Goal: Task Accomplishment & Management: Manage account settings

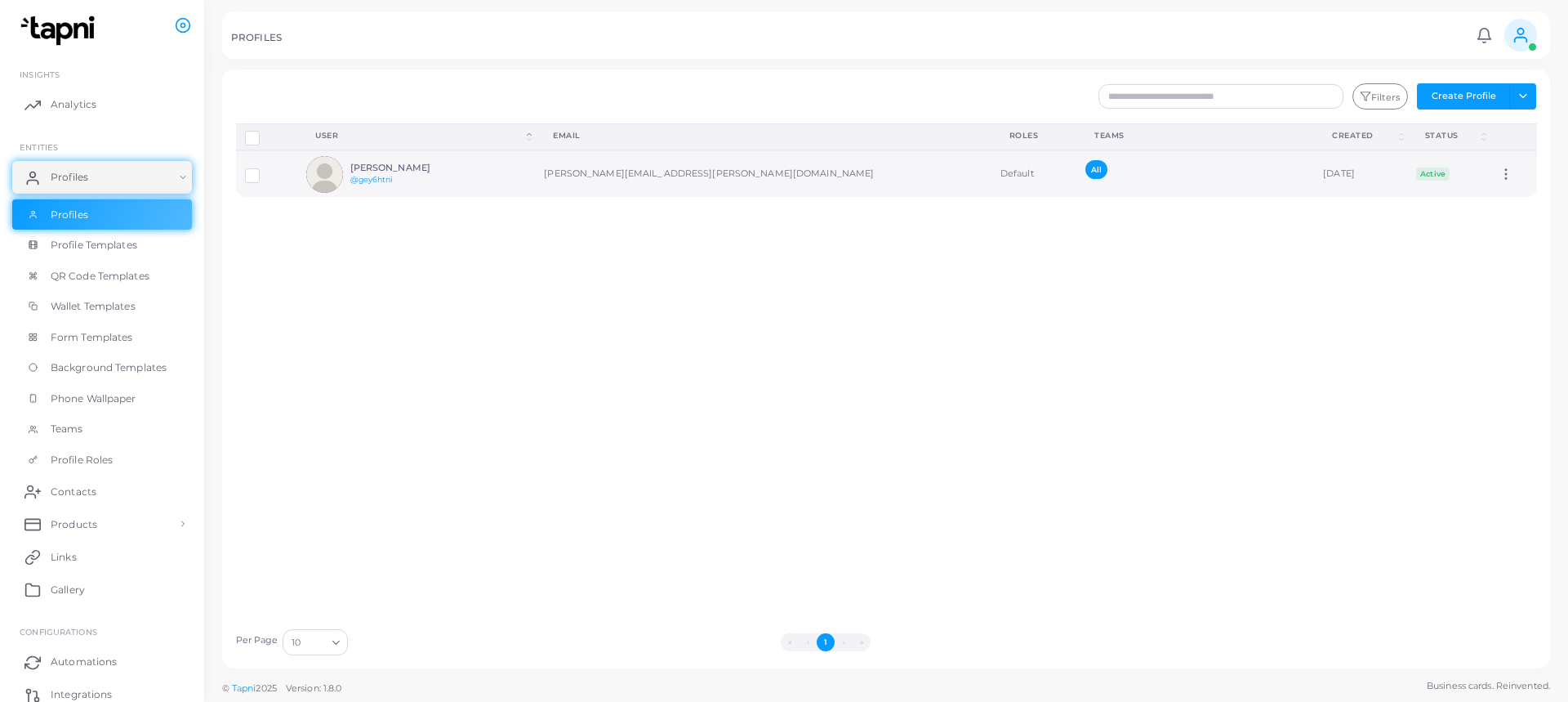
click at [627, 174] on td "adrian.gomez@cafeetrusca.com" at bounding box center [763, 174] width 457 height 47
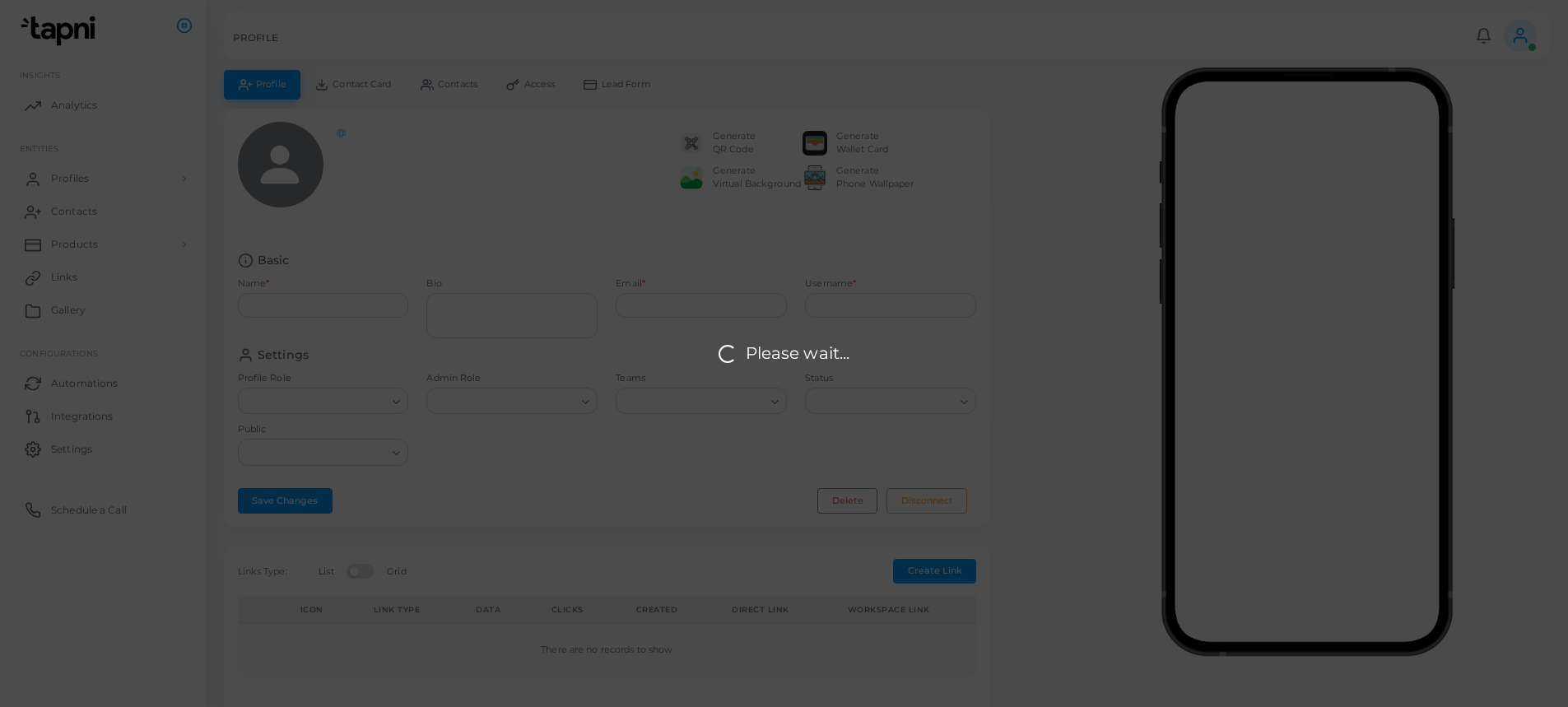
type input "**********"
type input "********"
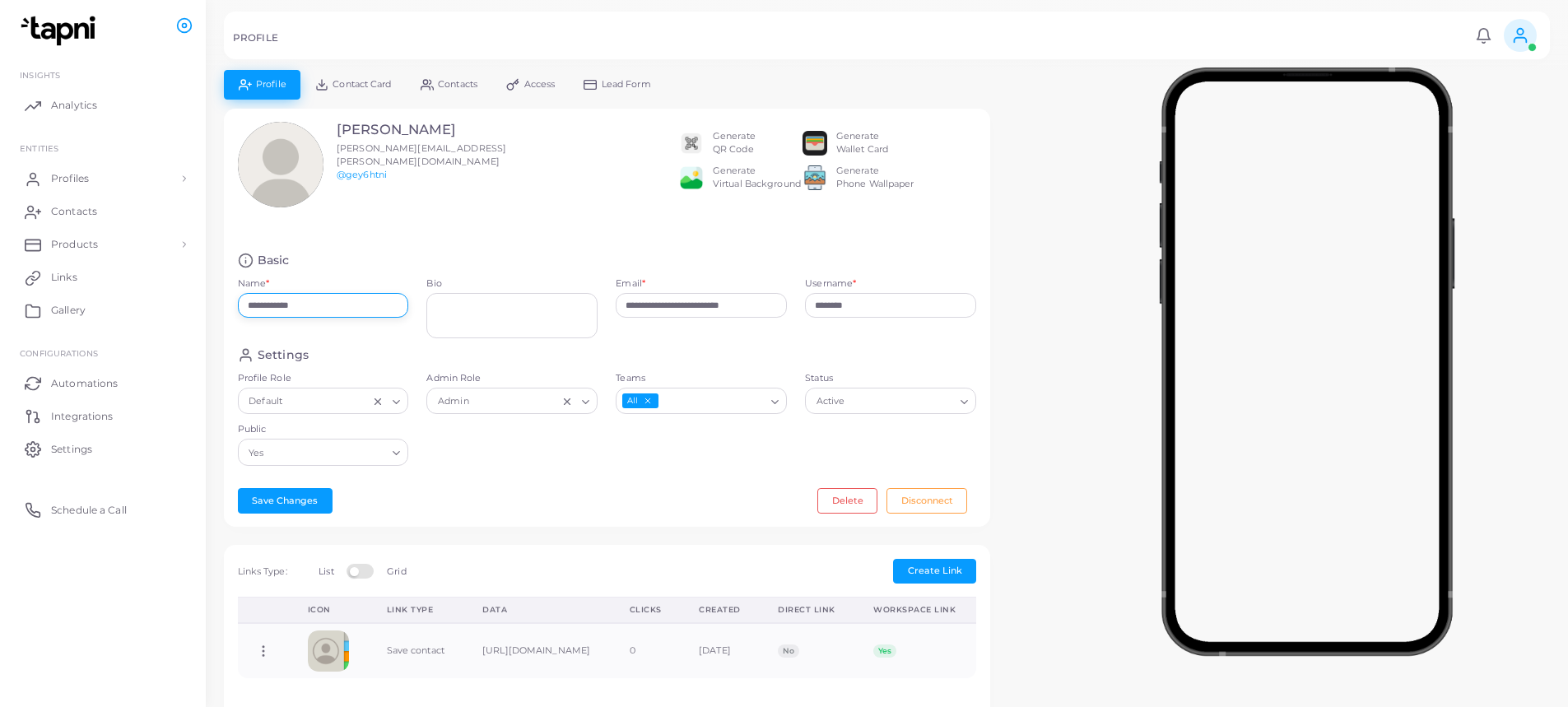
drag, startPoint x: 331, startPoint y: 310, endPoint x: 216, endPoint y: 304, distance: 115.2
click at [216, 304] on div "**********" at bounding box center [607, 327] width 784 height 437
click at [83, 186] on link "Profiles" at bounding box center [103, 179] width 181 height 33
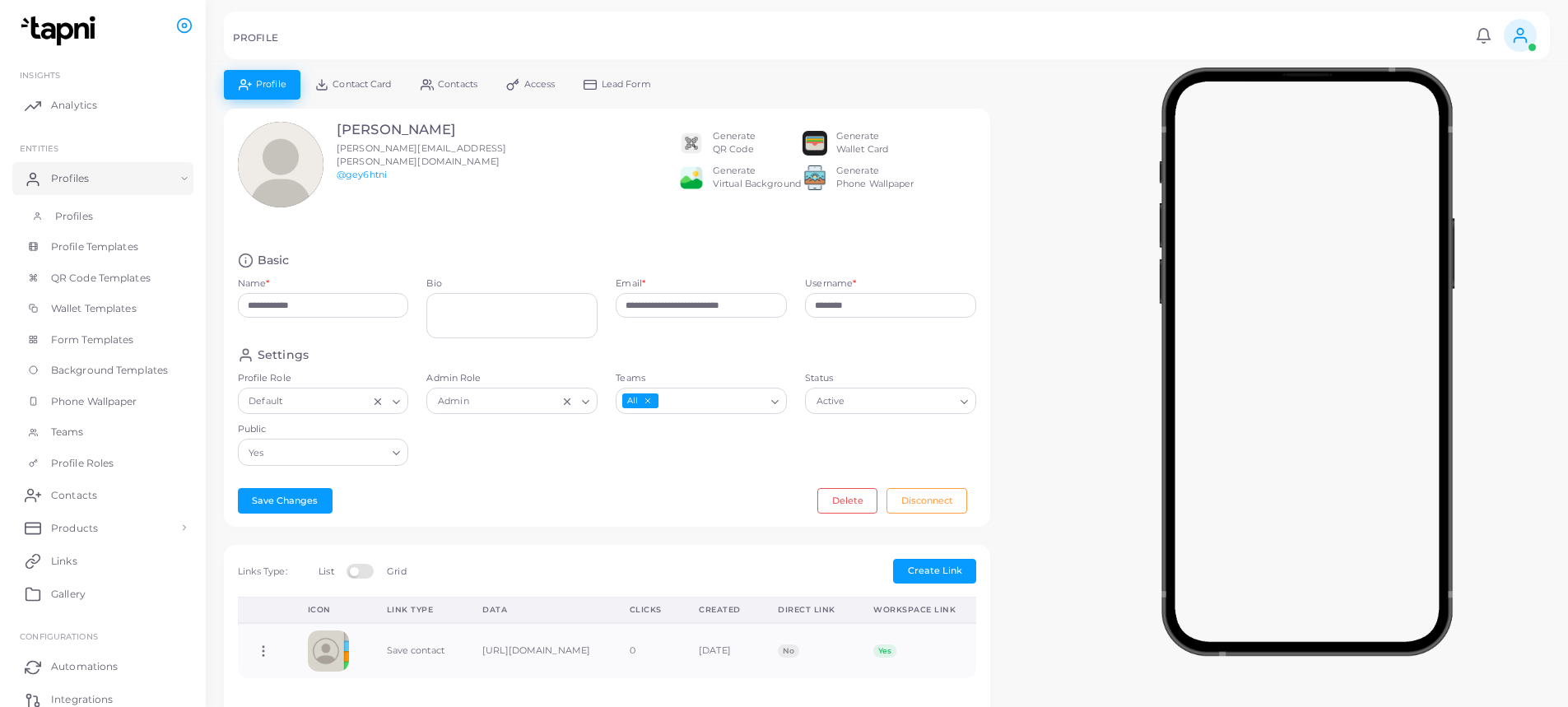
click at [90, 213] on span "Profiles" at bounding box center [75, 216] width 38 height 15
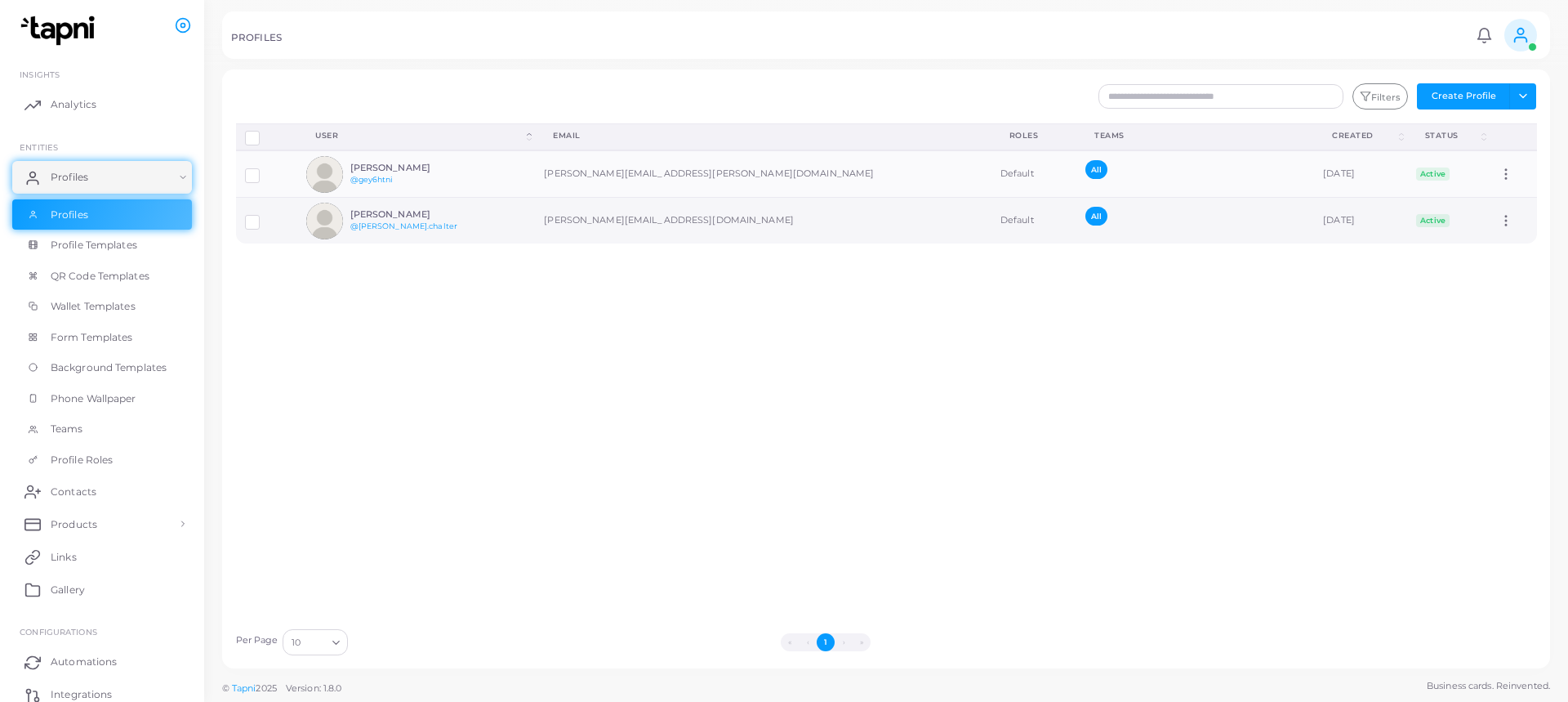
click at [640, 221] on td "alejandro.chalter@cafeetrusca.com" at bounding box center [763, 221] width 457 height 47
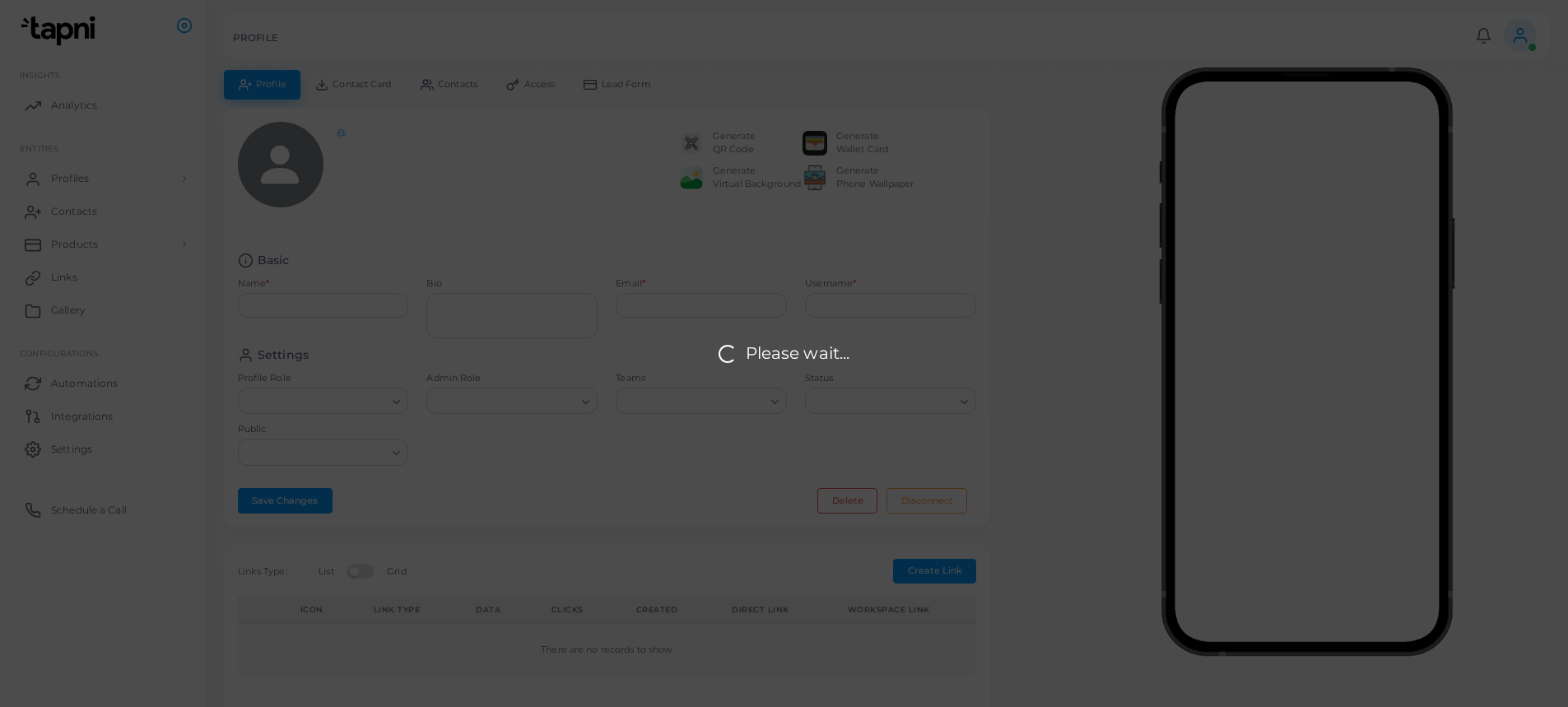
type input "**********"
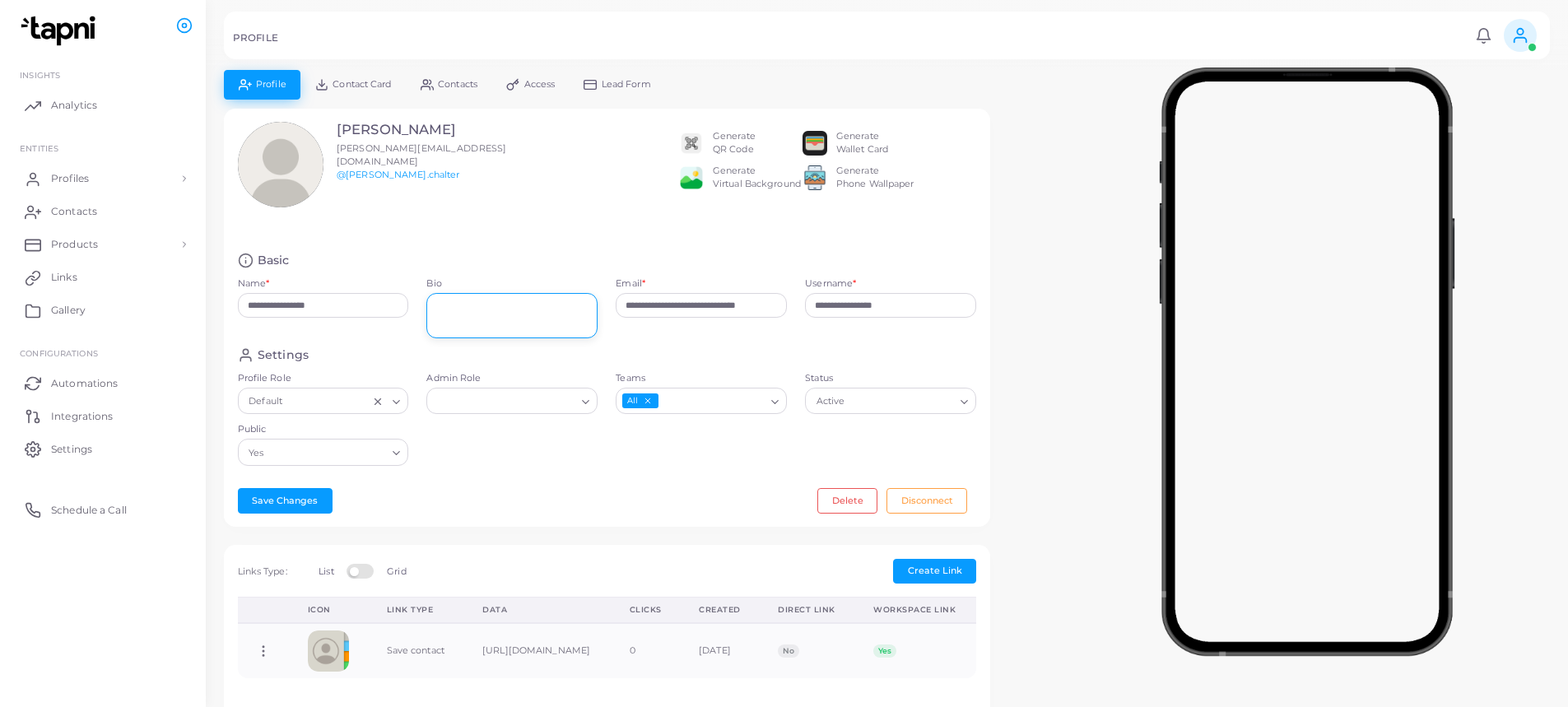
click at [493, 330] on textarea "Bio" at bounding box center [512, 315] width 171 height 46
type textarea "**********"
click at [558, 351] on div "Settings" at bounding box center [607, 355] width 739 height 16
click at [274, 506] on button "Save Changes" at bounding box center [285, 501] width 95 height 25
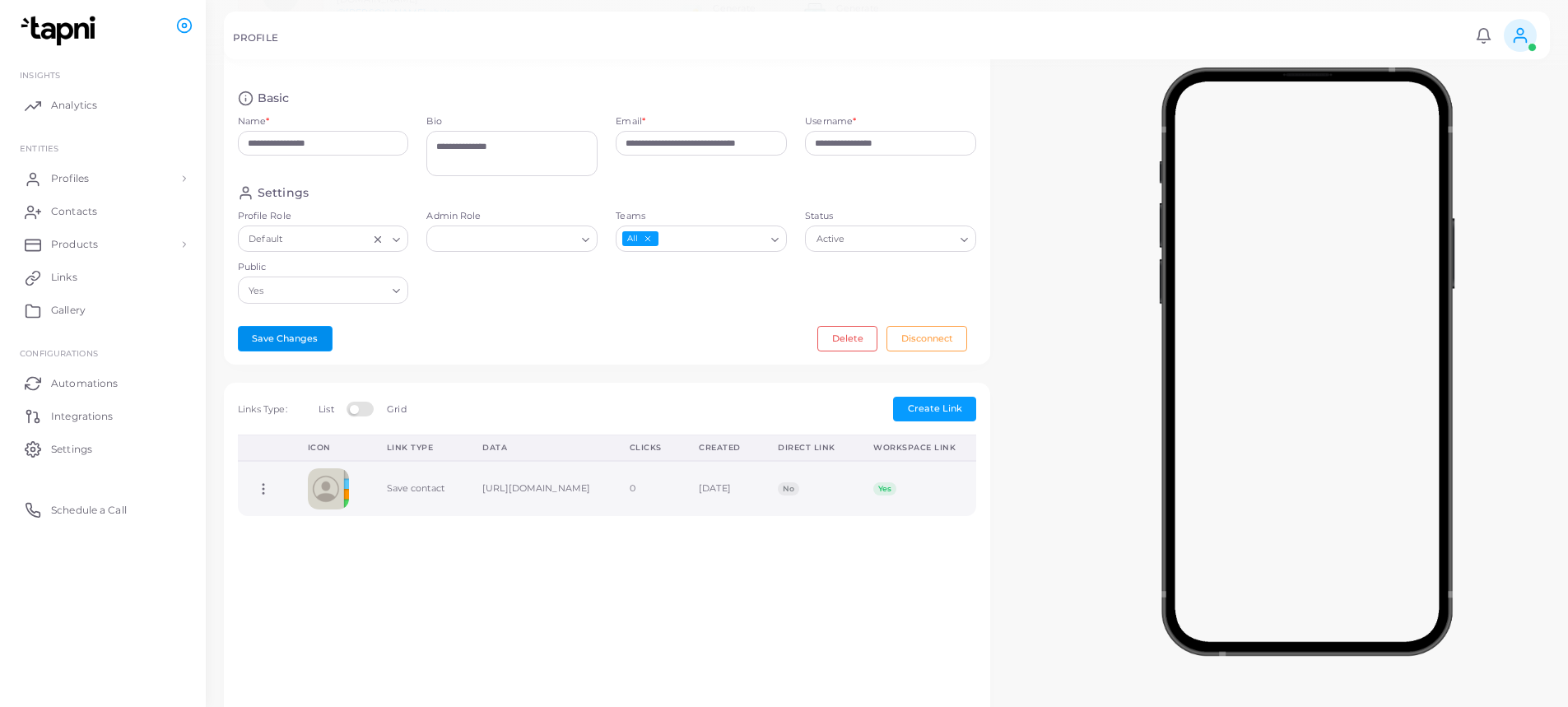
scroll to position [164, 0]
click at [907, 413] on button "Create Link" at bounding box center [934, 407] width 83 height 25
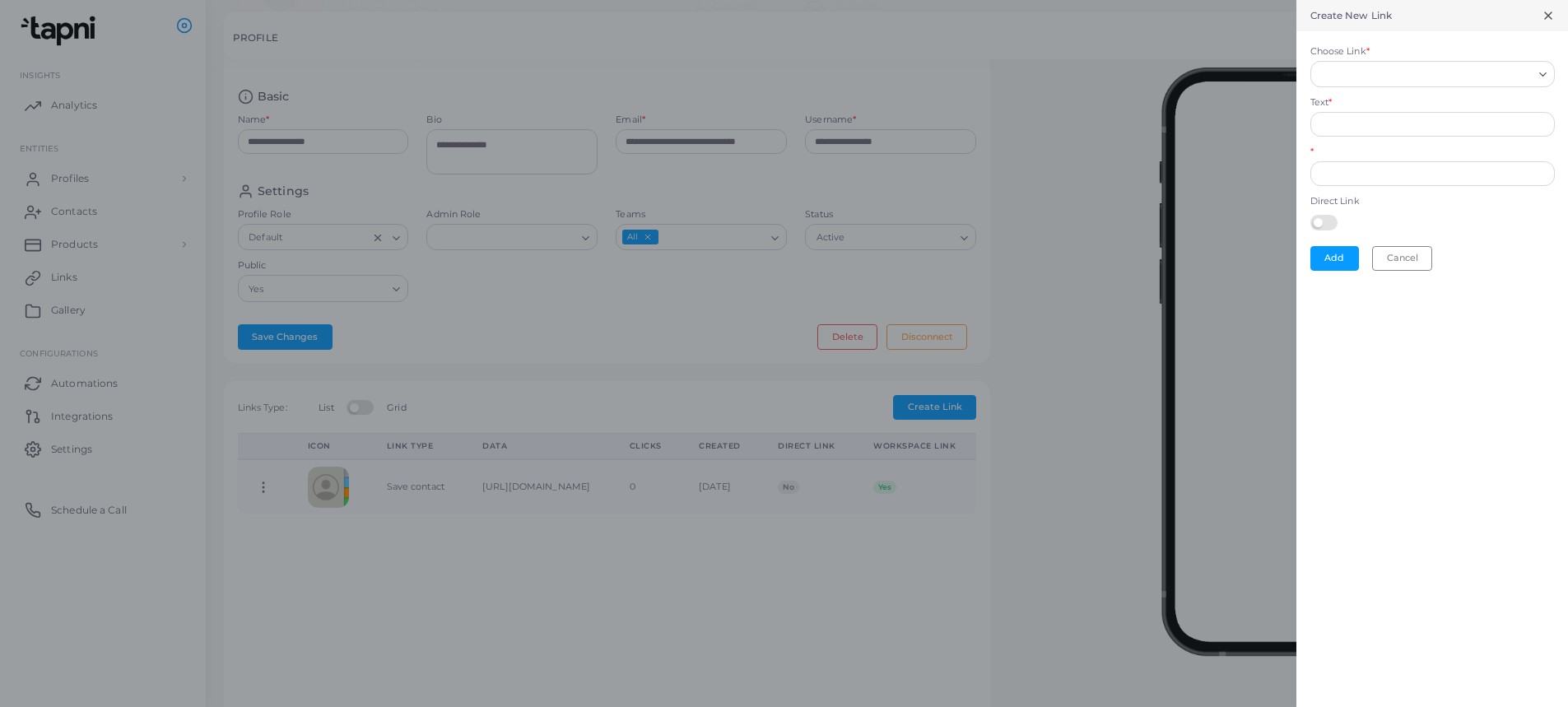
click at [1387, 85] on div "Loading..." at bounding box center [1432, 74] width 245 height 27
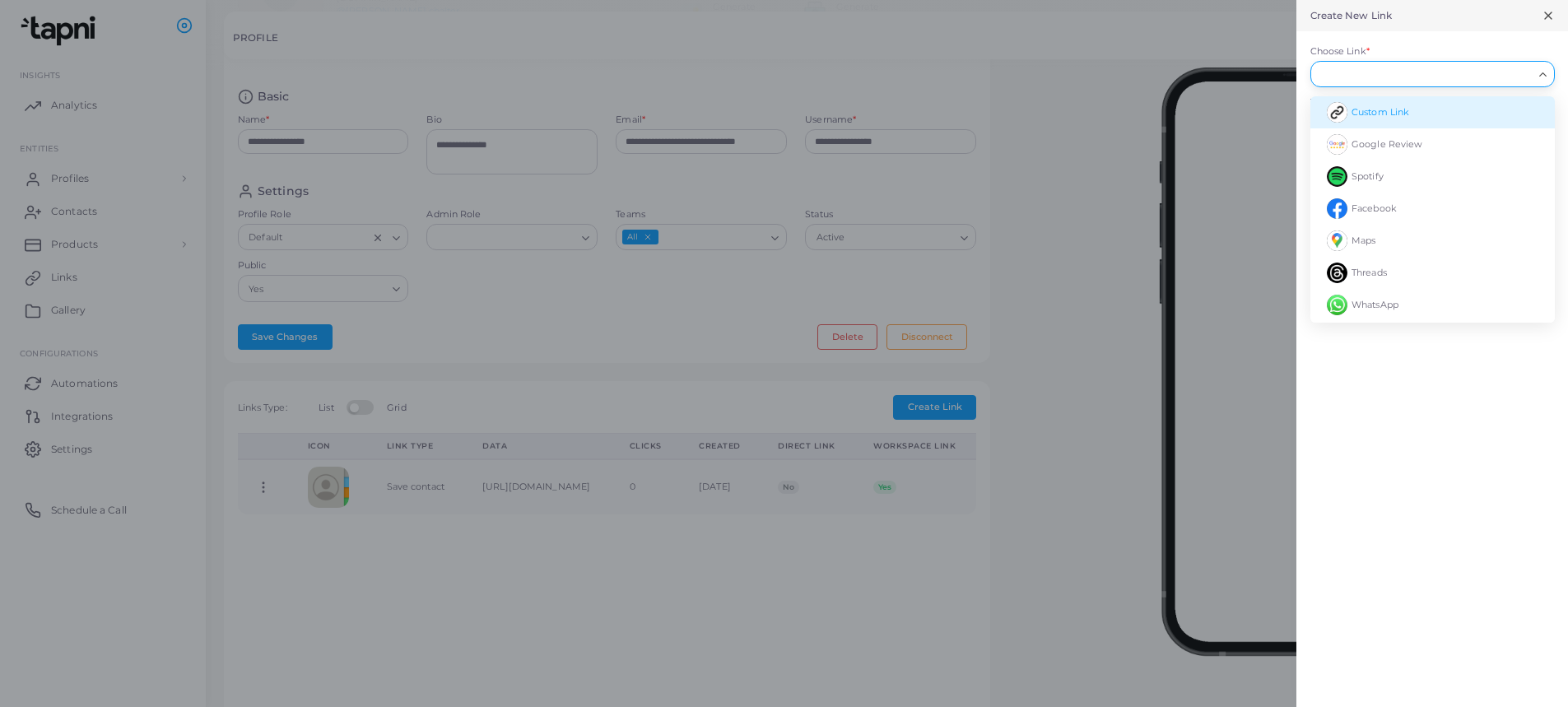
click at [1447, 102] on li "Custom Link" at bounding box center [1432, 112] width 245 height 32
type input "**********"
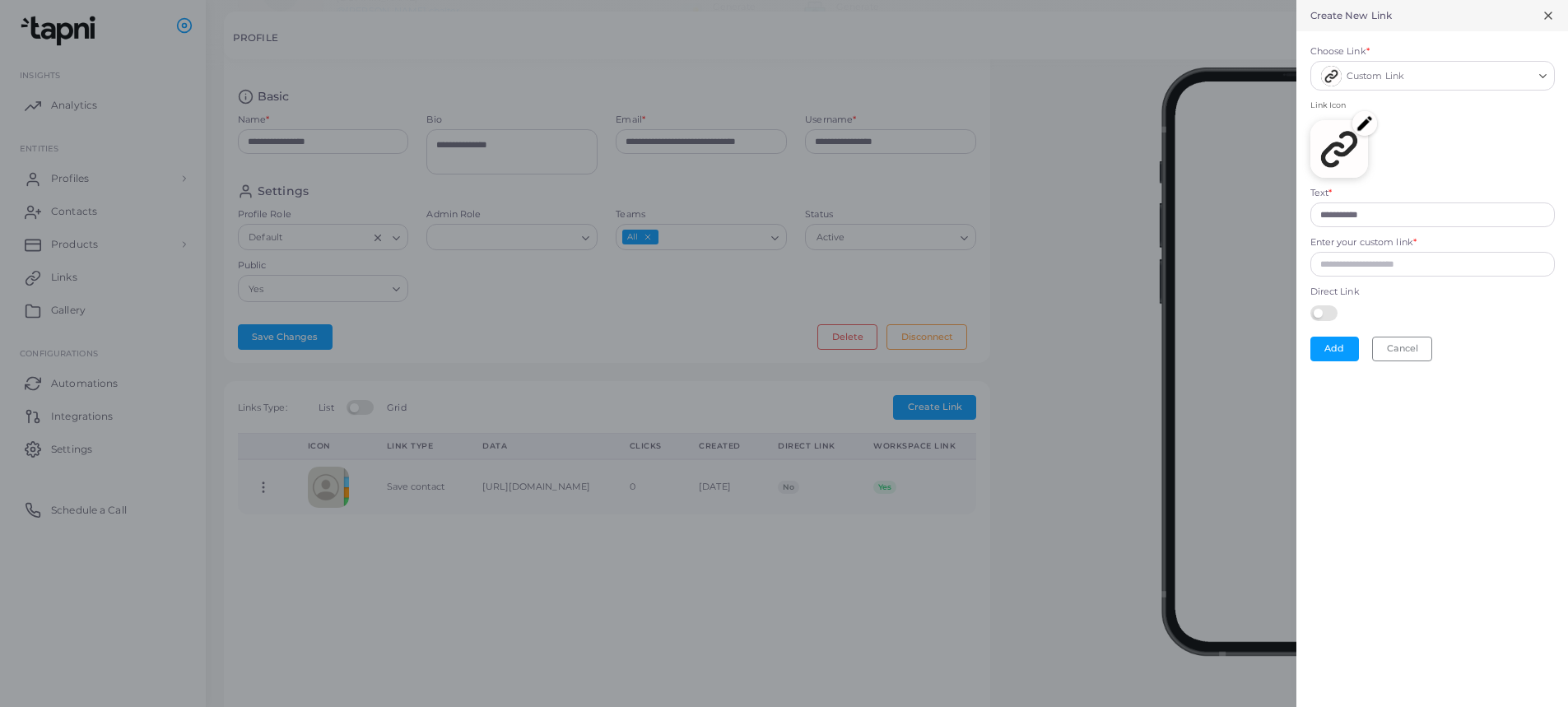
click at [1446, 76] on input "Choose Link *" at bounding box center [1470, 75] width 124 height 22
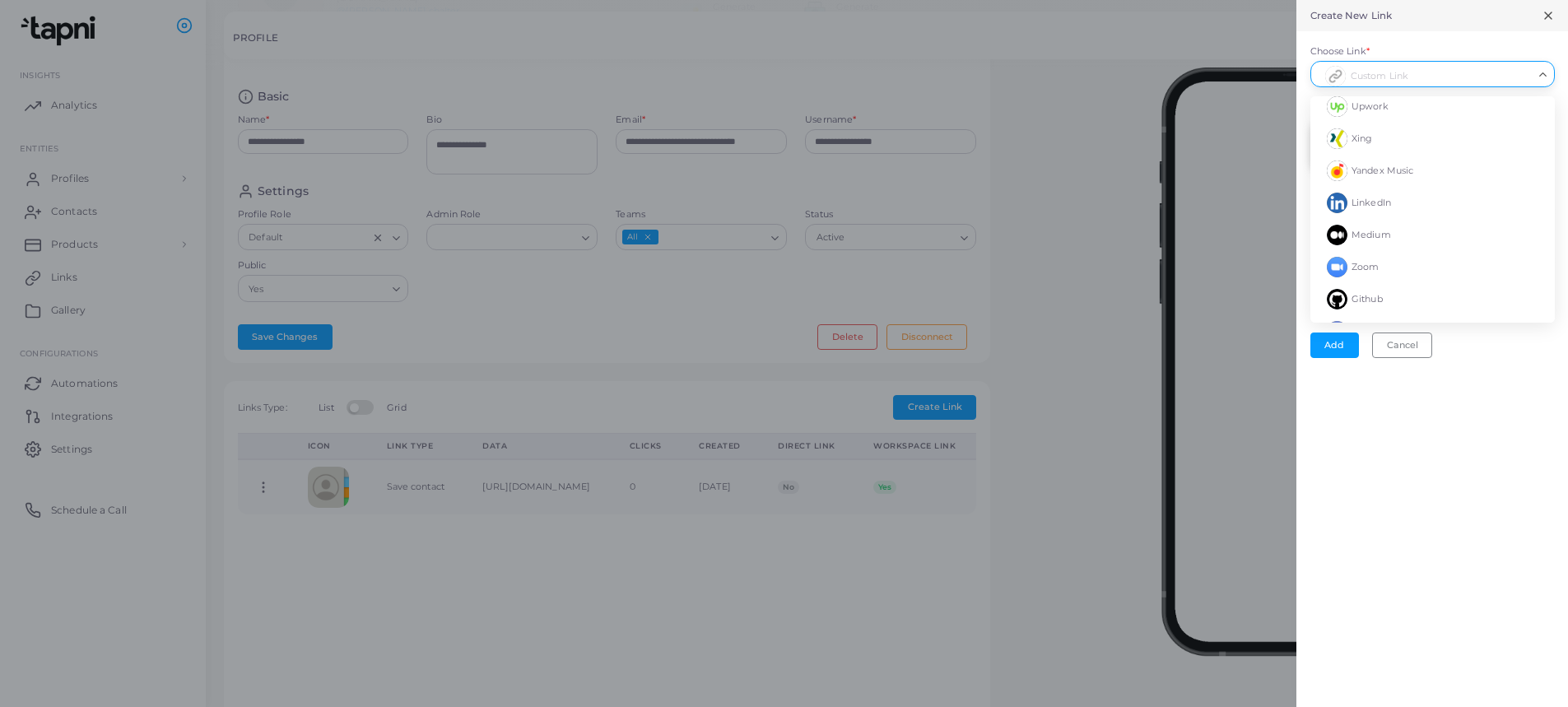
scroll to position [0, 0]
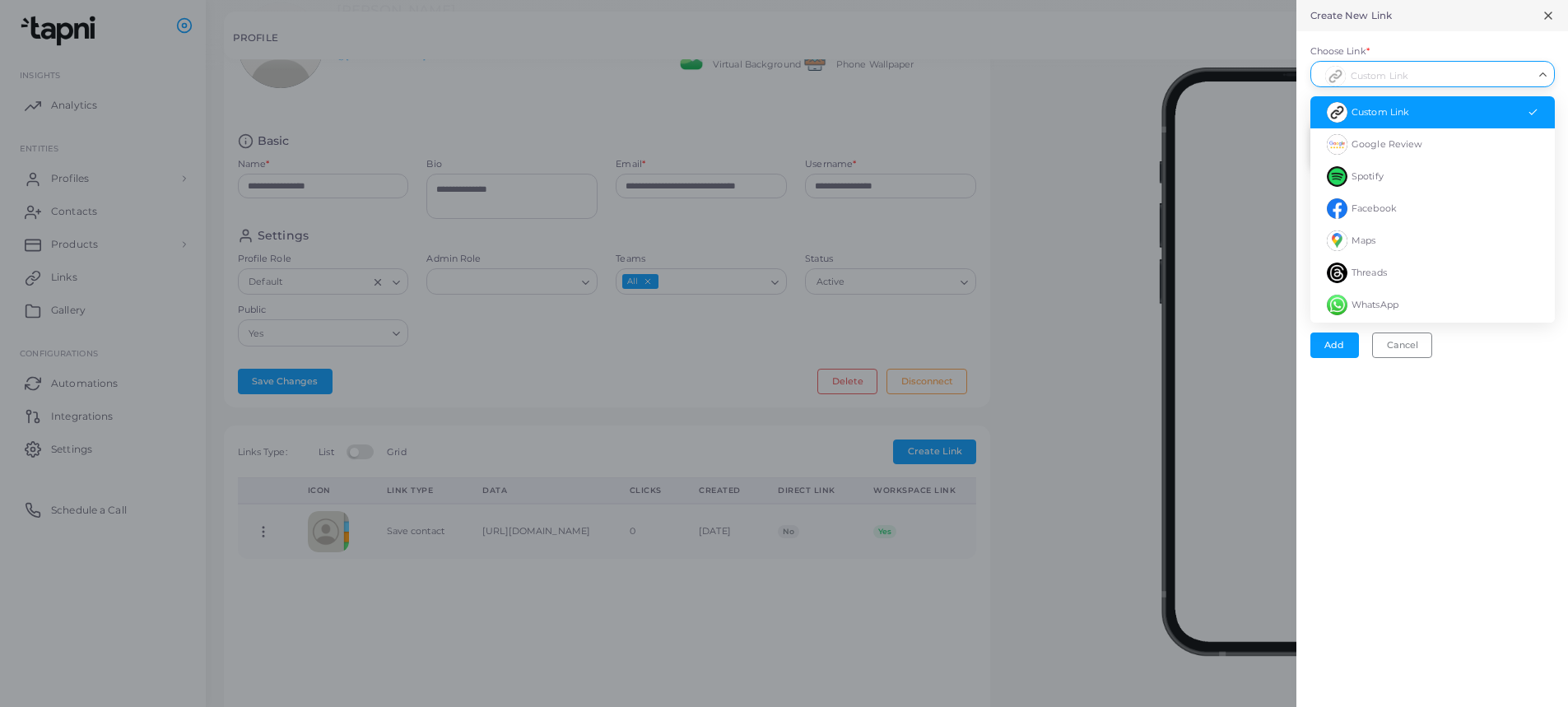
click at [1441, 110] on li "Custom Link" at bounding box center [1432, 112] width 245 height 32
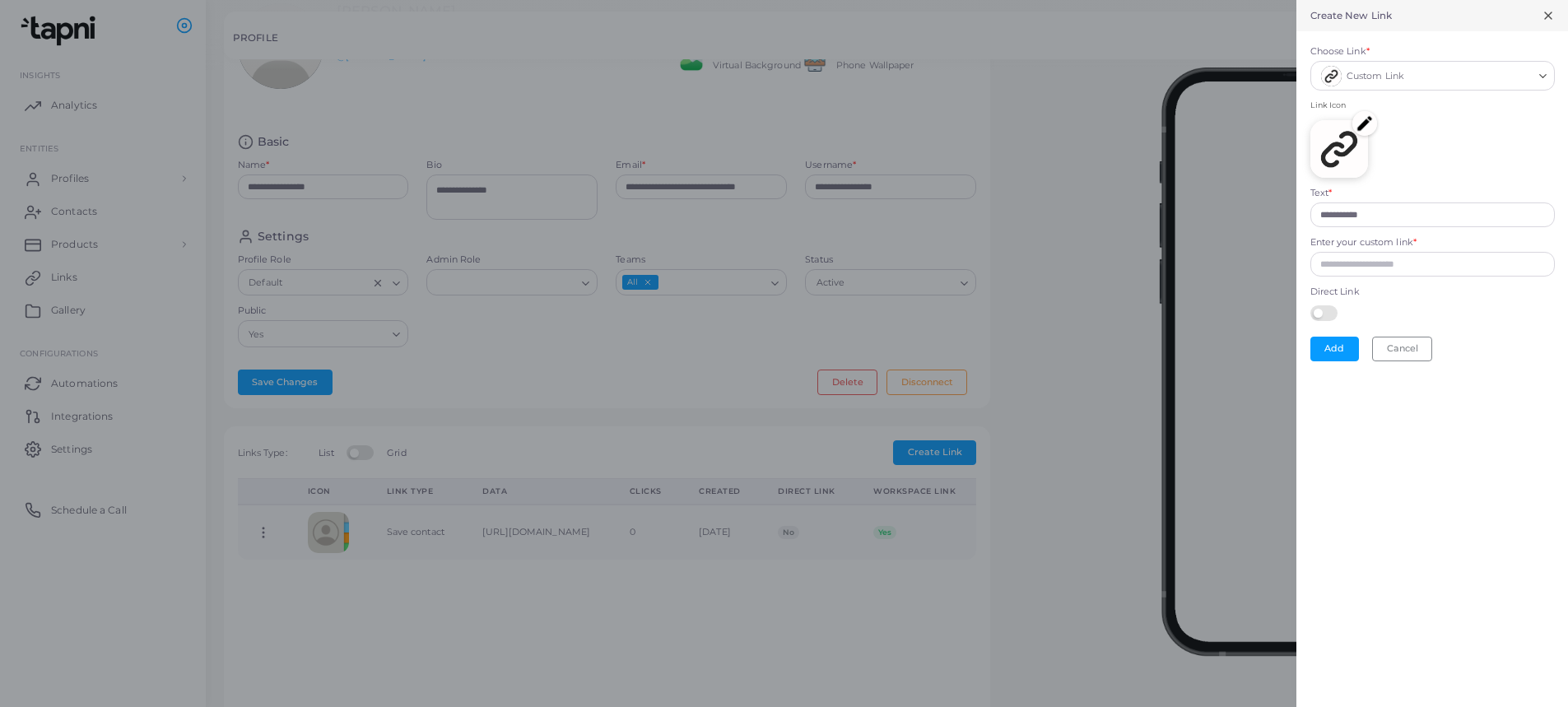
scroll to position [118, 0]
click at [1390, 211] on input "**********" at bounding box center [1432, 215] width 245 height 25
click at [1425, 262] on input "Enter your custom link *" at bounding box center [1432, 264] width 245 height 25
click at [1461, 303] on div at bounding box center [1432, 312] width 245 height 22
click at [1322, 269] on input "**********" at bounding box center [1432, 264] width 245 height 25
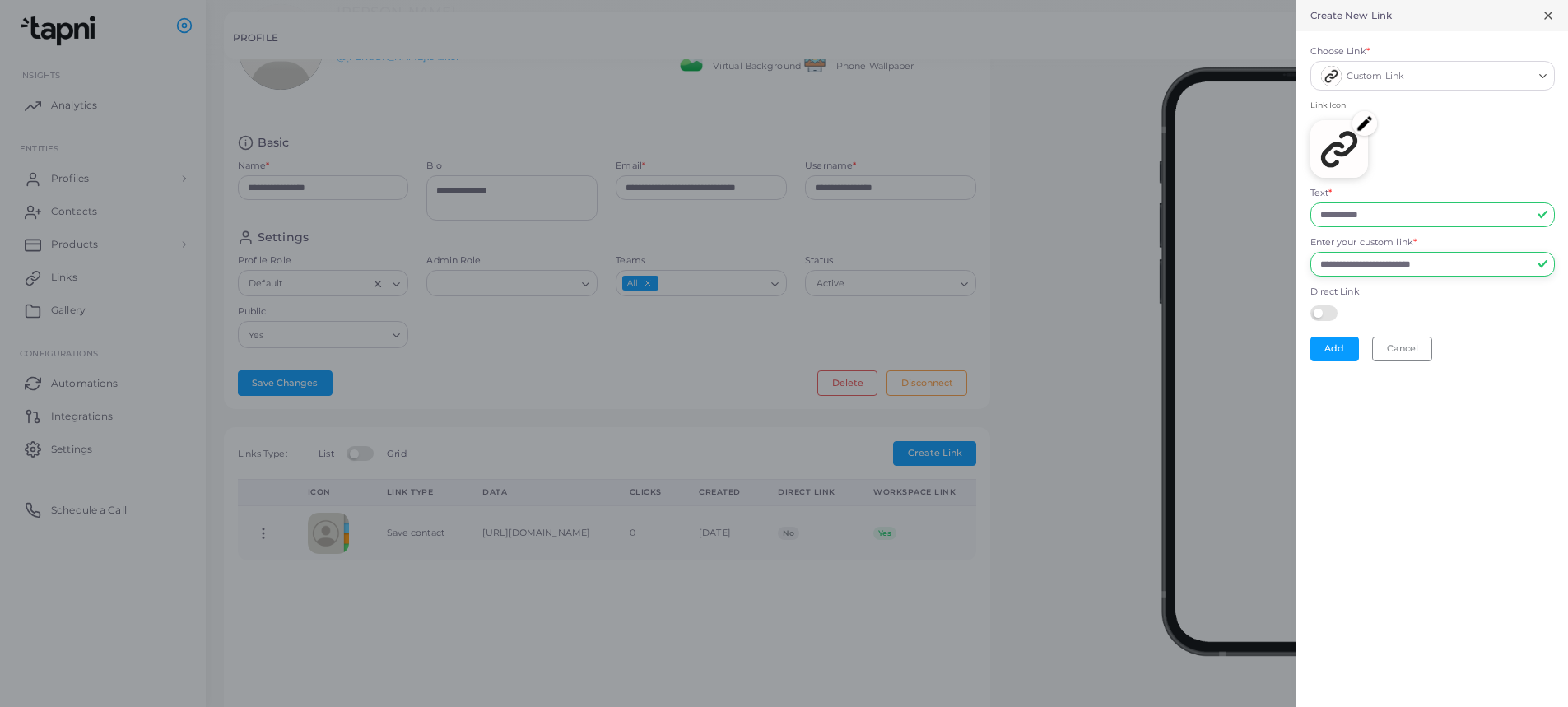
type input "**********"
click at [1527, 294] on label "Direct Link" at bounding box center [1432, 292] width 245 height 13
click at [1502, 218] on input "**********" at bounding box center [1432, 215] width 245 height 25
drag, startPoint x: 1494, startPoint y: 216, endPoint x: 1289, endPoint y: 219, distance: 205.0
click at [1289, 0] on div "**********" at bounding box center [784, 0] width 1568 height 0
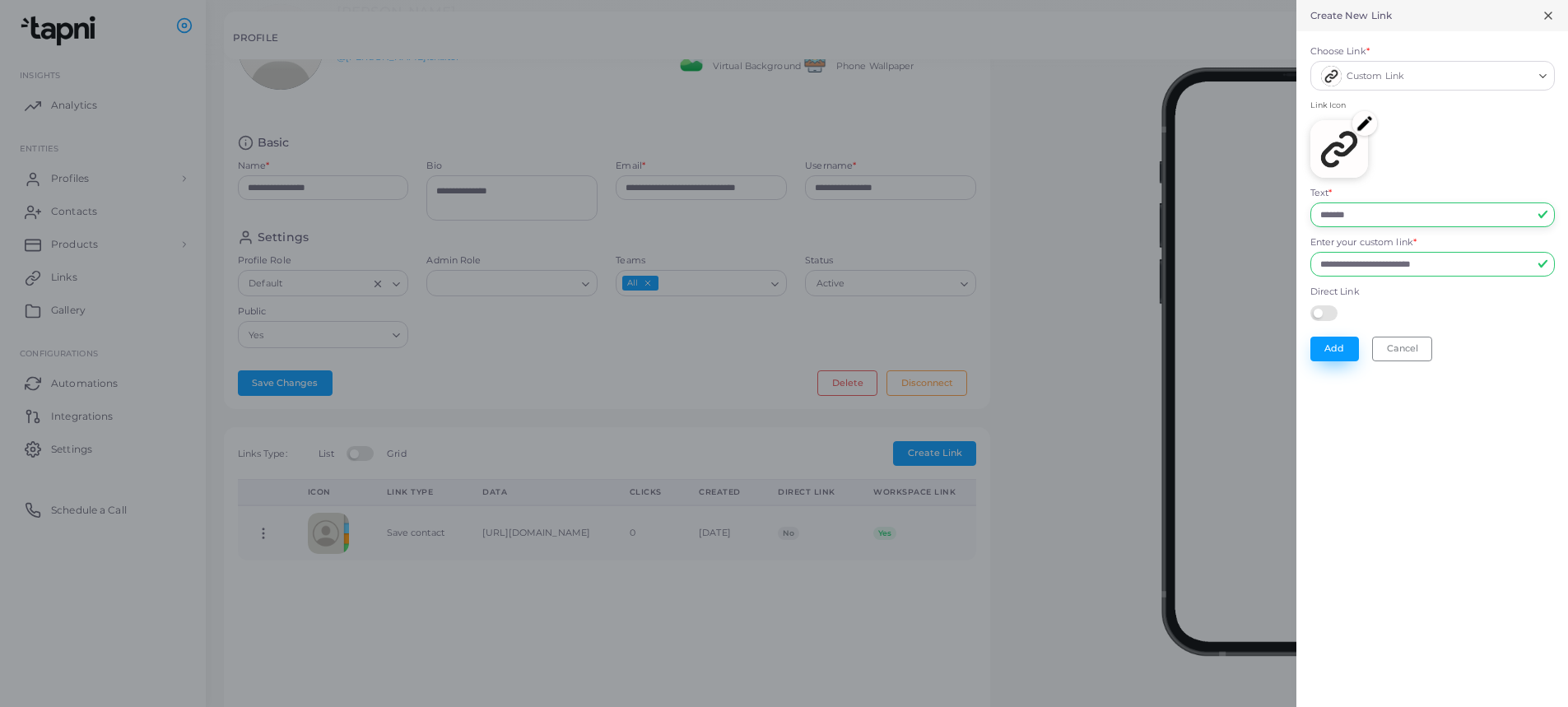
type input "*******"
click at [1325, 354] on button "Add" at bounding box center [1334, 349] width 49 height 25
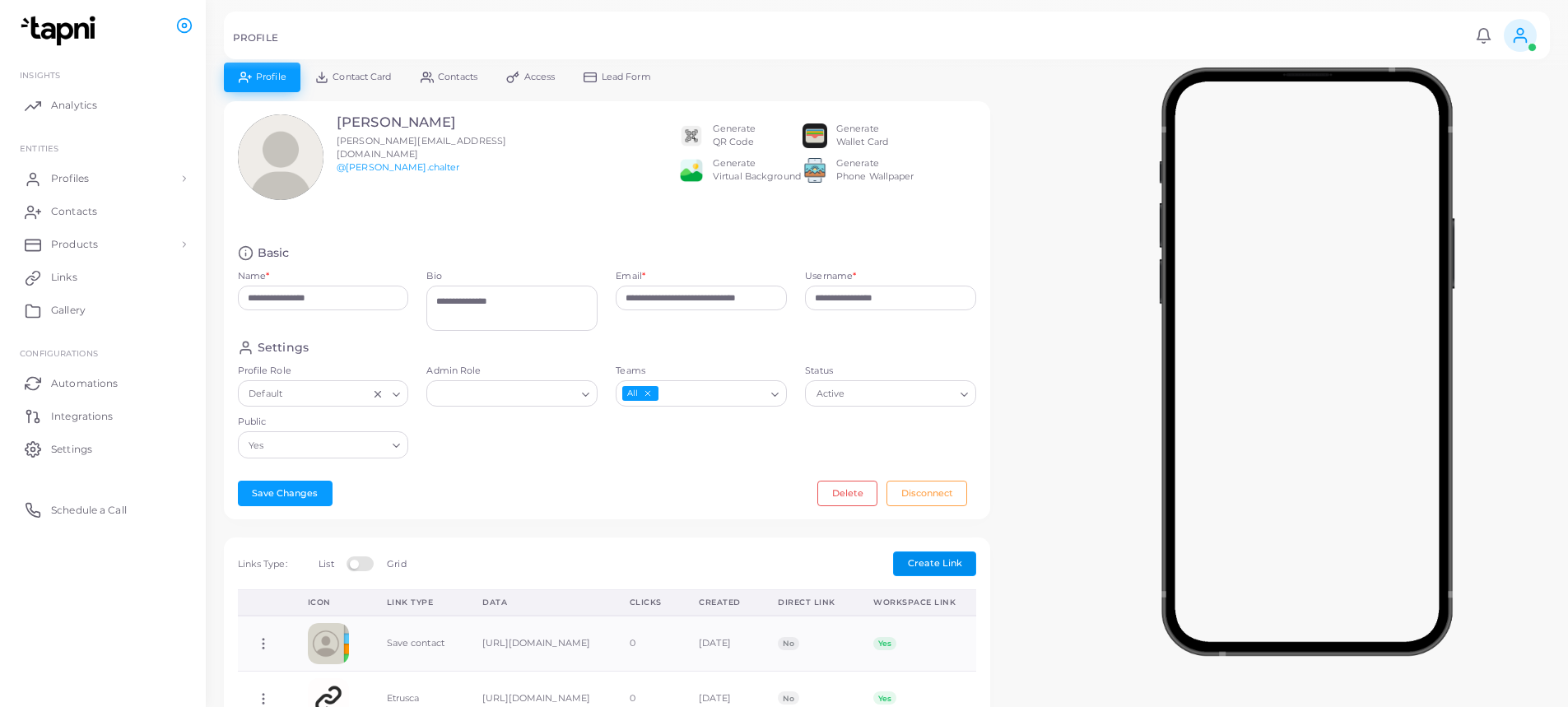
scroll to position [0, 0]
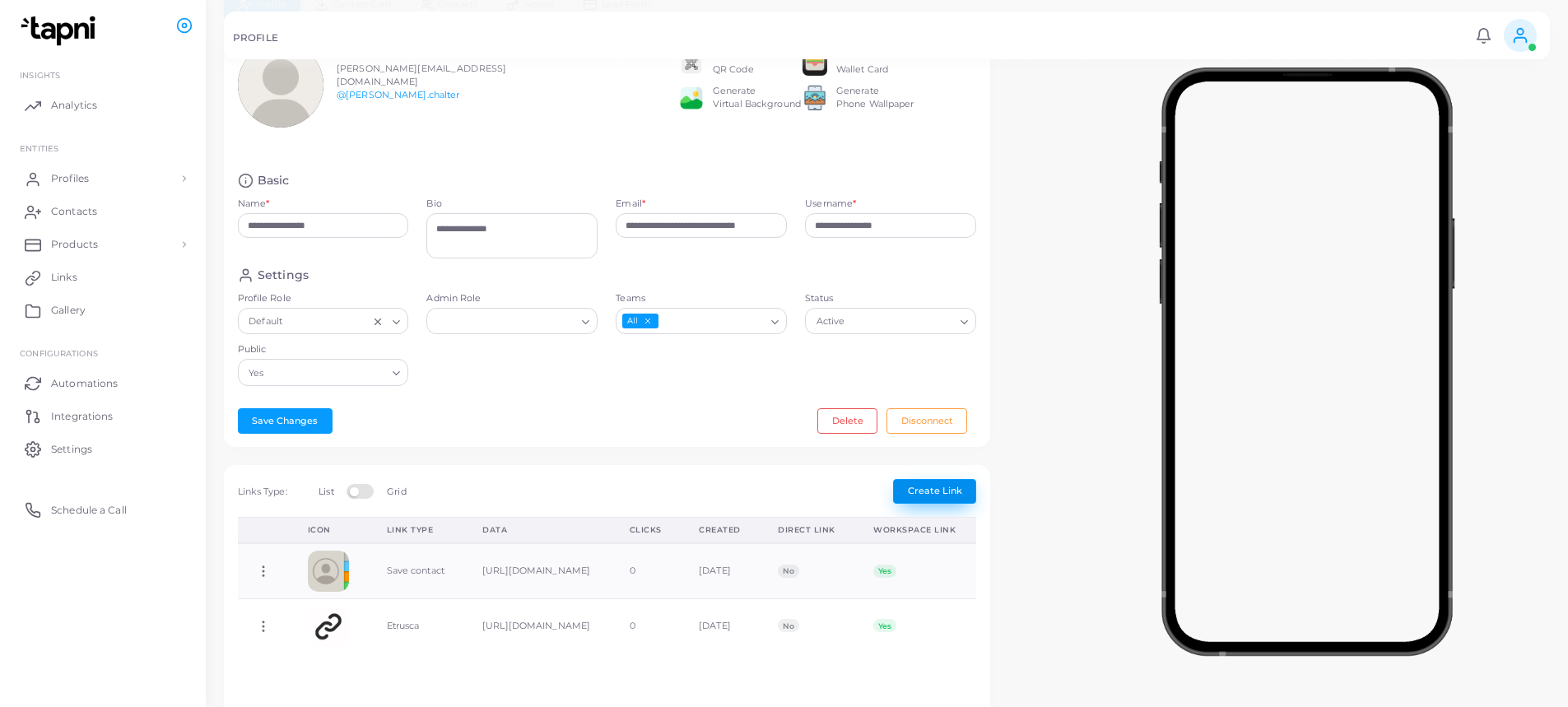
click at [948, 497] on button "Create Link" at bounding box center [934, 492] width 83 height 25
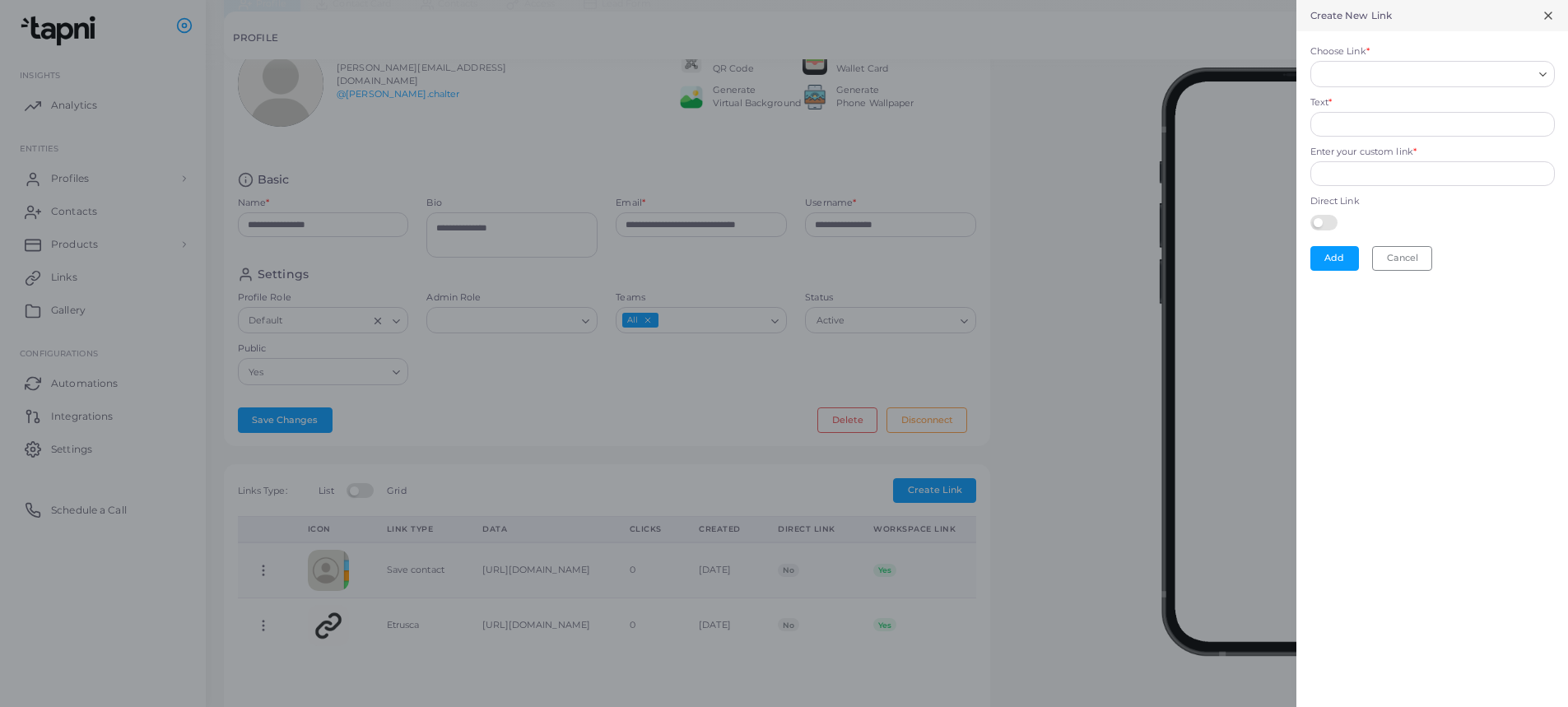
click at [1458, 75] on input "Choose Link *" at bounding box center [1425, 74] width 215 height 18
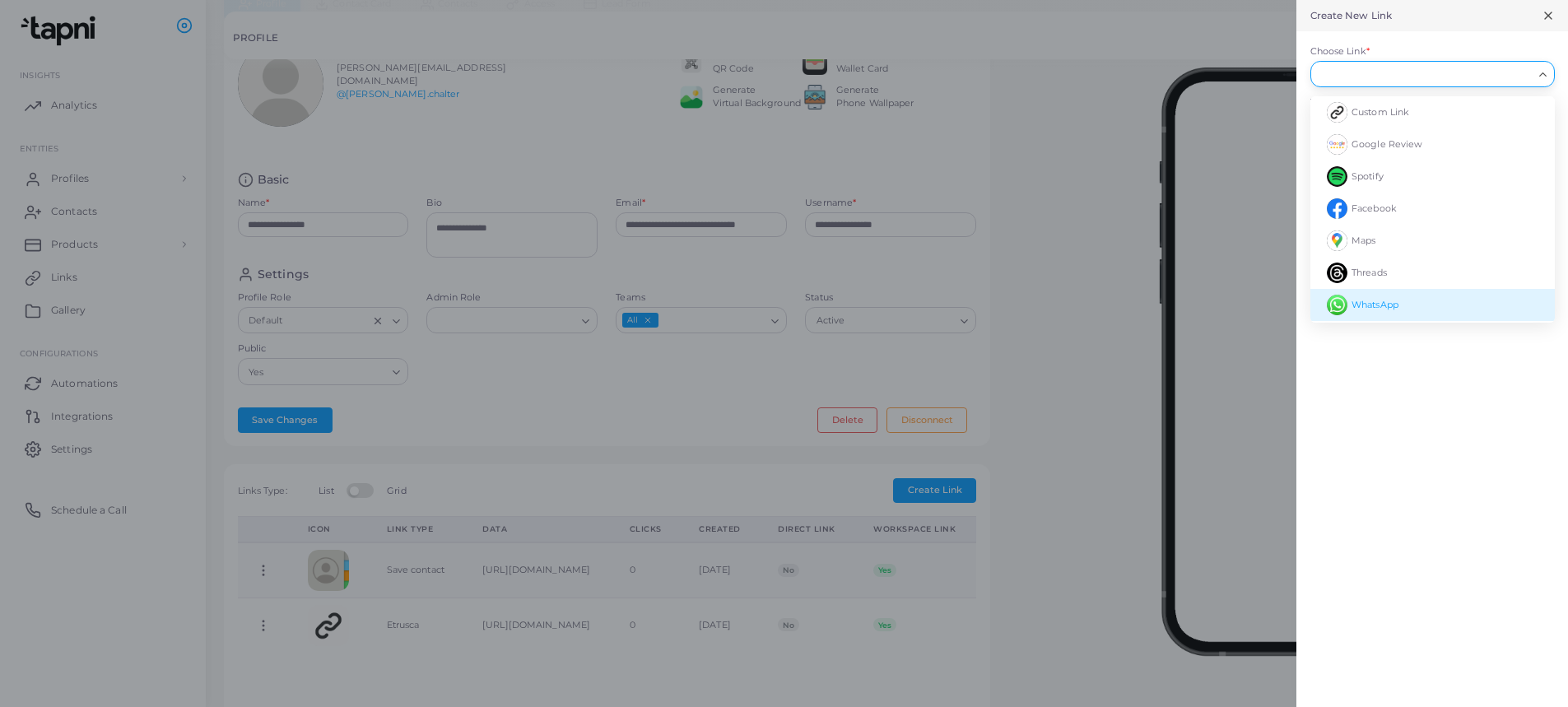
click at [1461, 306] on li "WhatsApp" at bounding box center [1432, 304] width 245 height 32
type input "********"
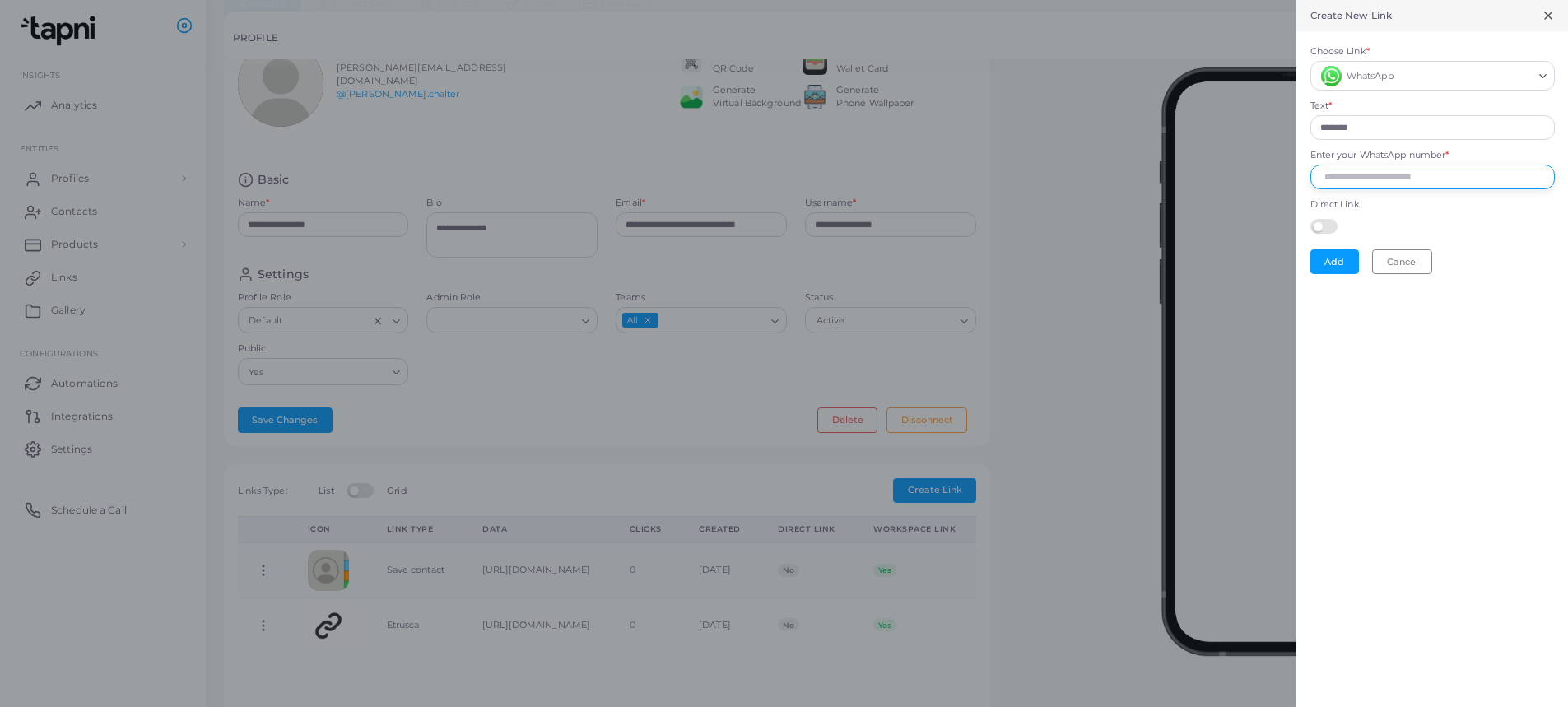
click at [1387, 177] on input "Enter your WhatsApp number *" at bounding box center [1432, 177] width 245 height 25
type input "*****"
click at [1407, 266] on button "Cancel" at bounding box center [1402, 262] width 60 height 25
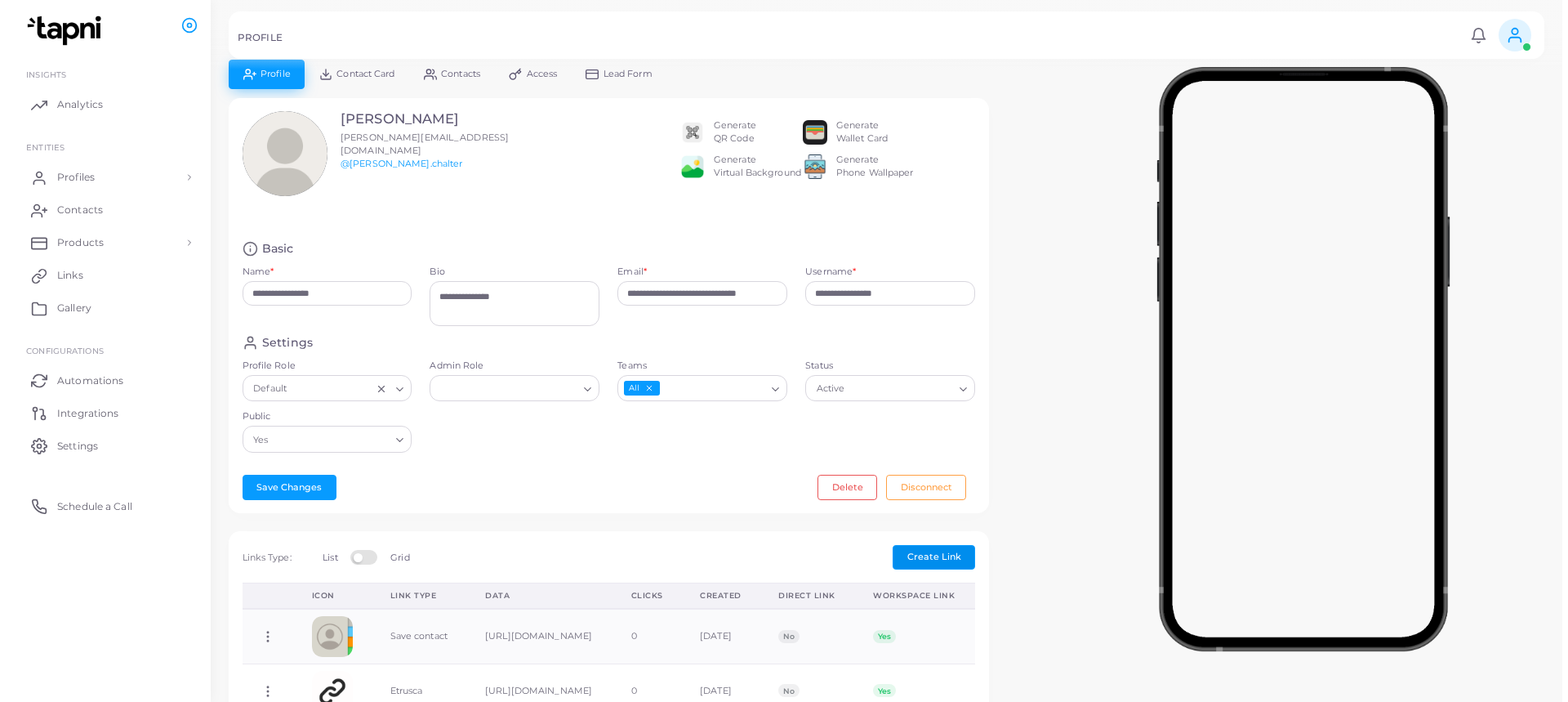
scroll to position [0, 0]
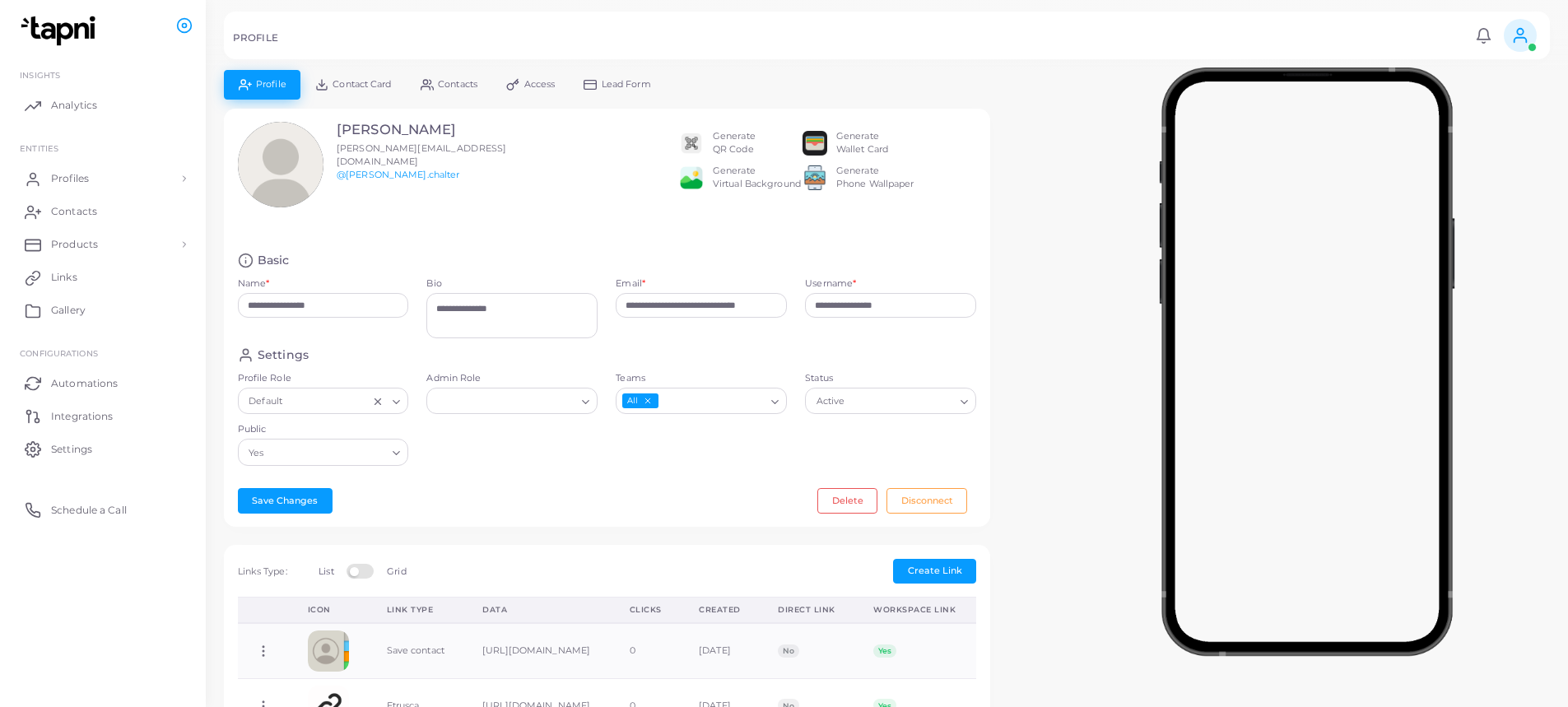
click at [376, 90] on link "Contact Card" at bounding box center [352, 84] width 105 height 29
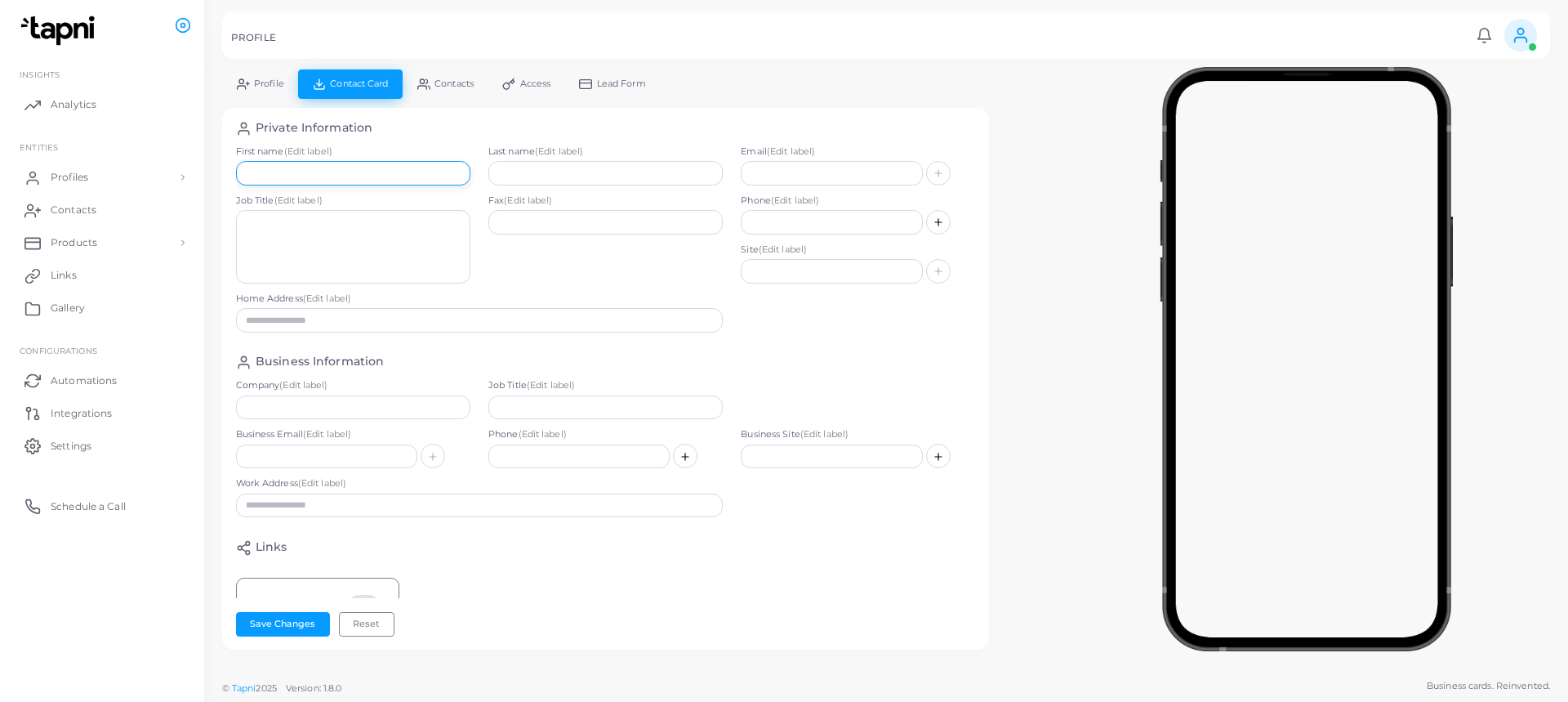
click at [427, 171] on input "text" at bounding box center [353, 174] width 234 height 25
type input "*********"
type input "*******"
click at [814, 174] on input "text" at bounding box center [831, 174] width 181 height 25
type input "**********"
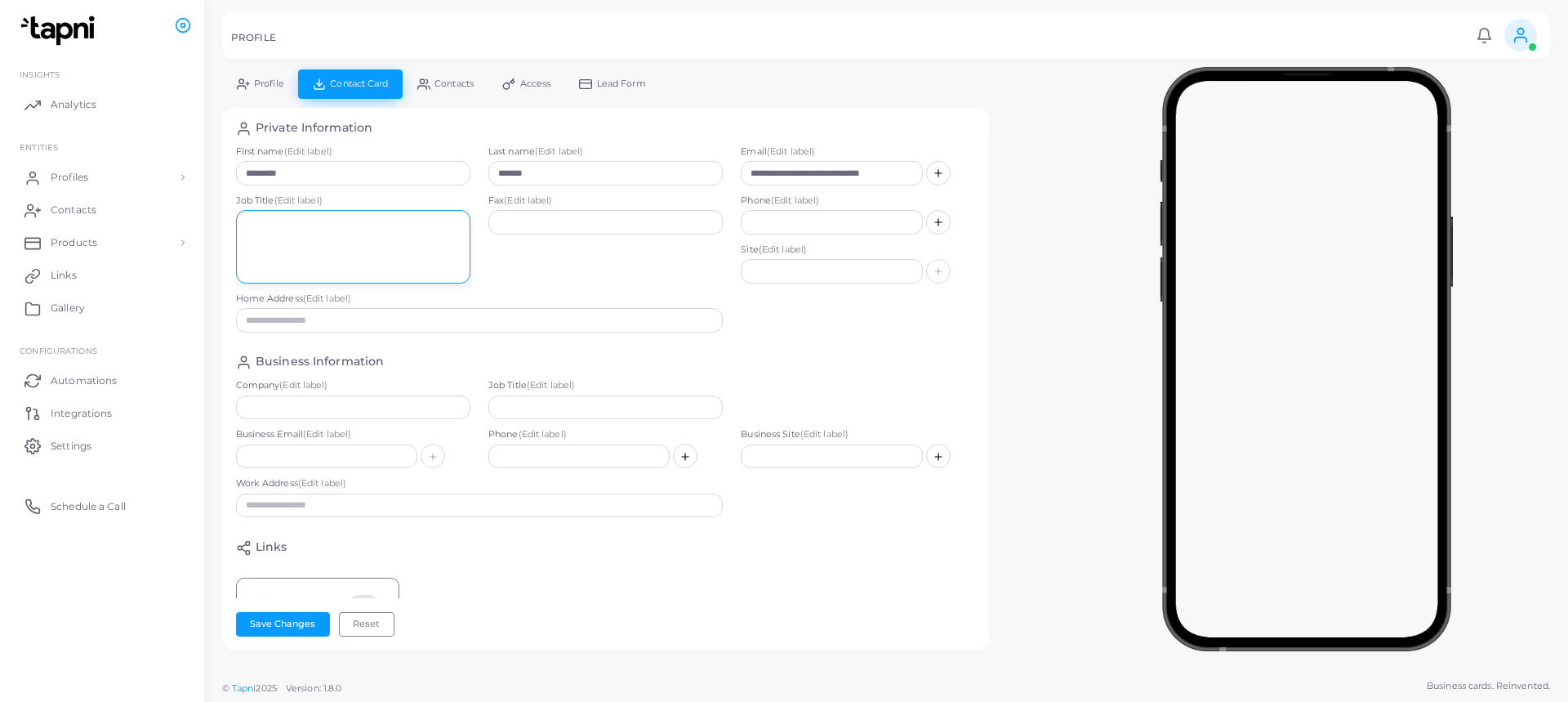
click at [385, 231] on textarea at bounding box center [353, 246] width 234 height 73
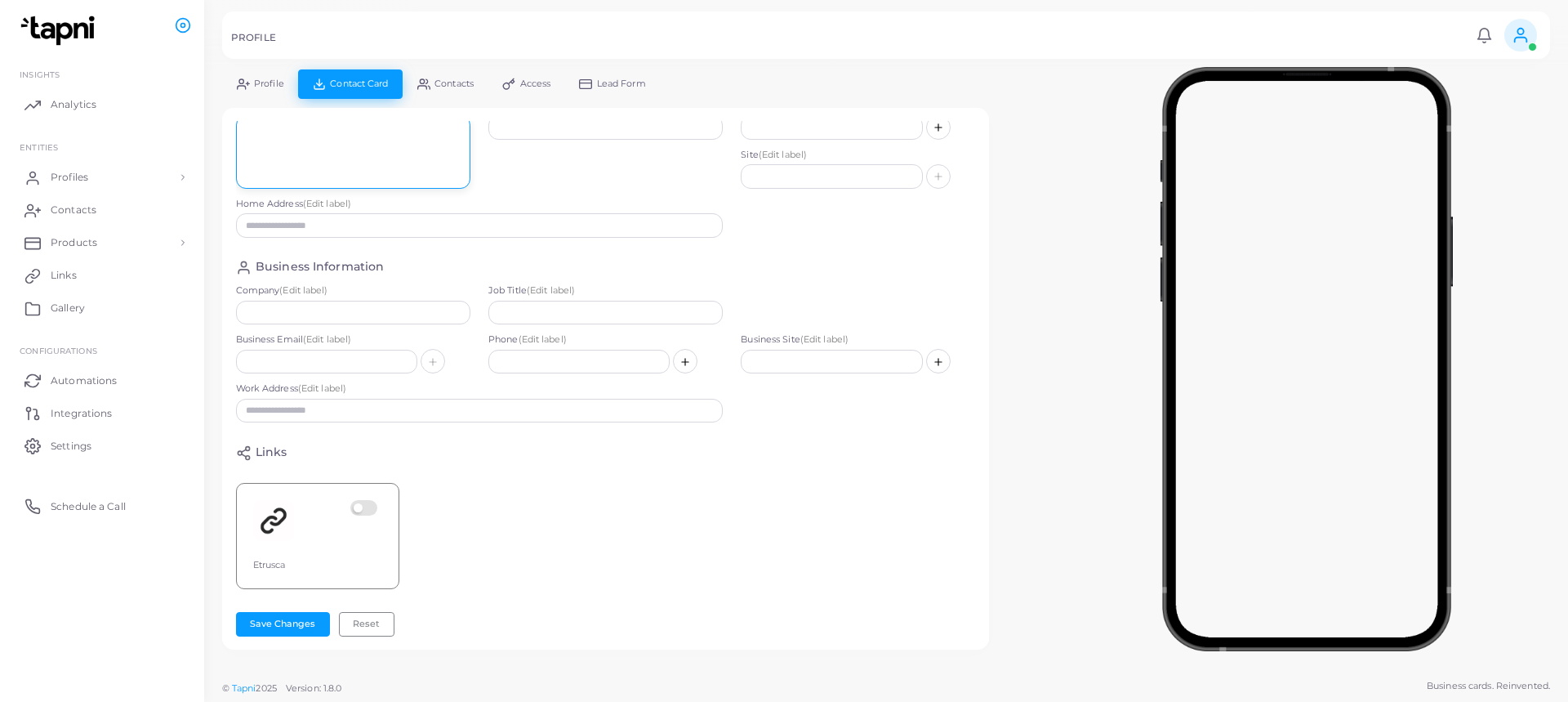
scroll to position [108, 0]
click at [392, 300] on input "text" at bounding box center [353, 313] width 234 height 25
click at [356, 500] on label at bounding box center [366, 520] width 32 height 41
click at [369, 314] on div "Company (Edit label)" at bounding box center [353, 309] width 253 height 49
click at [374, 303] on input "text" at bounding box center [353, 313] width 234 height 25
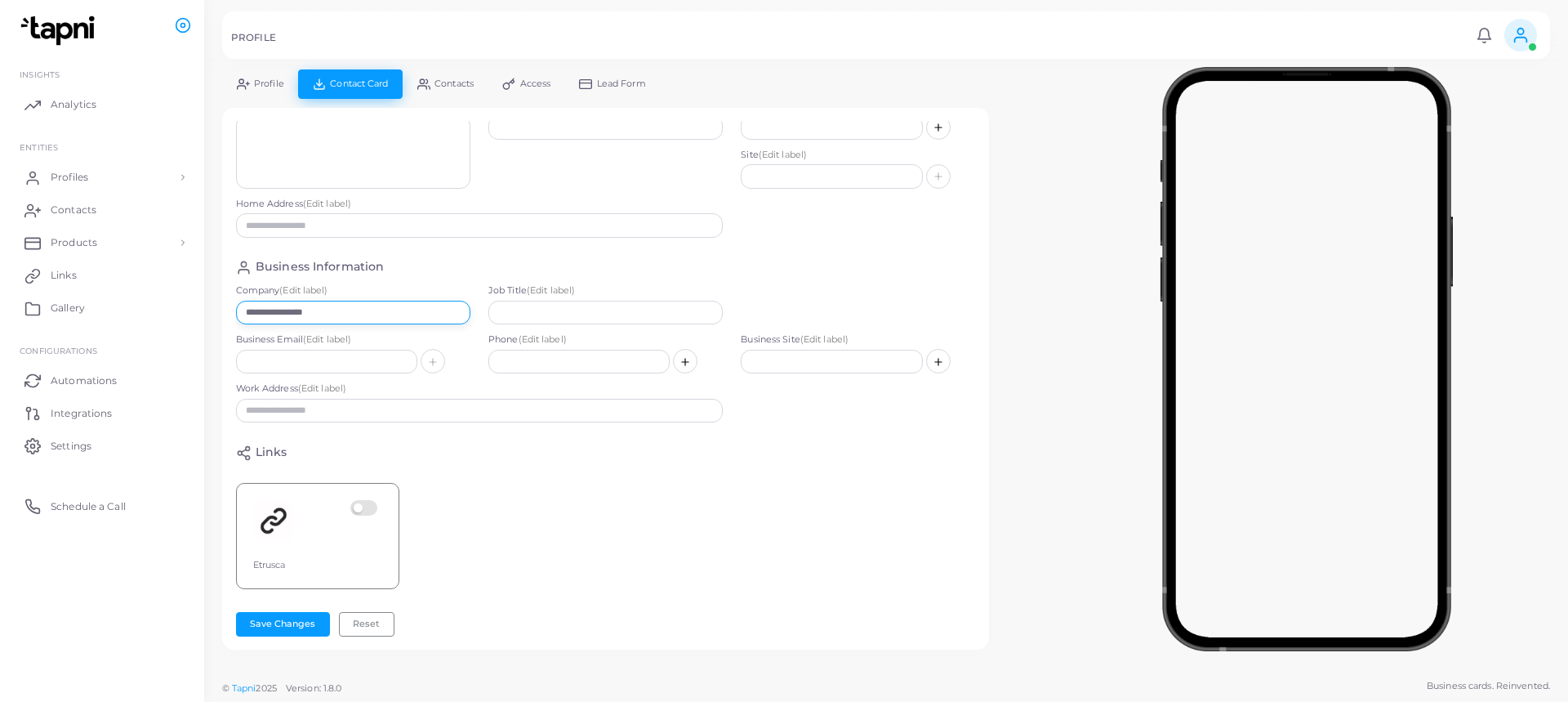
type input "**********"
click at [365, 500] on label at bounding box center [366, 520] width 32 height 41
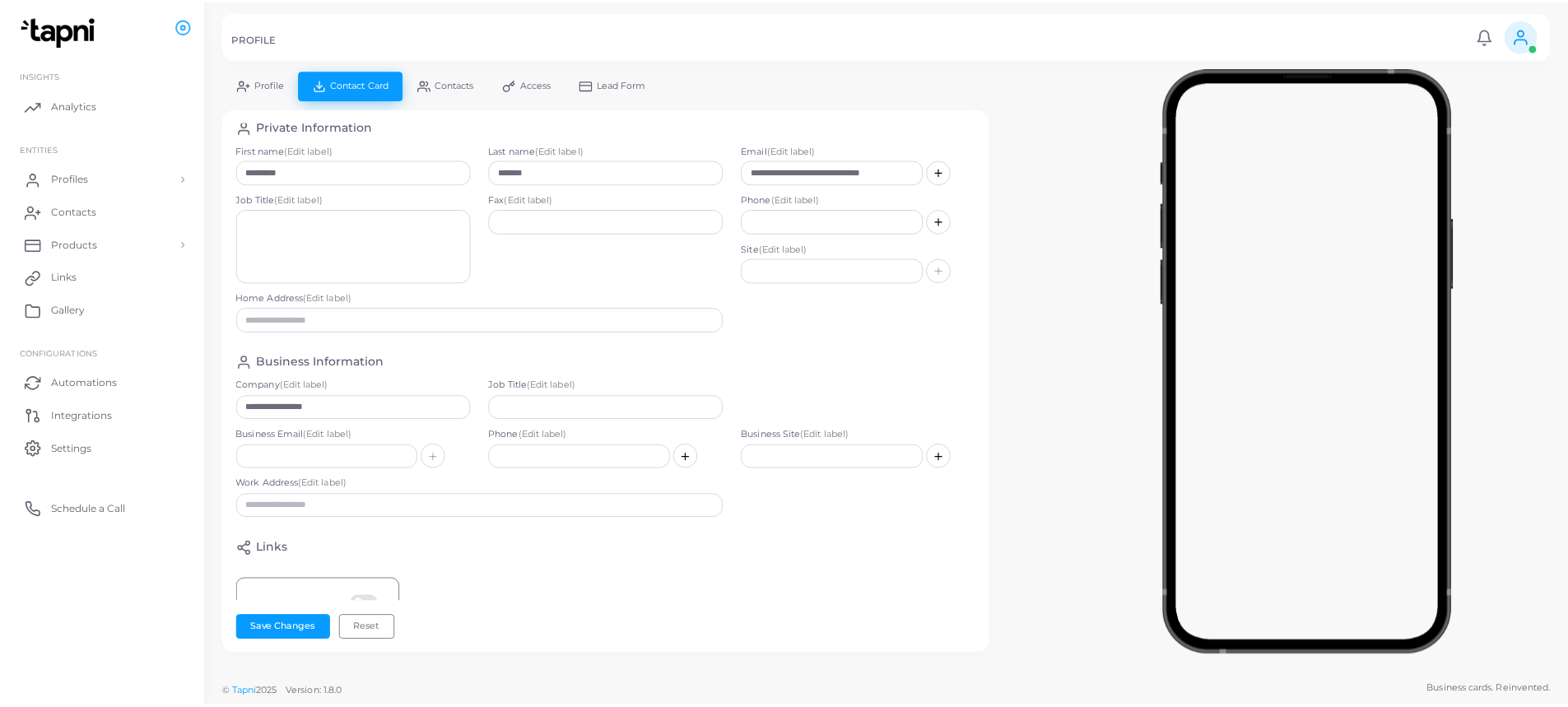
scroll to position [0, 0]
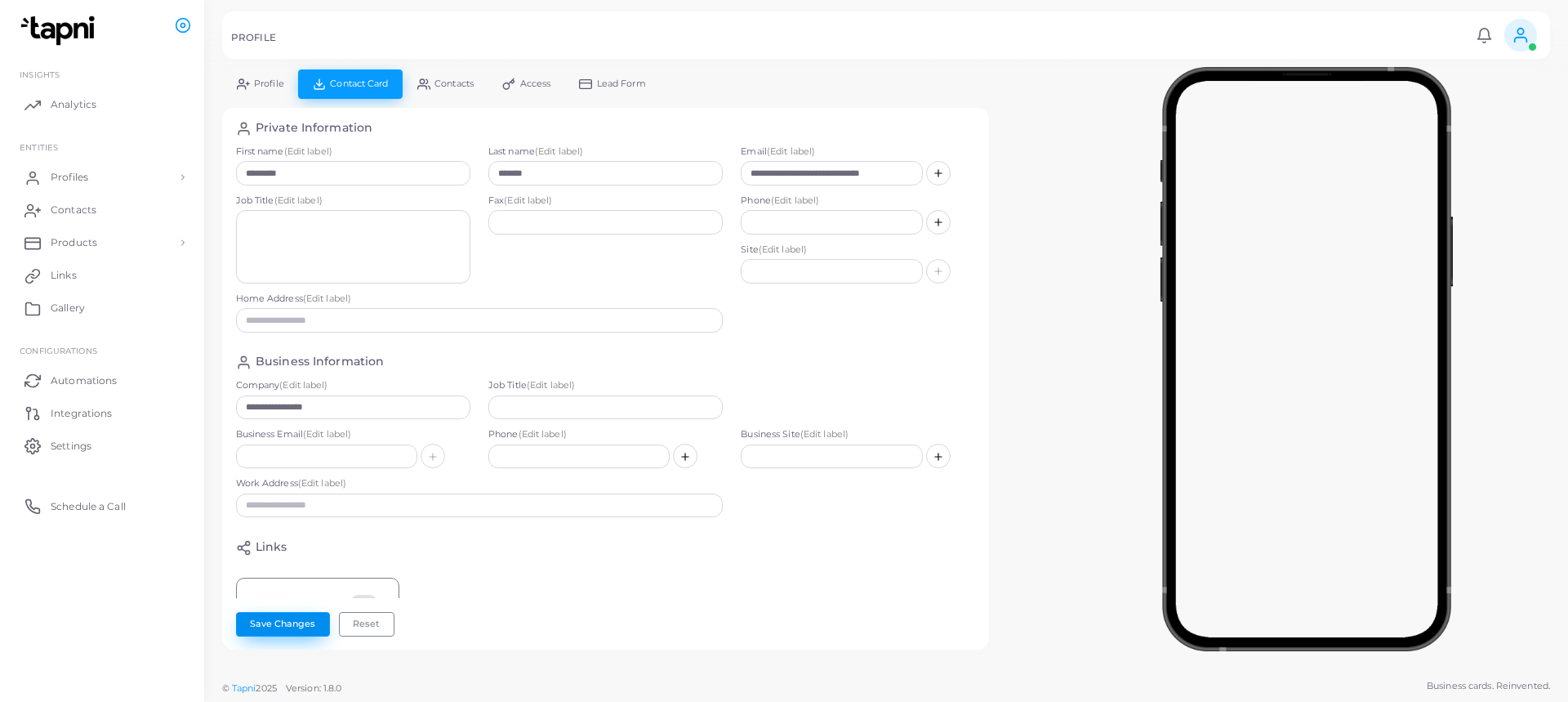
click at [284, 622] on button "Save Changes" at bounding box center [283, 624] width 94 height 25
click at [543, 87] on span "Access" at bounding box center [536, 83] width 31 height 9
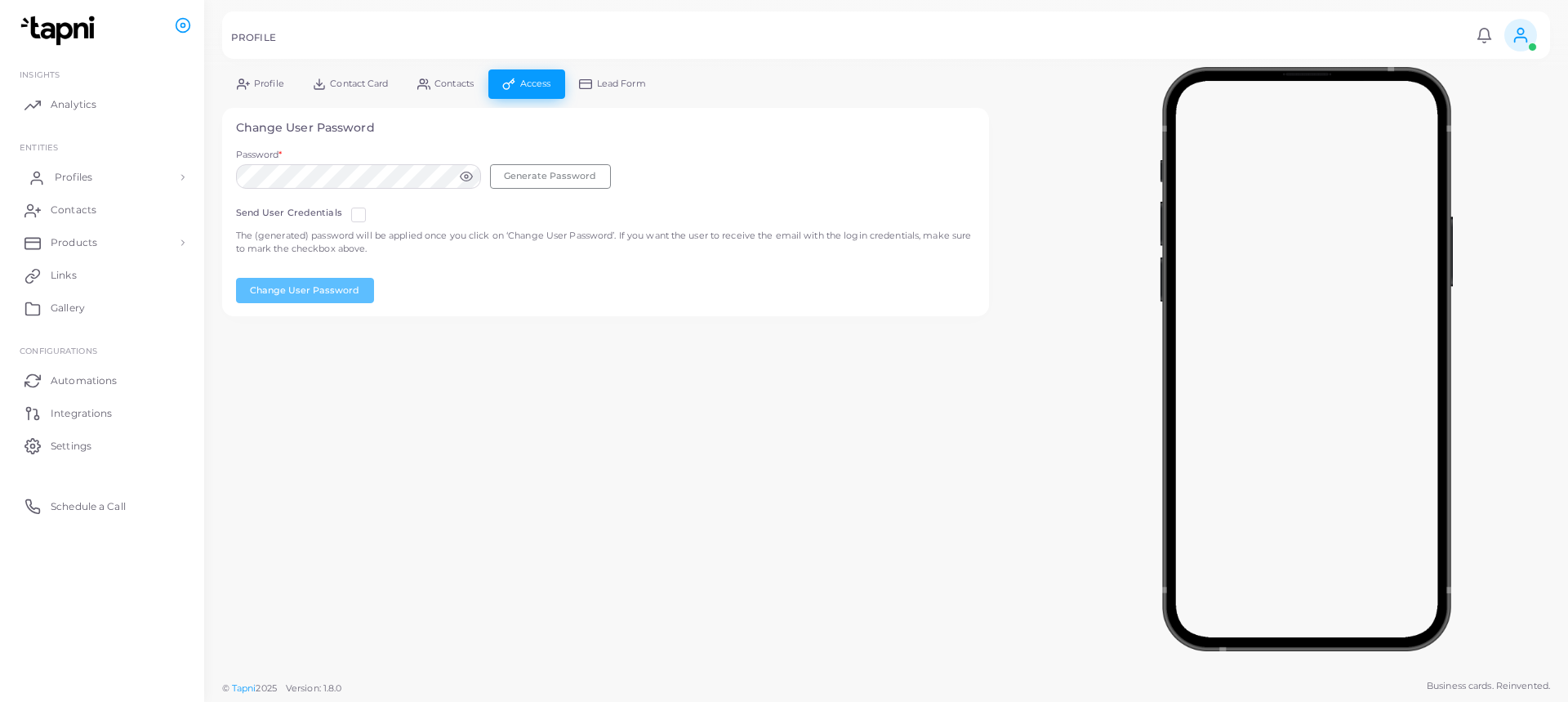
click at [125, 174] on link "Profiles" at bounding box center [102, 178] width 179 height 33
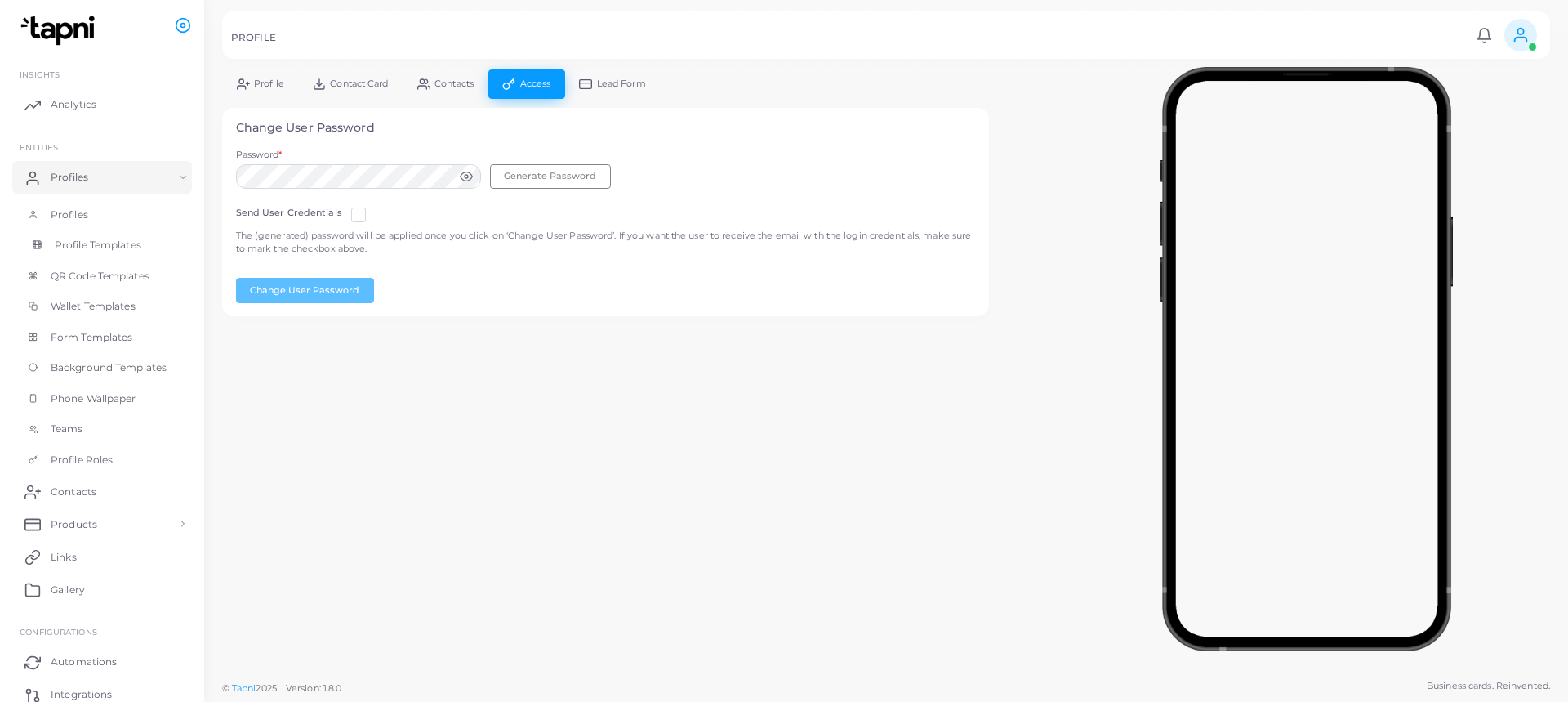
click at [112, 241] on span "Profile Templates" at bounding box center [98, 245] width 86 height 15
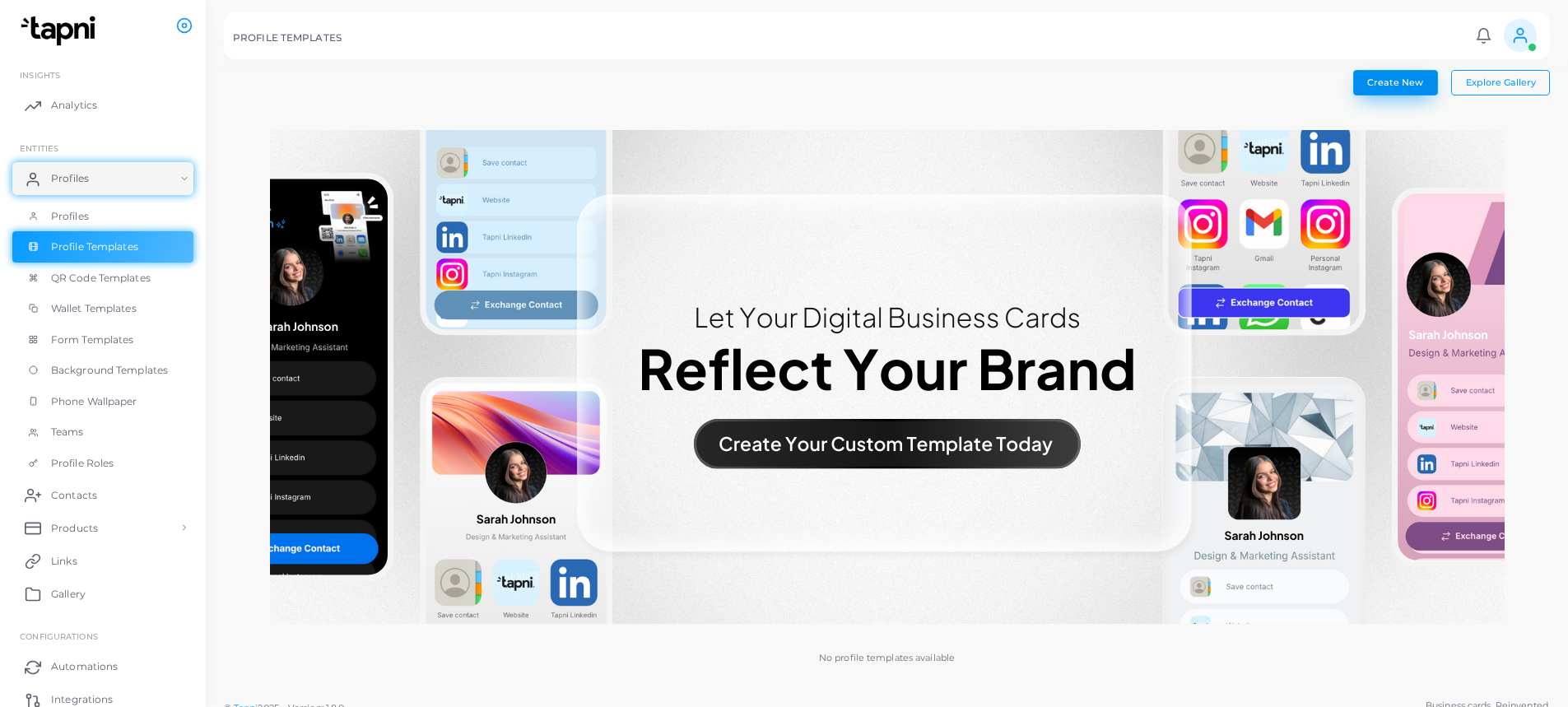
click at [1384, 87] on span "Create New" at bounding box center [1395, 82] width 56 height 12
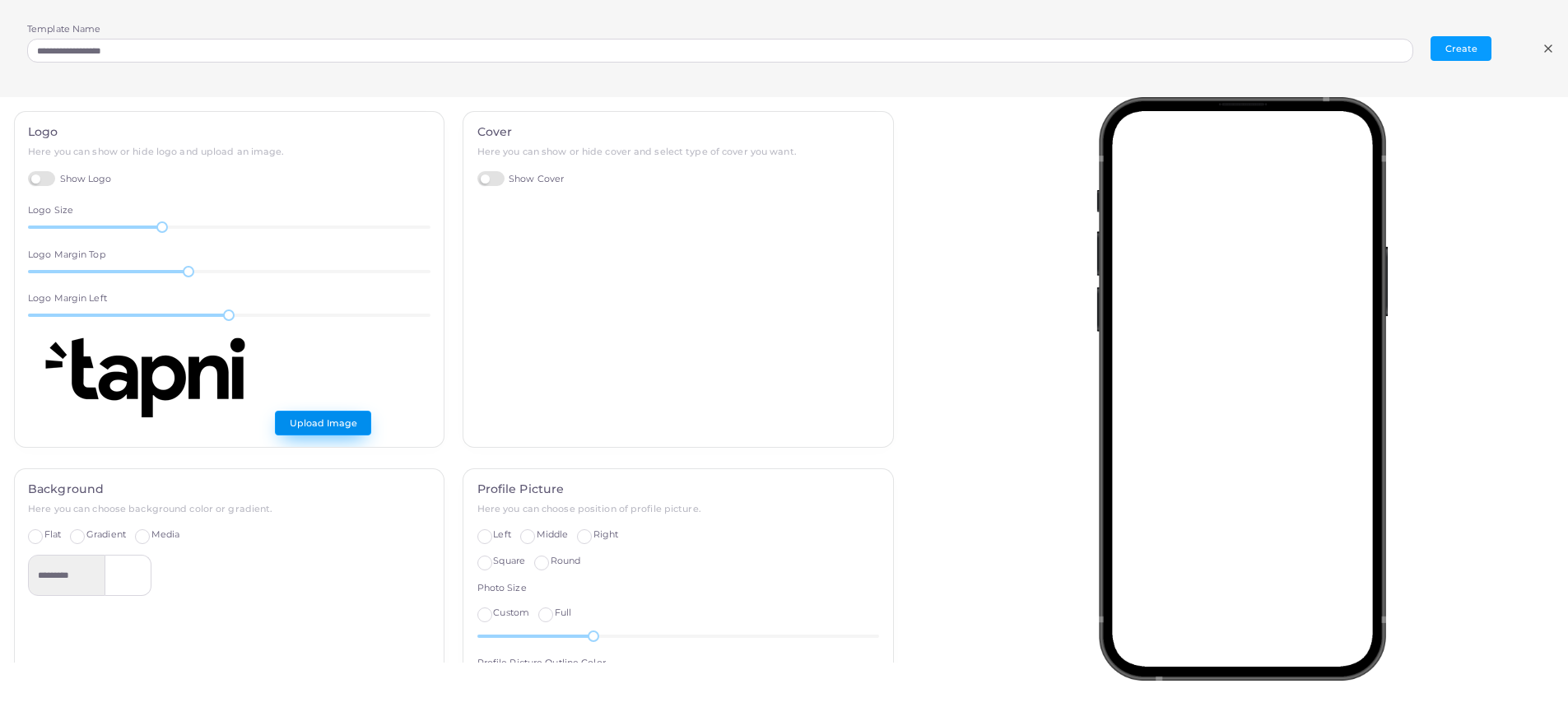
click at [299, 417] on button "Upload Image" at bounding box center [323, 423] width 96 height 25
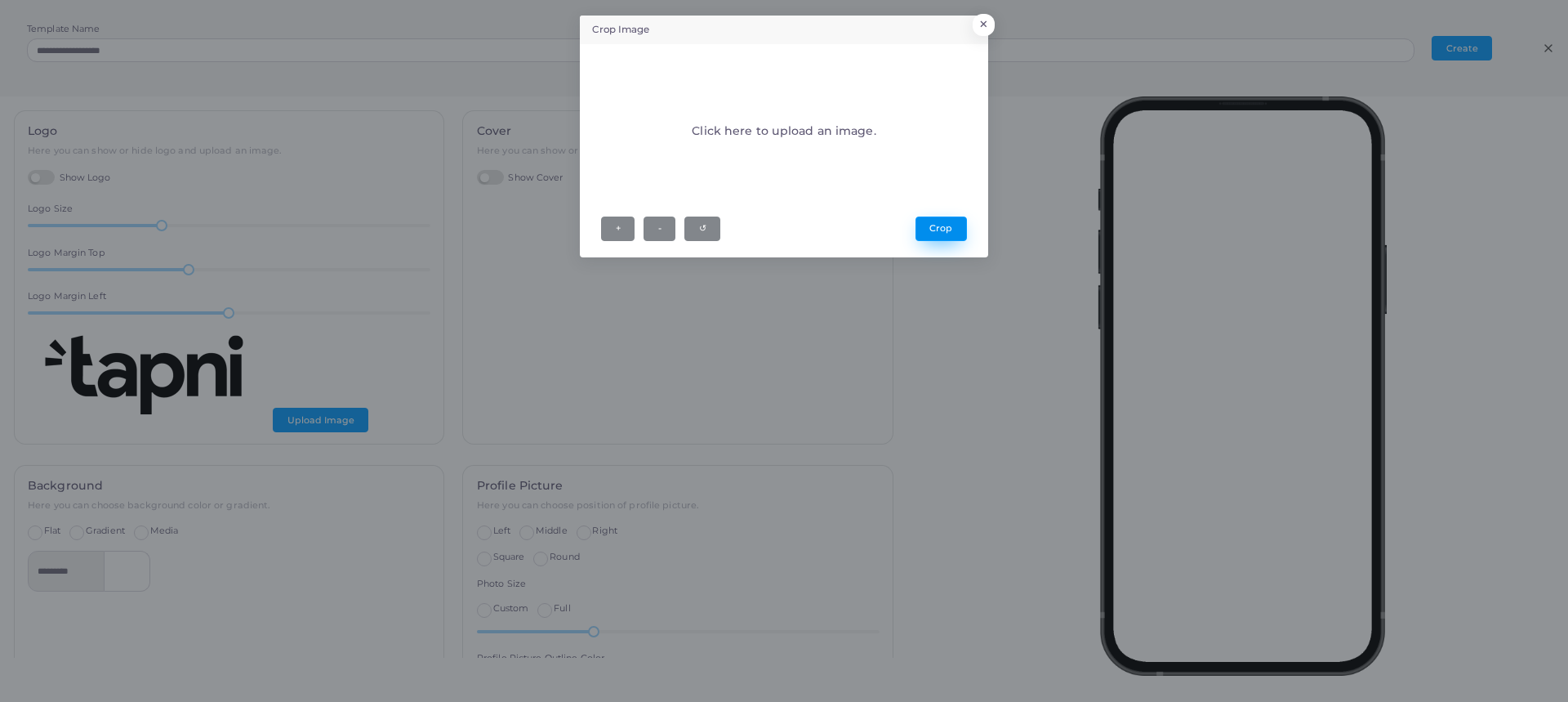
click at [939, 235] on button "Crop" at bounding box center [941, 229] width 52 height 25
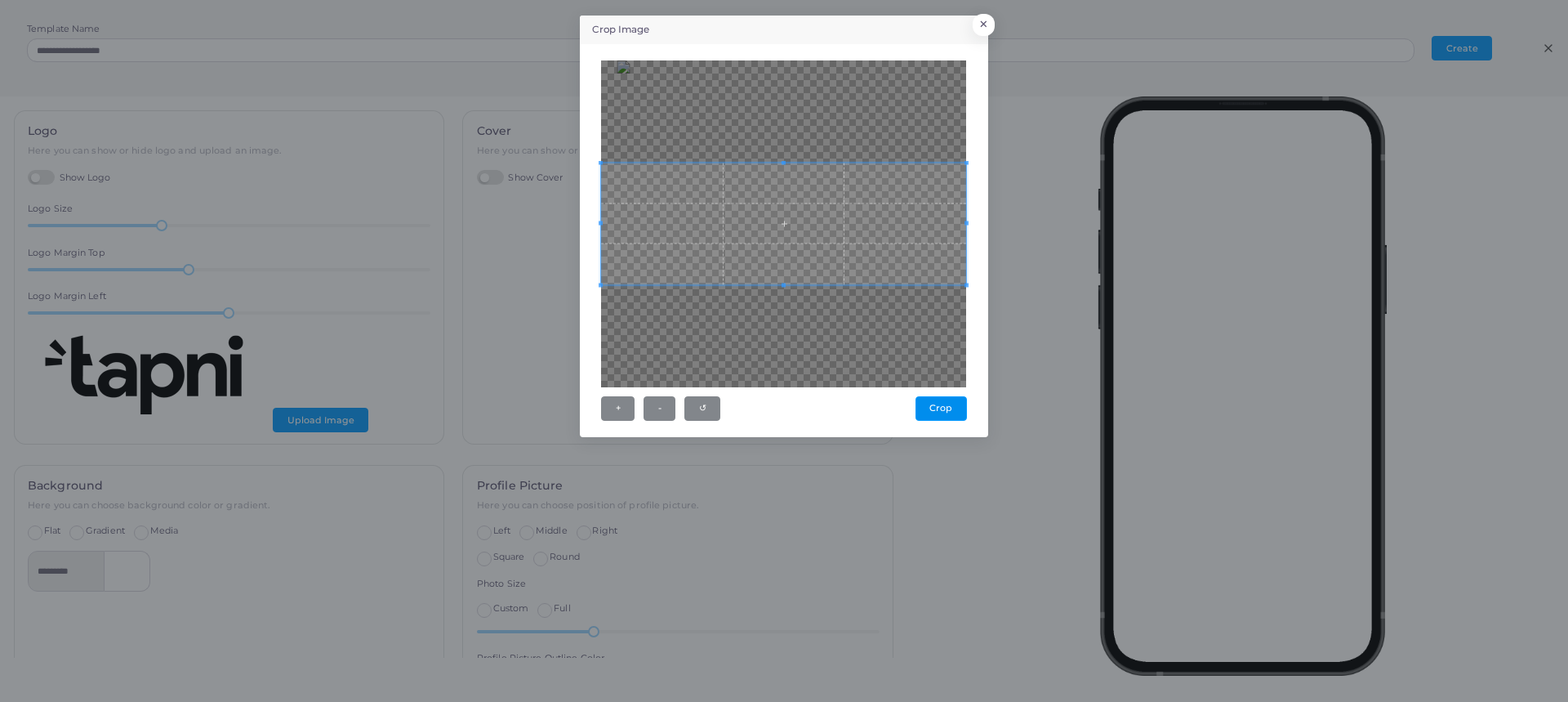
click at [941, 228] on span at bounding box center [784, 224] width 365 height 122
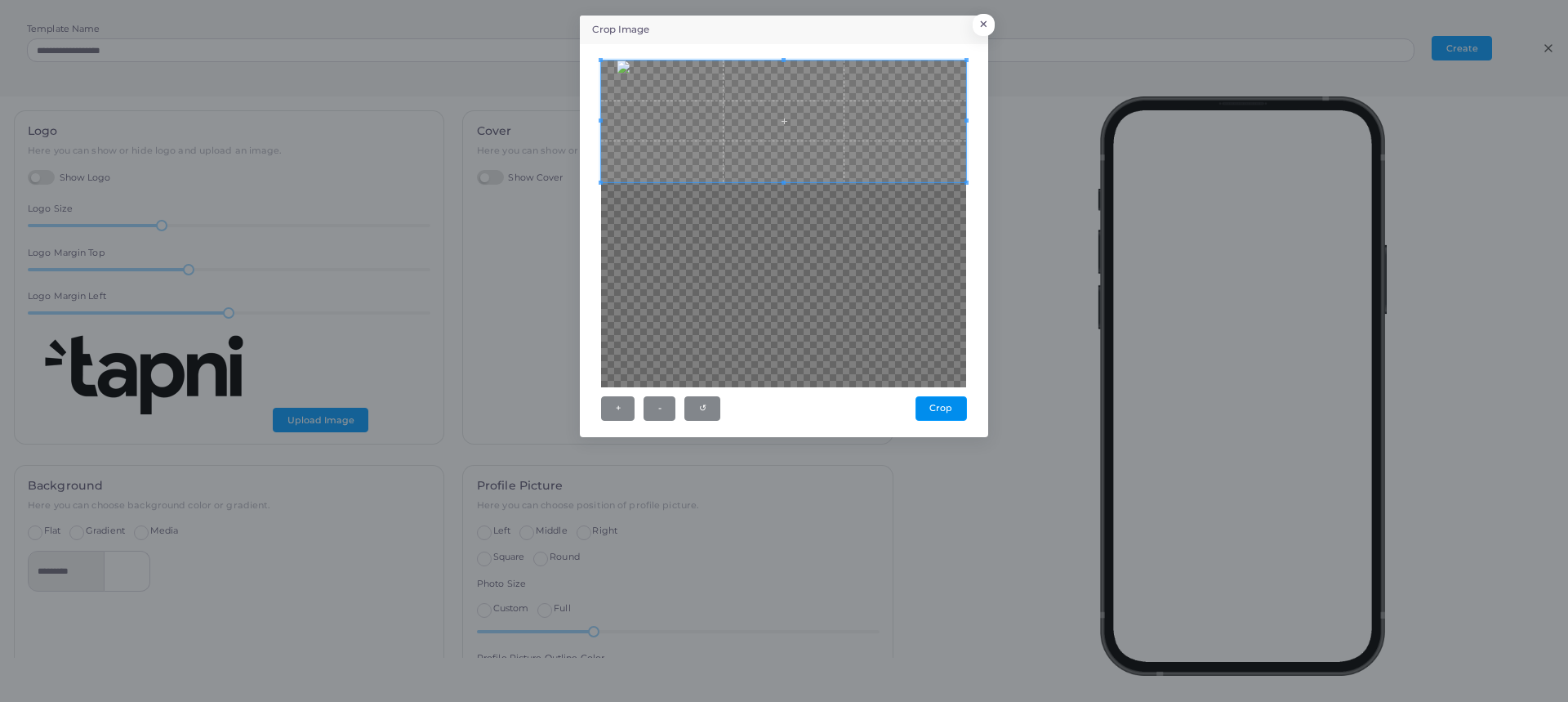
click at [893, 153] on span at bounding box center [784, 121] width 365 height 122
click at [777, 230] on div at bounding box center [784, 223] width 365 height 327
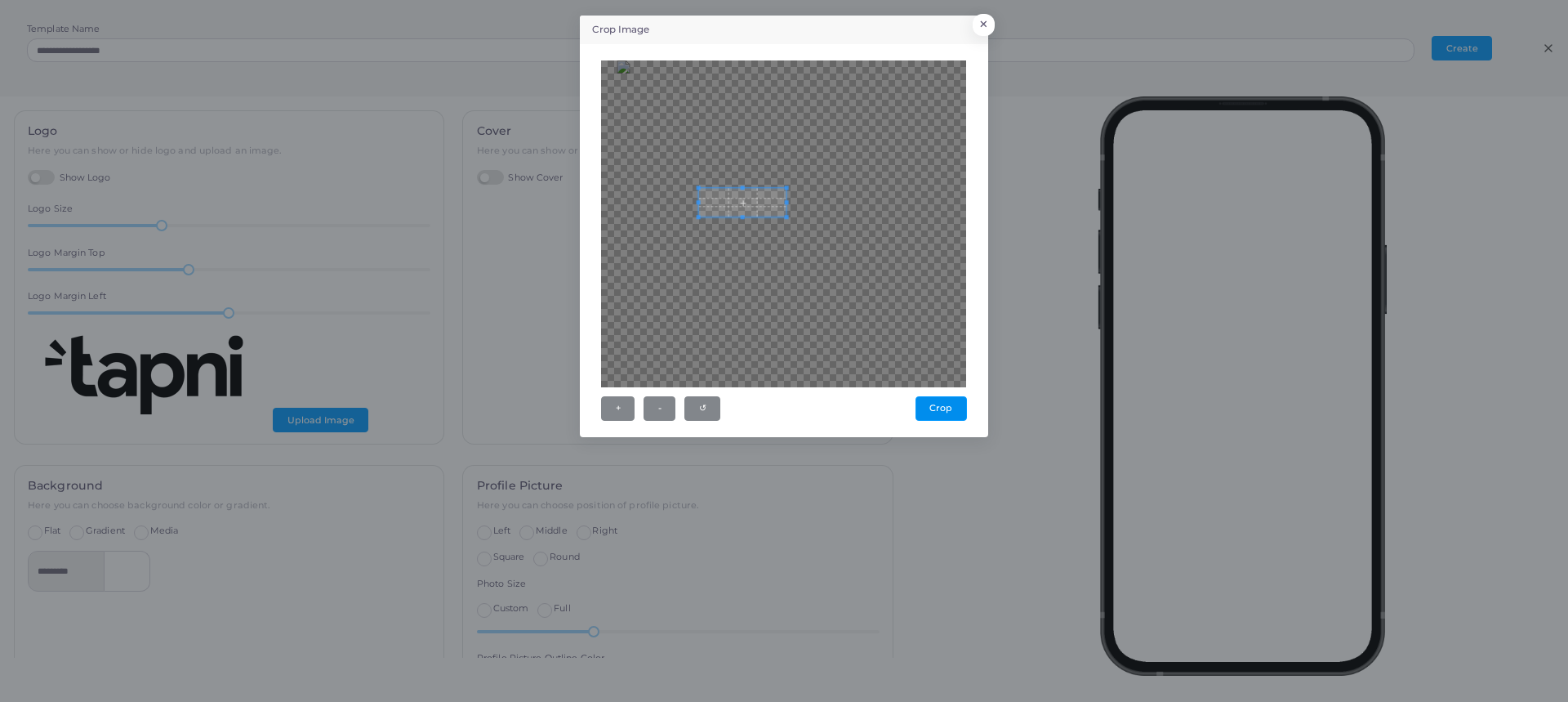
click at [780, 266] on div at bounding box center [784, 223] width 365 height 327
click at [783, 243] on div at bounding box center [784, 223] width 365 height 327
click at [817, 164] on div at bounding box center [784, 223] width 365 height 327
click at [861, 274] on div at bounding box center [784, 223] width 365 height 327
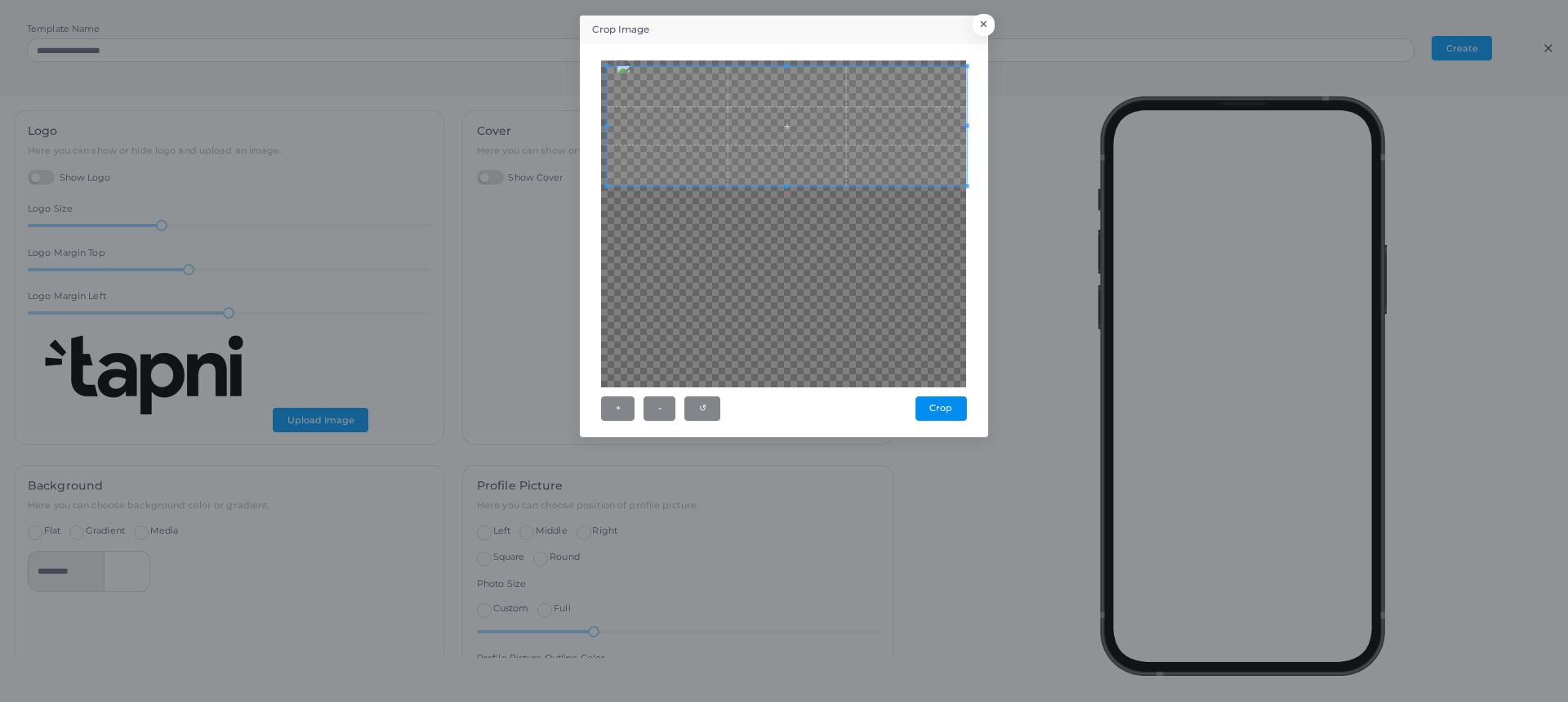
click at [969, 490] on div "Crop Image × + - ↺ Crop" at bounding box center [784, 351] width 1568 height 702
click at [981, 231] on div "Crop Image × + - ↺ Crop" at bounding box center [784, 226] width 408 height 421
click at [664, 411] on button "-" at bounding box center [659, 408] width 32 height 25
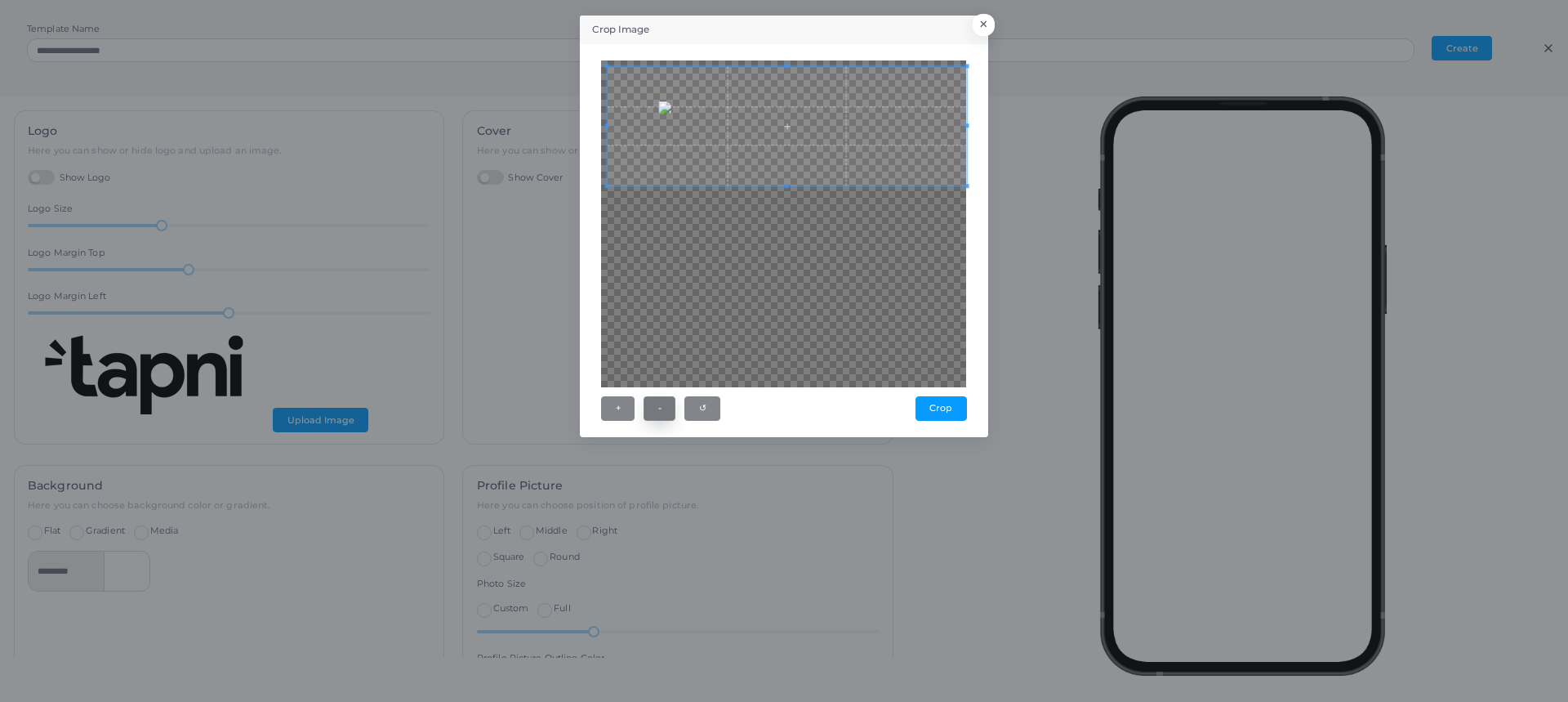
click at [664, 411] on button "-" at bounding box center [659, 408] width 32 height 25
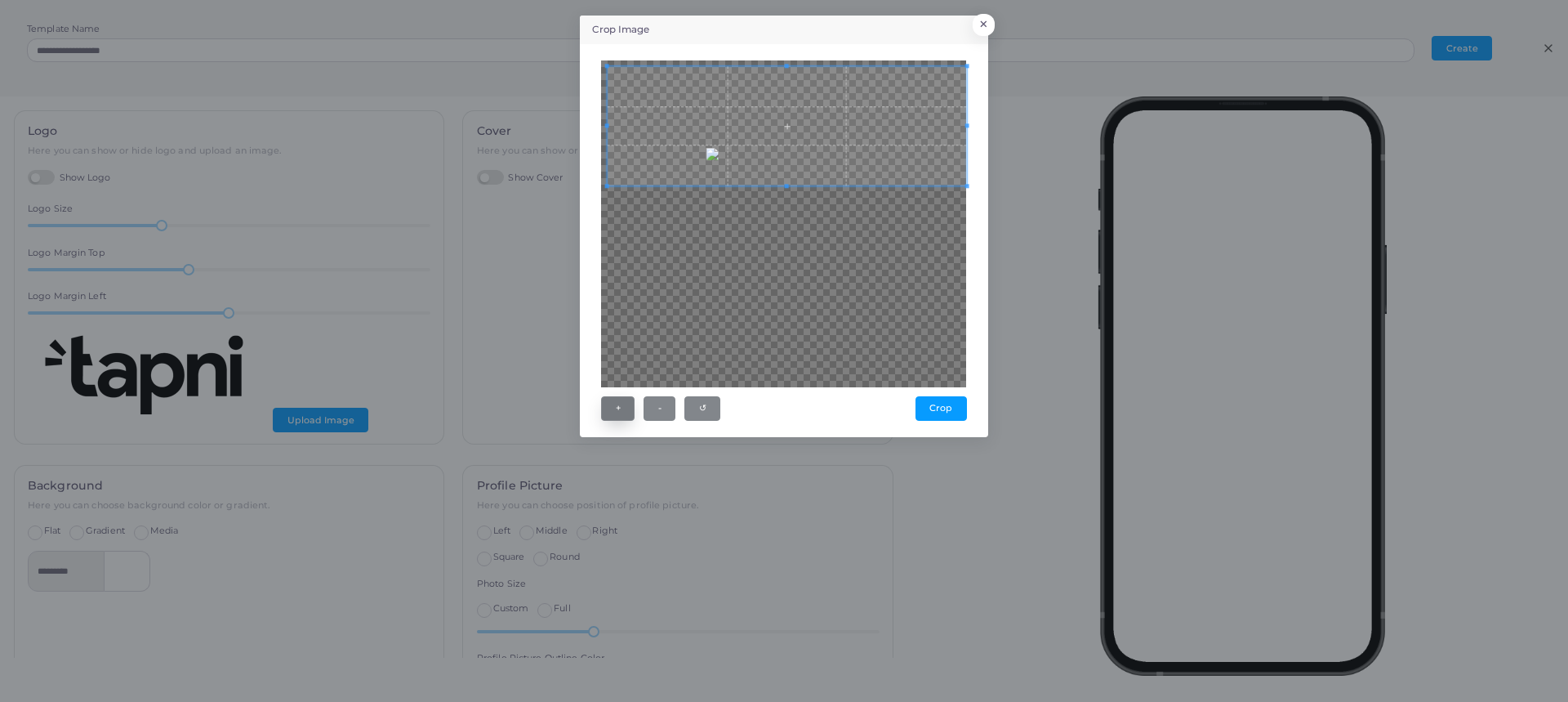
click at [626, 409] on button "+" at bounding box center [618, 408] width 34 height 25
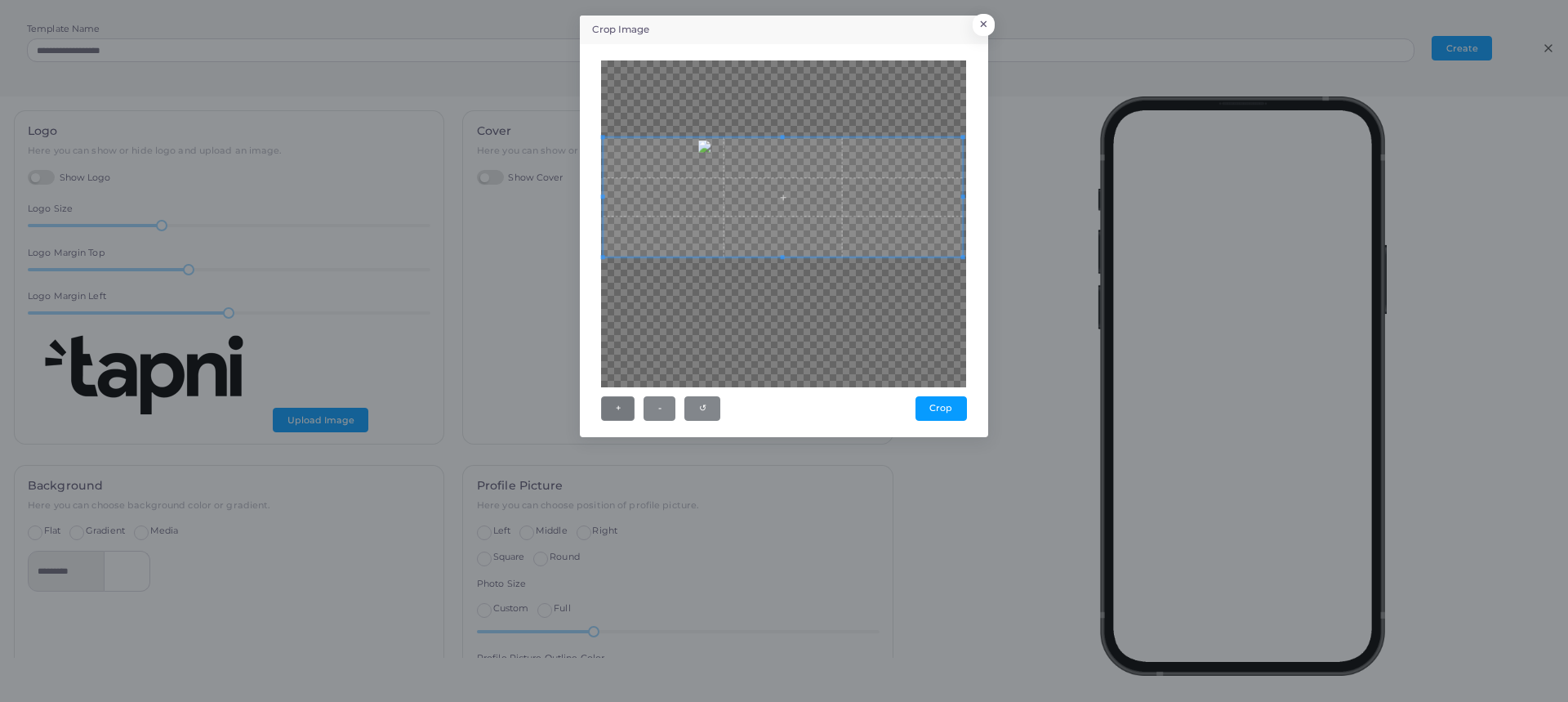
click at [796, 200] on span at bounding box center [783, 197] width 359 height 119
click at [657, 410] on button "-" at bounding box center [659, 408] width 32 height 25
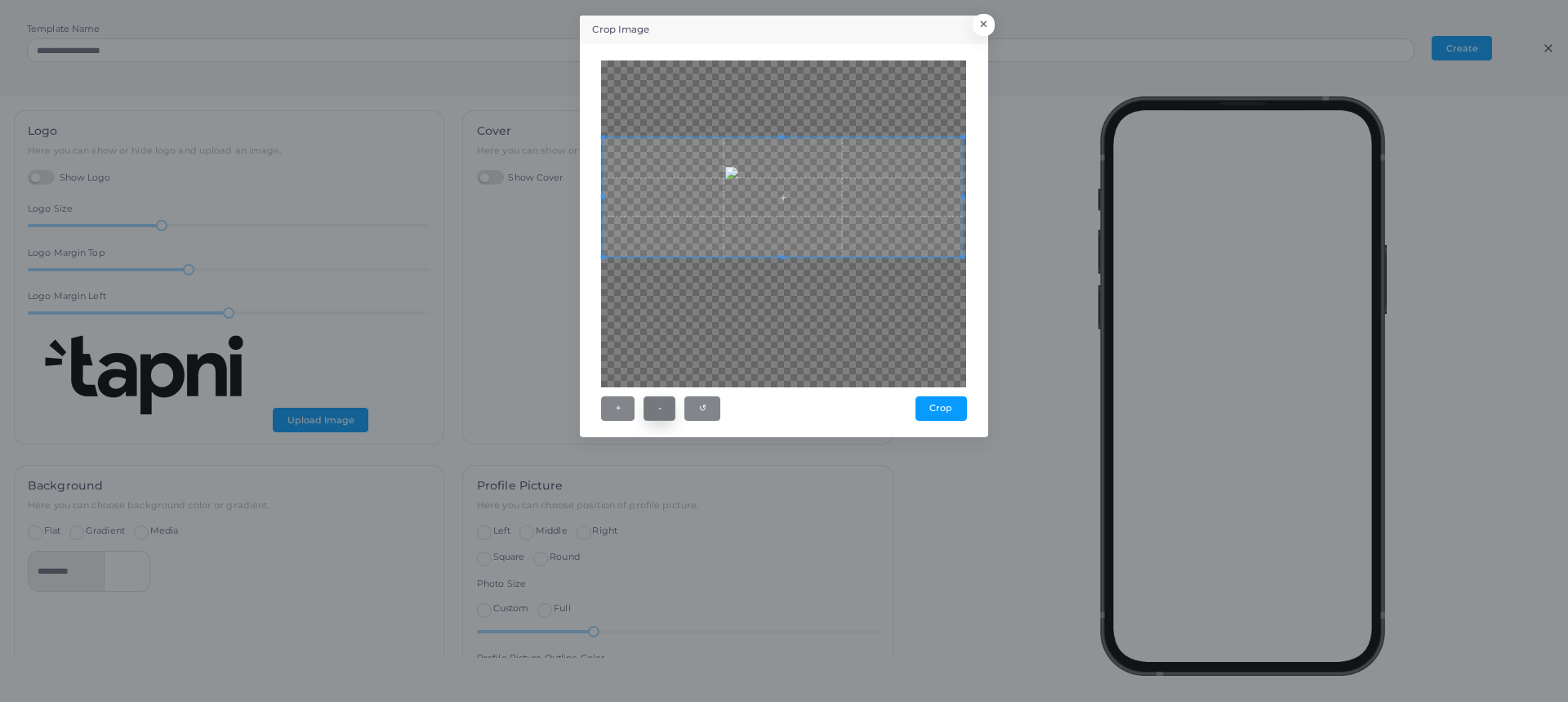
click at [657, 410] on button "-" at bounding box center [659, 408] width 32 height 25
click at [622, 403] on button "+" at bounding box center [618, 408] width 34 height 25
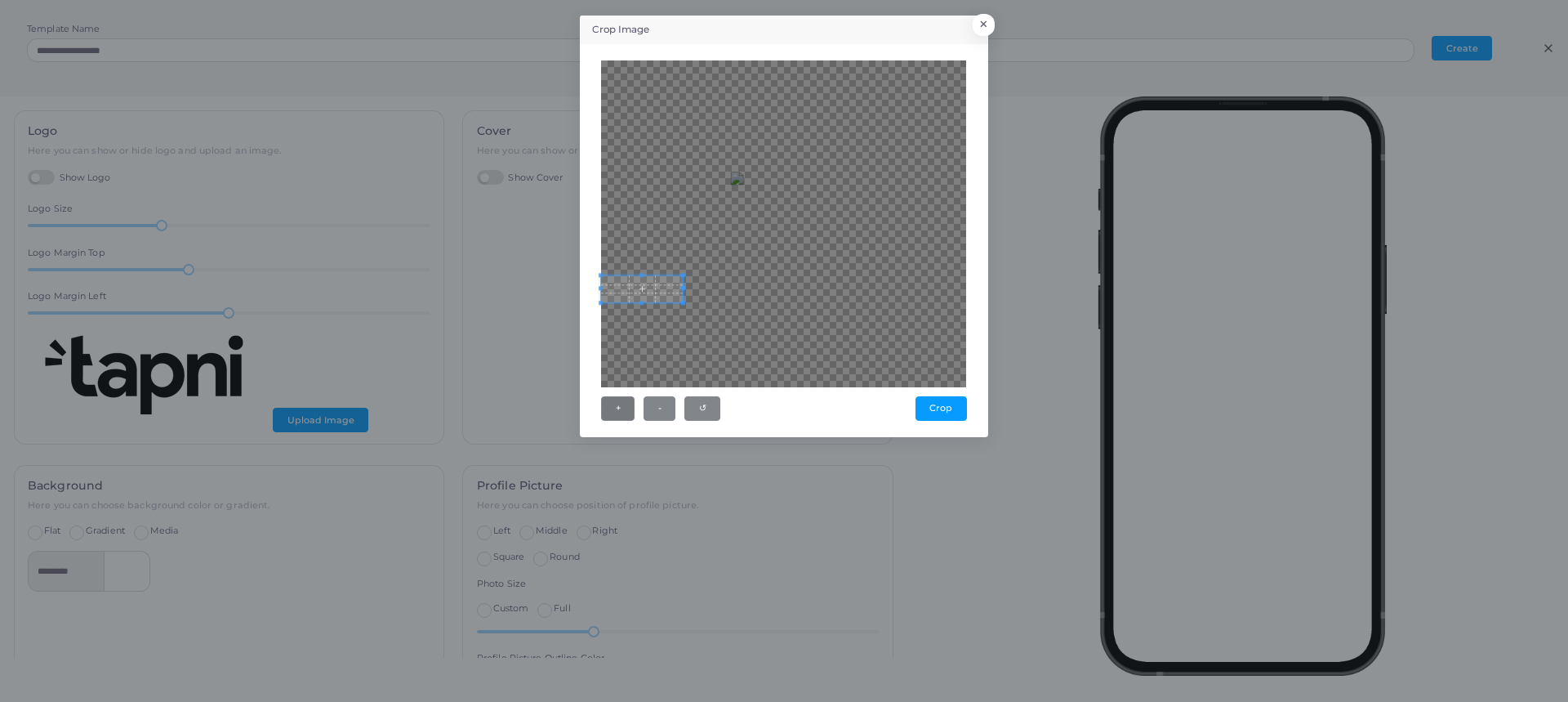
click at [667, 288] on div at bounding box center [784, 223] width 365 height 327
click at [674, 134] on div at bounding box center [784, 223] width 365 height 327
click at [870, 286] on div at bounding box center [784, 223] width 365 height 327
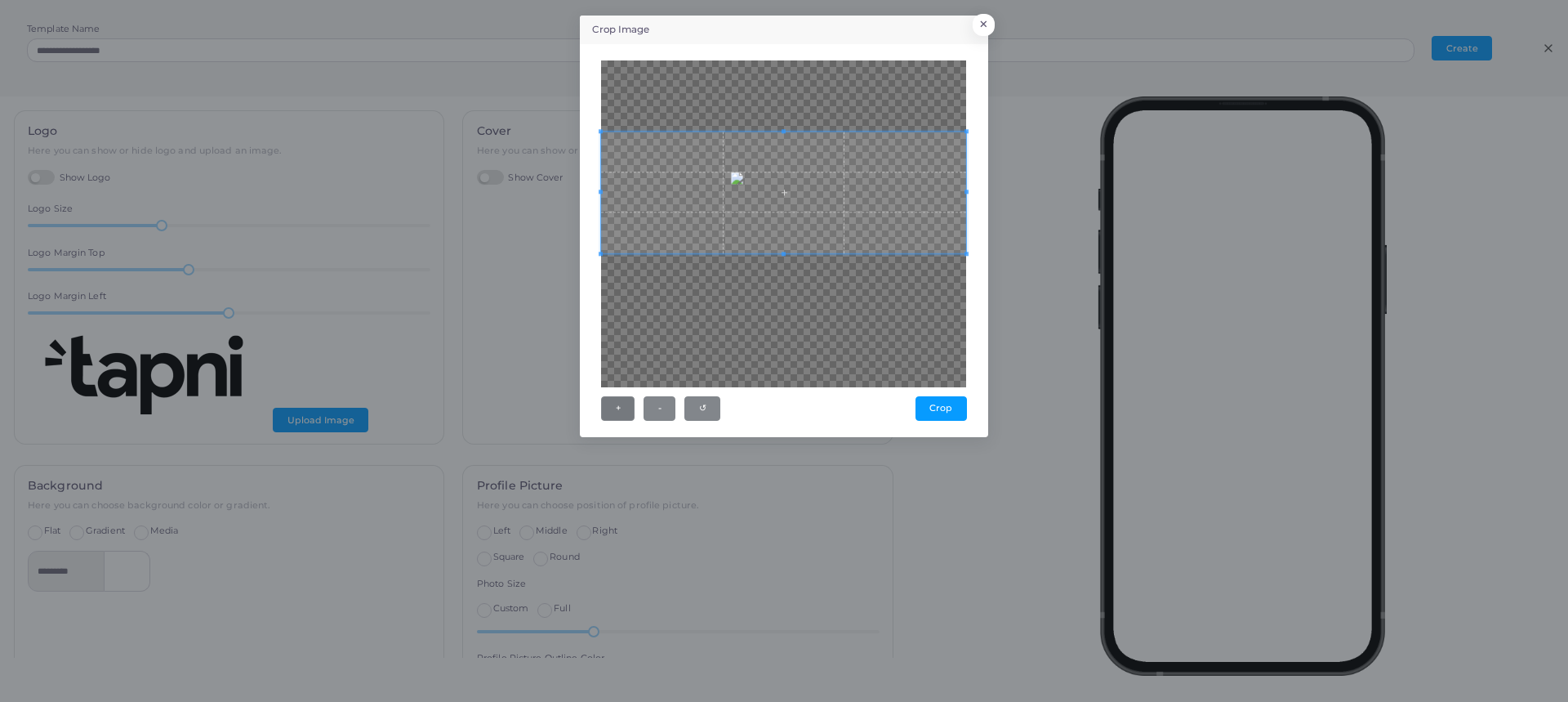
click at [1042, 359] on div "Crop Image × + - ↺ Crop" at bounding box center [784, 351] width 1568 height 702
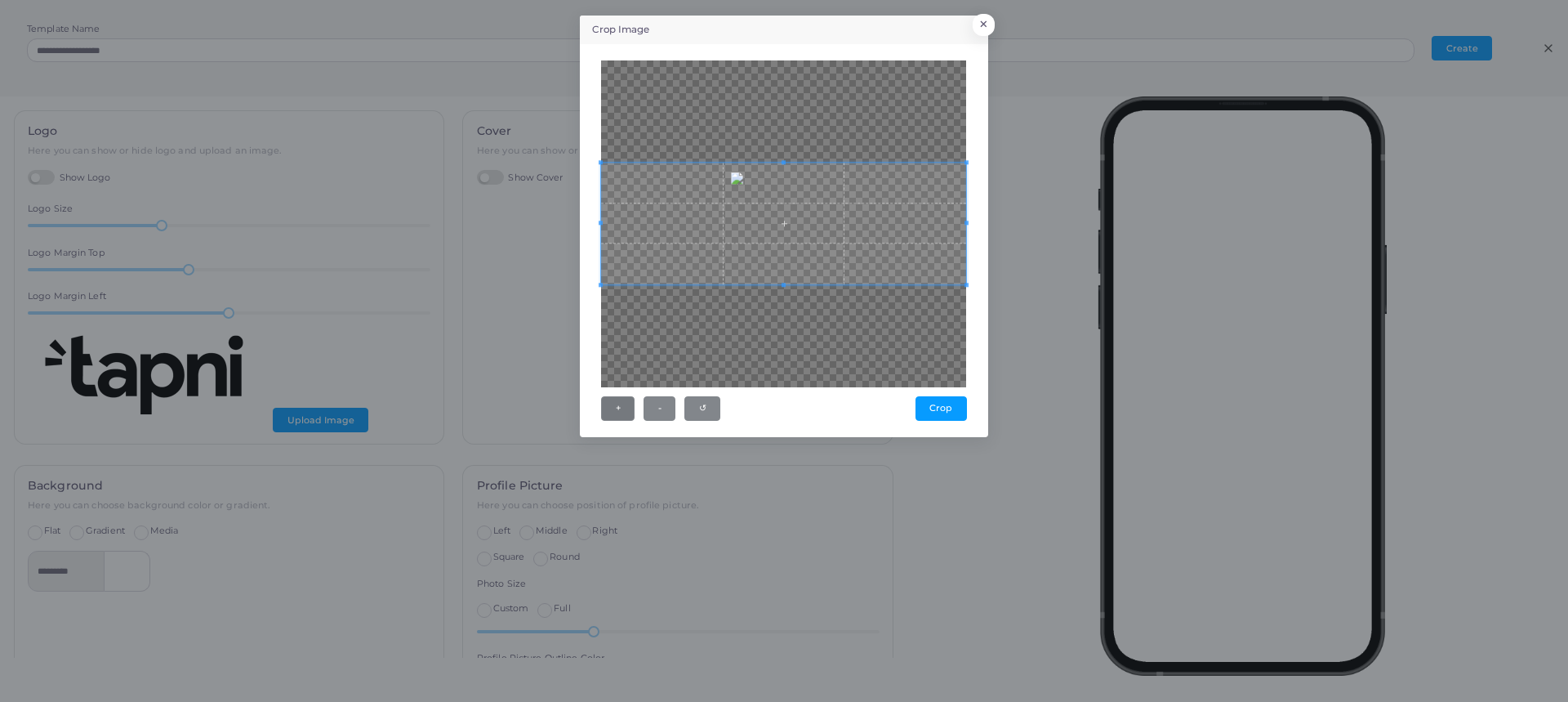
click at [804, 202] on span at bounding box center [784, 224] width 365 height 122
click at [627, 411] on button "+" at bounding box center [618, 408] width 34 height 25
click at [929, 411] on button "Crop" at bounding box center [941, 408] width 52 height 25
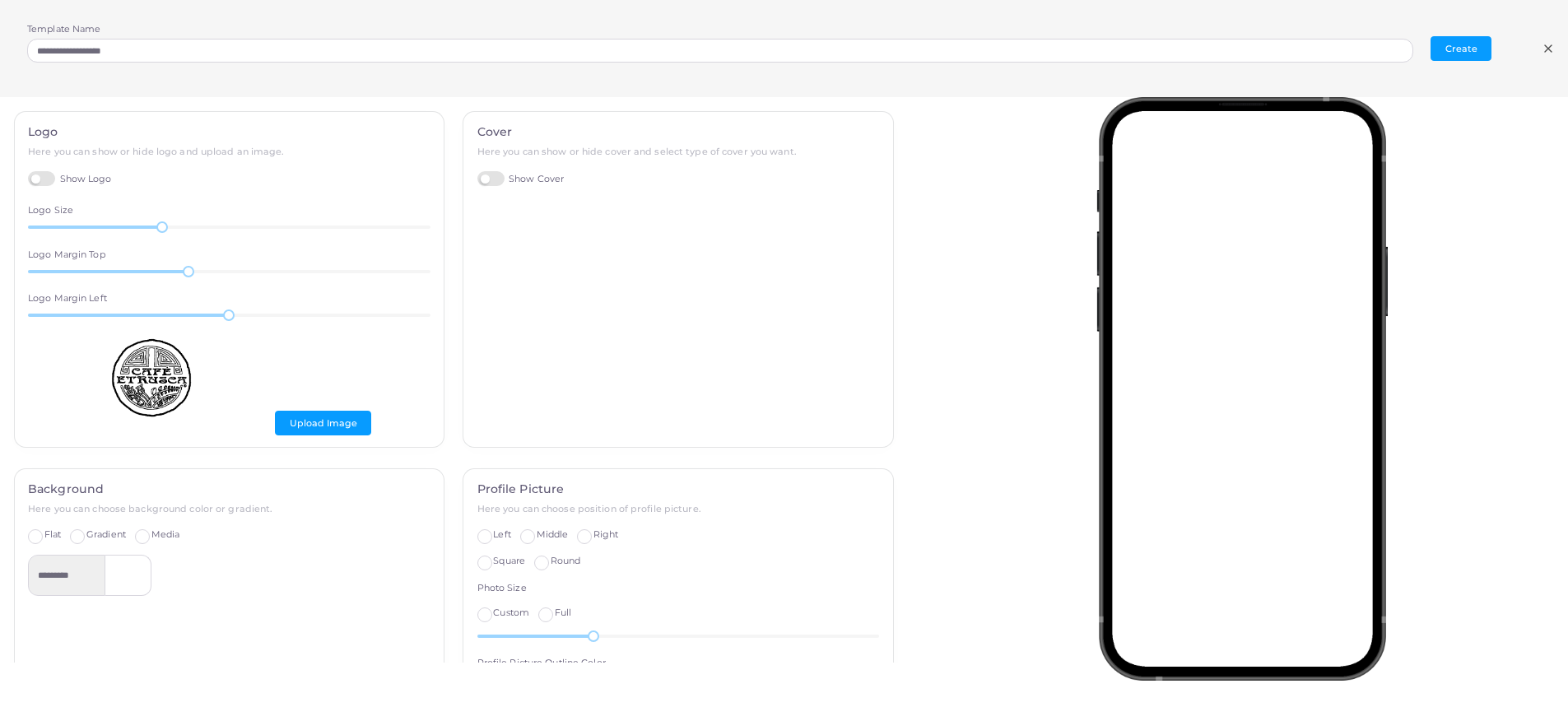
click at [489, 179] on label "Show Cover" at bounding box center [521, 178] width 87 height 16
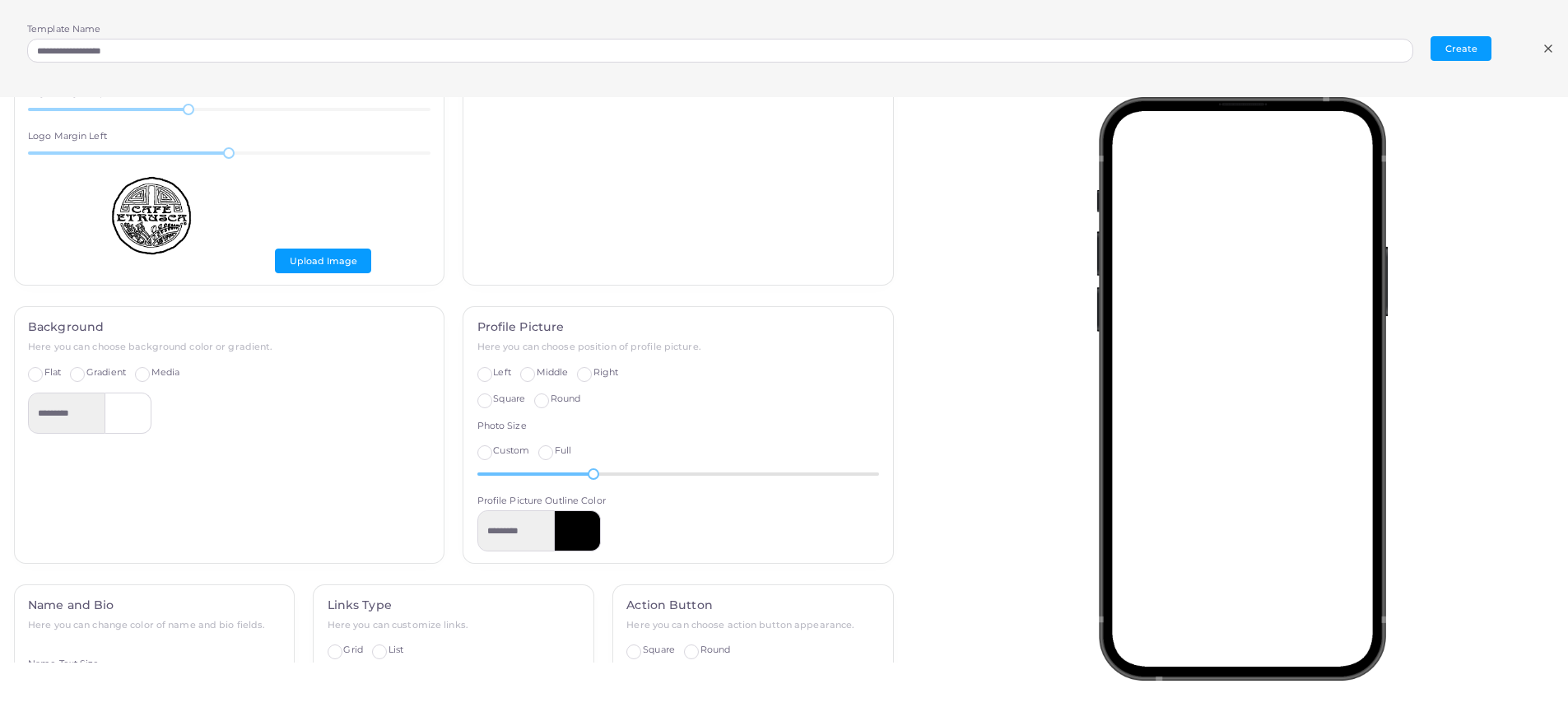
scroll to position [163, 0]
click at [120, 373] on span "Gradient" at bounding box center [106, 371] width 40 height 12
click at [162, 371] on span "Media" at bounding box center [166, 371] width 29 height 12
click at [98, 377] on label "Gradient" at bounding box center [106, 372] width 40 height 13
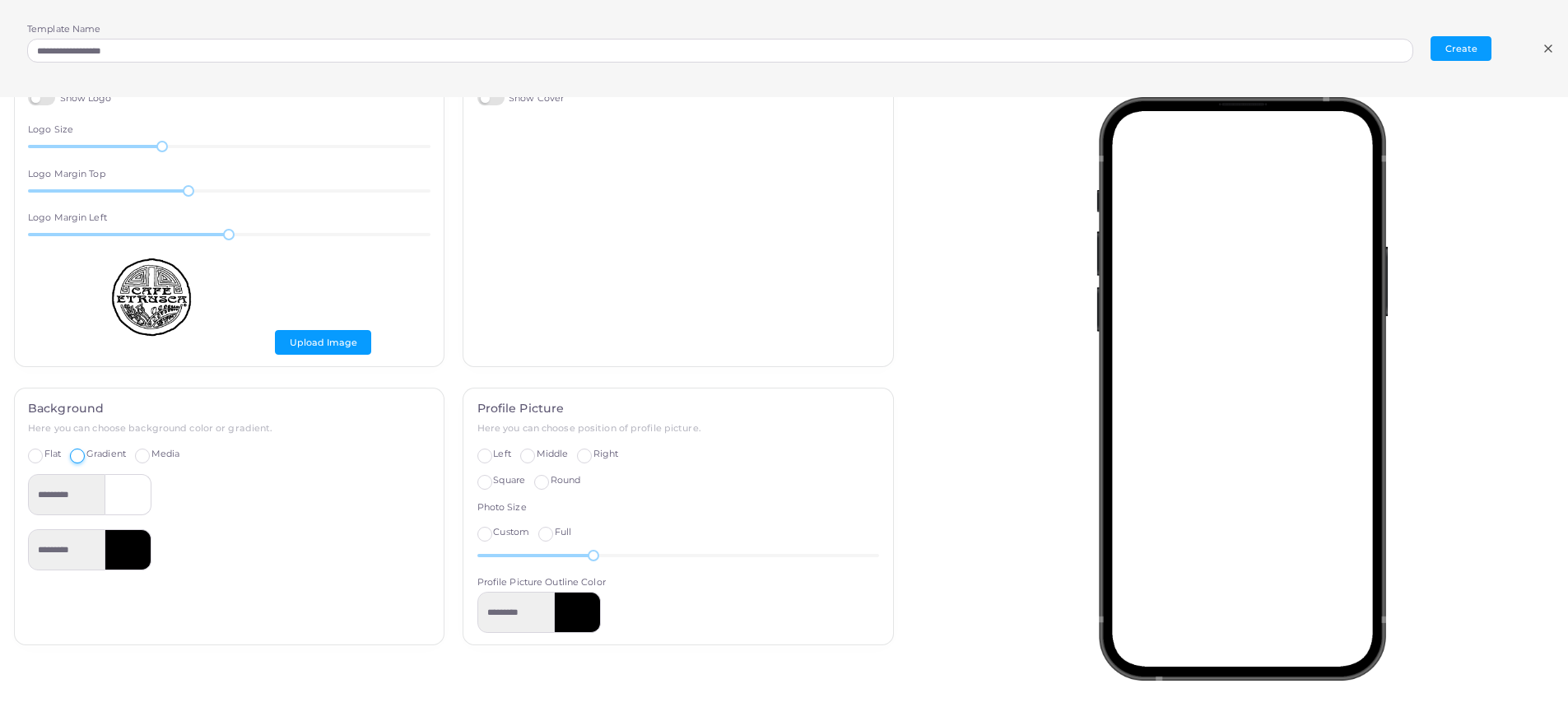
scroll to position [0, 0]
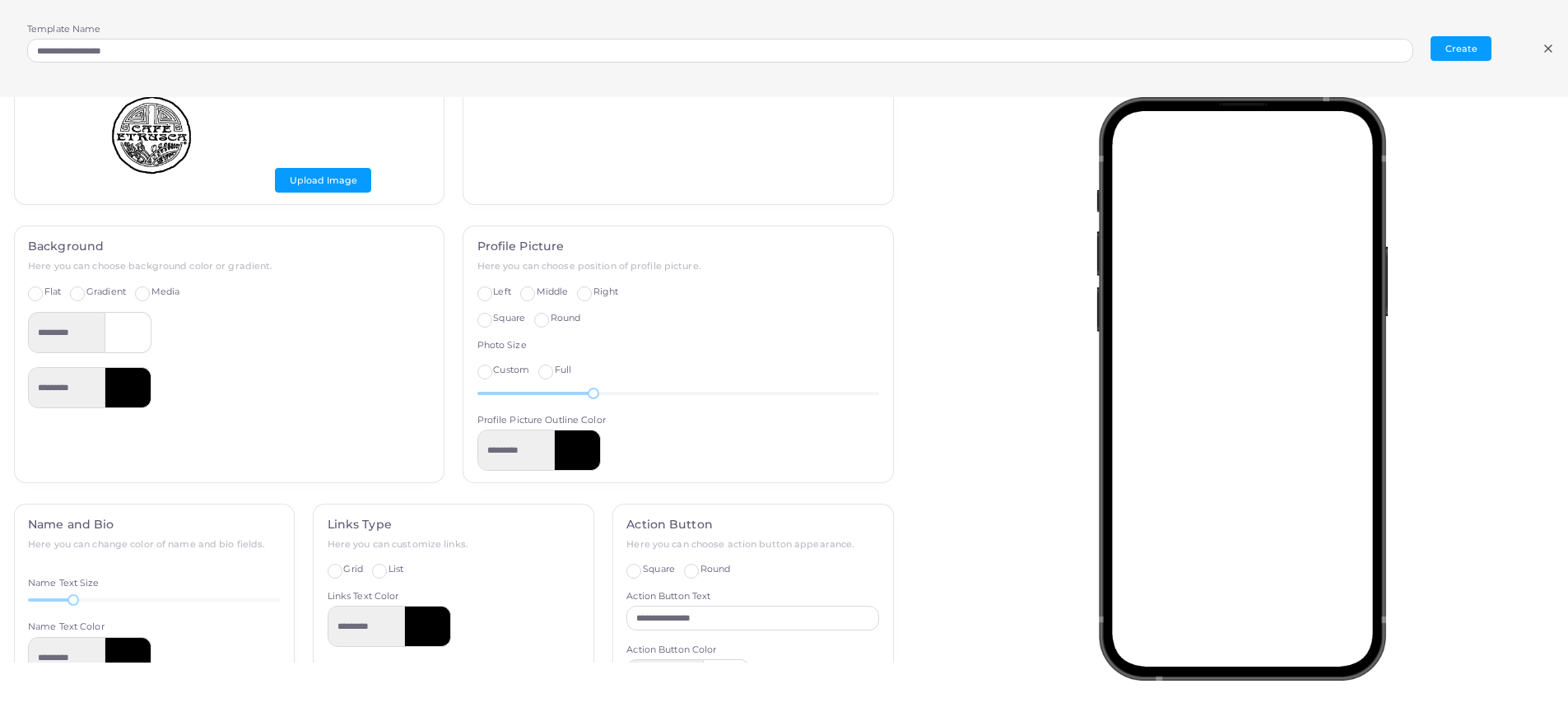
click at [389, 574] on label "List" at bounding box center [396, 569] width 15 height 13
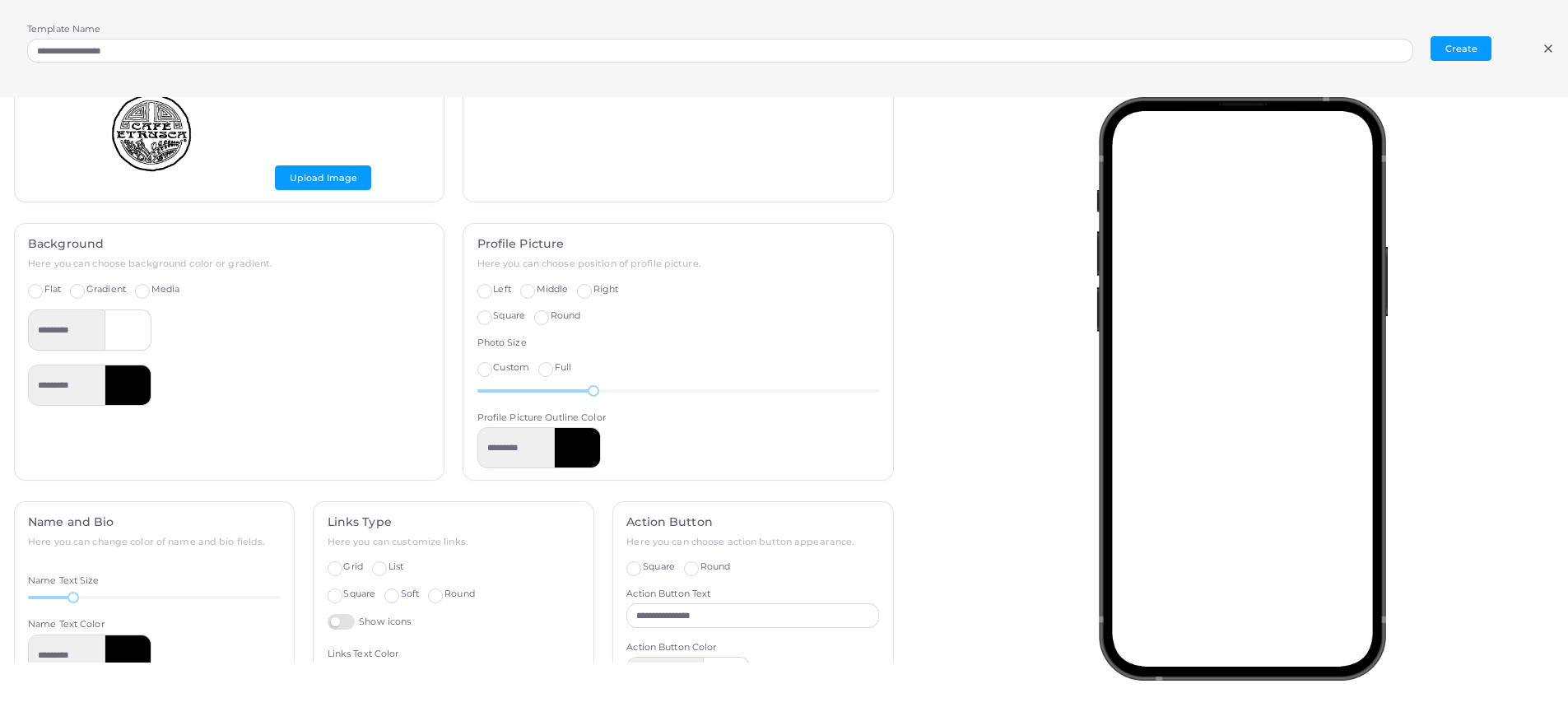
click at [356, 569] on span "Grid" at bounding box center [352, 566] width 19 height 12
type input "*********"
click at [391, 569] on span "List" at bounding box center [396, 566] width 15 height 12
click at [357, 569] on span "Grid" at bounding box center [352, 566] width 19 height 12
type input "*********"
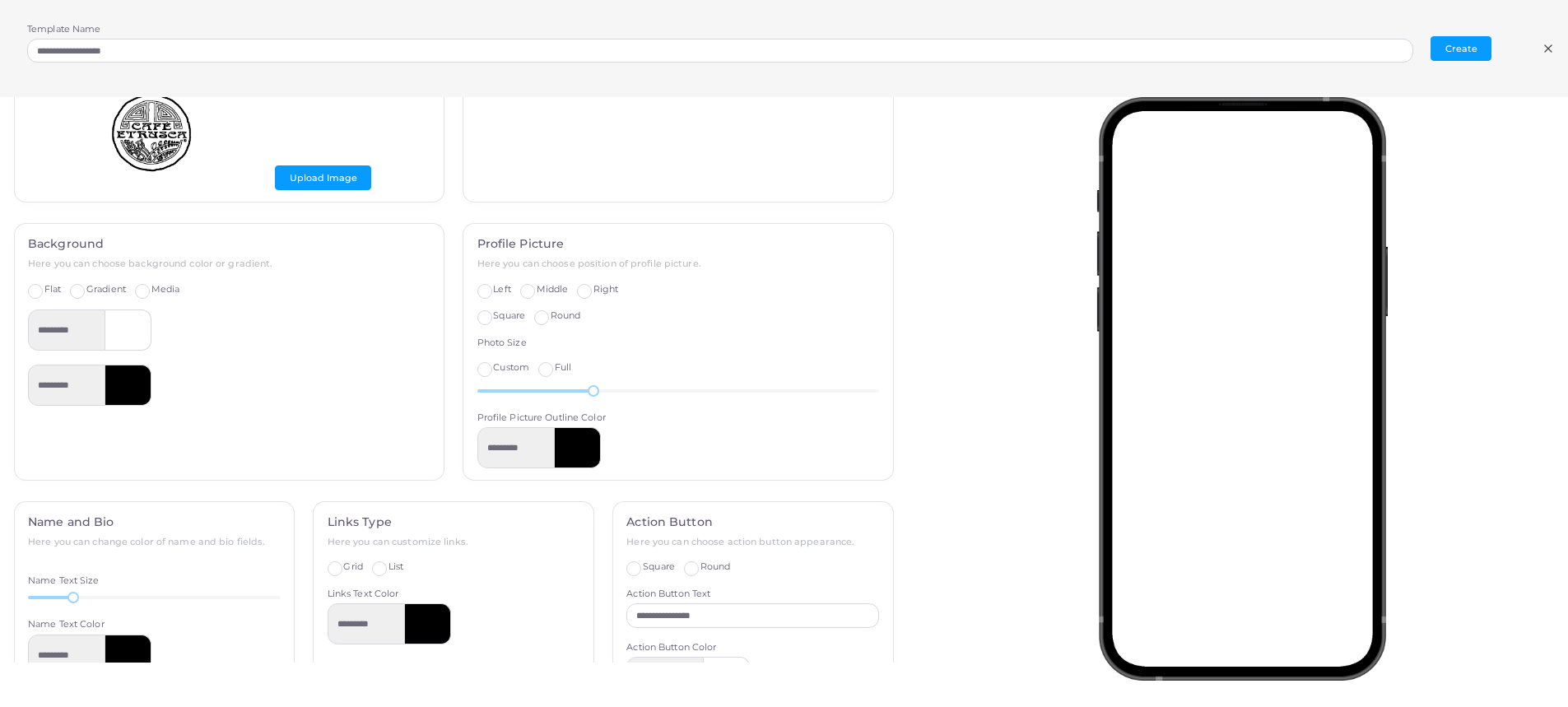
click at [393, 565] on span "List" at bounding box center [396, 566] width 15 height 12
click at [346, 567] on span "Grid" at bounding box center [352, 566] width 19 height 12
type input "*********"
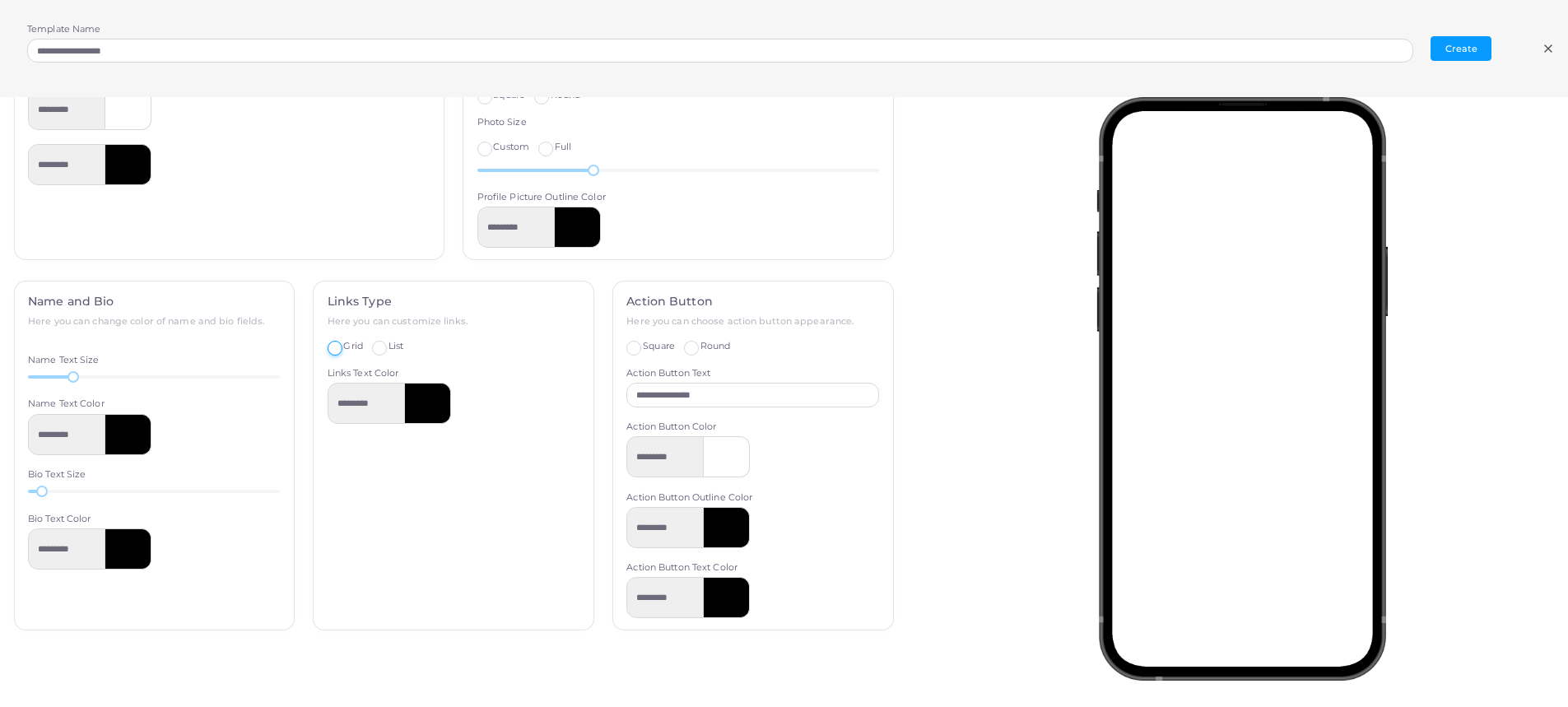
scroll to position [467, 0]
click at [643, 347] on label "Square" at bounding box center [658, 345] width 32 height 13
click at [707, 344] on span "Round" at bounding box center [716, 344] width 31 height 12
click at [643, 348] on span "Square" at bounding box center [658, 344] width 32 height 12
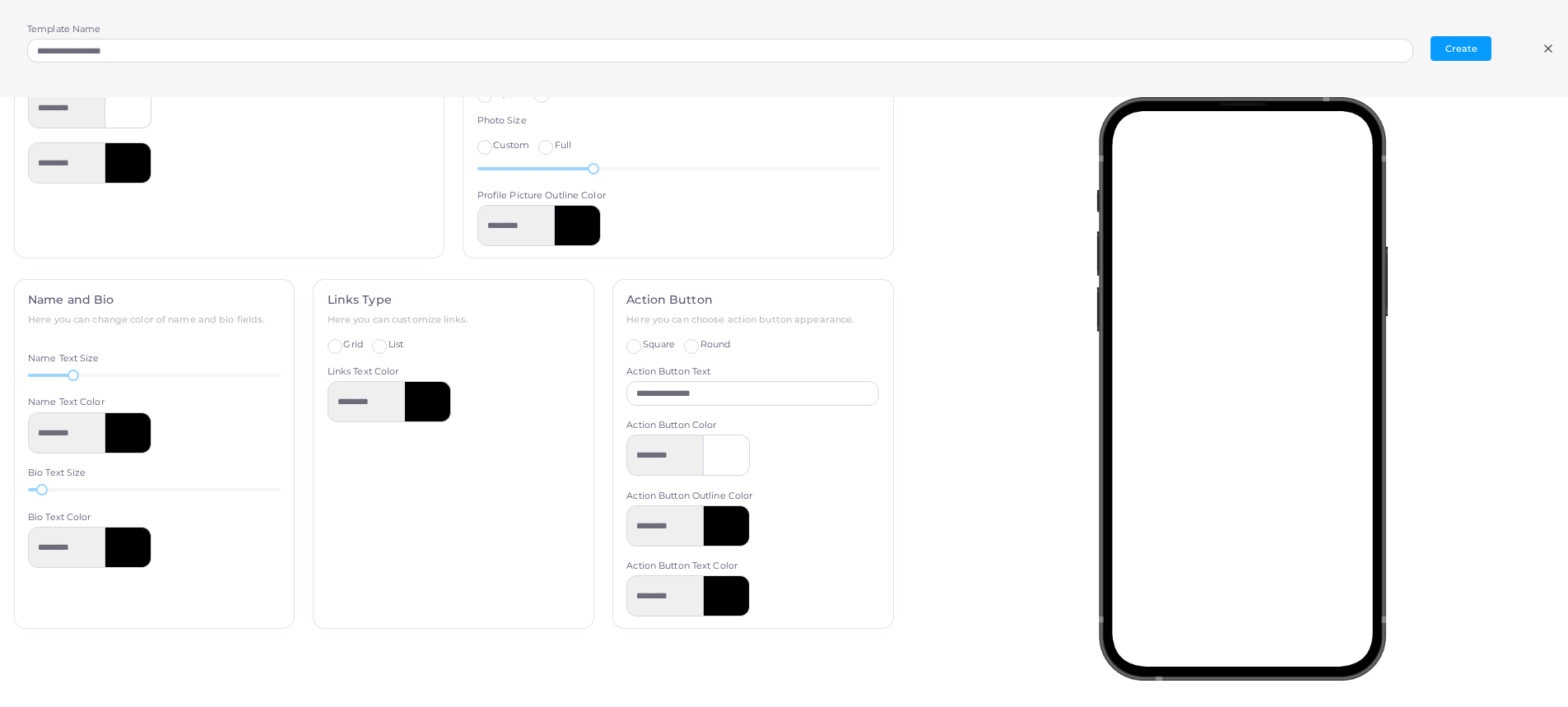
click at [701, 345] on label "Round" at bounding box center [716, 345] width 31 height 13
click at [701, 403] on input "**********" at bounding box center [752, 394] width 253 height 25
drag, startPoint x: 732, startPoint y: 397, endPoint x: 597, endPoint y: 399, distance: 135.0
click at [604, 399] on div "**********" at bounding box center [753, 463] width 299 height 370
type input "**********"
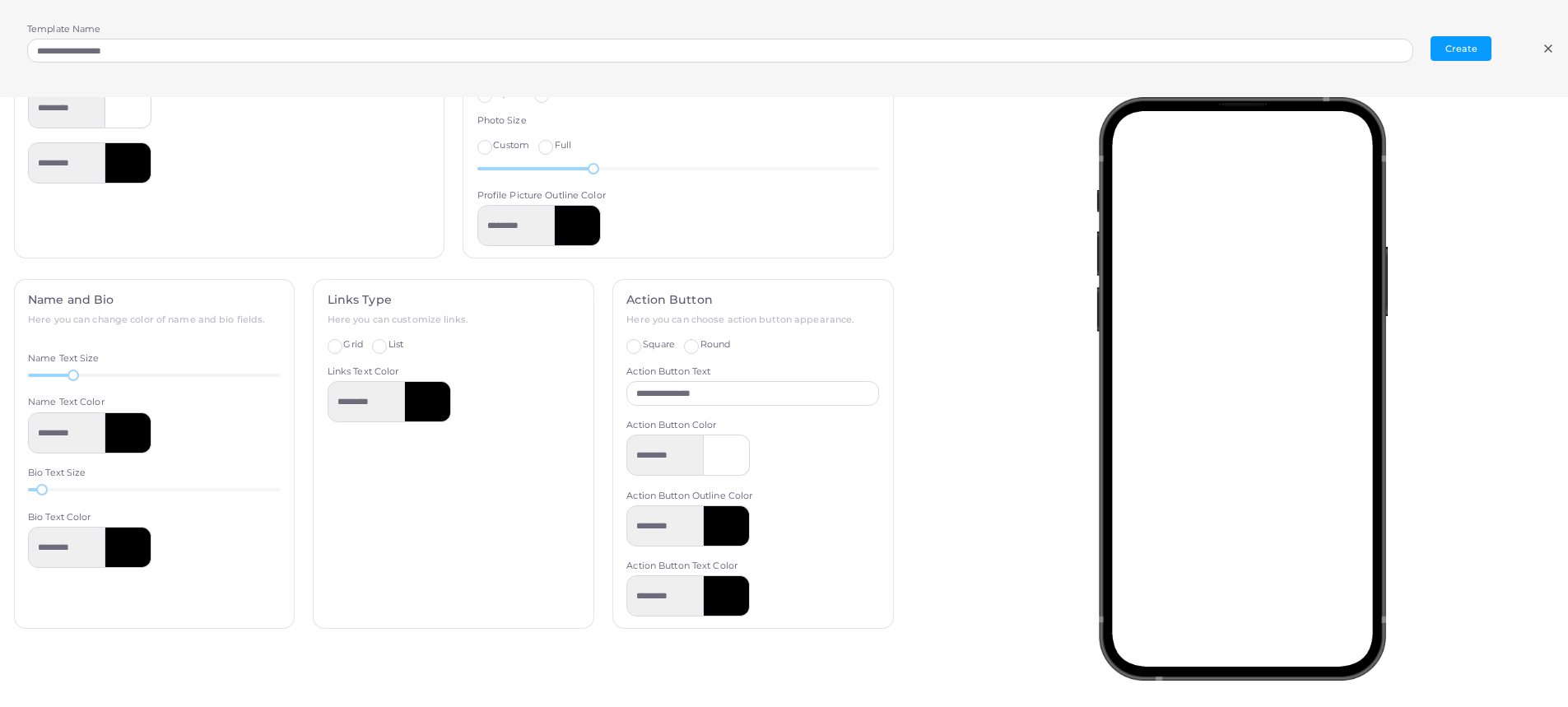
click at [808, 473] on div "*********" at bounding box center [752, 455] width 253 height 41
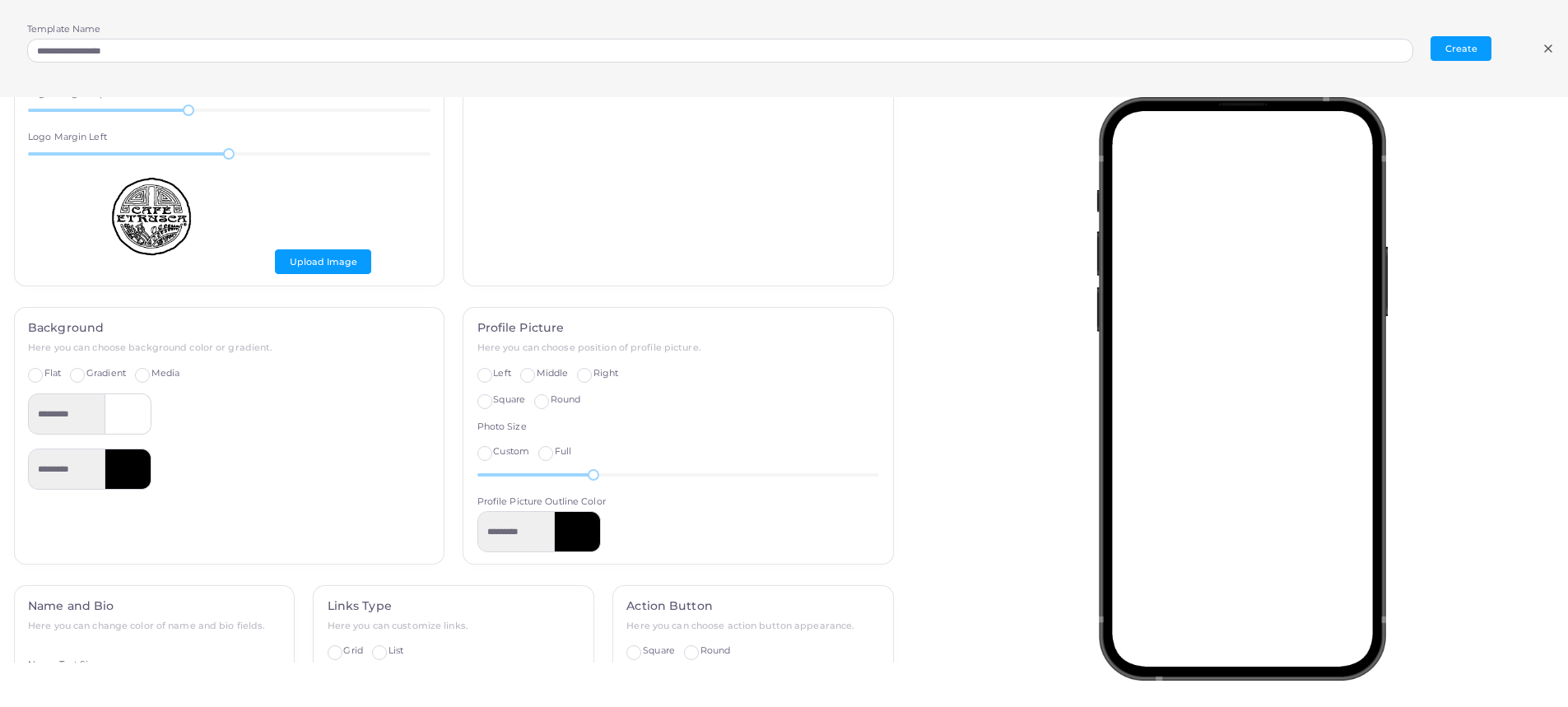
scroll to position [161, 0]
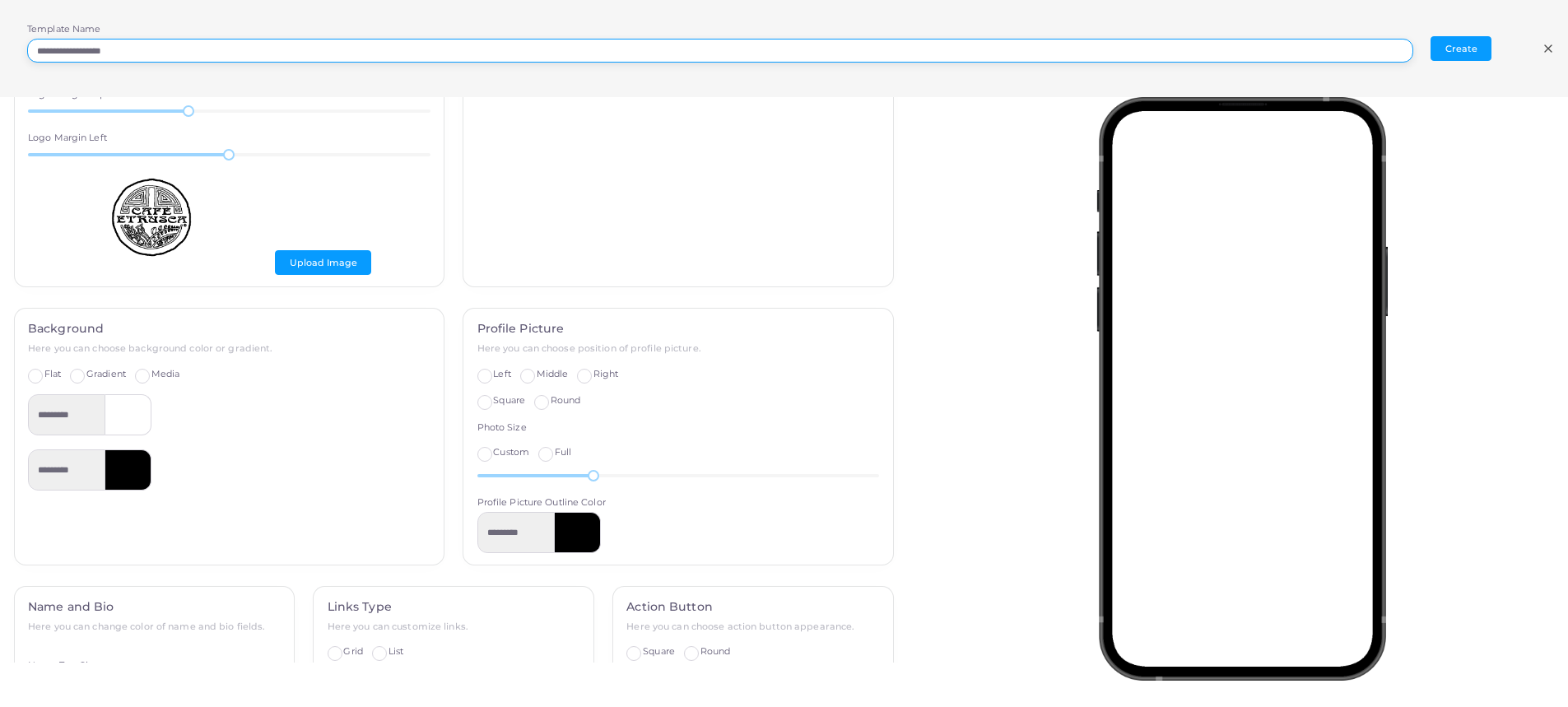
drag, startPoint x: 172, startPoint y: 50, endPoint x: -109, endPoint y: 36, distance: 281.3
click at [0, 36] on html "**********" at bounding box center [784, 353] width 1568 height 707
type input "*"
type input "****"
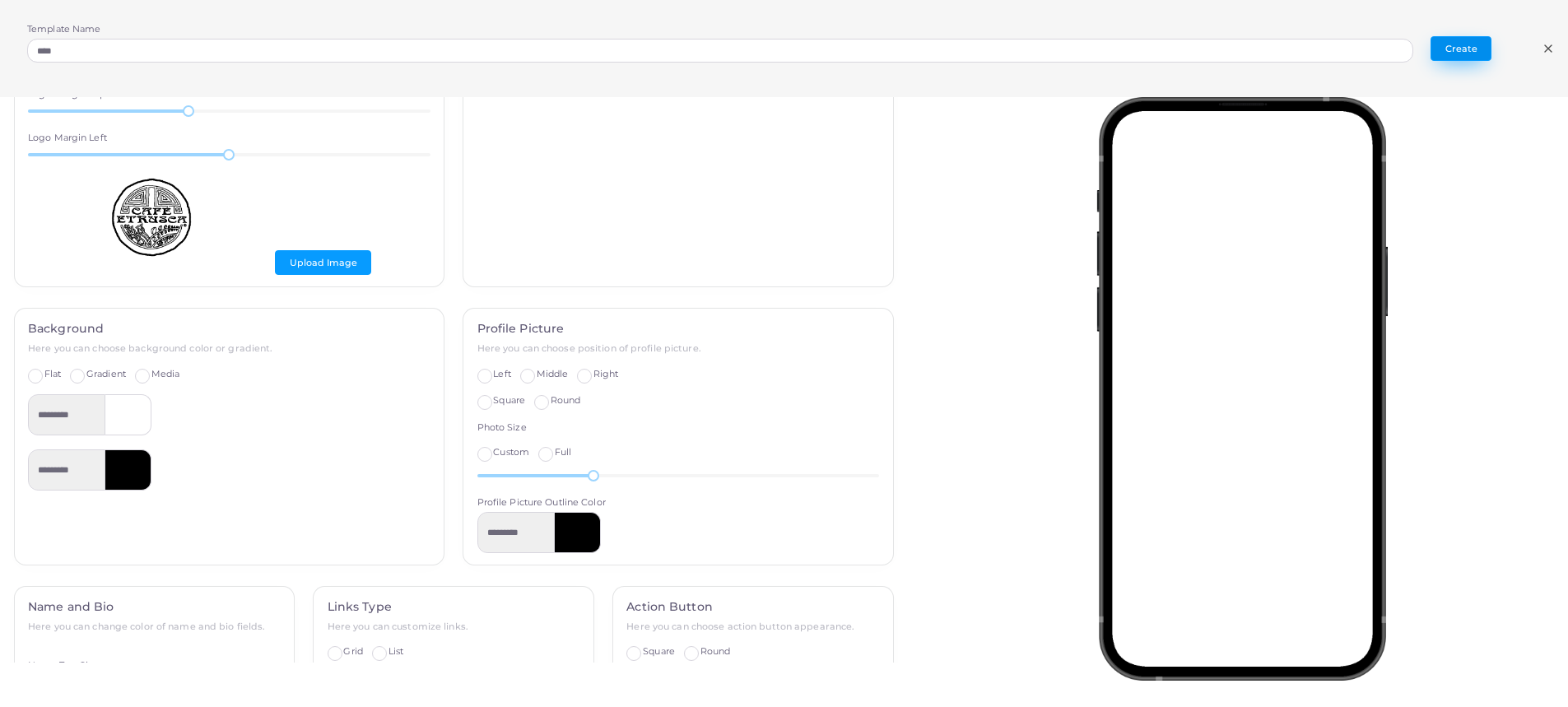
click at [1464, 54] on button "Create" at bounding box center [1460, 49] width 61 height 25
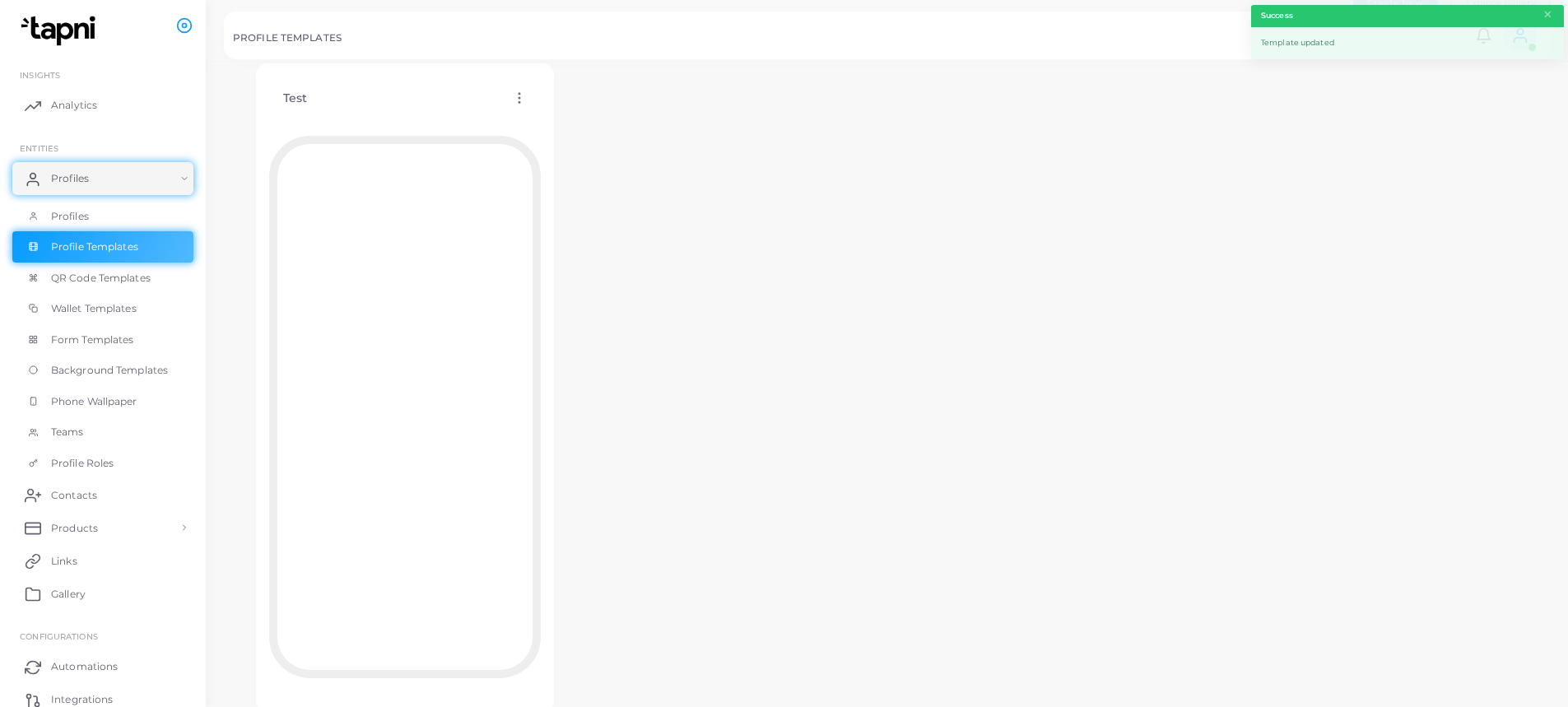
scroll to position [80, 0]
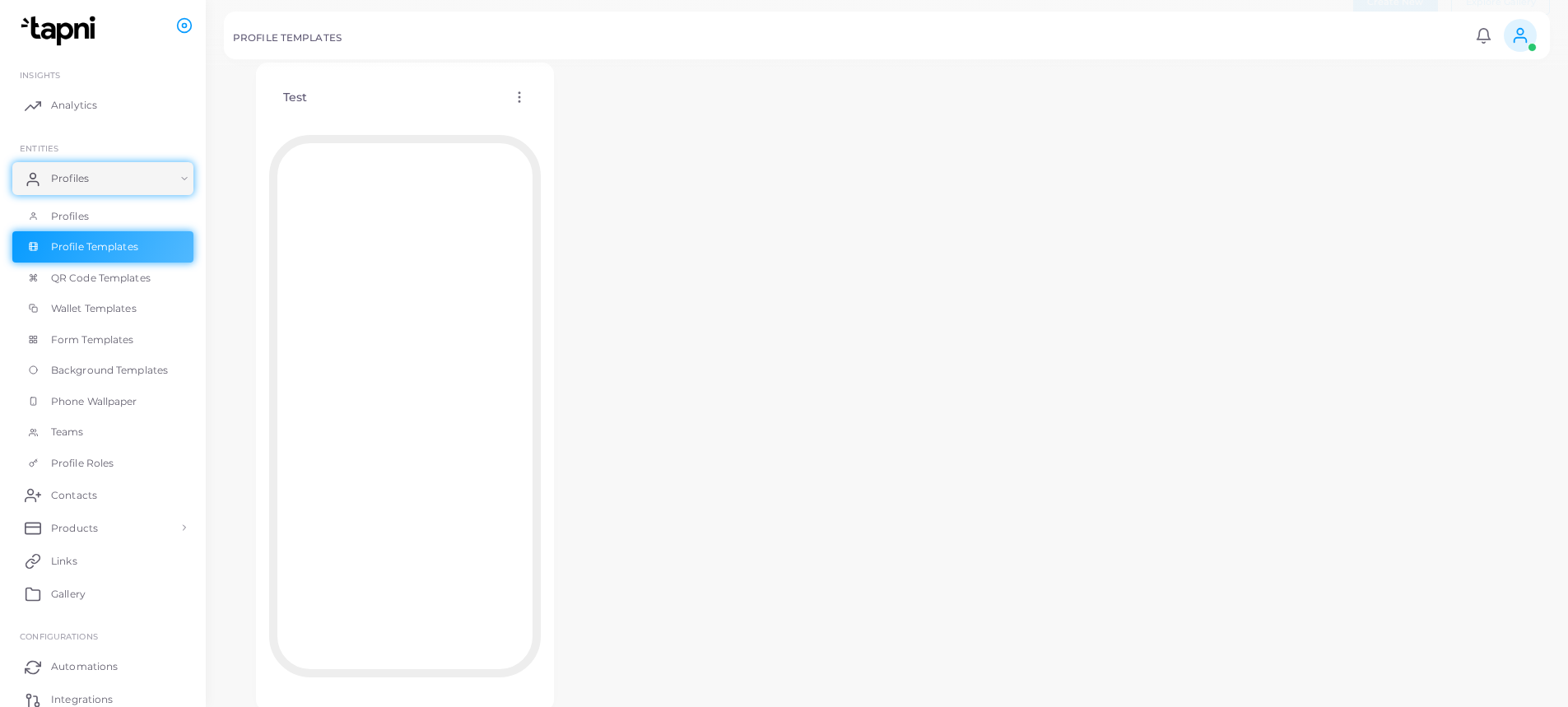
click at [520, 106] on div "Test Edit Template Assign template Duplicate Template Delete Template Copy Temp…" at bounding box center [405, 97] width 272 height 42
click at [516, 102] on icon at bounding box center [519, 97] width 15 height 15
click at [593, 144] on span "Assign template" at bounding box center [588, 145] width 75 height 13
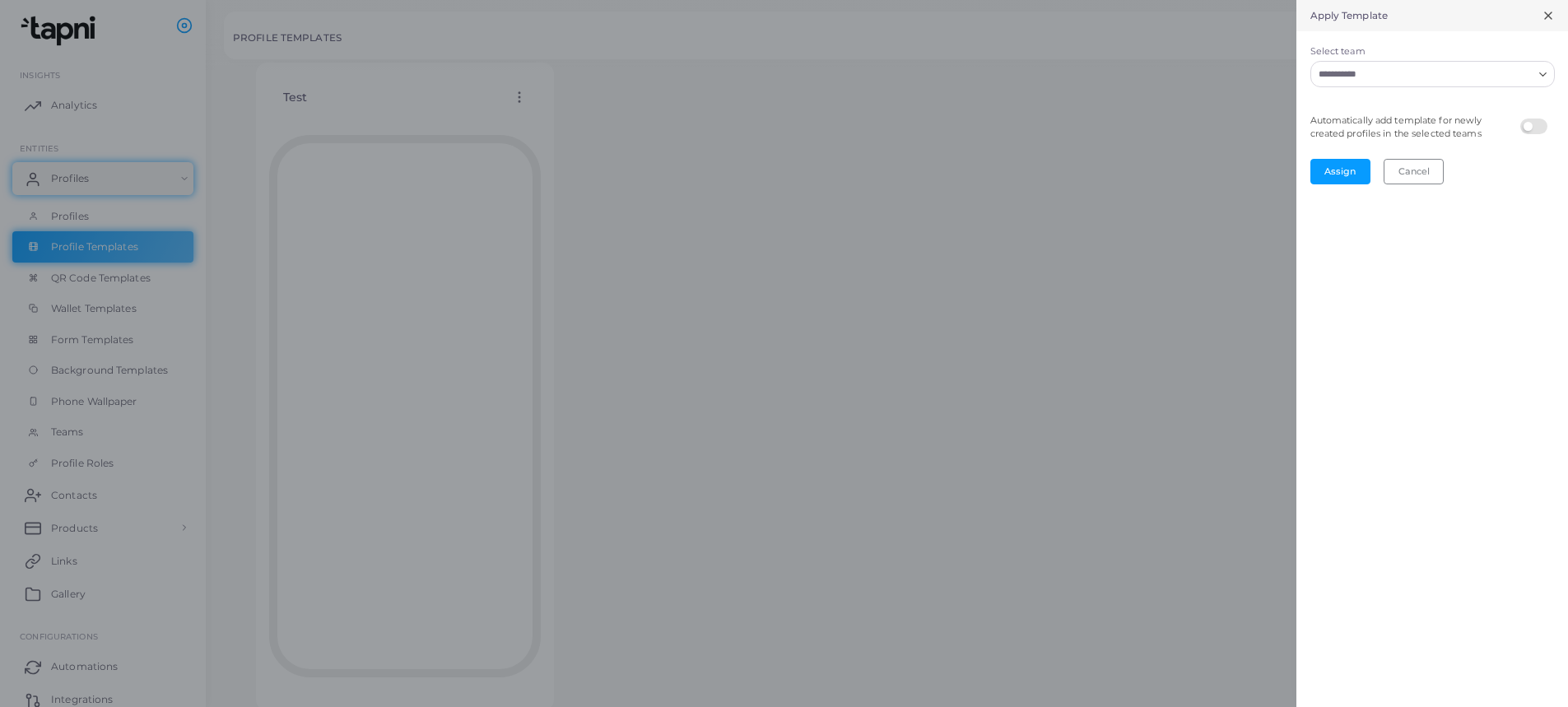
click at [1432, 79] on input "Select team" at bounding box center [1422, 74] width 220 height 18
click at [1549, 77] on div "Loading..." at bounding box center [1544, 72] width 20 height 22
click at [1501, 109] on li "All" at bounding box center [1432, 109] width 245 height 25
click at [1353, 173] on button "Assign" at bounding box center [1340, 172] width 60 height 25
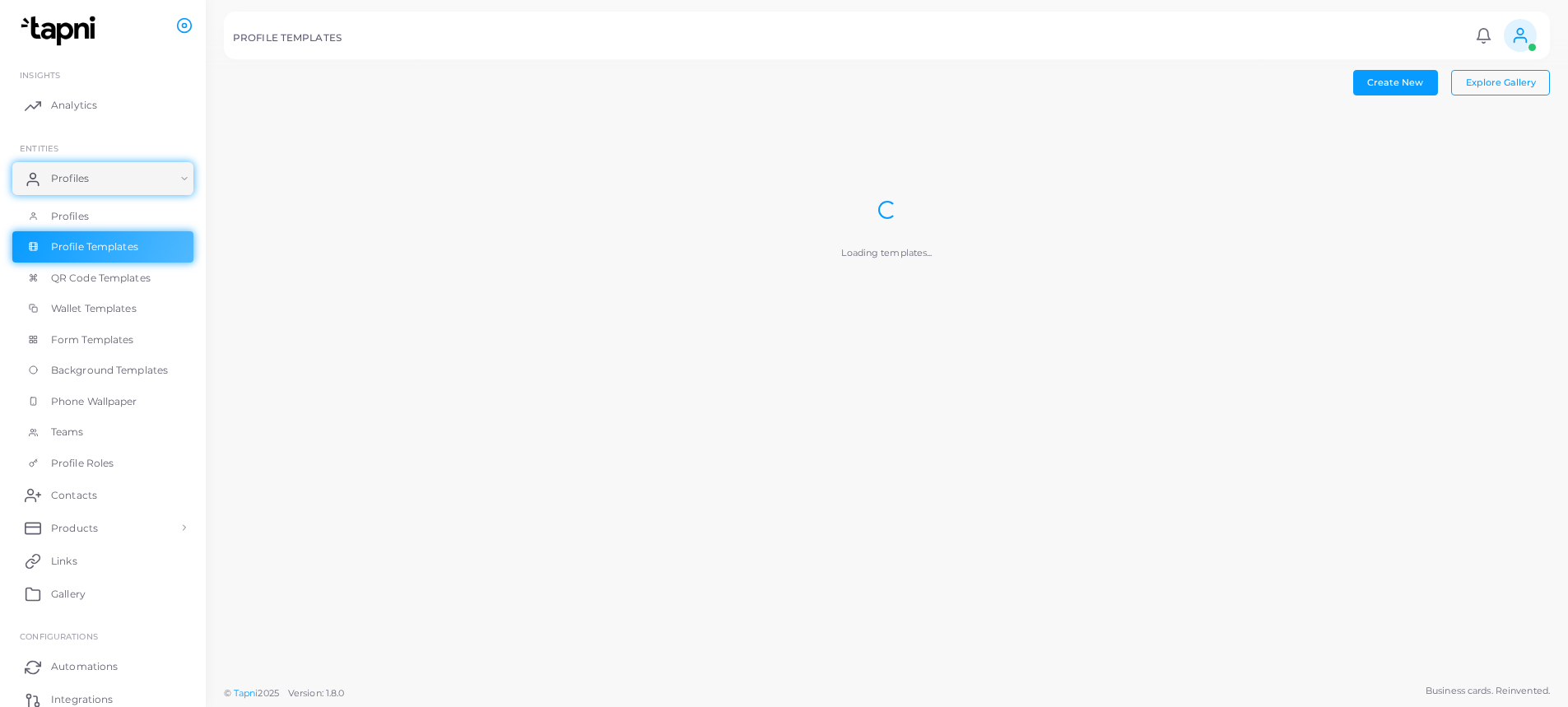
scroll to position [0, 0]
click at [128, 302] on span "Wallet Templates" at bounding box center [98, 308] width 85 height 15
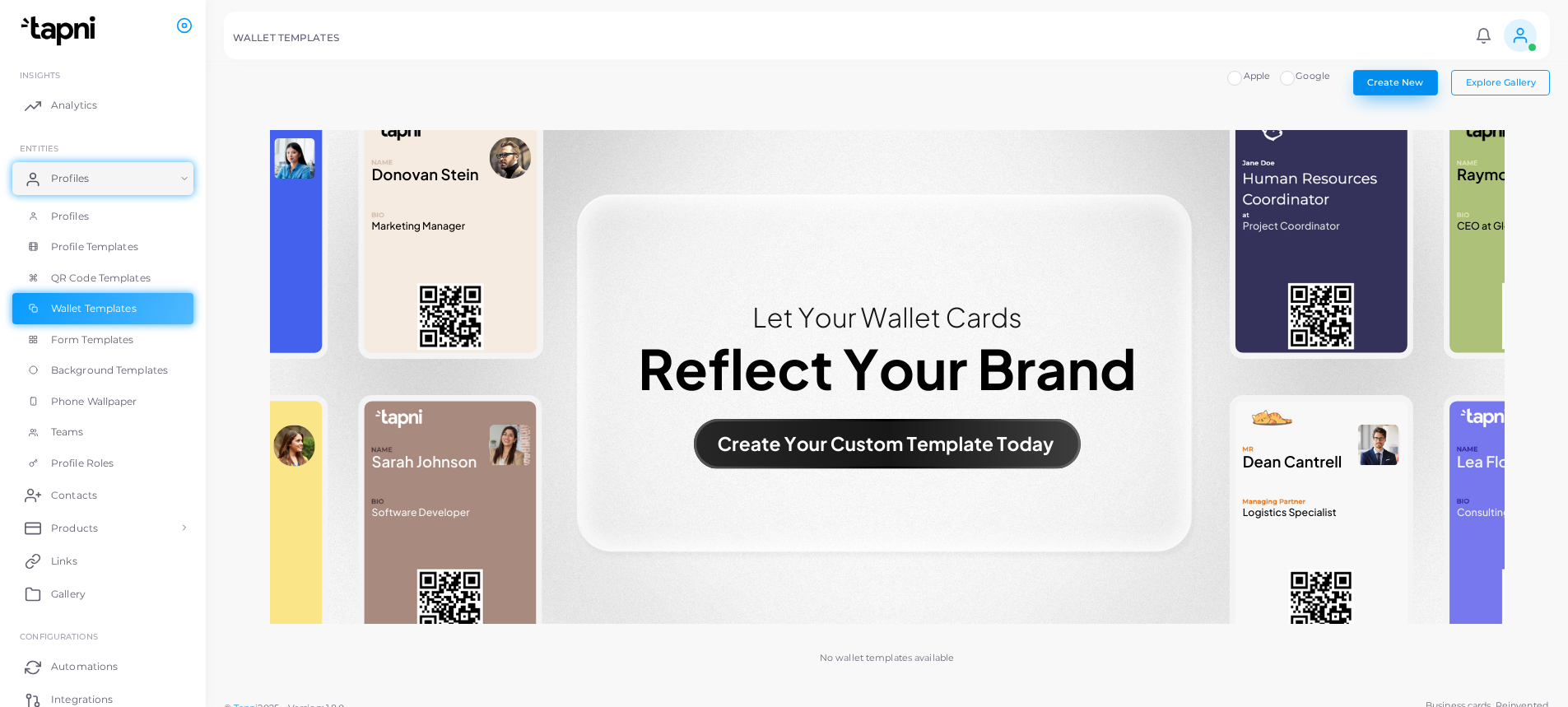
click at [1391, 90] on button "Create New" at bounding box center [1396, 82] width 85 height 25
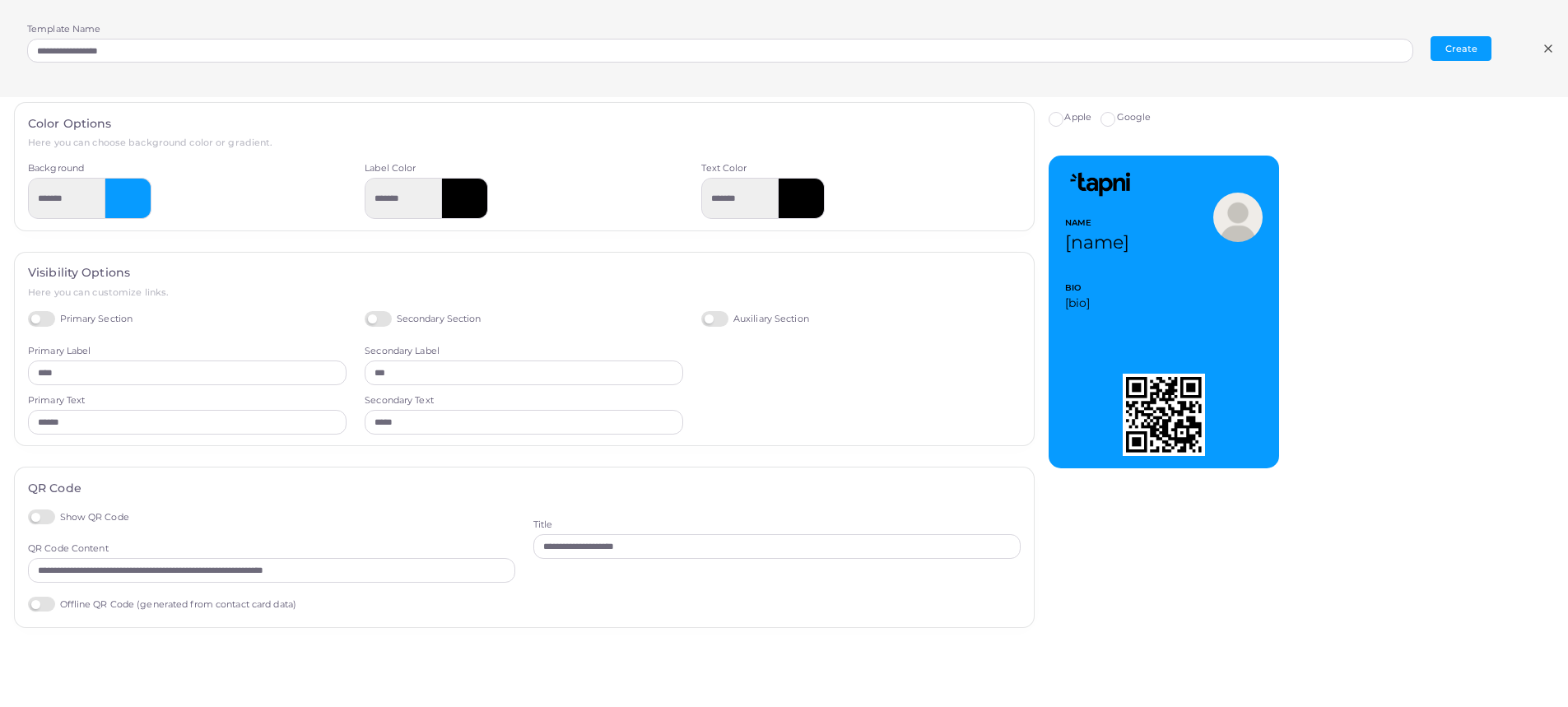
scroll to position [15, 0]
click at [47, 609] on label "Offline QR Code (generated from contact card data)" at bounding box center [163, 604] width 269 height 16
type input "*********"
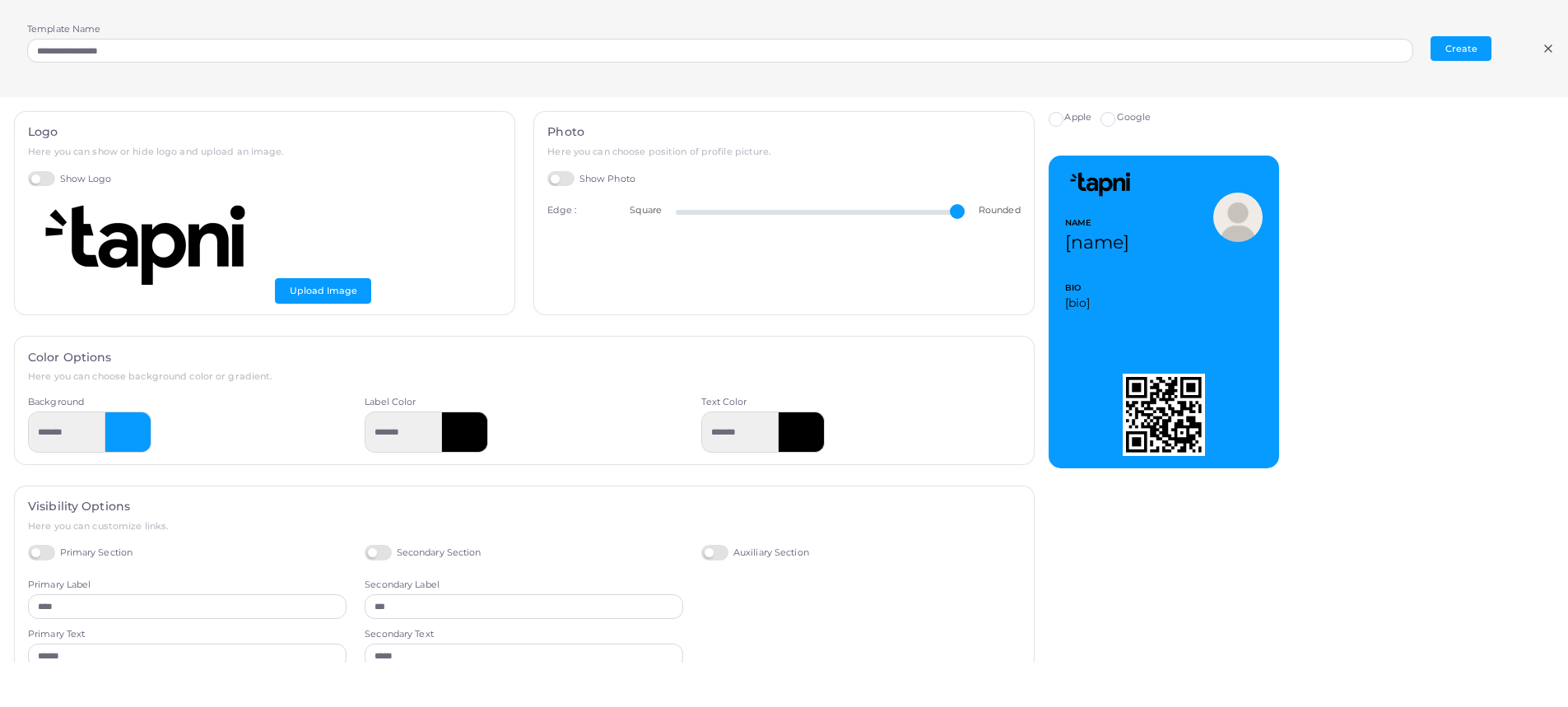
scroll to position [0, 0]
click at [1117, 121] on label "Google" at bounding box center [1134, 118] width 35 height 13
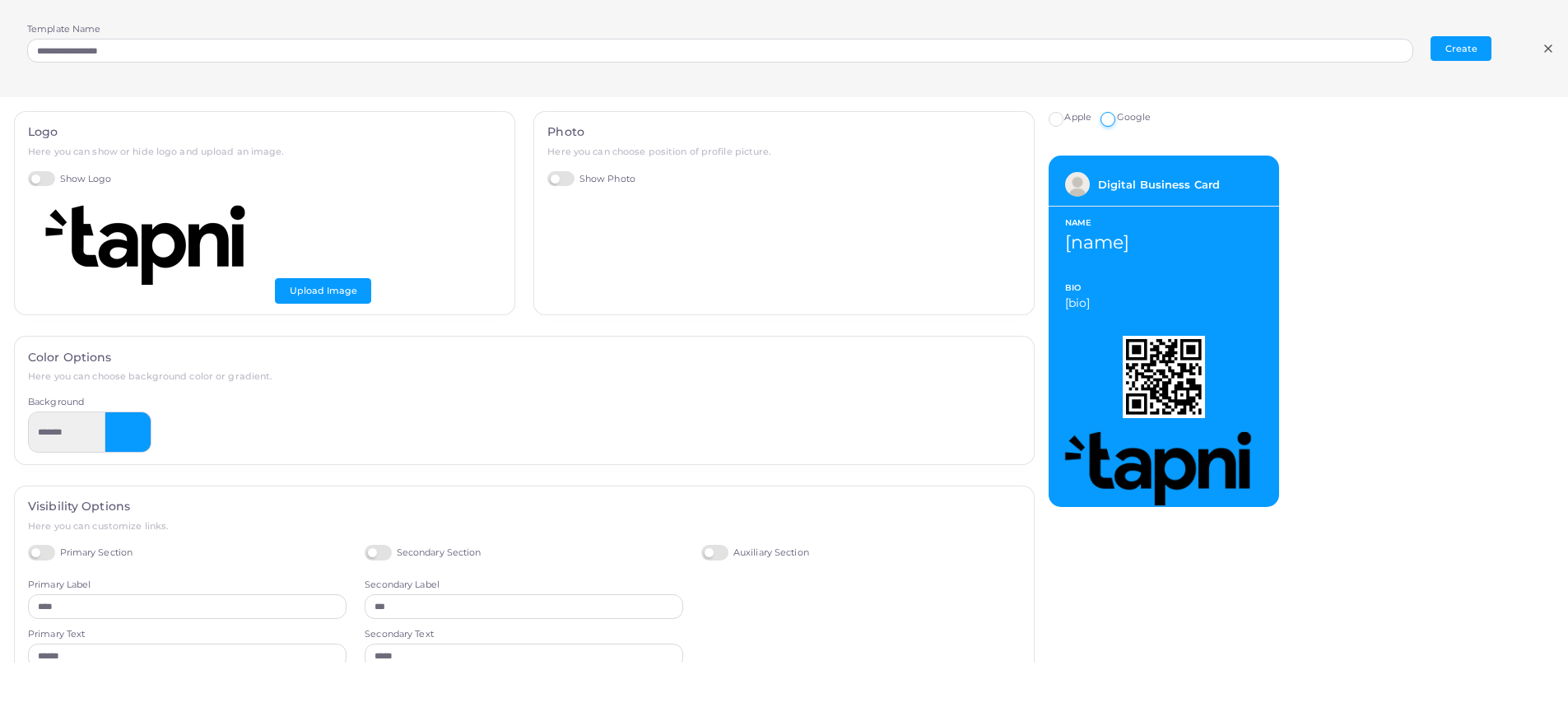
type input "*******"
click at [1070, 119] on span "Apple" at bounding box center [1077, 117] width 27 height 12
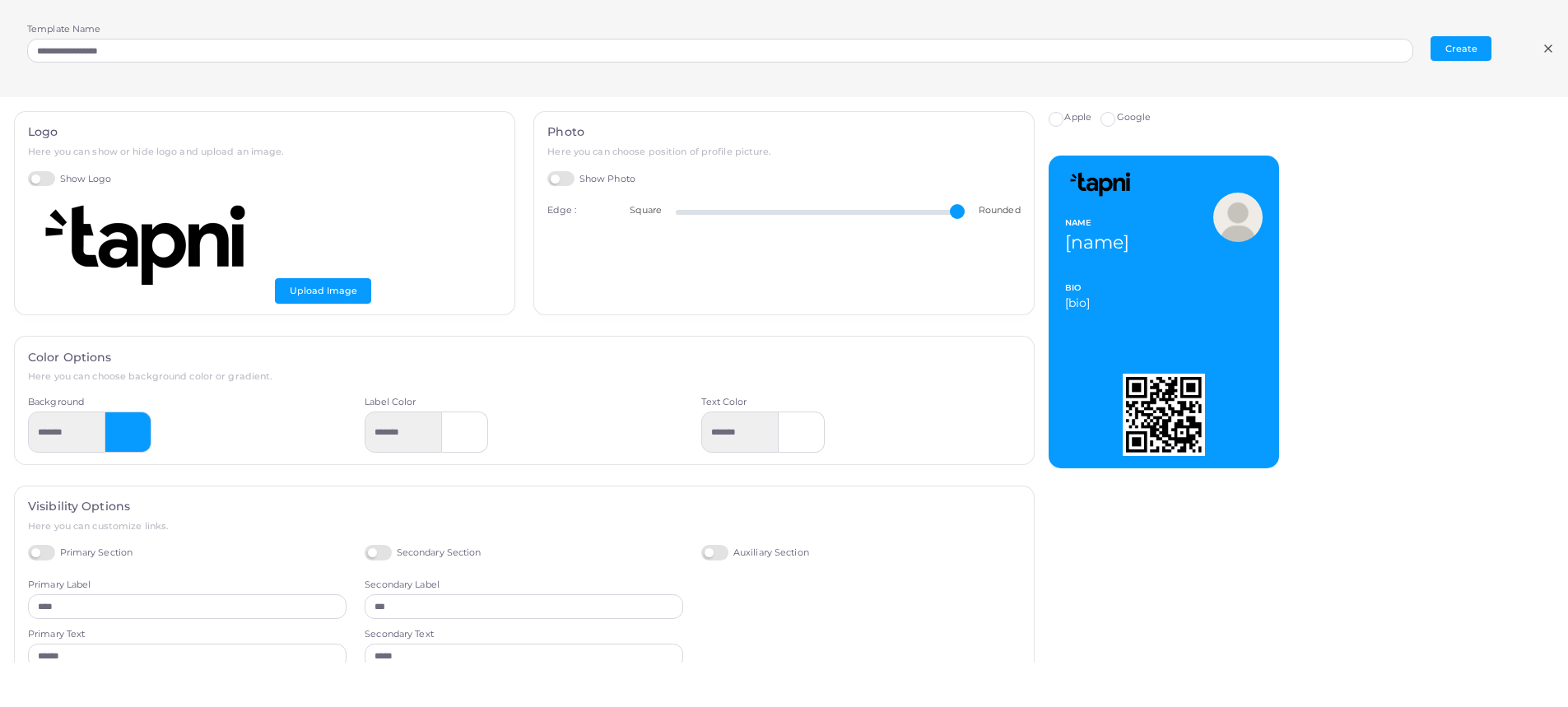
click at [1117, 117] on label "Google" at bounding box center [1134, 118] width 35 height 13
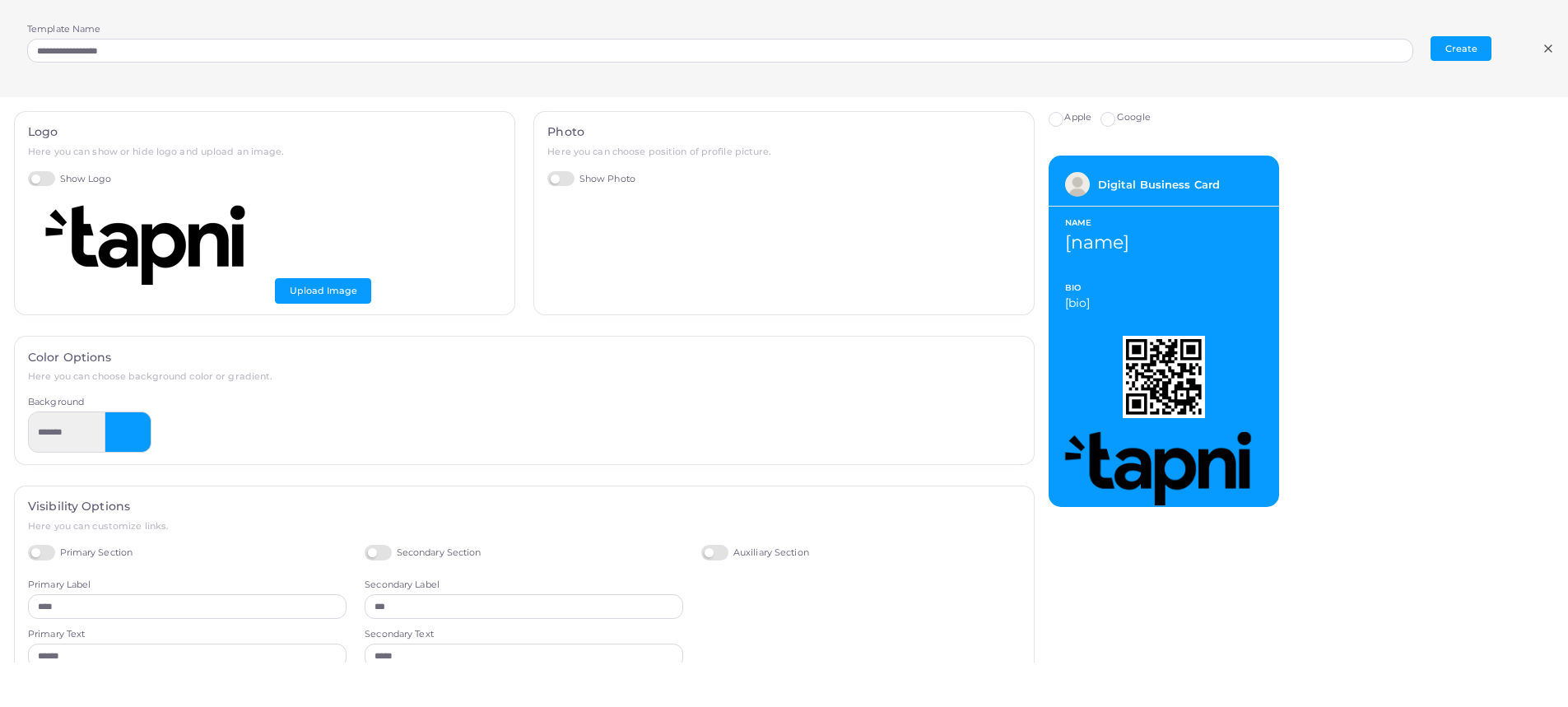
click at [1075, 114] on span "Apple" at bounding box center [1077, 117] width 27 height 12
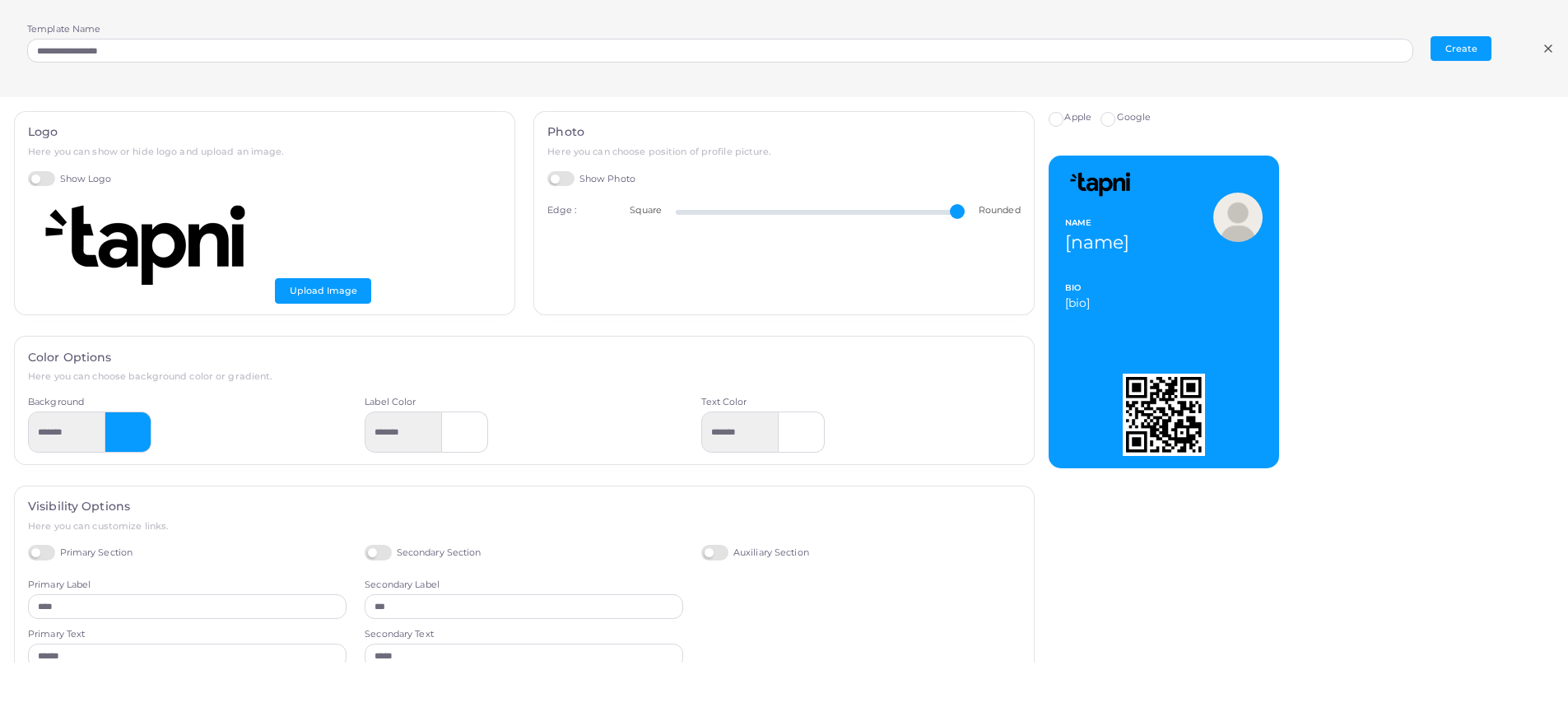
click at [1123, 119] on span "Google" at bounding box center [1134, 117] width 35 height 12
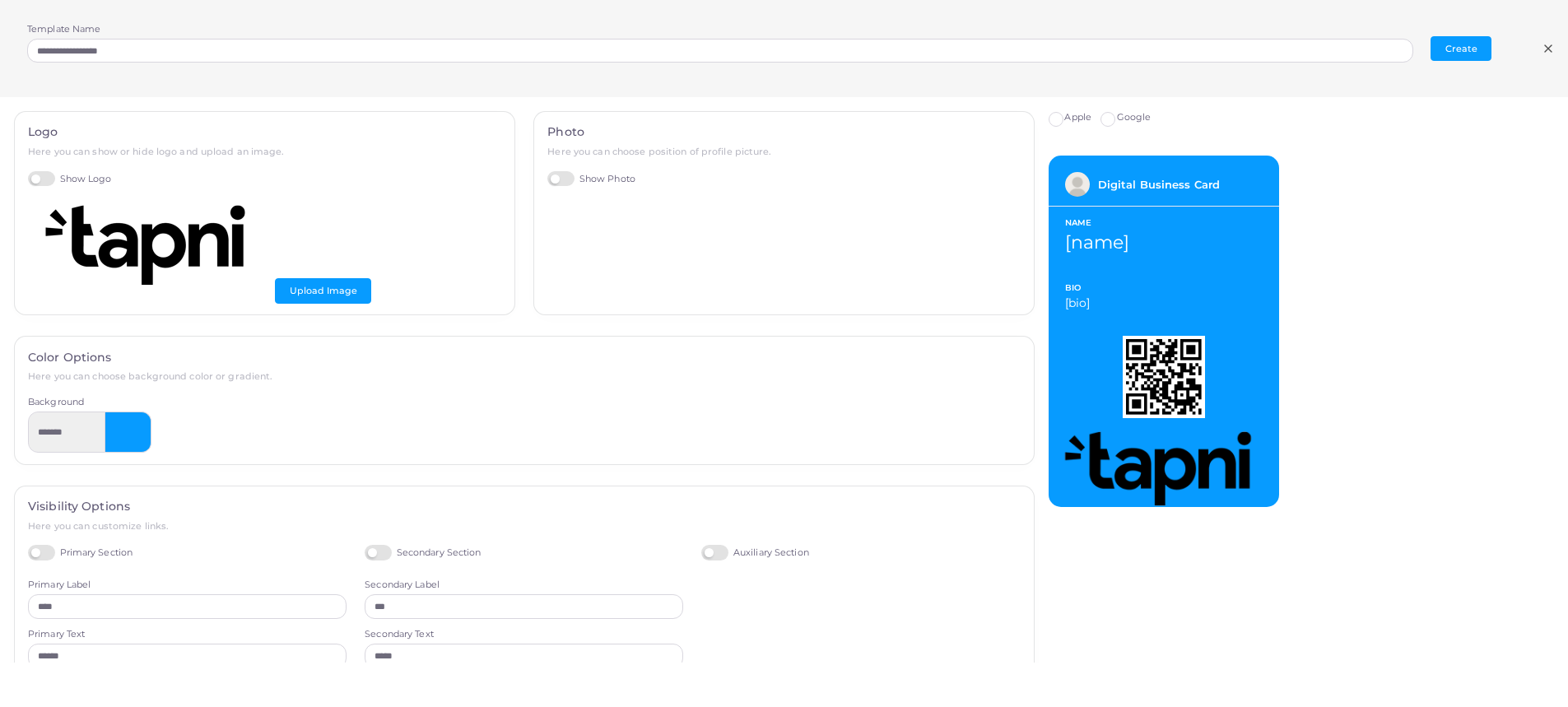
click at [1077, 123] on label "Apple" at bounding box center [1077, 118] width 27 height 13
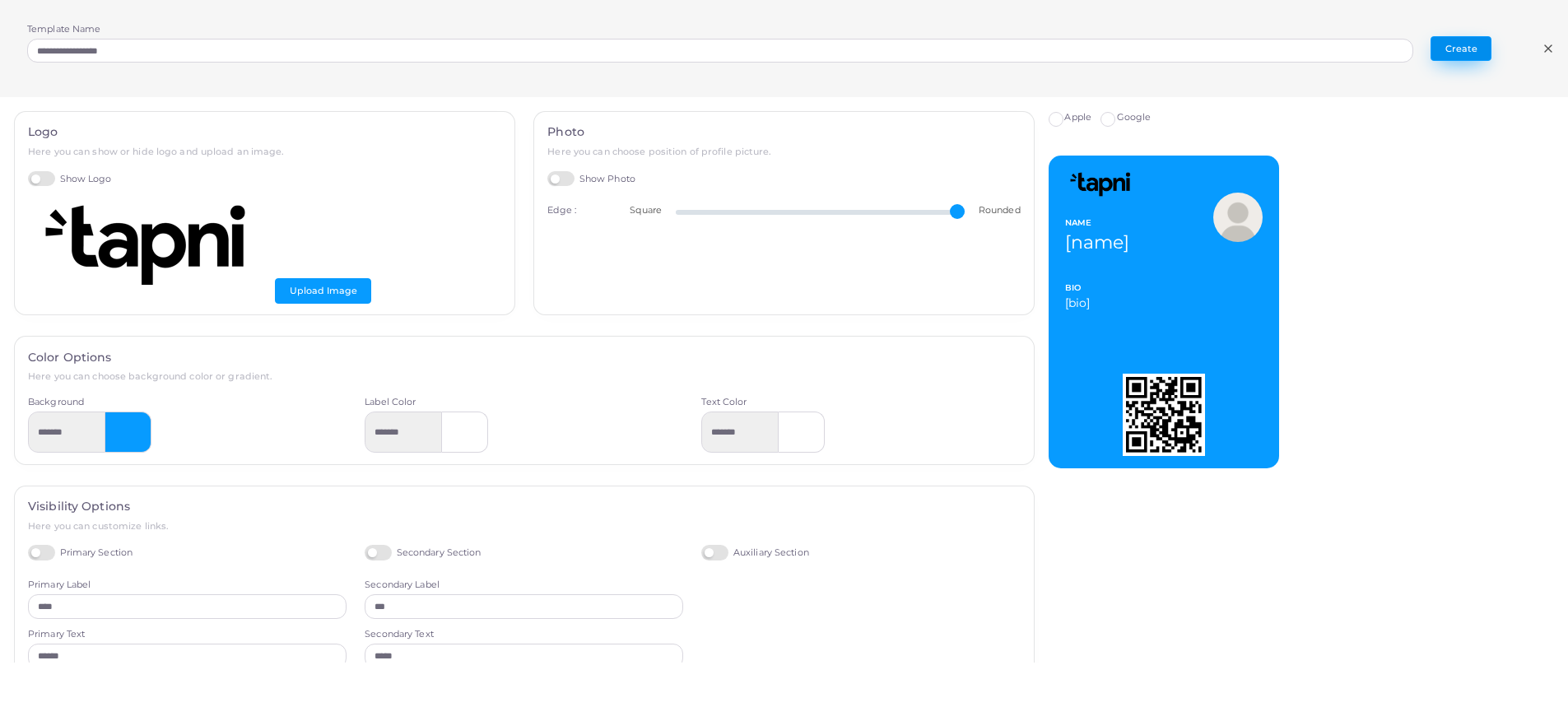
click at [1464, 51] on button "Create" at bounding box center [1460, 49] width 61 height 25
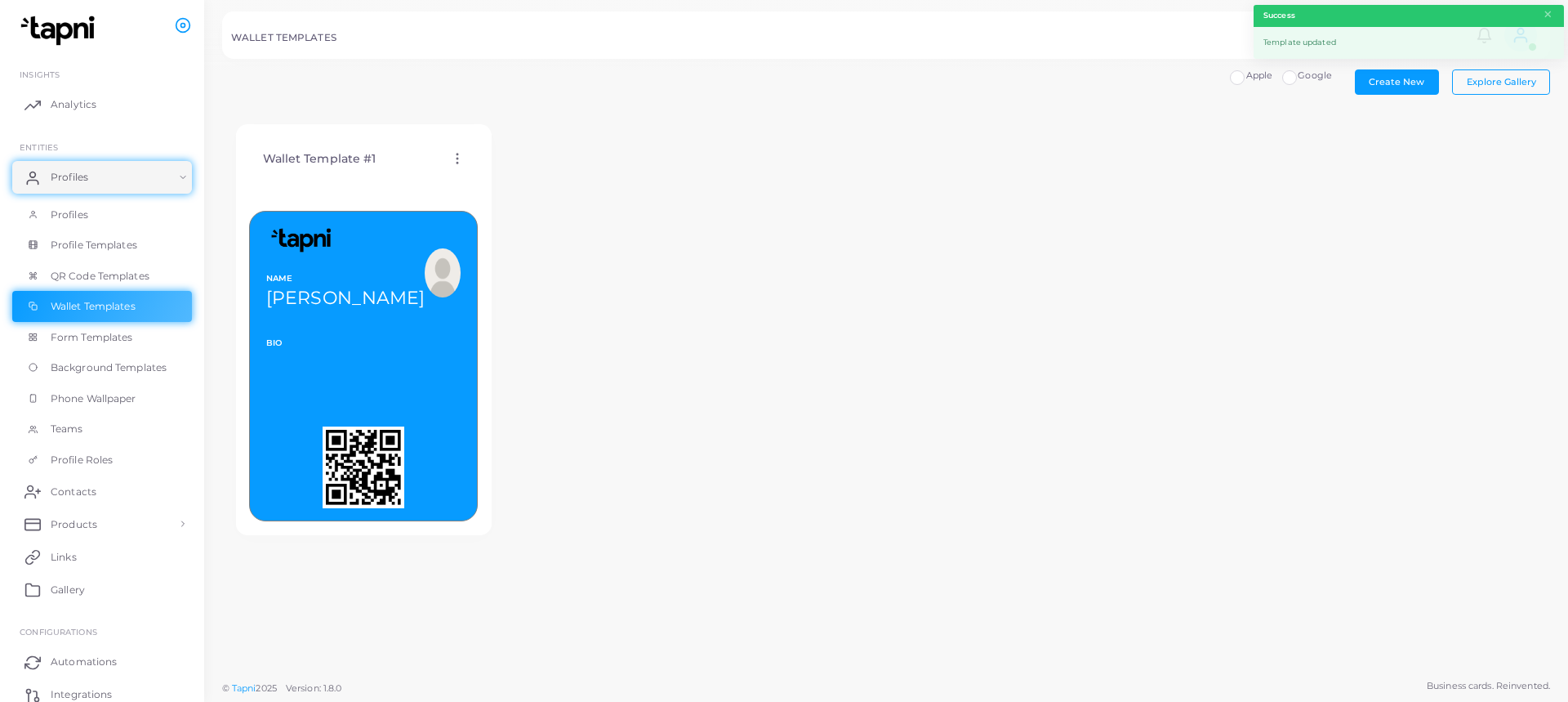
click at [456, 160] on icon at bounding box center [457, 159] width 15 height 15
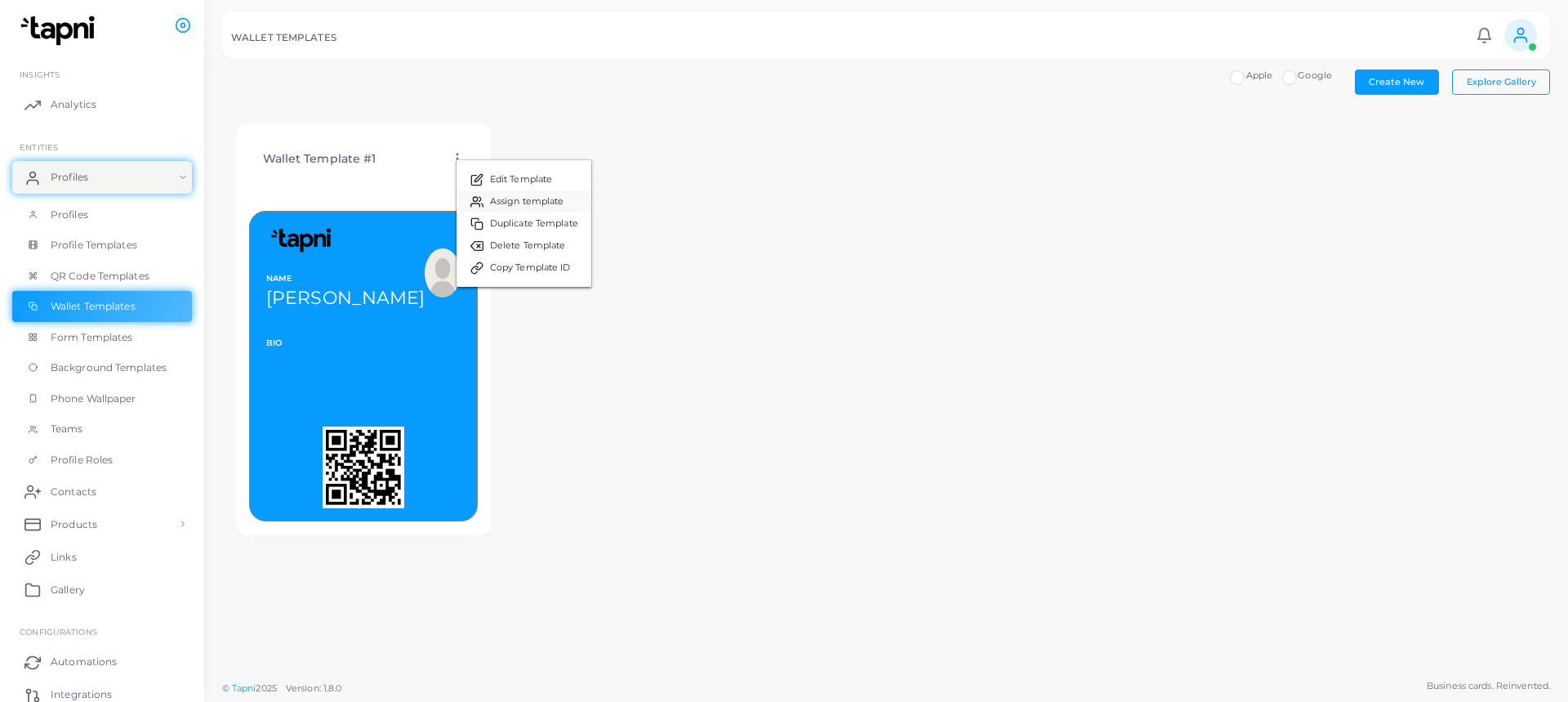
click at [491, 202] on span "Assign template" at bounding box center [527, 202] width 74 height 13
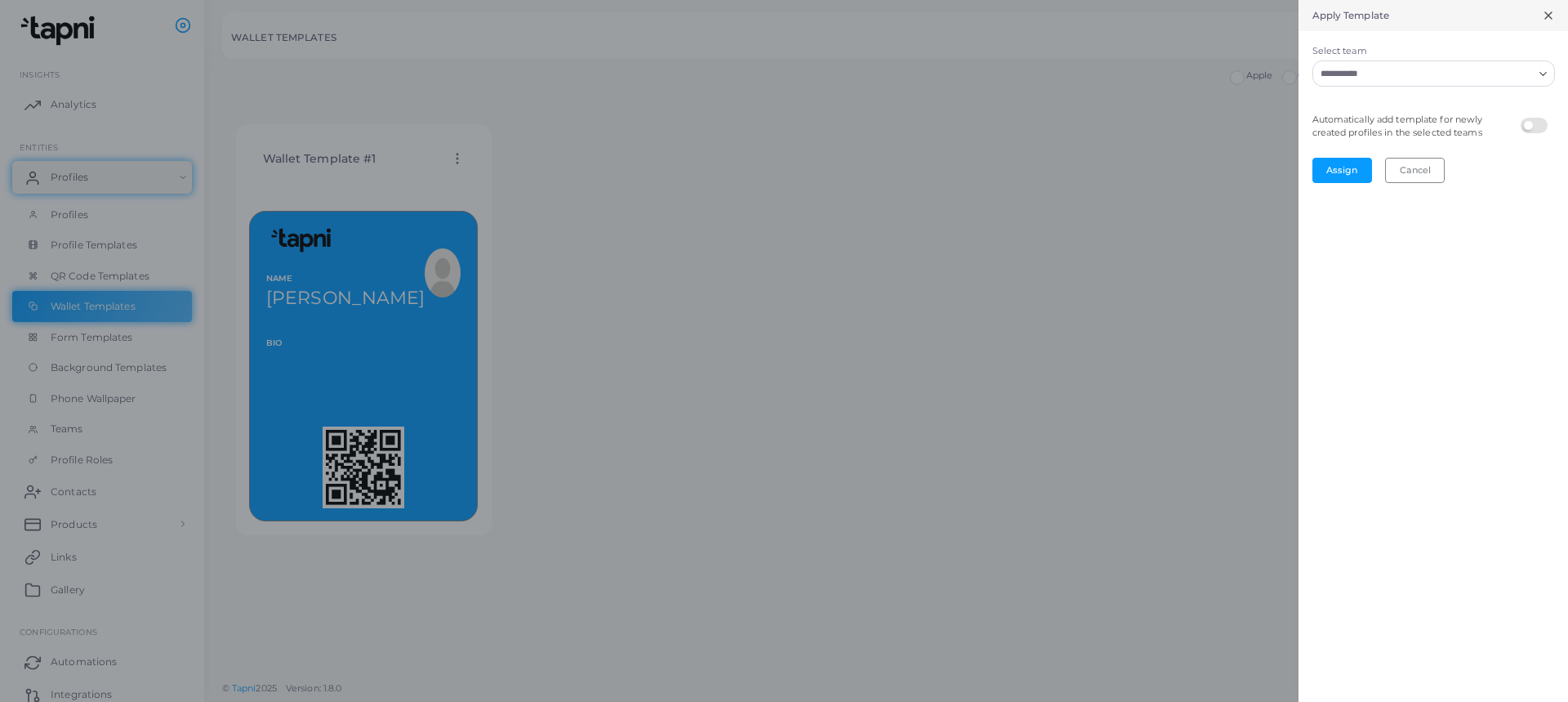
click at [1359, 79] on input "Select team" at bounding box center [1423, 73] width 218 height 18
click at [1349, 114] on li "All" at bounding box center [1433, 108] width 243 height 25
click at [1336, 173] on button "Assign" at bounding box center [1342, 170] width 59 height 25
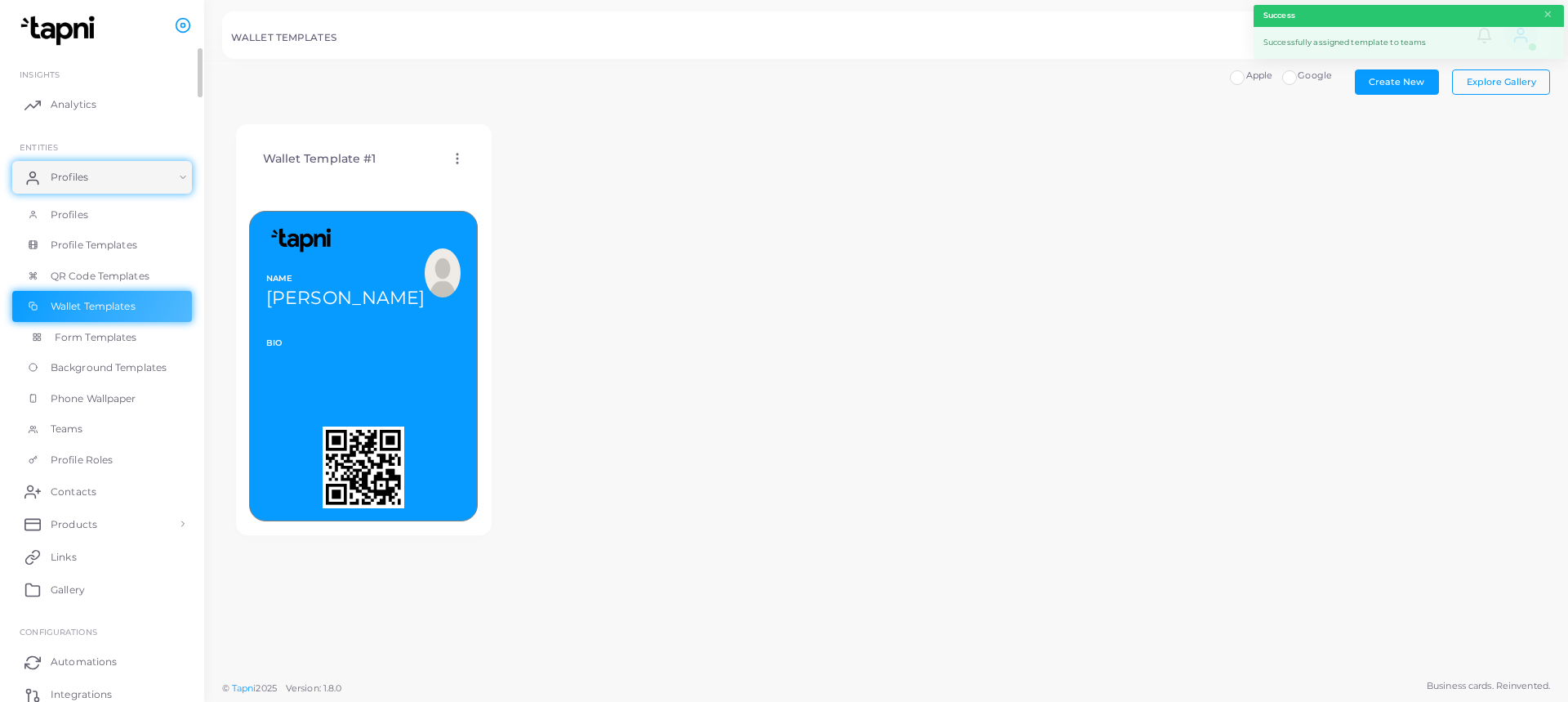
click at [121, 330] on span "Form Templates" at bounding box center [96, 337] width 82 height 15
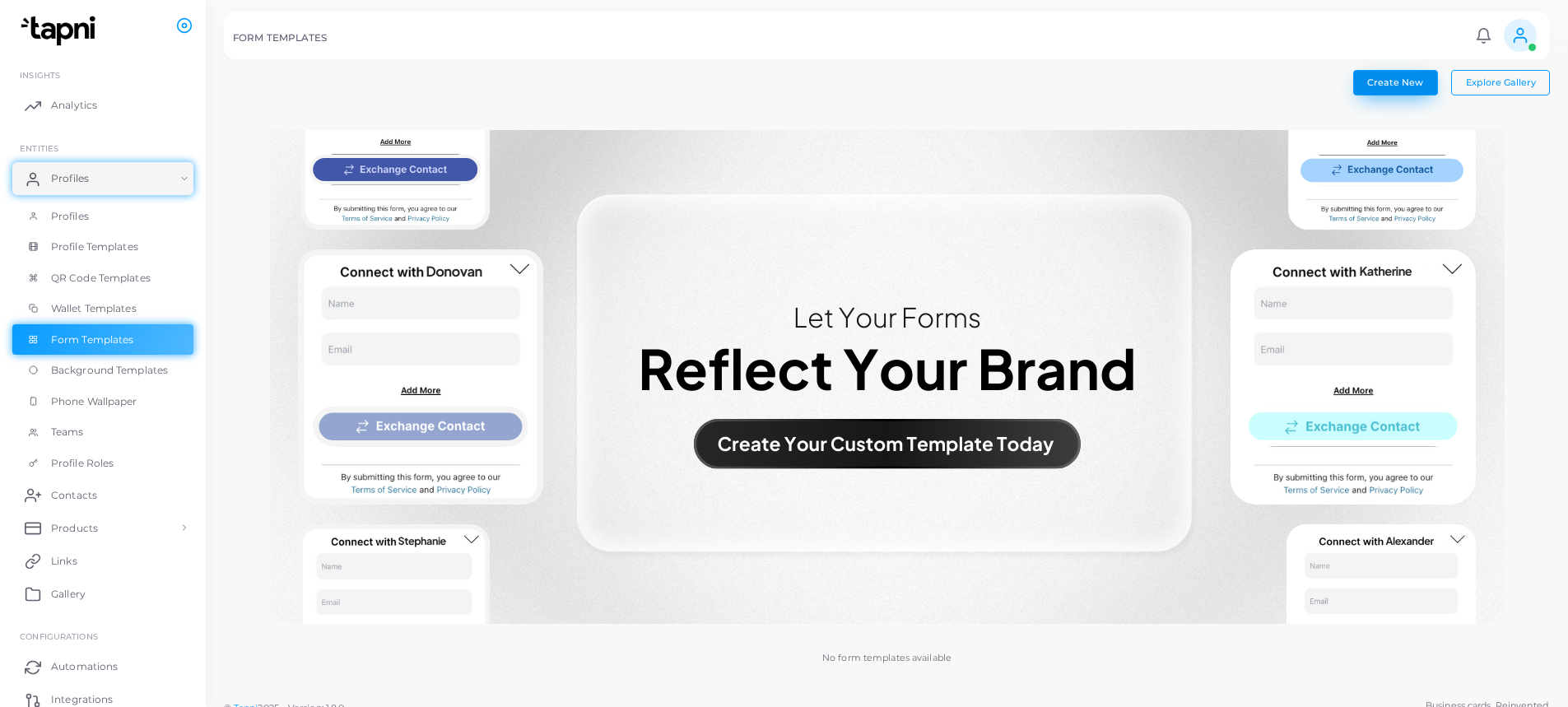
click at [1381, 85] on span "Create New" at bounding box center [1395, 82] width 56 height 12
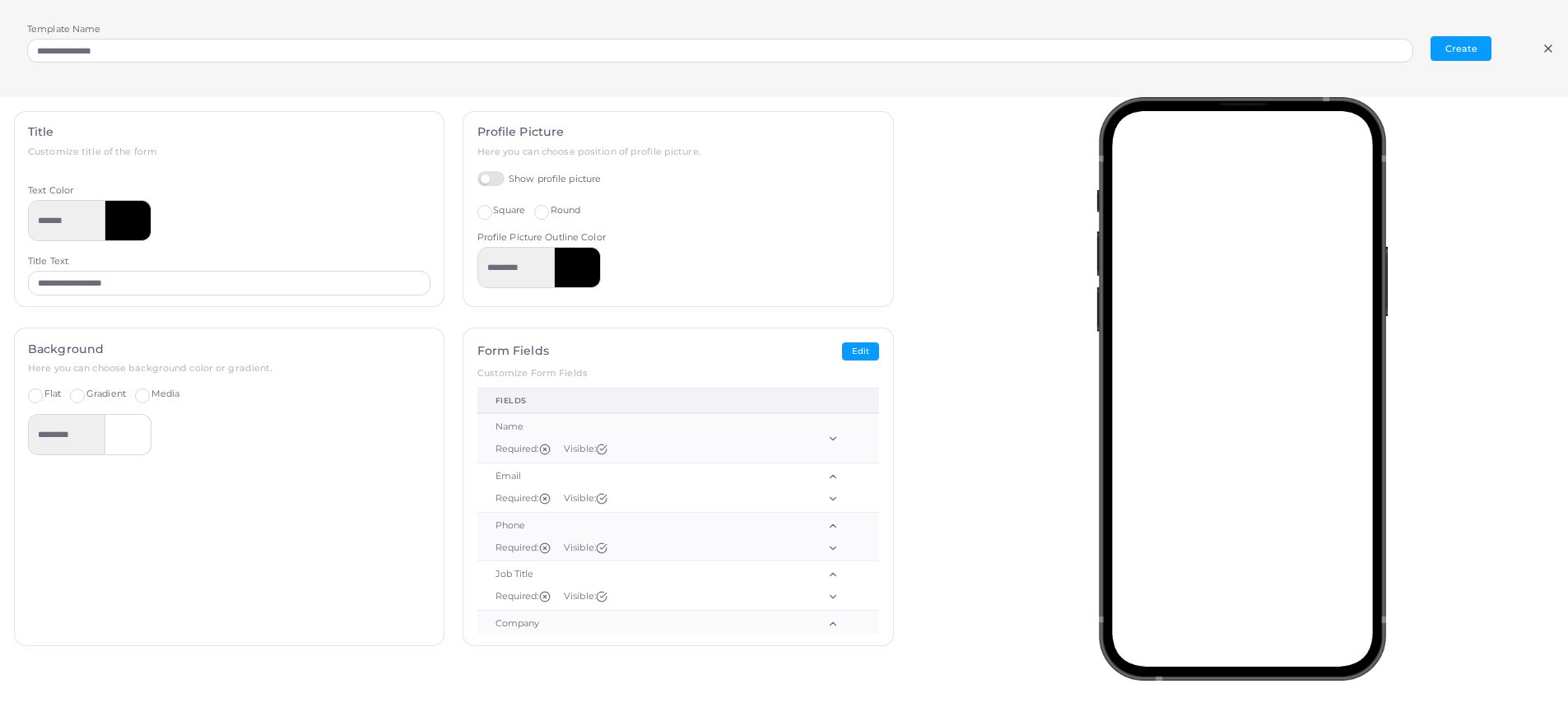
click at [109, 397] on span "Gradient" at bounding box center [106, 394] width 40 height 12
click at [163, 391] on span "Media" at bounding box center [166, 394] width 29 height 12
click at [114, 399] on label "Gradient" at bounding box center [106, 395] width 40 height 13
click at [56, 393] on span "Flat" at bounding box center [53, 394] width 17 height 12
click at [86, 392] on label "Gradient" at bounding box center [106, 395] width 40 height 13
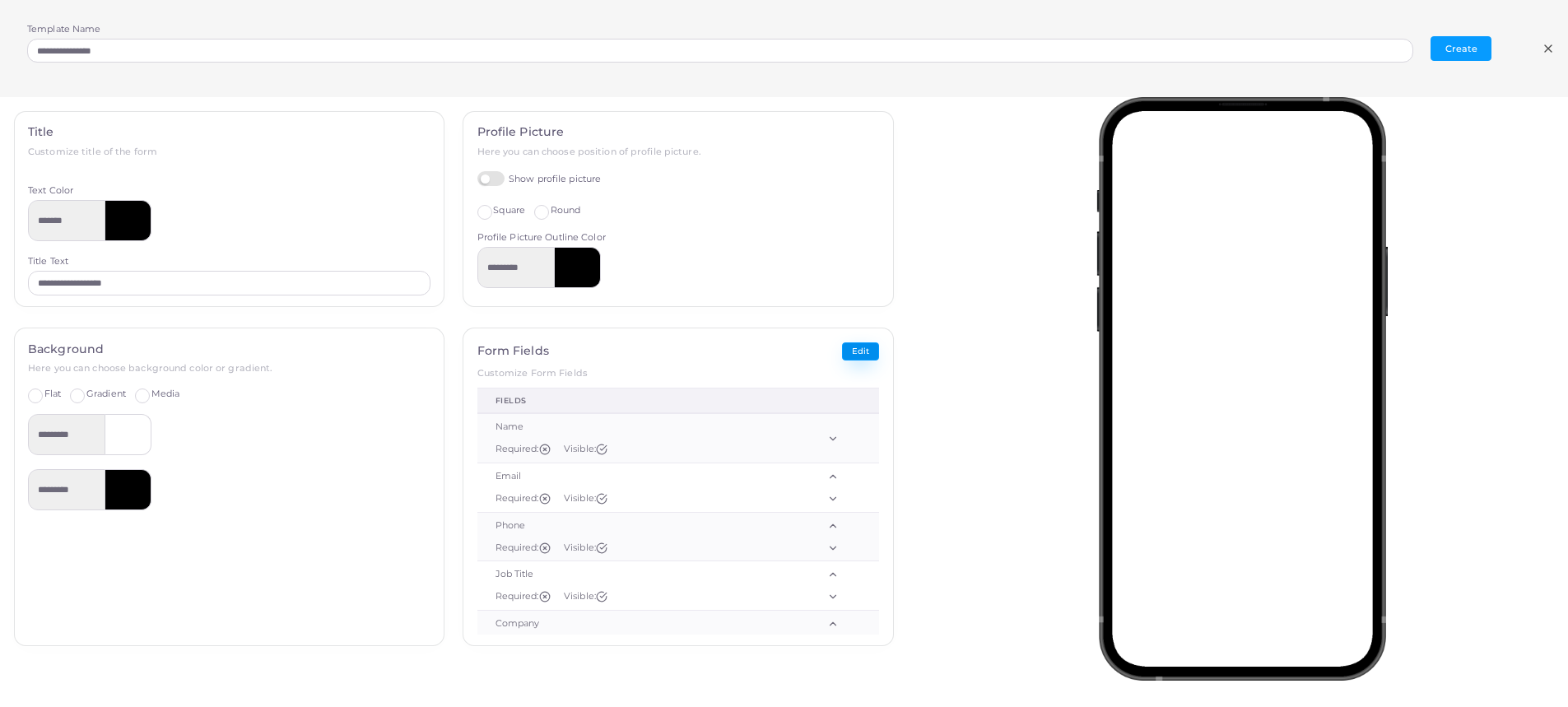
click at [852, 351] on button "Edit" at bounding box center [860, 351] width 37 height 19
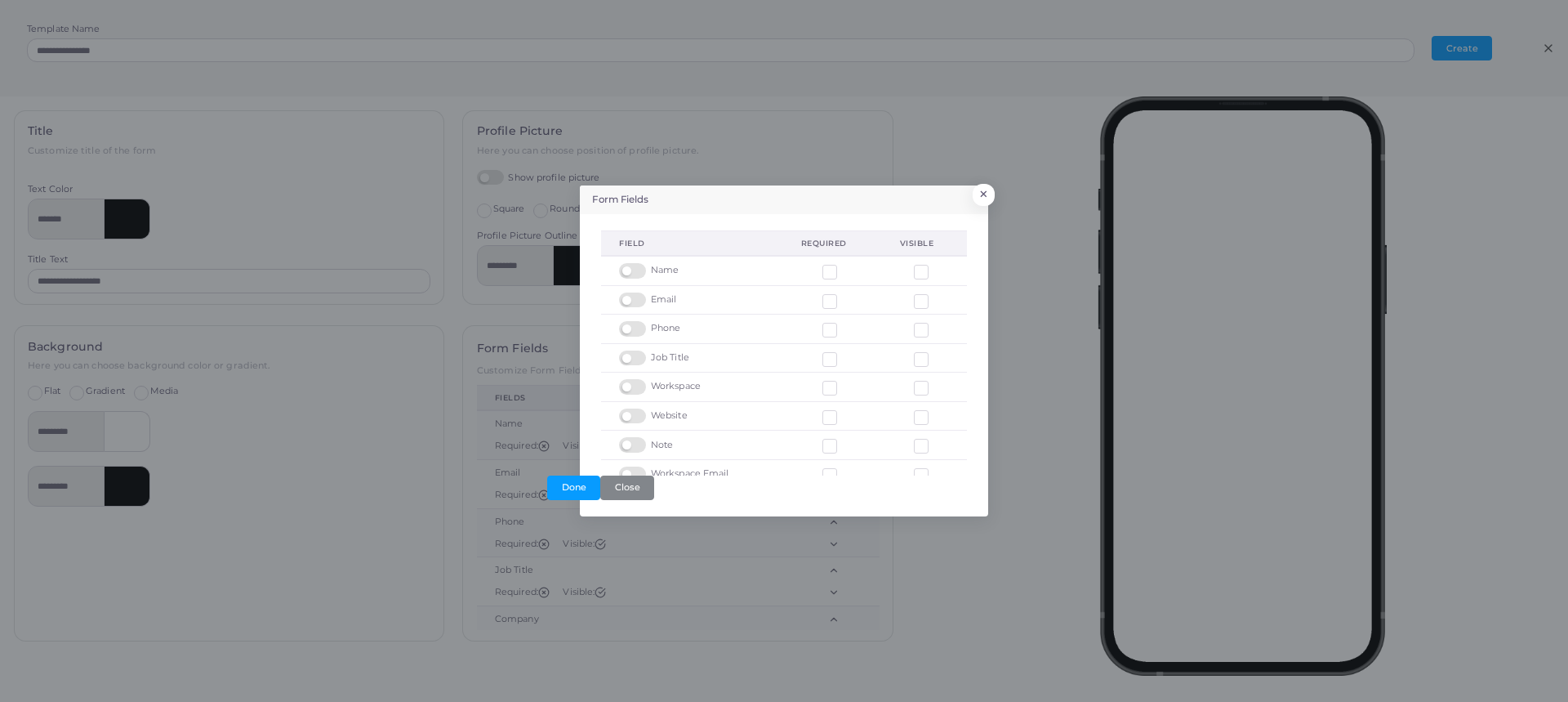
click at [629, 263] on label at bounding box center [634, 263] width 32 height 0
click at [988, 195] on button "×" at bounding box center [981, 198] width 22 height 21
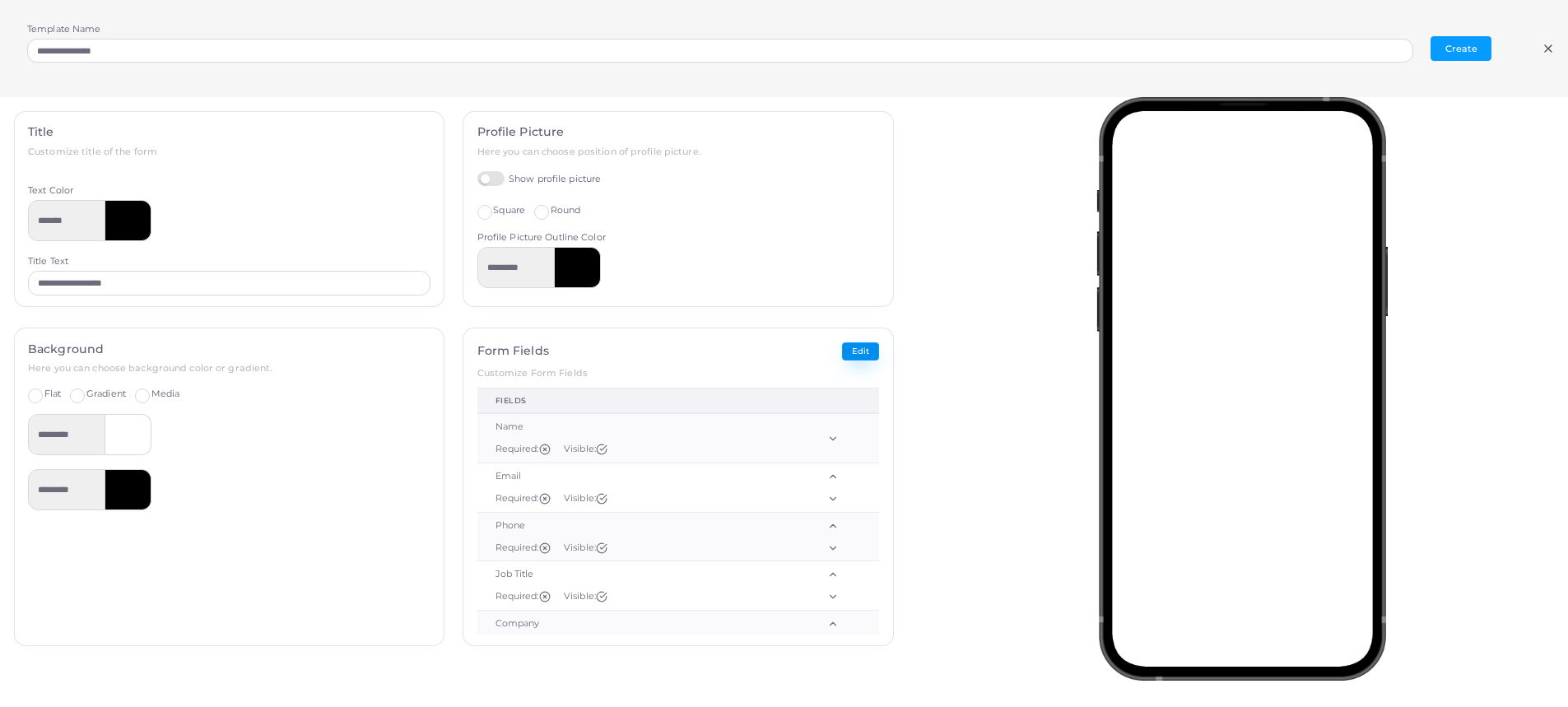
click at [847, 349] on button "Edit" at bounding box center [860, 351] width 37 height 19
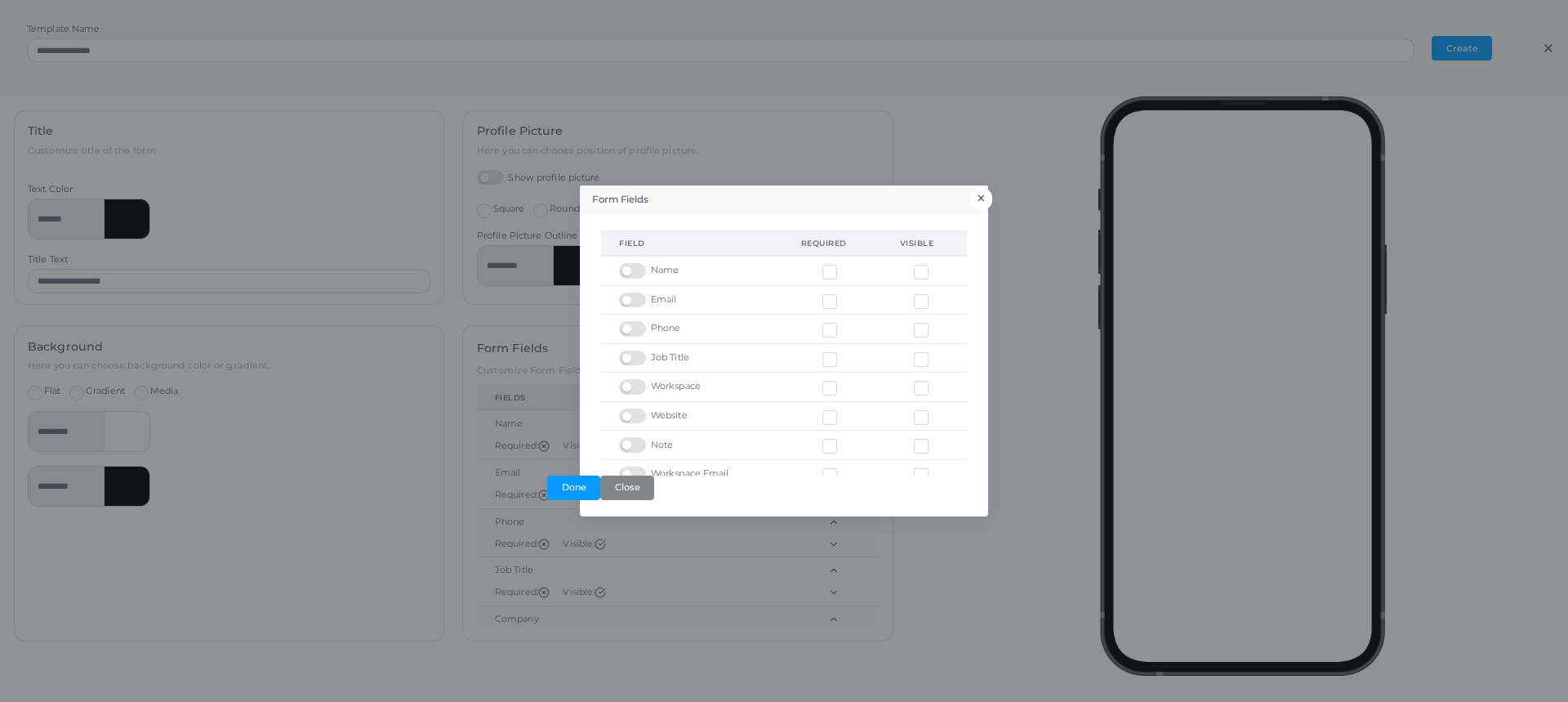
click at [987, 201] on button "×" at bounding box center [981, 198] width 22 height 21
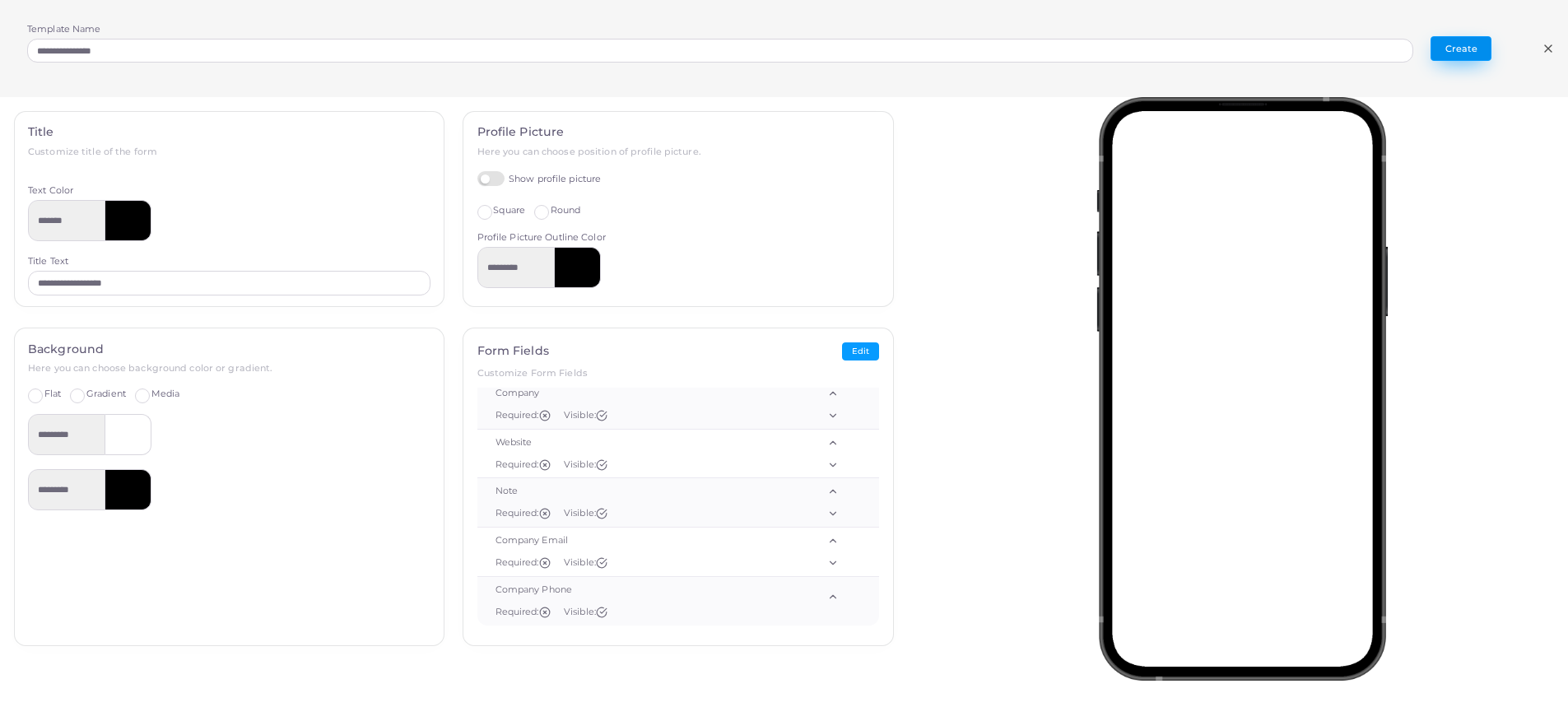
click at [1449, 61] on button "Create" at bounding box center [1460, 49] width 61 height 25
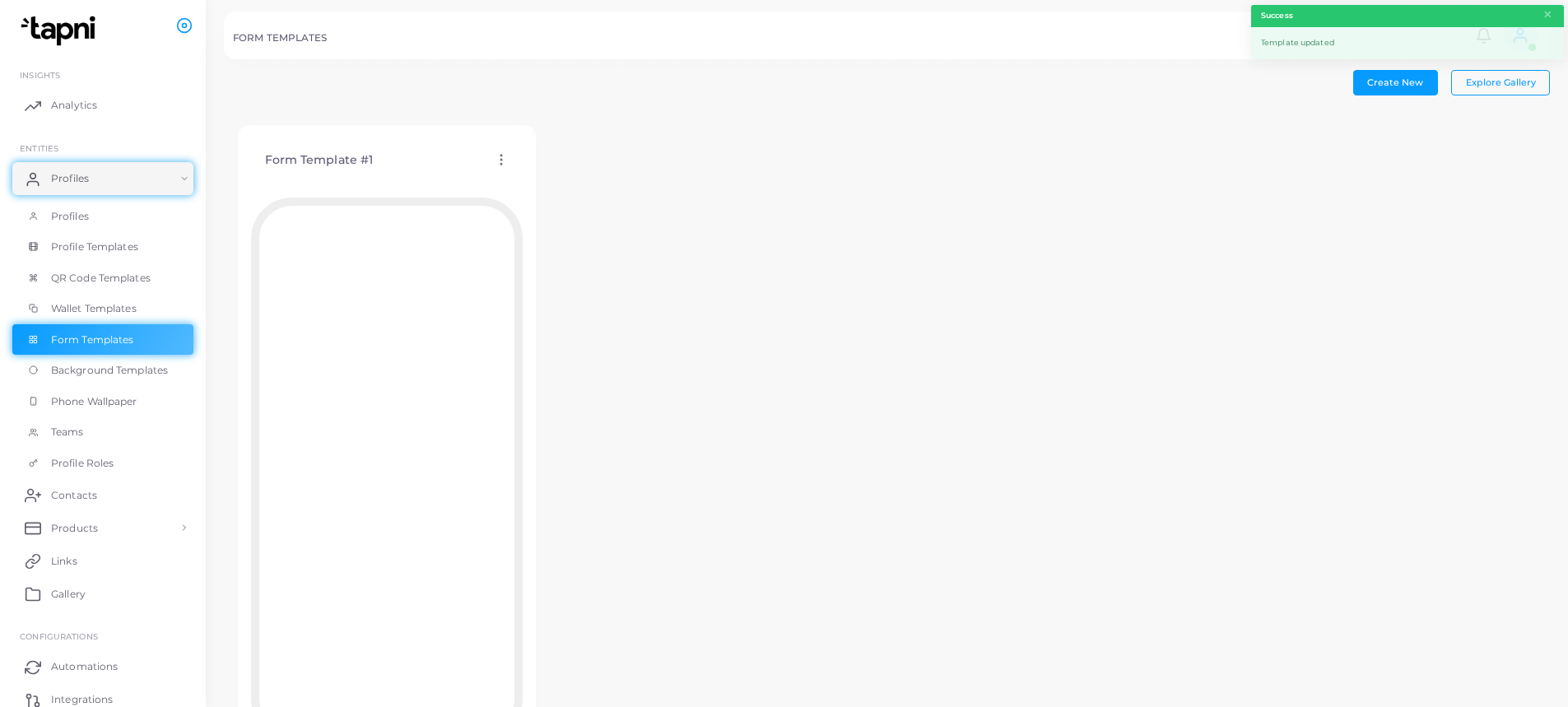
click at [506, 163] on icon at bounding box center [502, 160] width 15 height 15
click at [590, 207] on span "Assign template" at bounding box center [578, 206] width 75 height 13
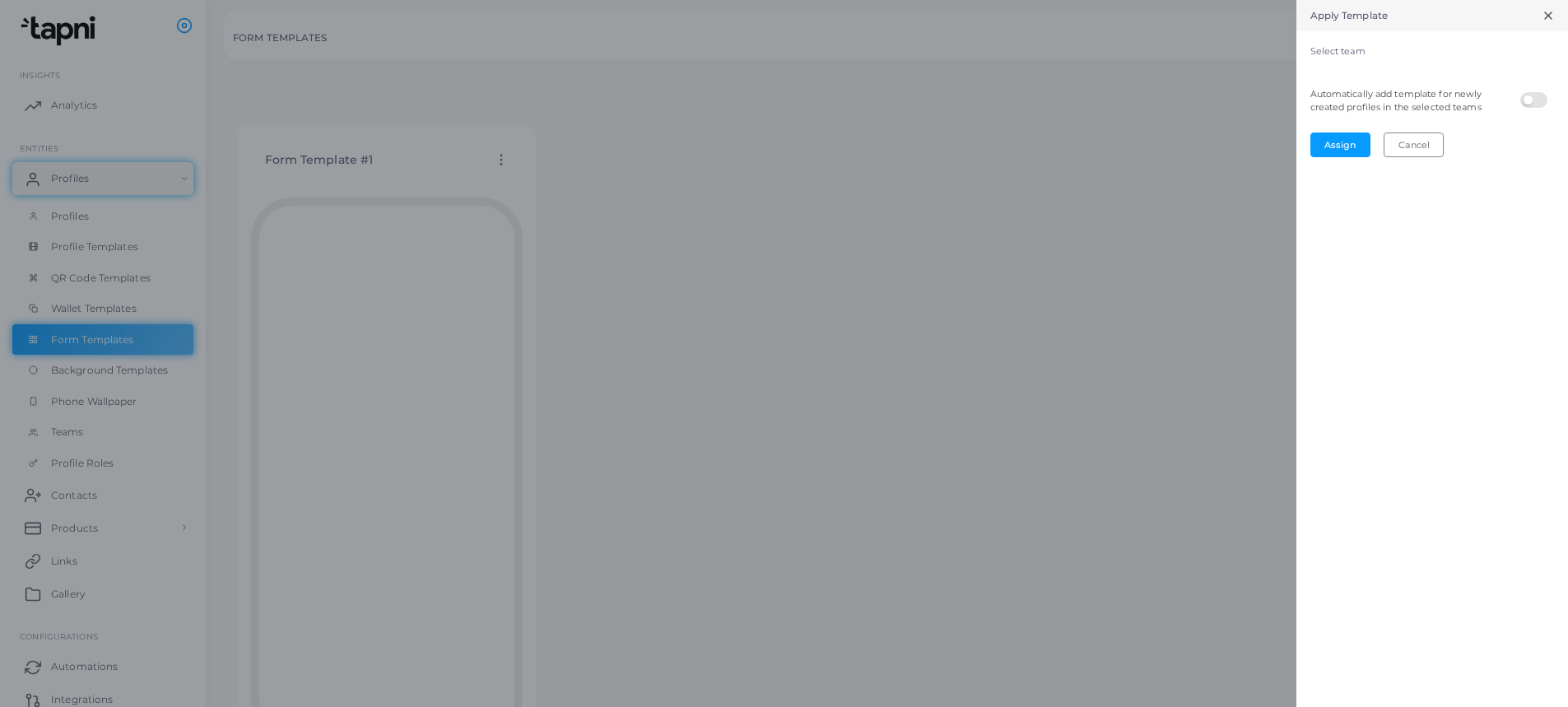
click at [1441, 59] on div "Select team" at bounding box center [1432, 53] width 272 height 43
click at [1461, 48] on label "Select team" at bounding box center [1432, 52] width 245 height 13
click at [1509, 63] on div "Select team" at bounding box center [1432, 53] width 272 height 43
click at [1338, 52] on label "Select team" at bounding box center [1432, 52] width 245 height 13
click at [1338, 65] on input "Select team" at bounding box center [1422, 74] width 220 height 18
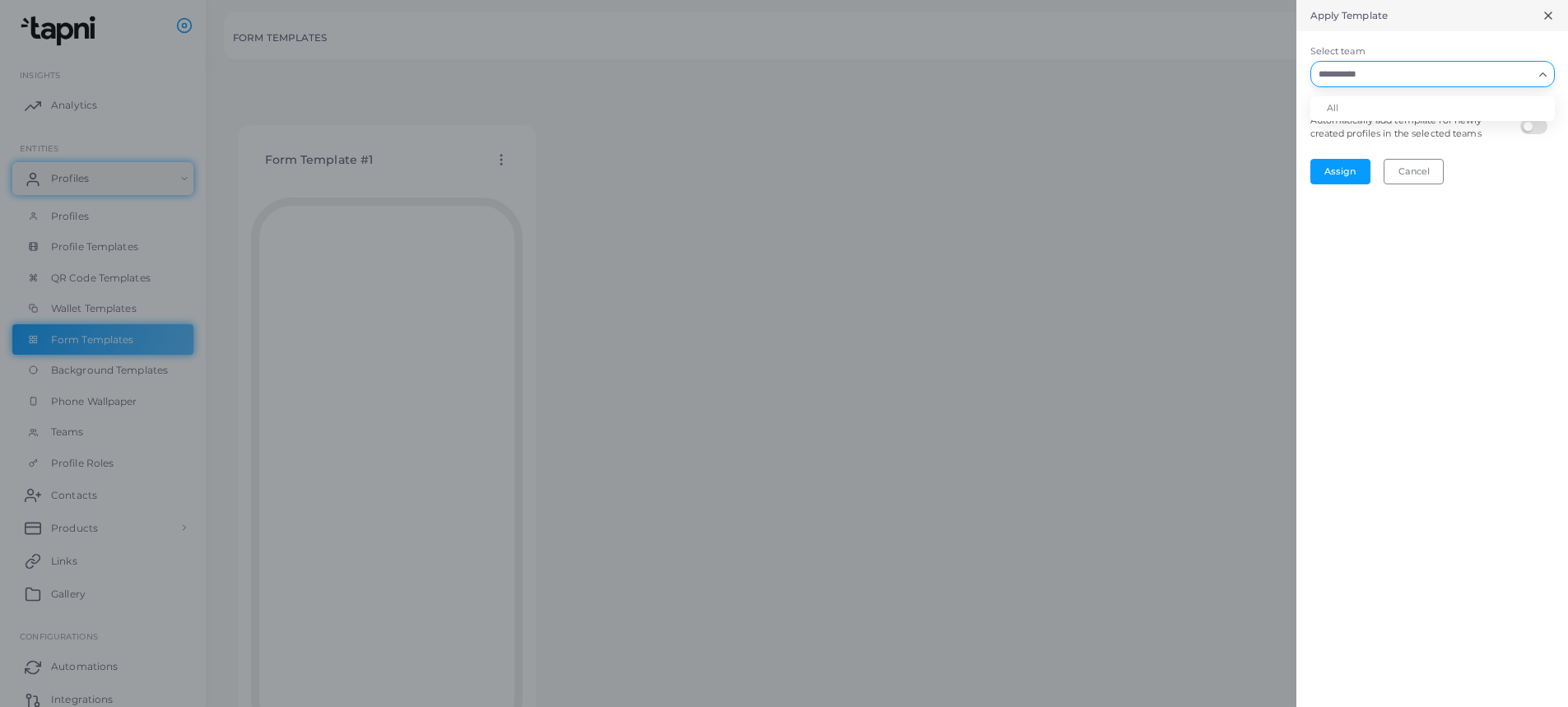
click at [1353, 71] on input "Select team" at bounding box center [1422, 74] width 220 height 18
click at [1347, 103] on li "All" at bounding box center [1432, 109] width 245 height 25
click at [1347, 191] on div "Apply Template Select team All Loading... Automatically add template for newly …" at bounding box center [1432, 353] width 272 height 707
click at [1347, 173] on button "Assign" at bounding box center [1340, 172] width 60 height 25
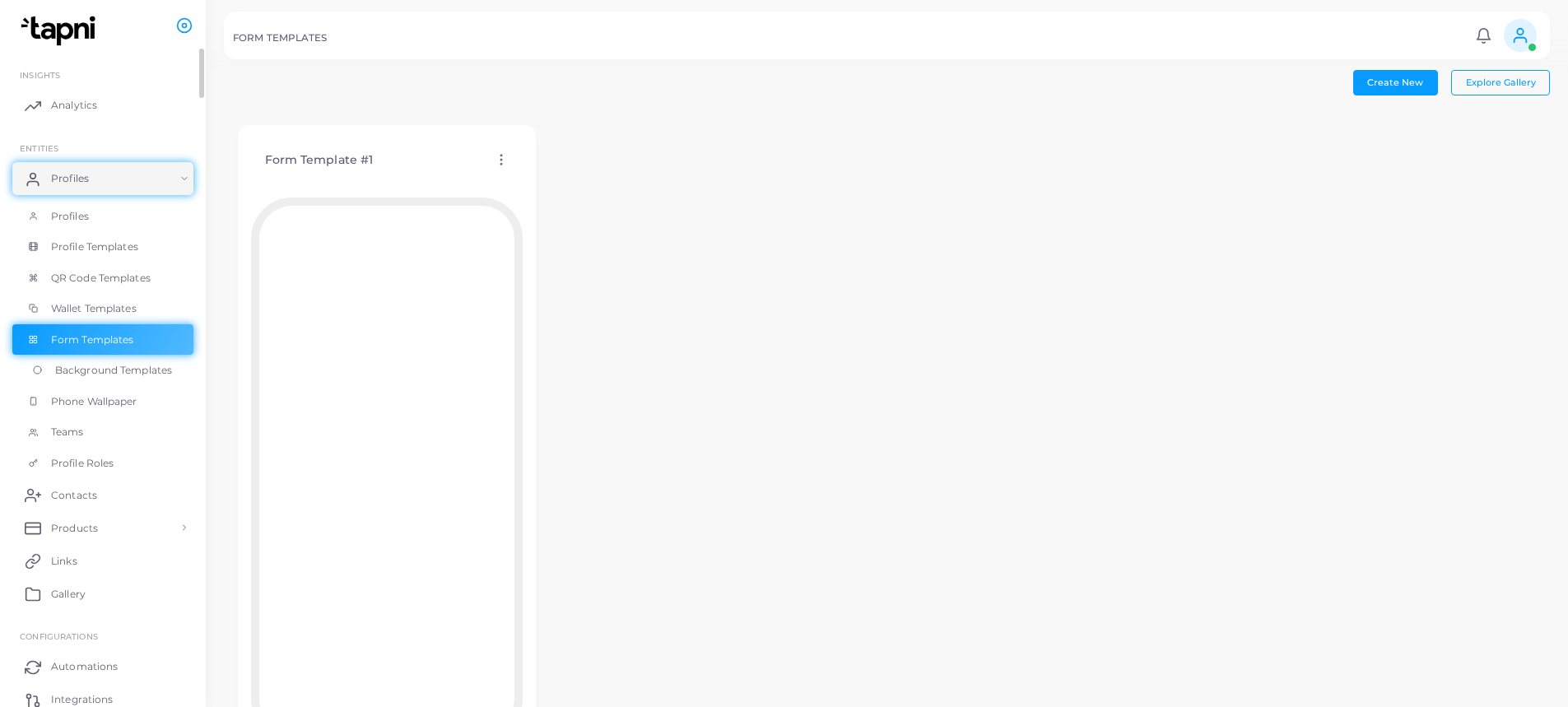
click at [114, 375] on span "Background Templates" at bounding box center [114, 370] width 117 height 15
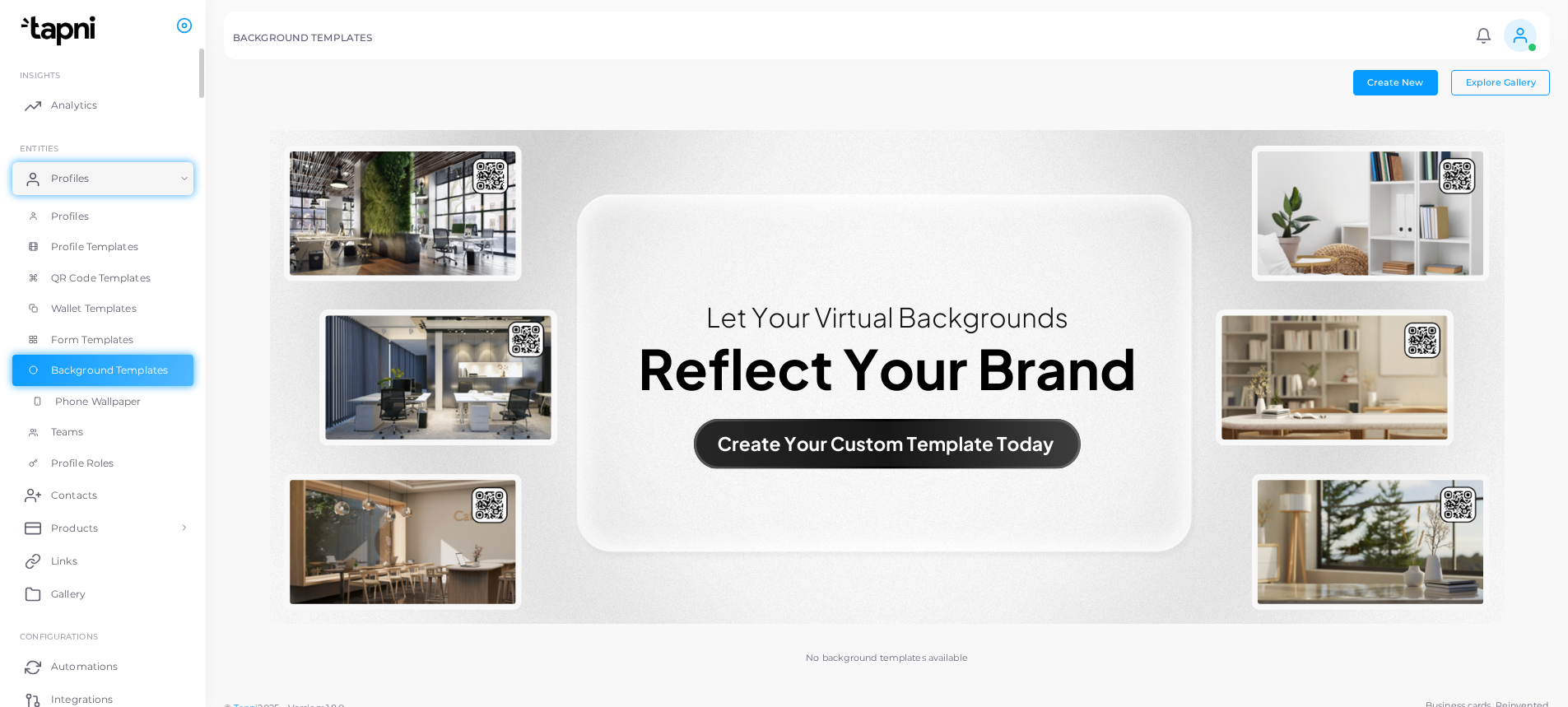
click at [109, 404] on span "Phone Wallpaper" at bounding box center [99, 401] width 86 height 15
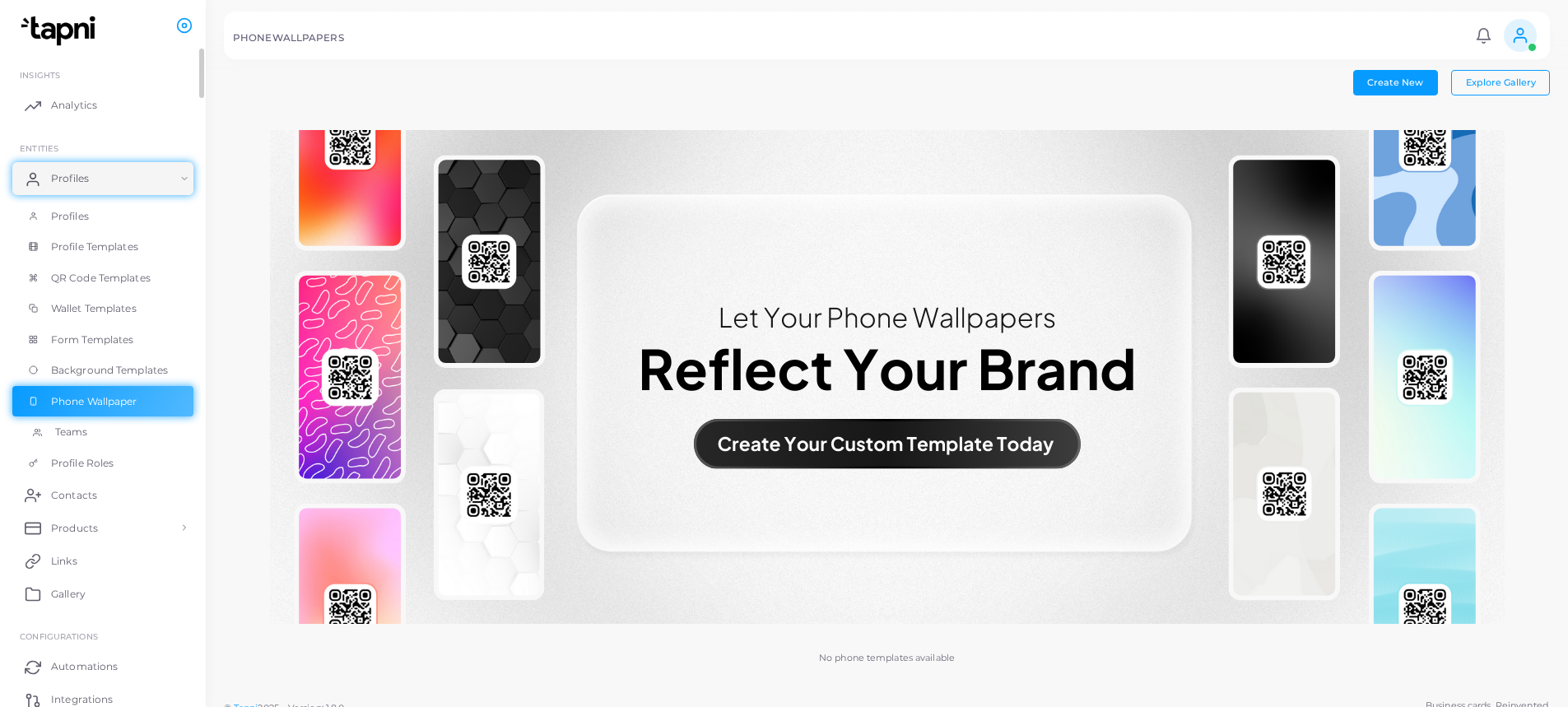
click at [114, 438] on link "Teams" at bounding box center [103, 432] width 181 height 31
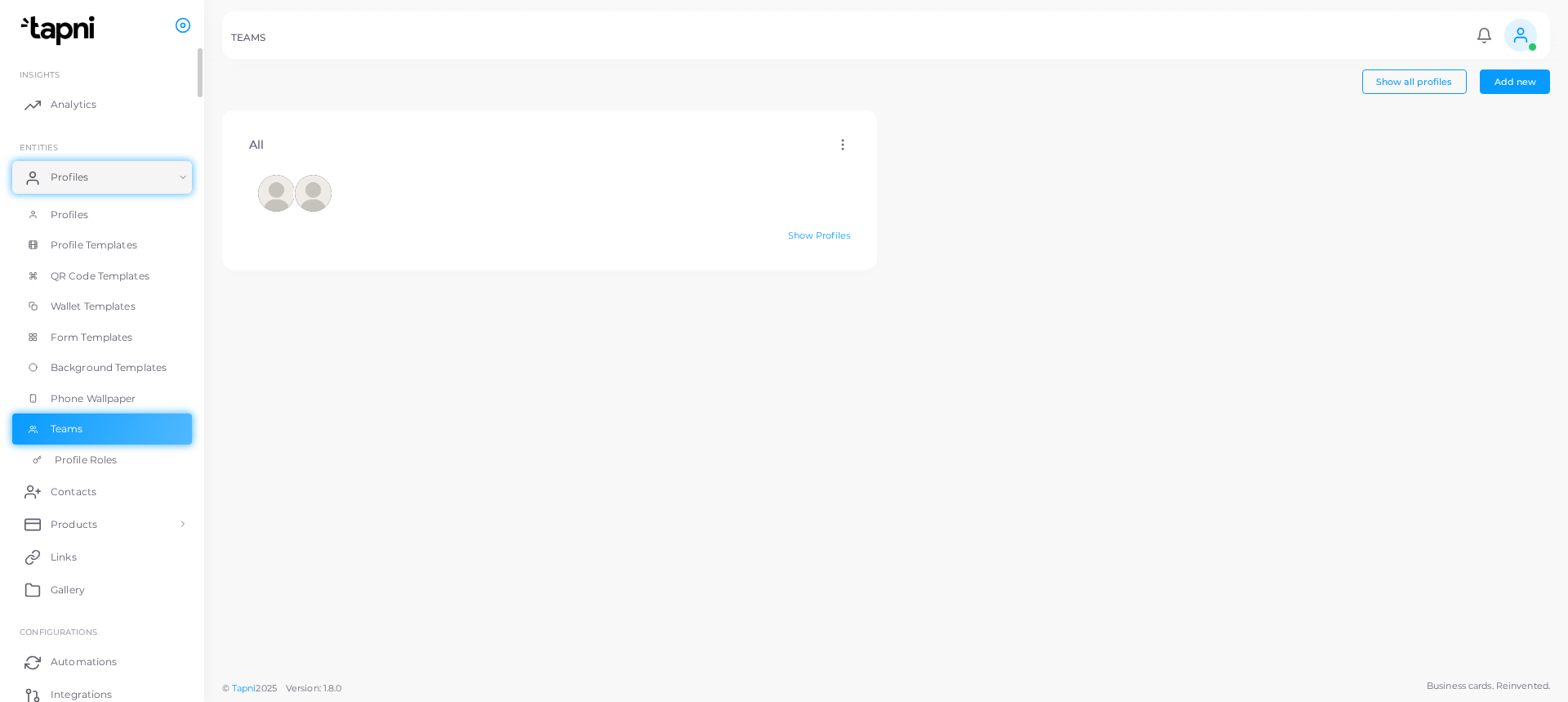
click at [135, 461] on link "Profile Roles" at bounding box center [102, 460] width 179 height 31
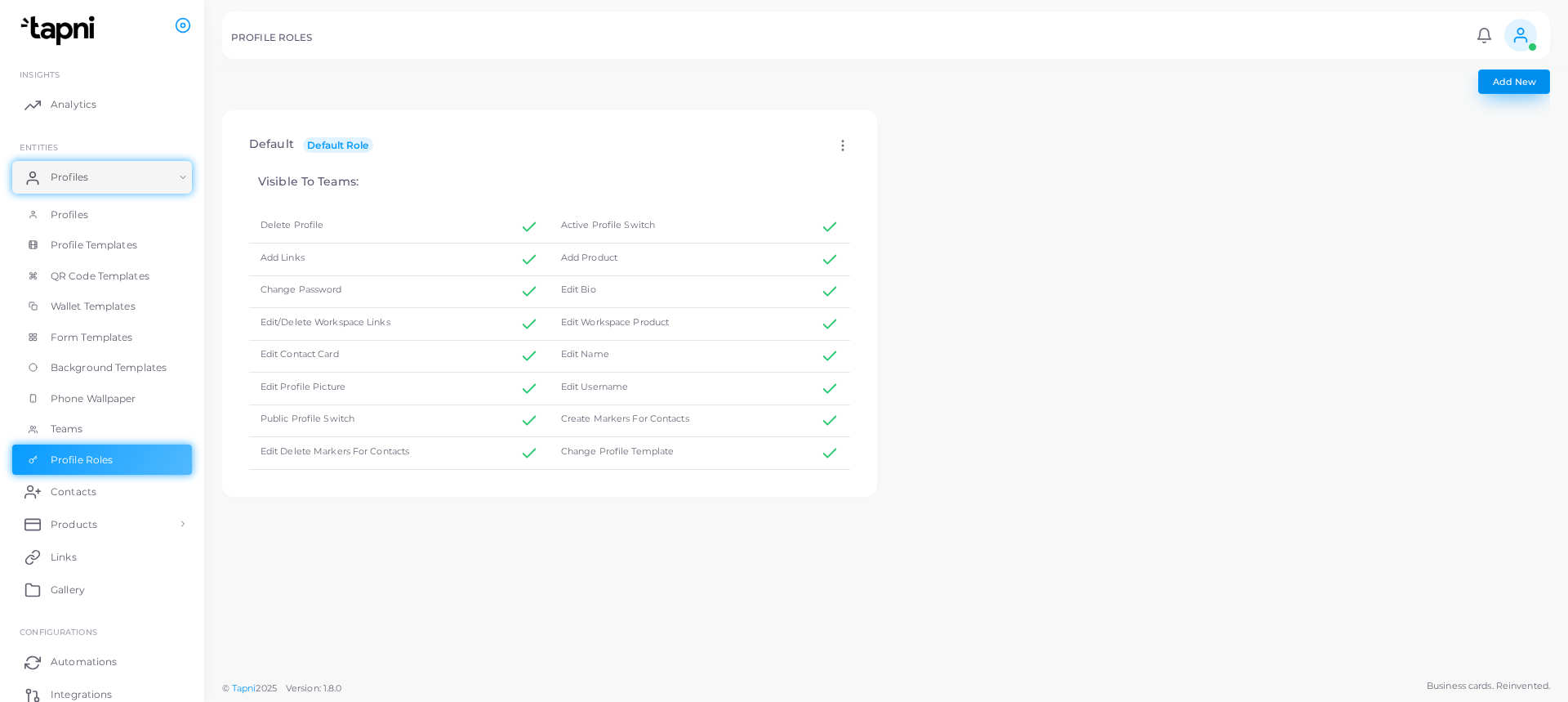
click at [1520, 82] on span "Add New" at bounding box center [1514, 81] width 44 height 12
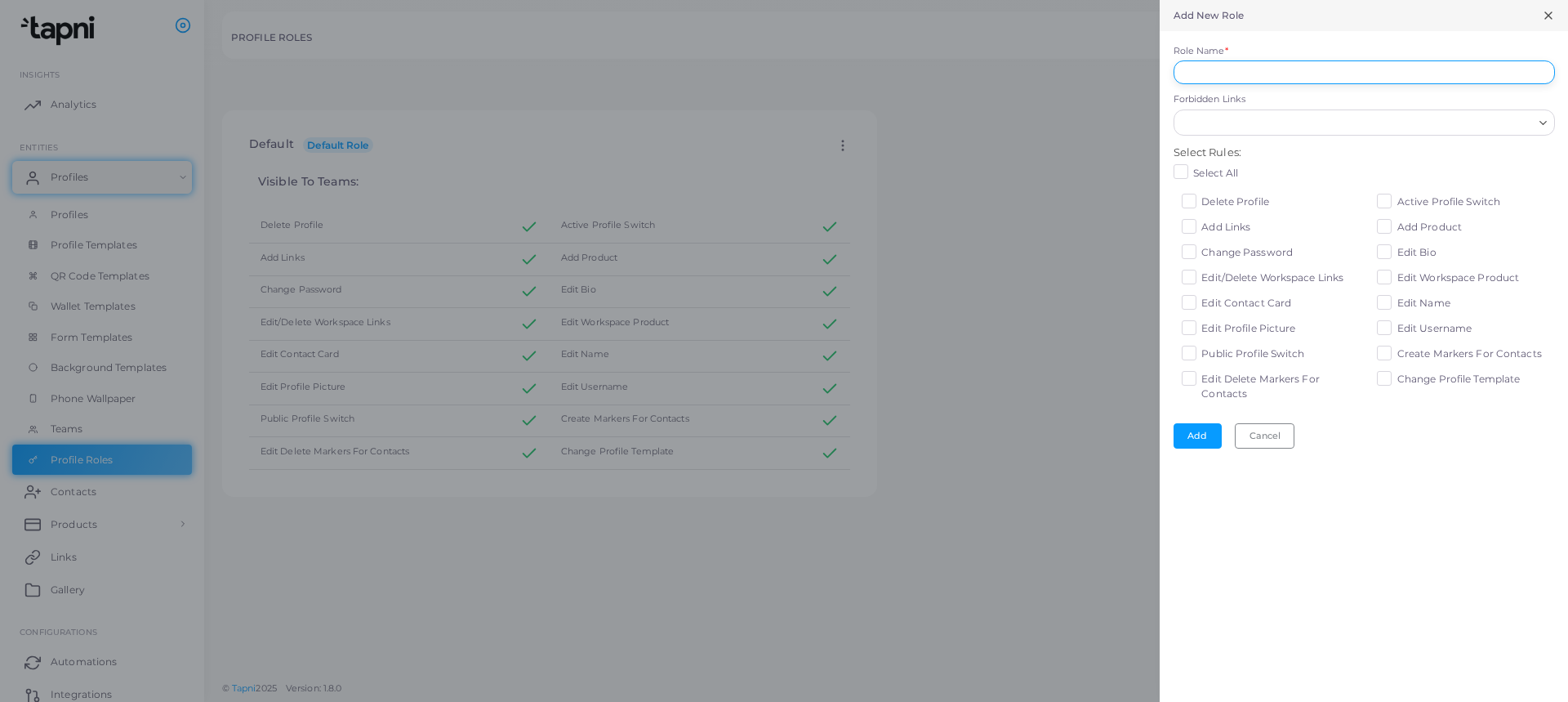
click at [1532, 74] on input "Role Name *" at bounding box center [1364, 72] width 382 height 25
click at [1517, 117] on div "Forbidden Links Loading..." at bounding box center [1364, 114] width 382 height 42
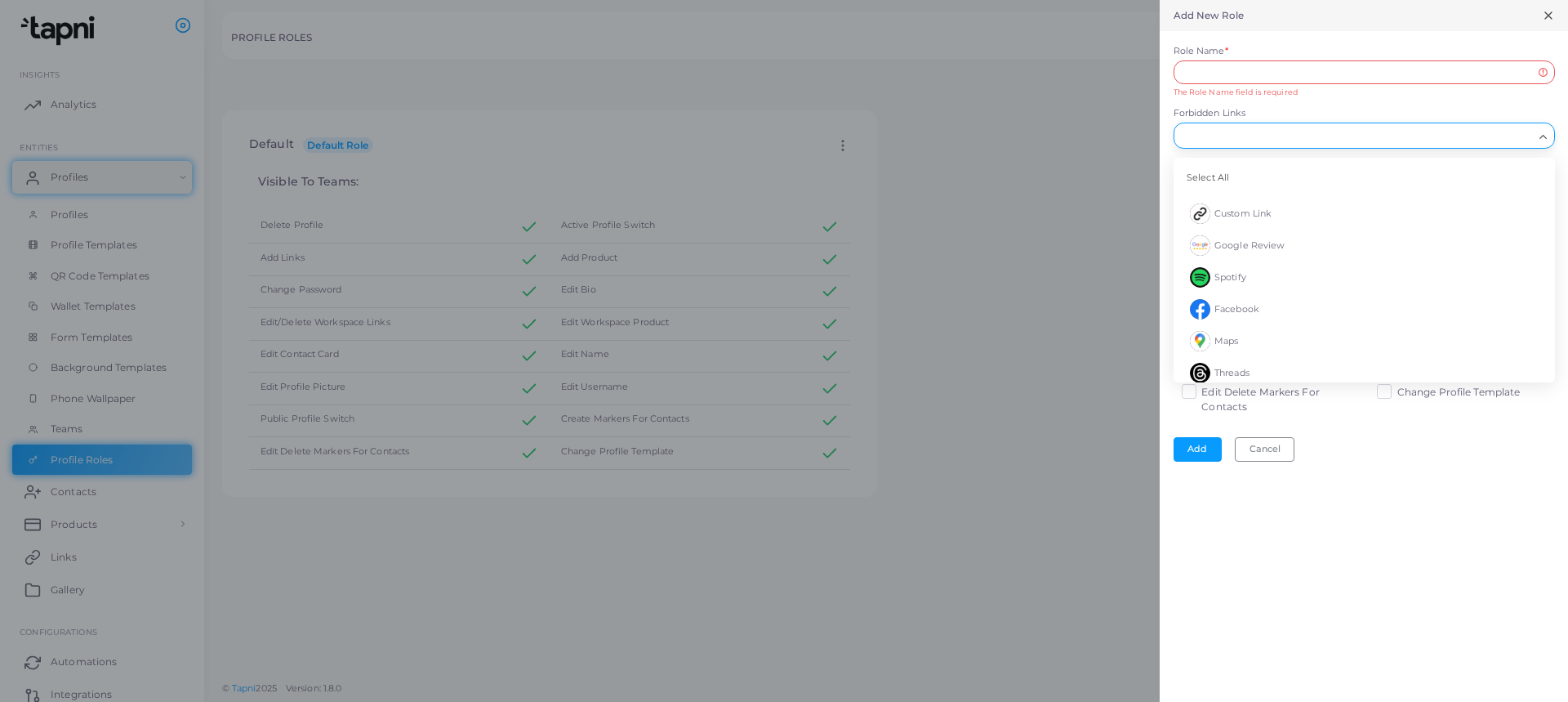
click at [1511, 104] on form "Role Name * The Role Name field is required Forbidden Links Loading... Select A…" at bounding box center [1363, 253] width 408 height 444
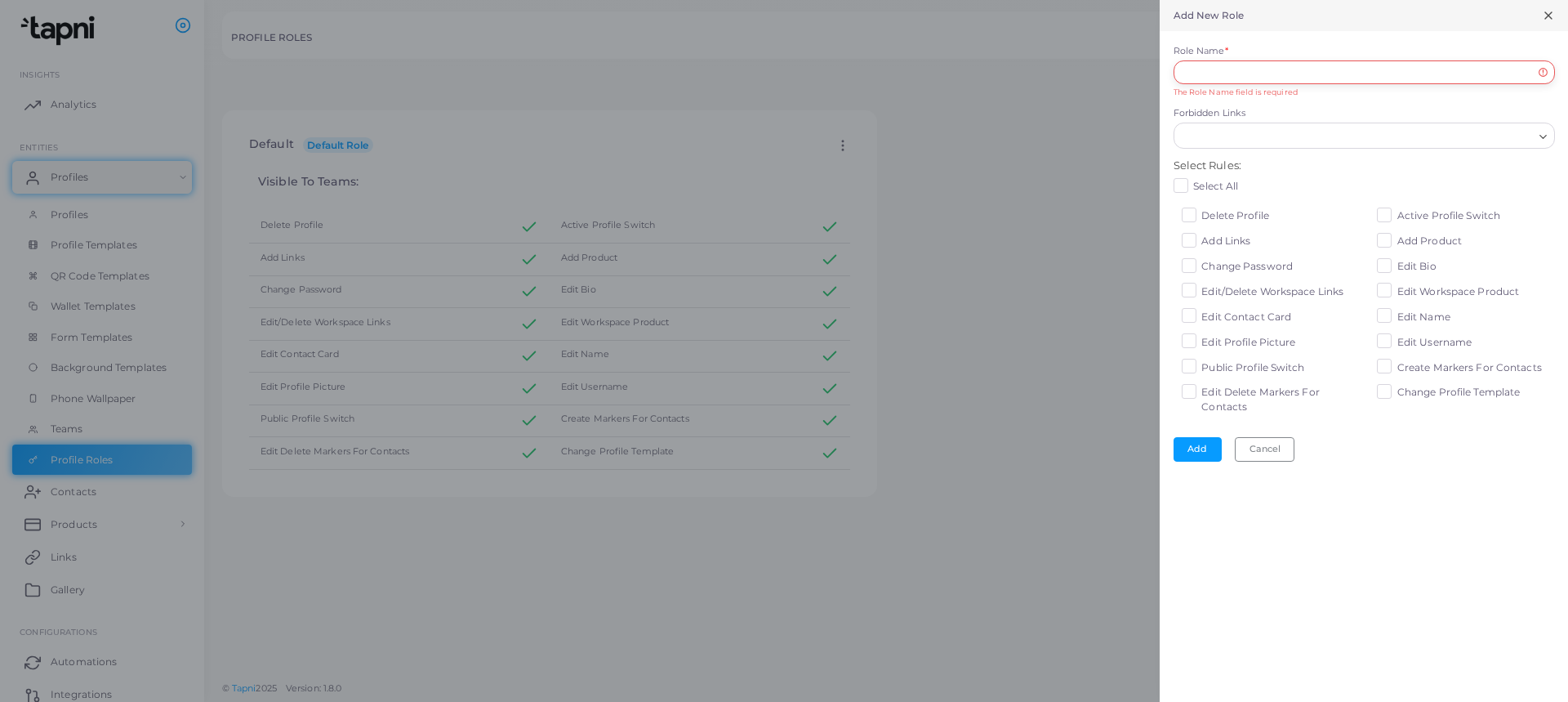
click at [1335, 77] on input "Role Name *" at bounding box center [1364, 72] width 382 height 25
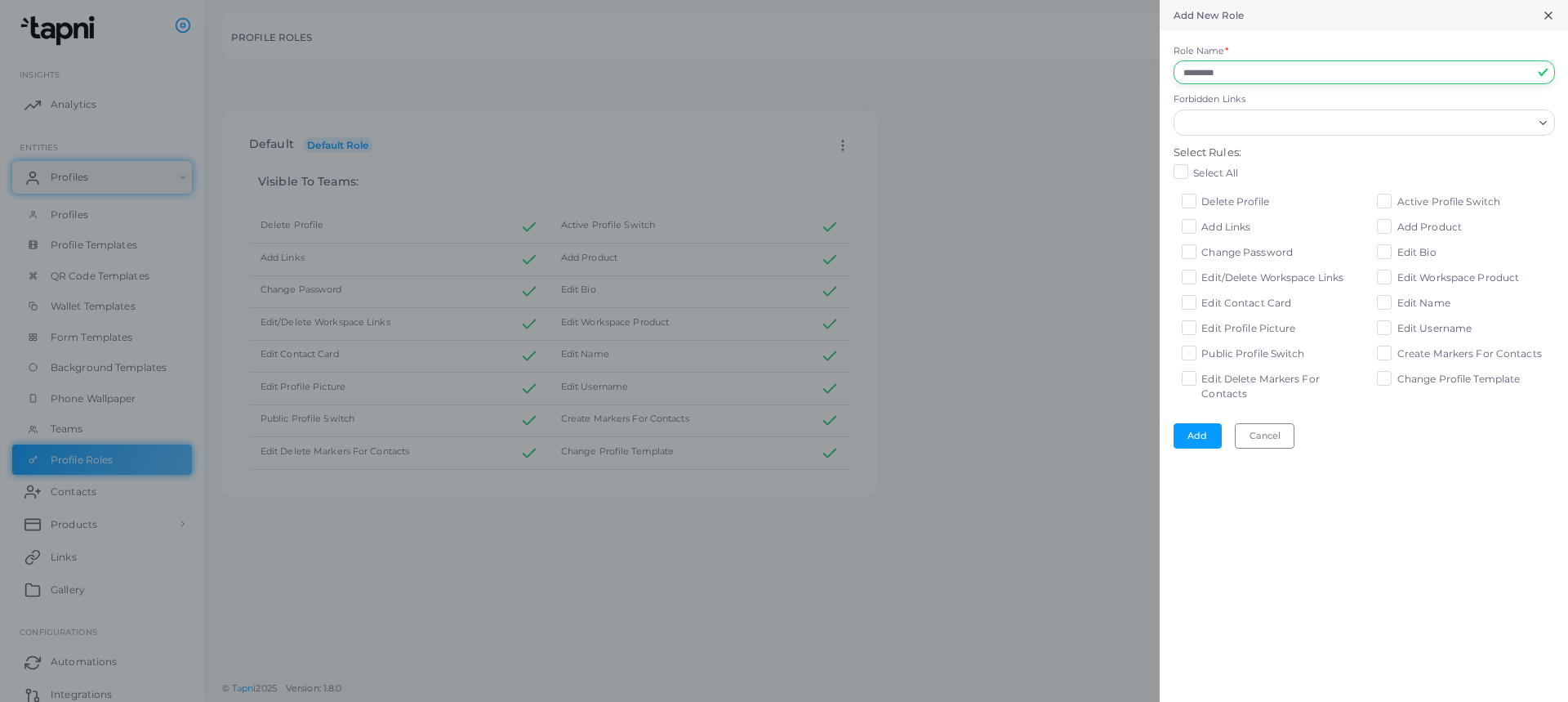
type input "*********"
click at [1355, 133] on div "Loading..." at bounding box center [1364, 123] width 382 height 26
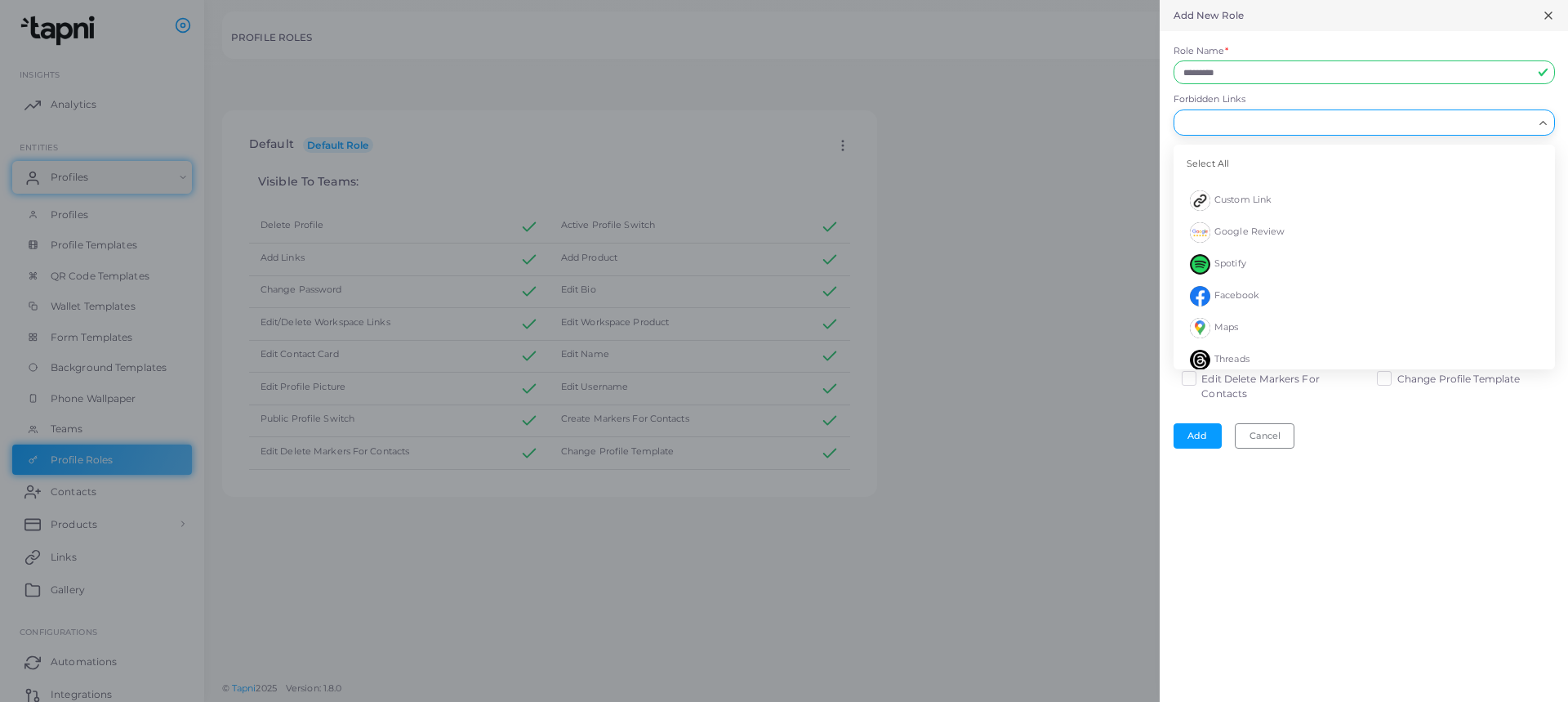
click at [1413, 94] on label "Forbidden Links" at bounding box center [1364, 100] width 382 height 13
click at [1413, 114] on input "Forbidden Links" at bounding box center [1354, 123] width 357 height 18
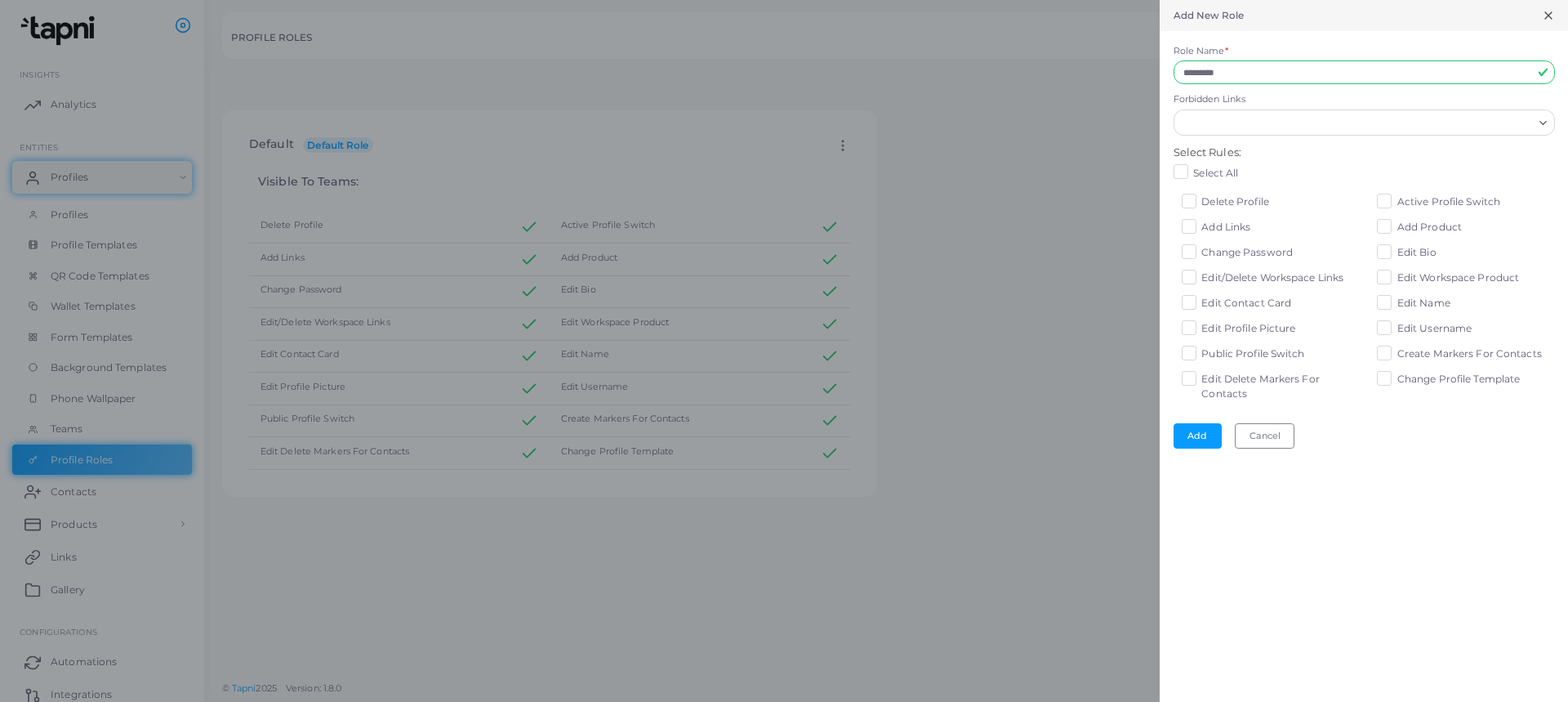
click at [1413, 100] on label "Forbidden Links" at bounding box center [1364, 100] width 382 height 13
click at [1413, 114] on input "Forbidden Links" at bounding box center [1354, 123] width 357 height 18
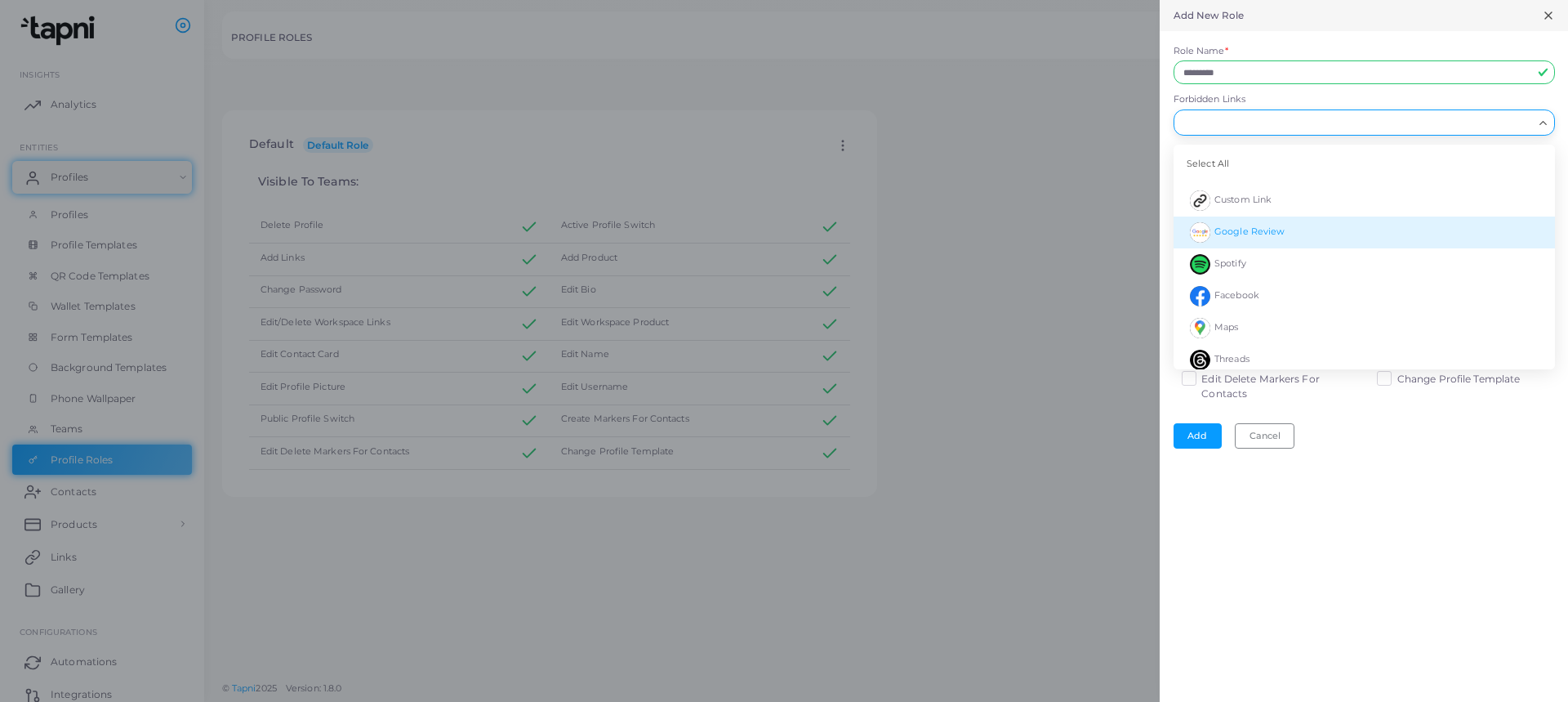
click at [1389, 488] on div "Add New Role Role Name * ********* Forbidden Links Loading... Select All Custom…" at bounding box center [1363, 351] width 408 height 702
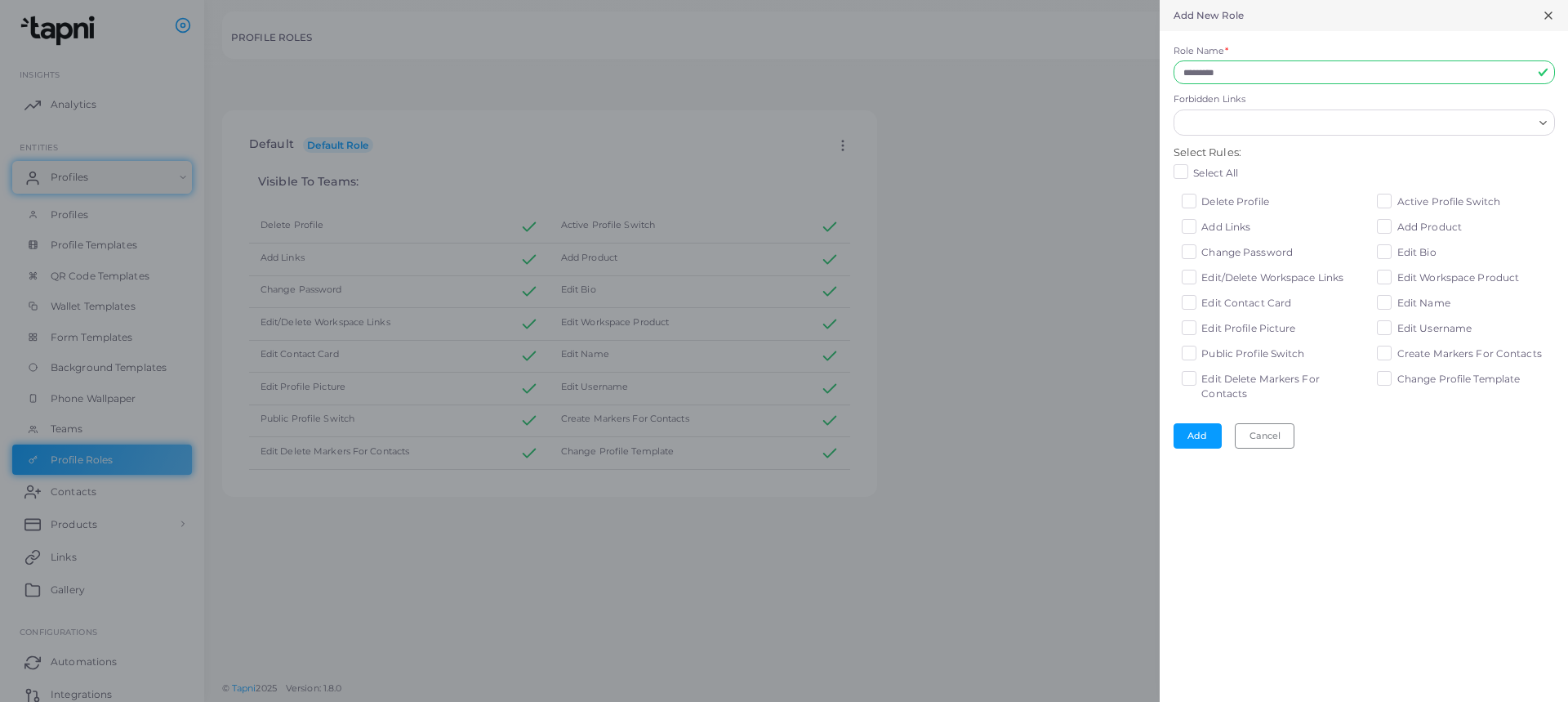
click at [1294, 379] on span "Edit Delete Markers For Contacts" at bounding box center [1260, 386] width 118 height 27
click at [1431, 356] on span "Create Markers For Contacts" at bounding box center [1469, 353] width 145 height 12
click at [1199, 435] on button "Add" at bounding box center [1197, 435] width 49 height 25
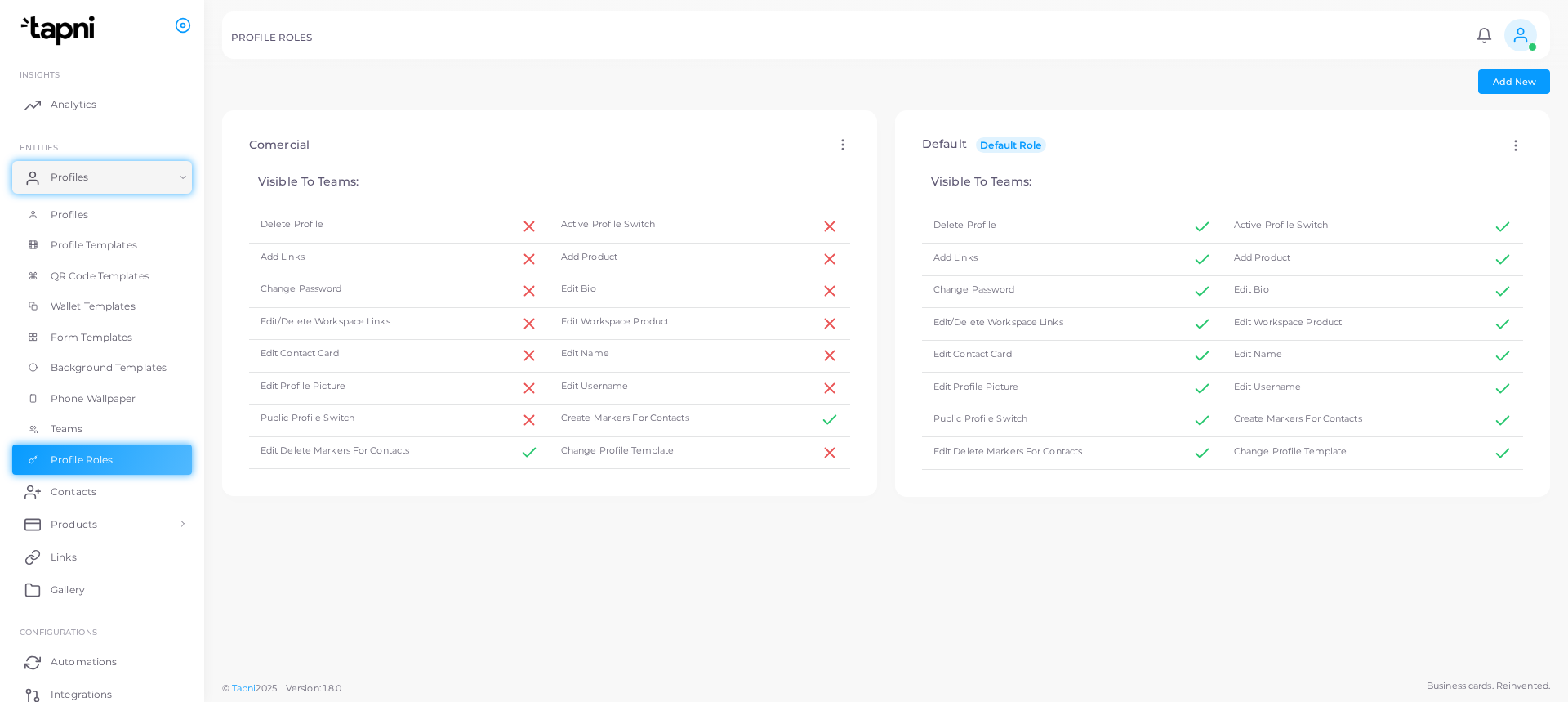
click at [835, 140] on icon at bounding box center [842, 145] width 15 height 15
click at [927, 185] on span "Assign to Team" at bounding box center [901, 182] width 69 height 13
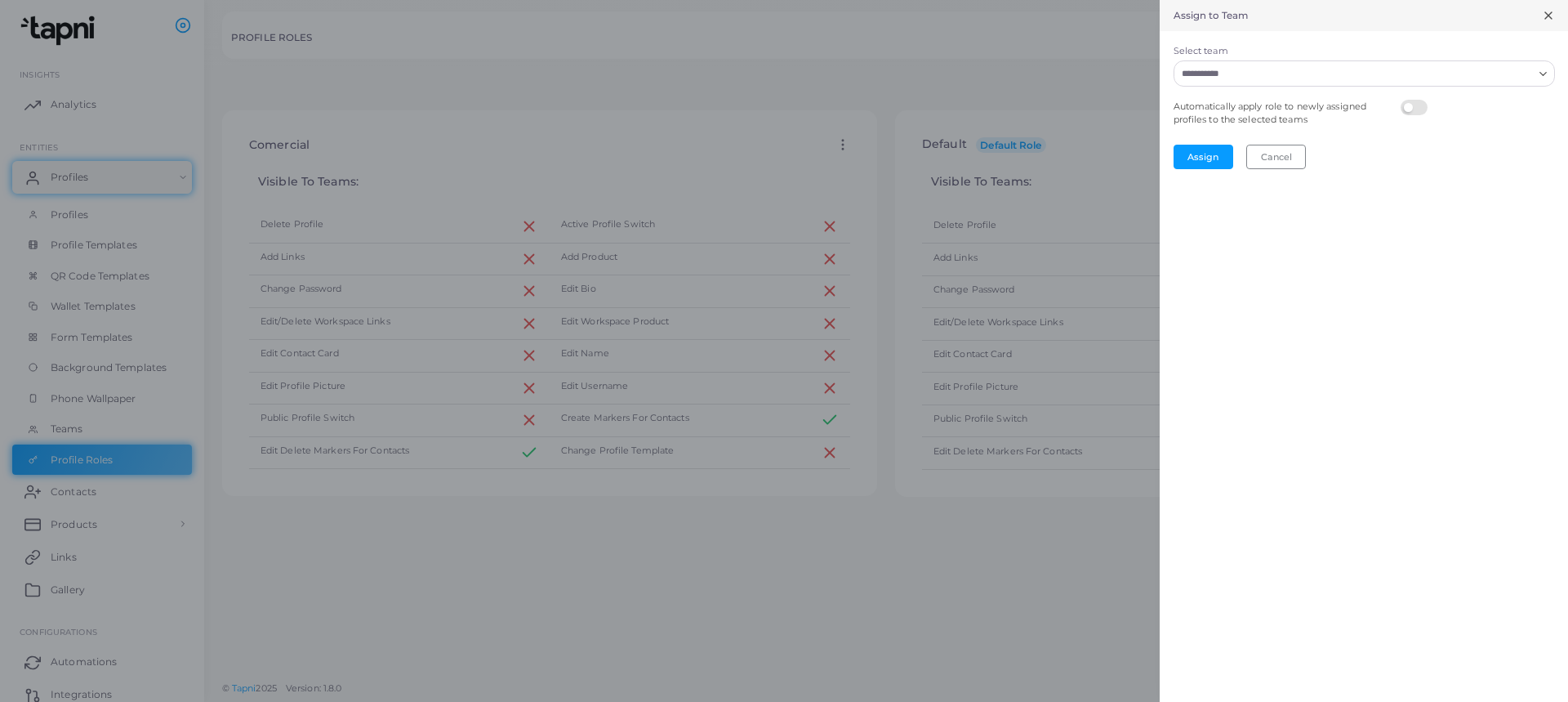
click at [1233, 81] on input "Select team" at bounding box center [1354, 73] width 357 height 18
click at [1404, 79] on input "Select team" at bounding box center [1354, 73] width 357 height 18
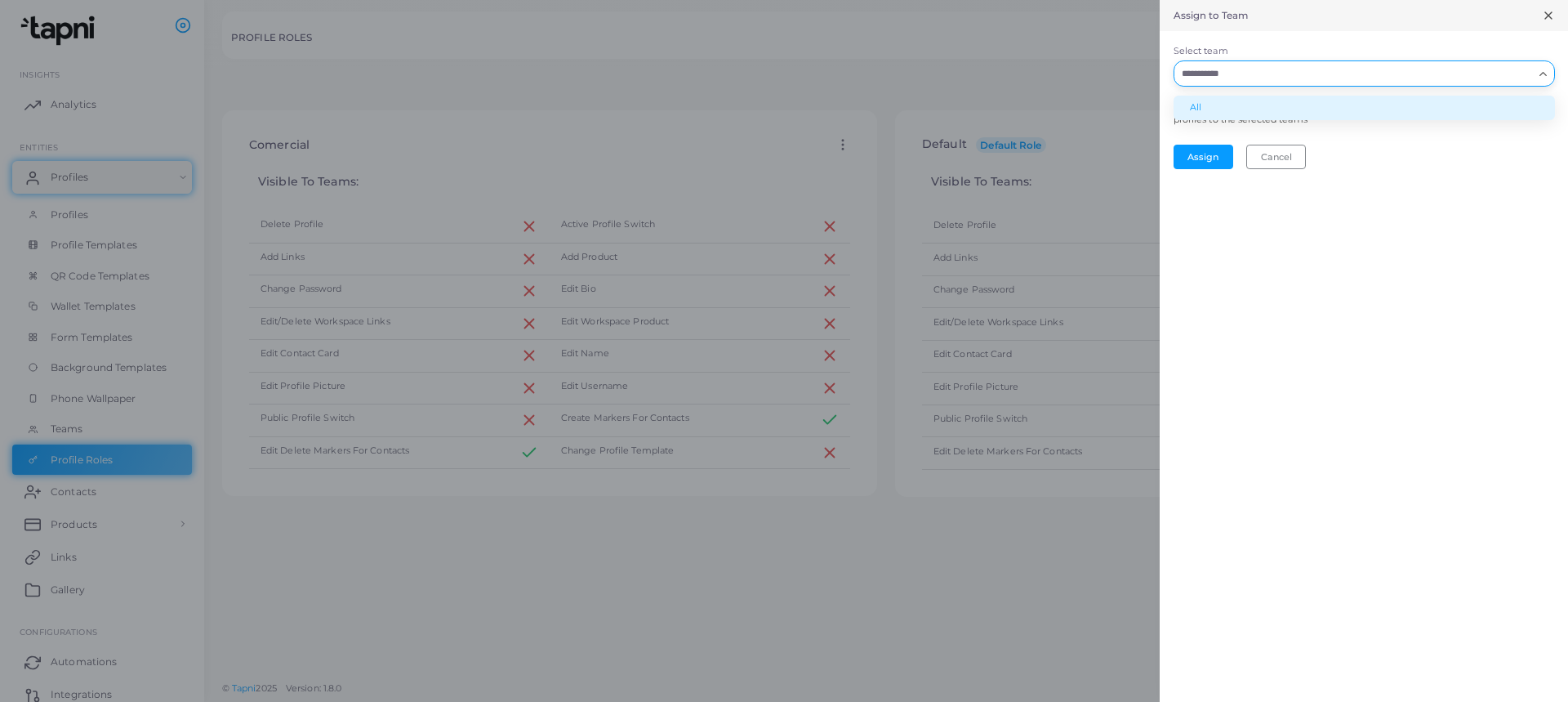
click at [1422, 104] on li "All" at bounding box center [1364, 108] width 382 height 25
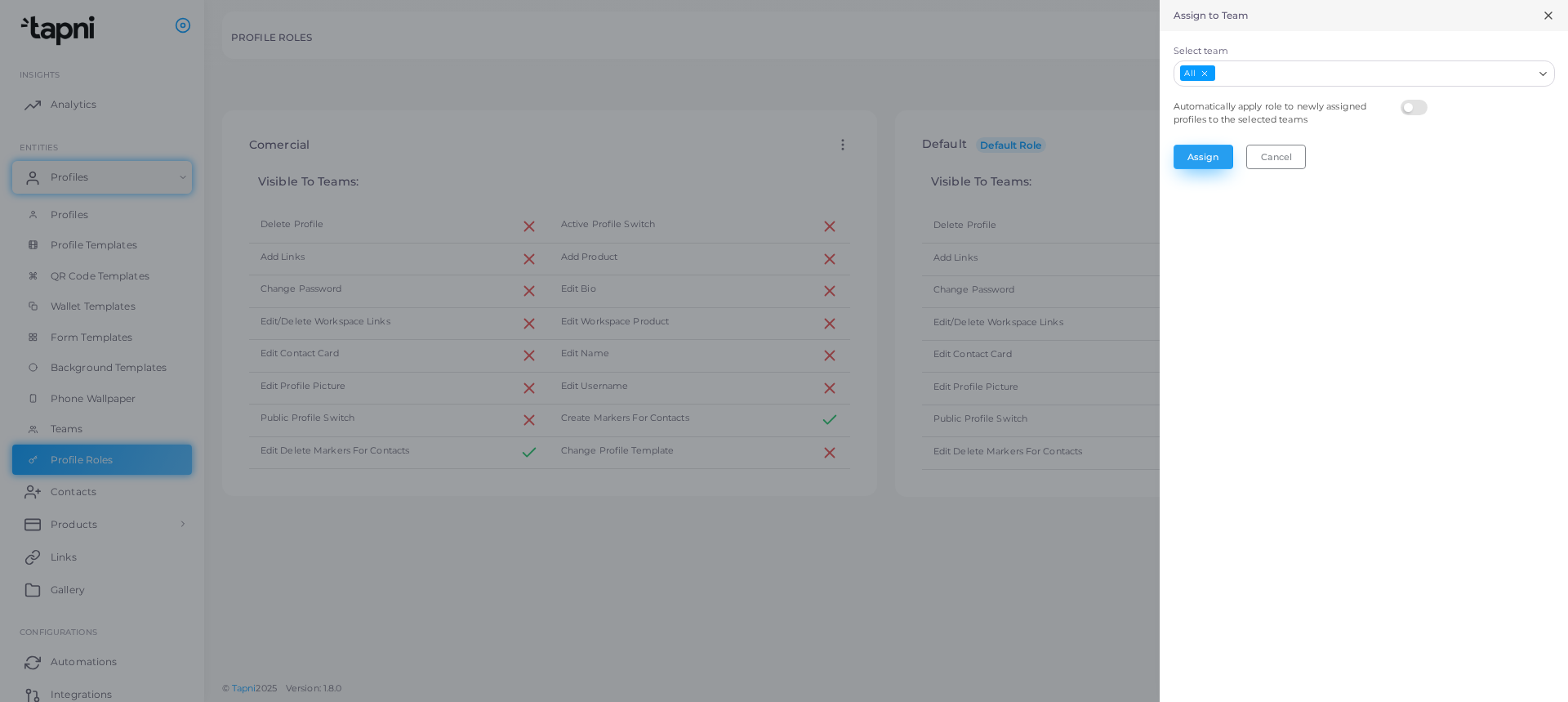
click at [1201, 163] on button "Assign" at bounding box center [1203, 157] width 59 height 25
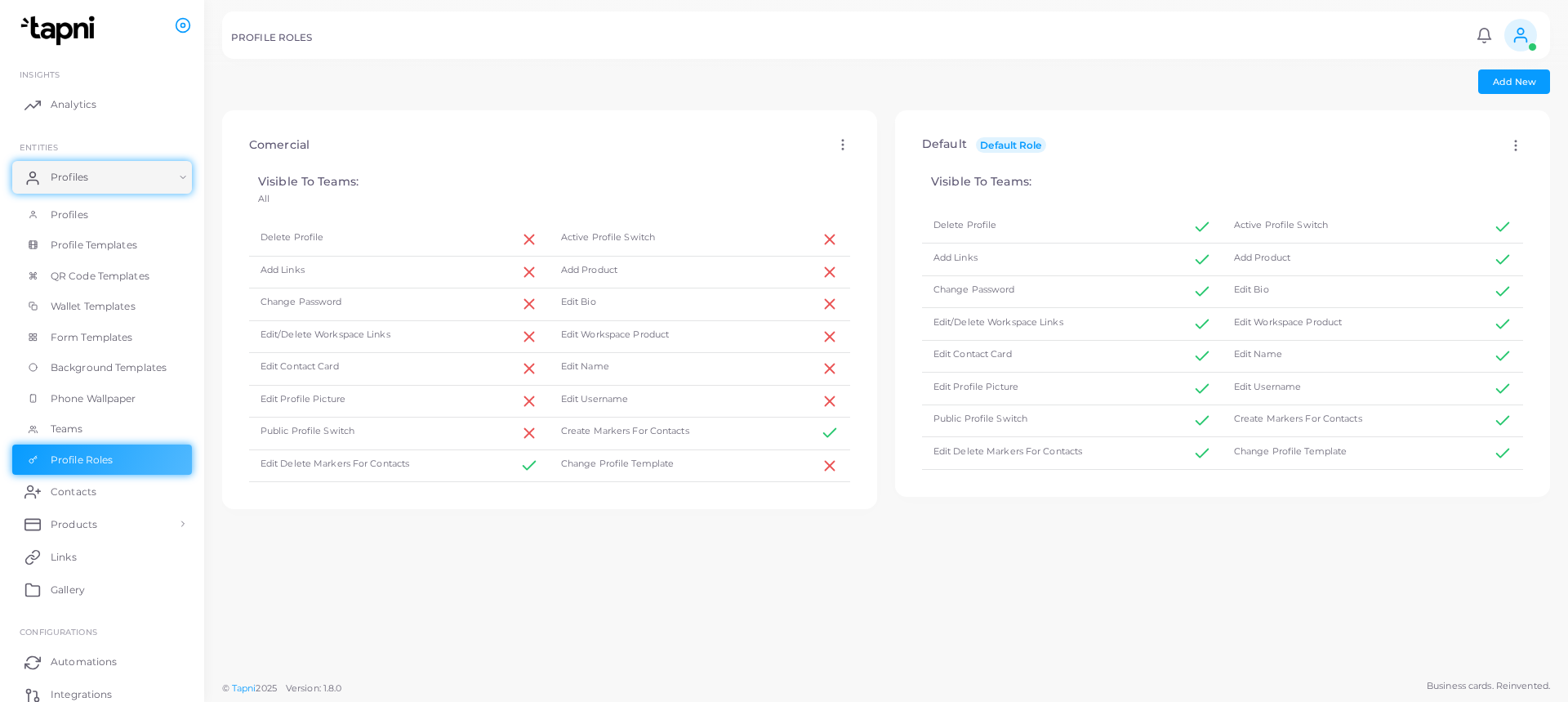
click at [835, 142] on icon at bounding box center [842, 145] width 15 height 15
click at [123, 425] on link "Teams" at bounding box center [102, 429] width 179 height 31
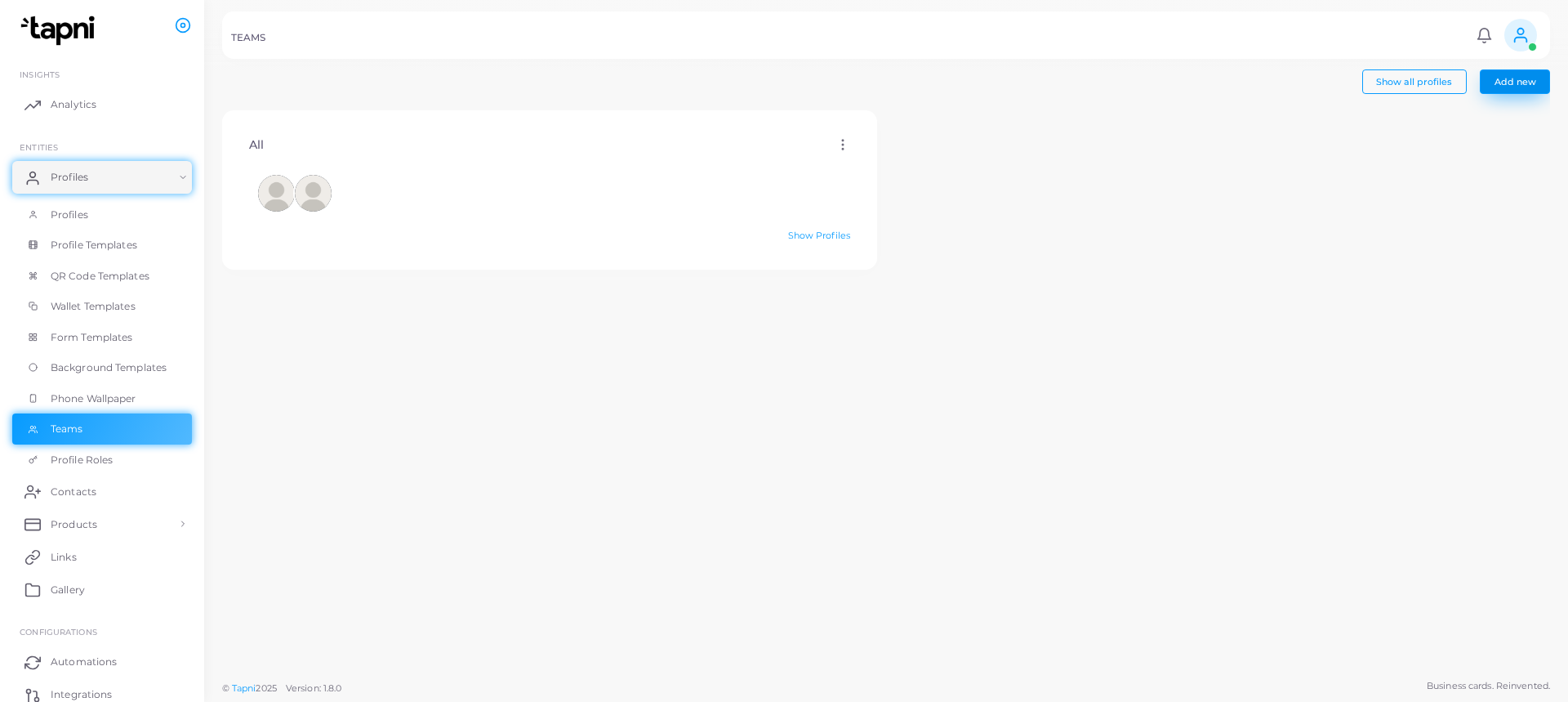
click at [1502, 90] on button "Add new" at bounding box center [1515, 81] width 70 height 25
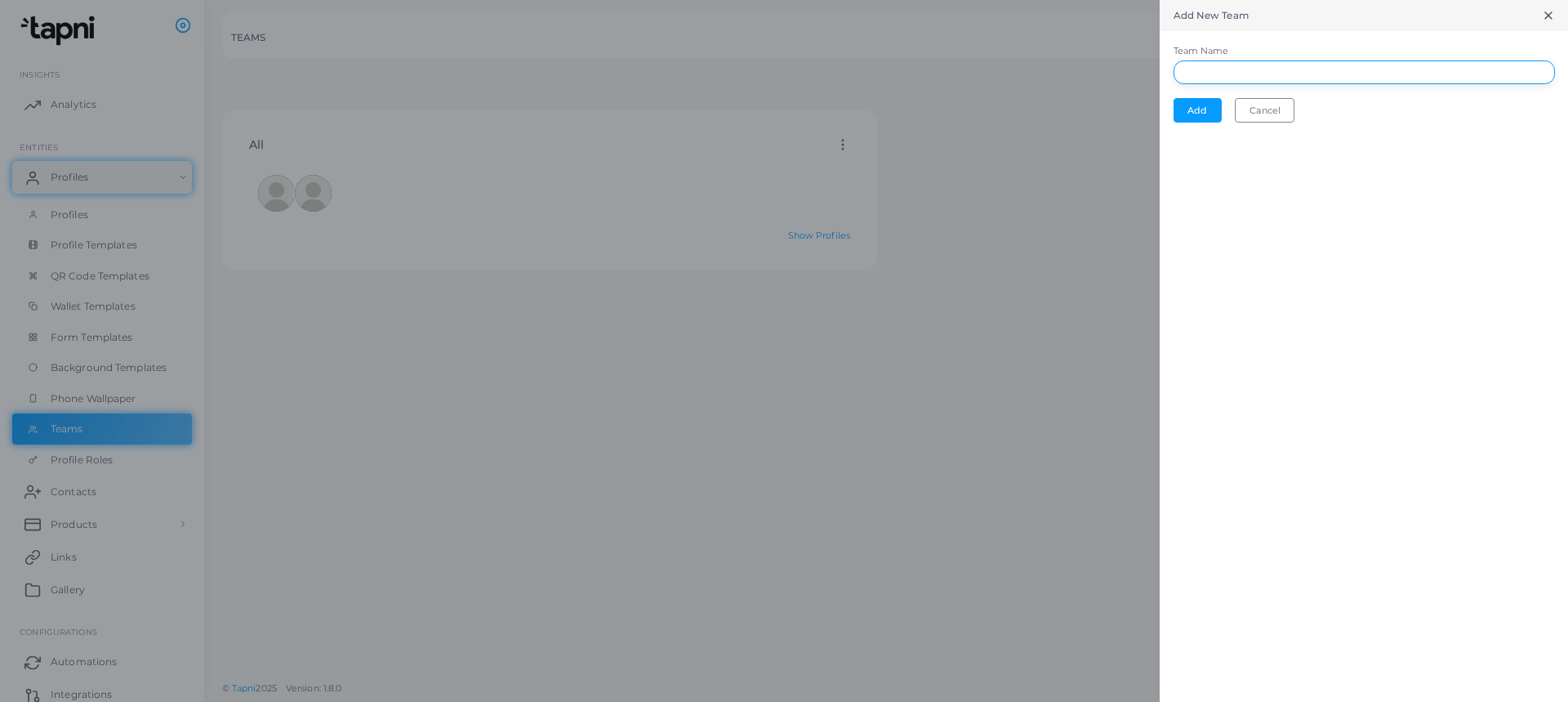
drag, startPoint x: 1345, startPoint y: 66, endPoint x: 1340, endPoint y: 73, distance: 8.6
click at [1340, 73] on input "Team Name" at bounding box center [1364, 72] width 382 height 25
type input "*********"
click at [1213, 119] on button "Add" at bounding box center [1197, 110] width 49 height 25
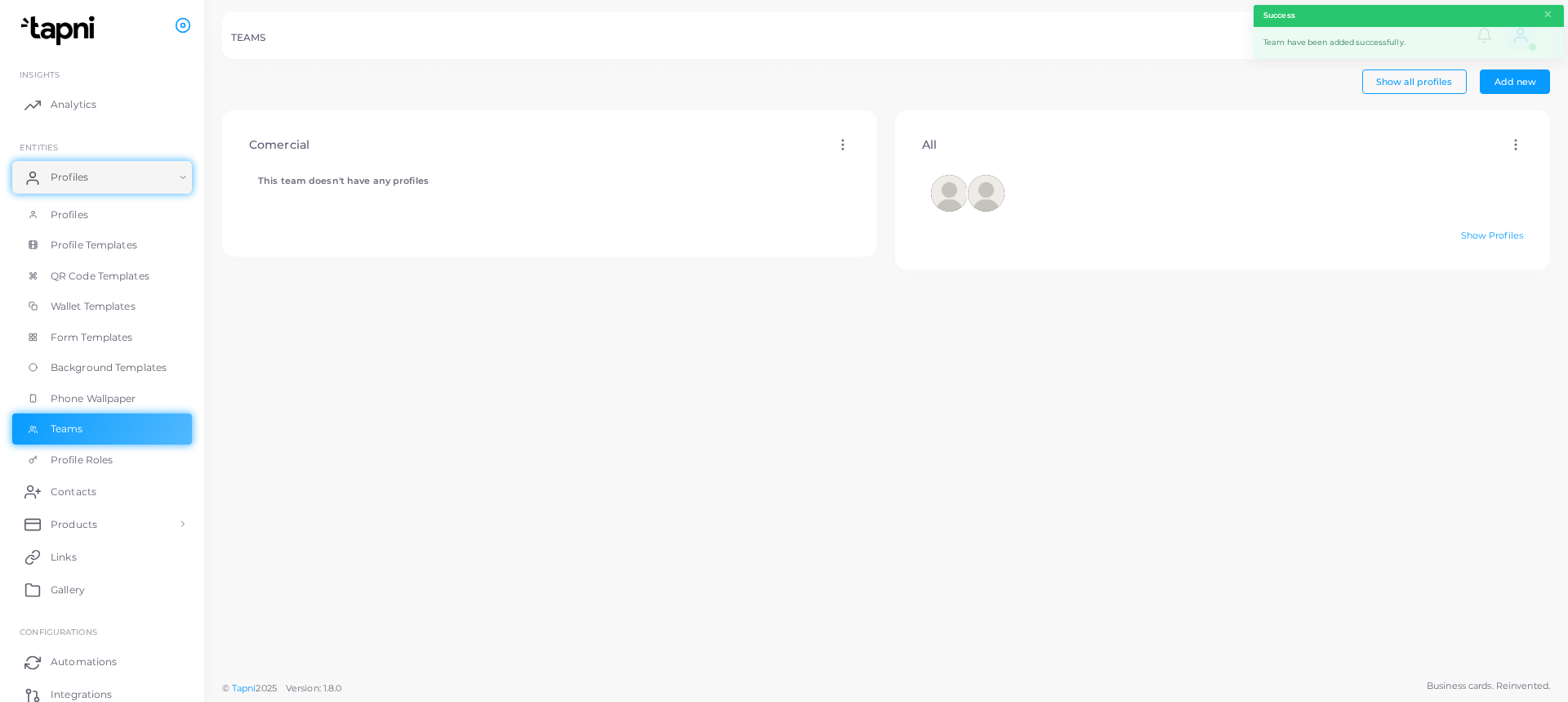
click at [836, 139] on icon at bounding box center [842, 145] width 15 height 15
click at [852, 160] on icon at bounding box center [857, 160] width 13 height 13
type input "*********"
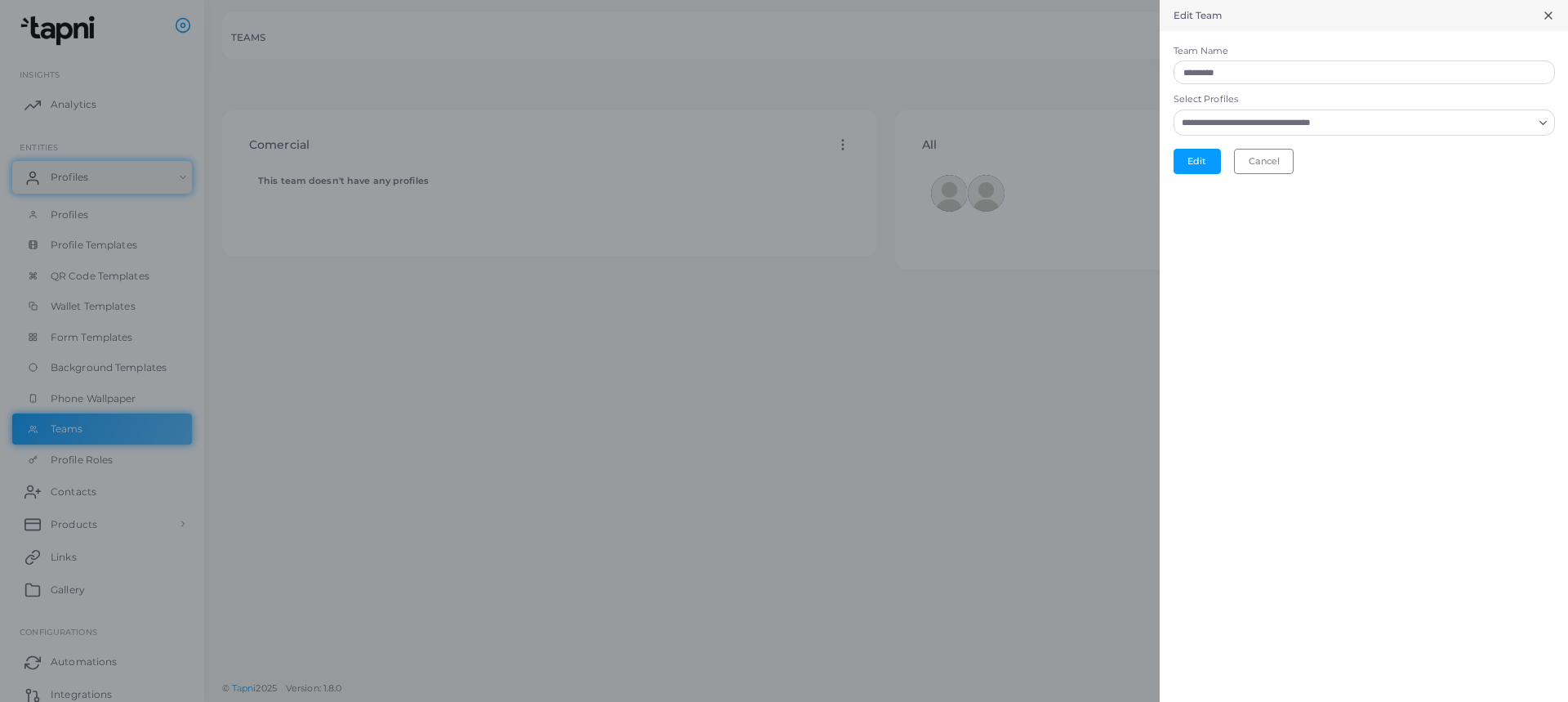
click at [1533, 128] on div "Search for option" at bounding box center [1354, 121] width 360 height 21
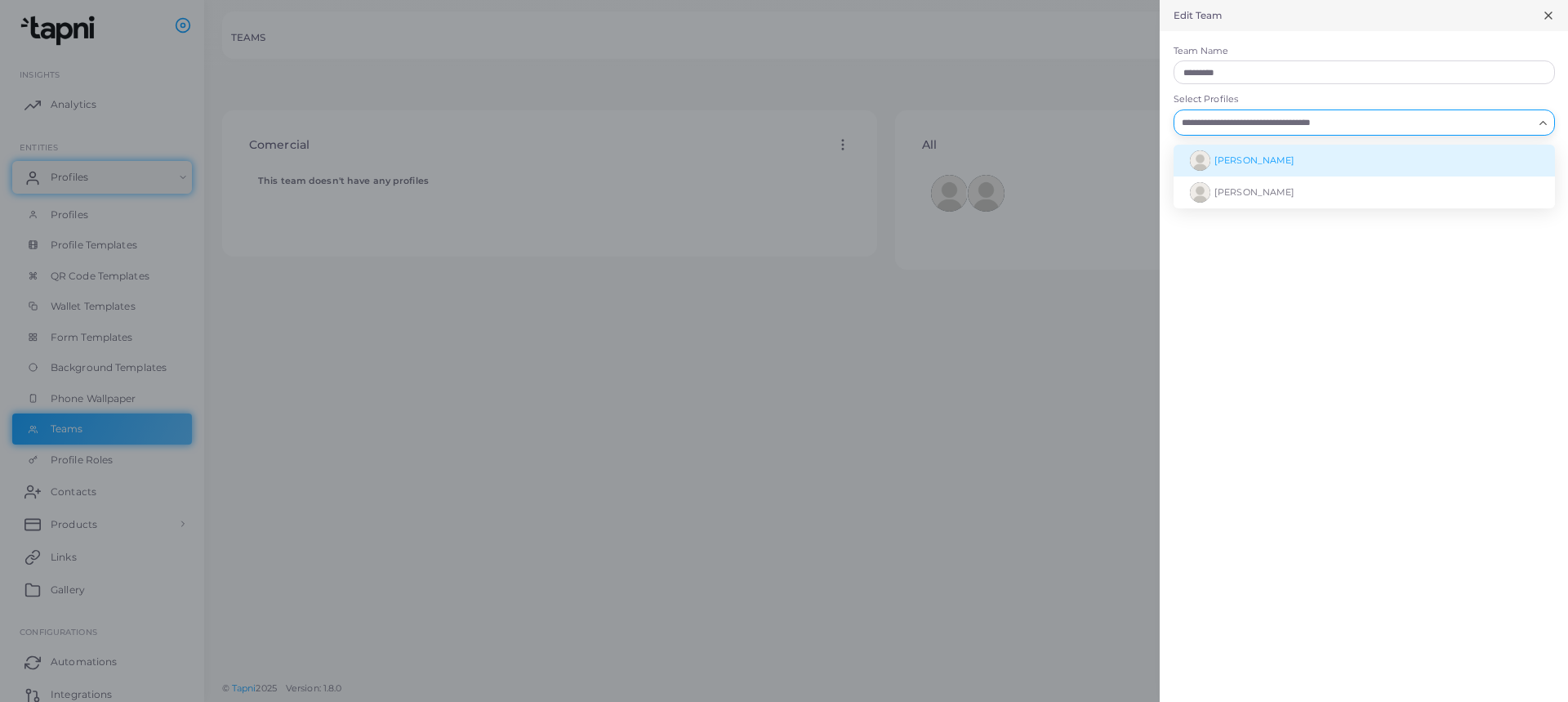
click at [1404, 162] on li "[PERSON_NAME]" at bounding box center [1364, 160] width 382 height 32
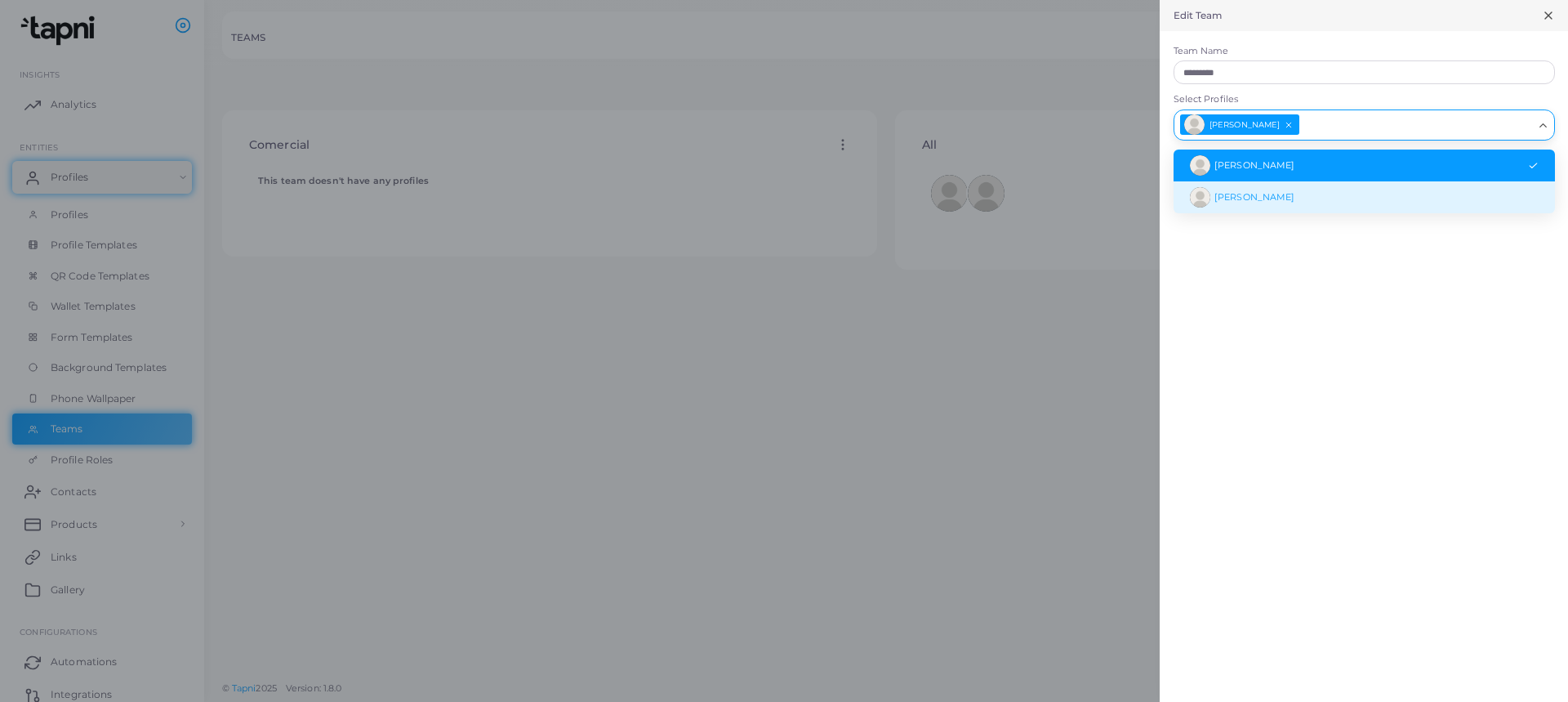
click at [1255, 300] on div "Edit Team Team Name ********* Select Profiles Alejandro Chalter Loading... Alej…" at bounding box center [1363, 351] width 408 height 702
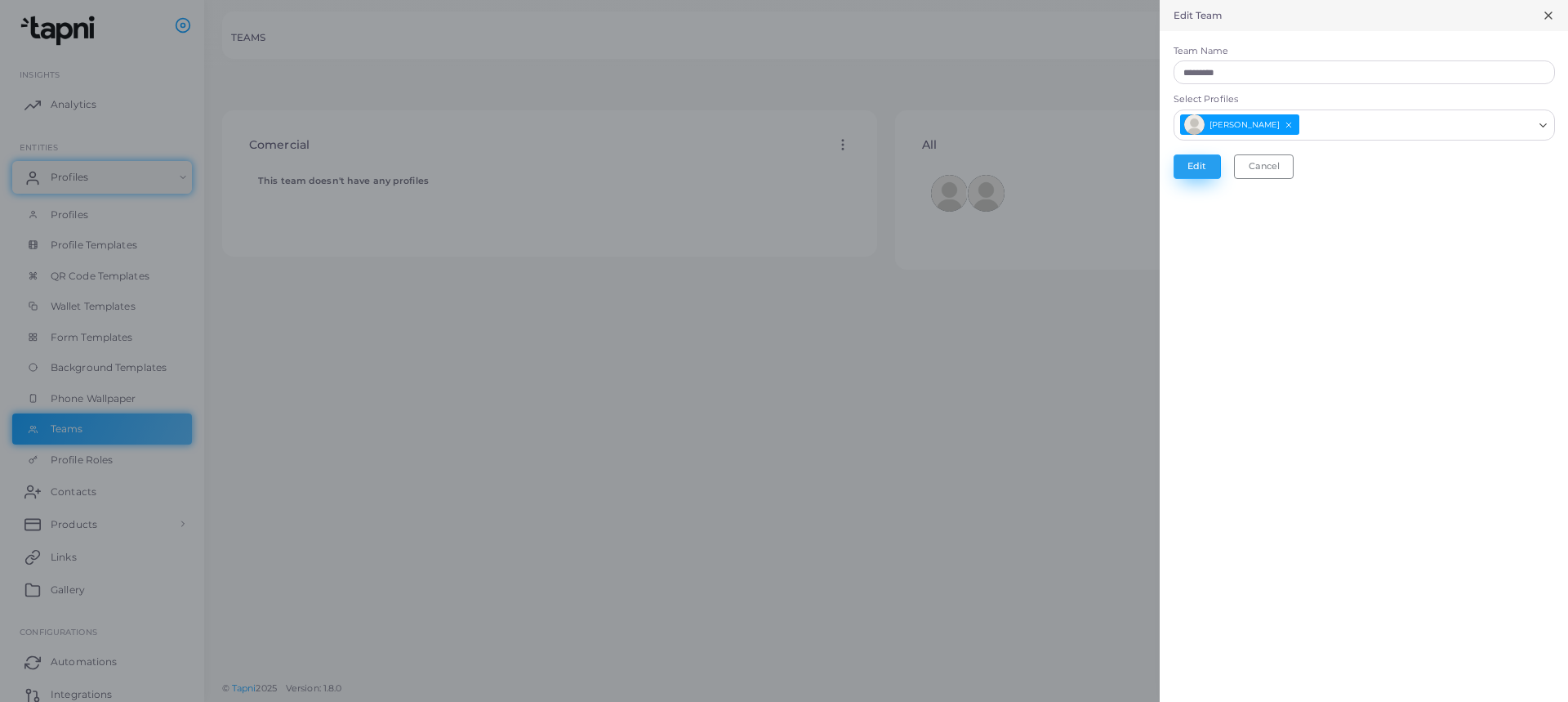
click at [1207, 174] on button "Edit" at bounding box center [1197, 167] width 48 height 25
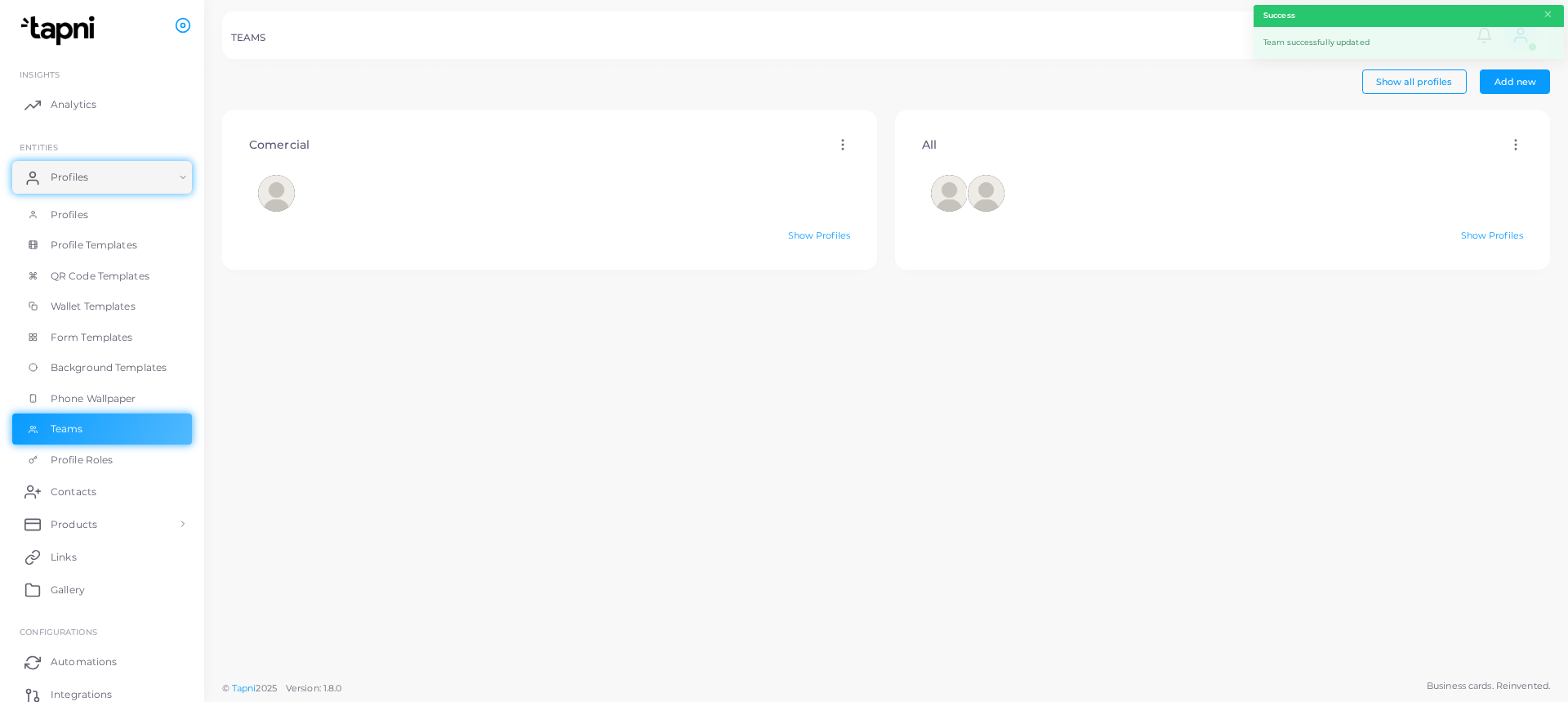
click at [895, 411] on div "All Edit Delete Show Profiles" at bounding box center [1222, 391] width 673 height 561
click at [659, 215] on div at bounding box center [550, 193] width 601 height 55
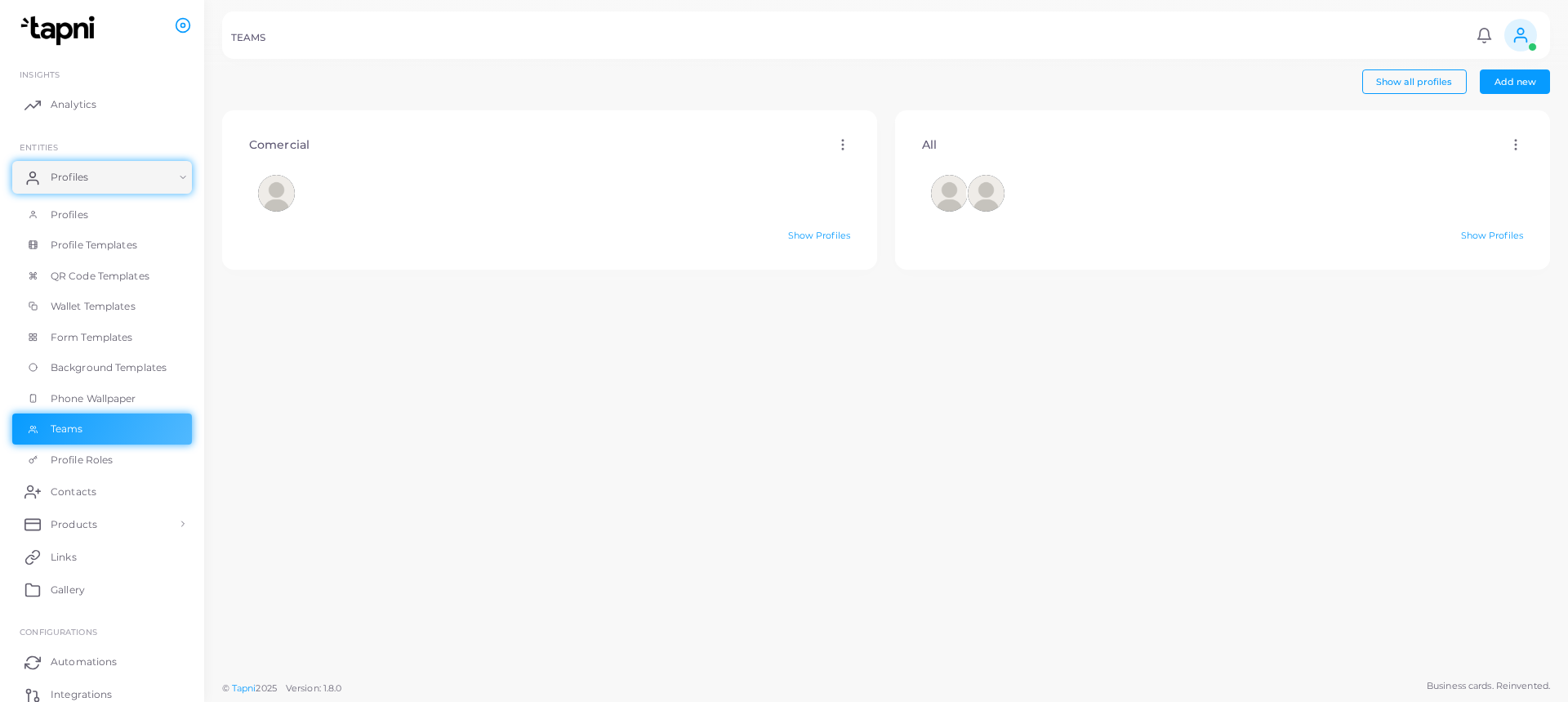
click at [717, 374] on div "Comercial Edit Delete Show Profiles" at bounding box center [550, 391] width 673 height 561
click at [1011, 376] on div "All Edit Delete Show Profiles" at bounding box center [1222, 391] width 673 height 561
click at [1508, 152] on icon at bounding box center [1515, 145] width 15 height 15
click at [1496, 179] on link "Edit" at bounding box center [1502, 172] width 88 height 22
type input "***"
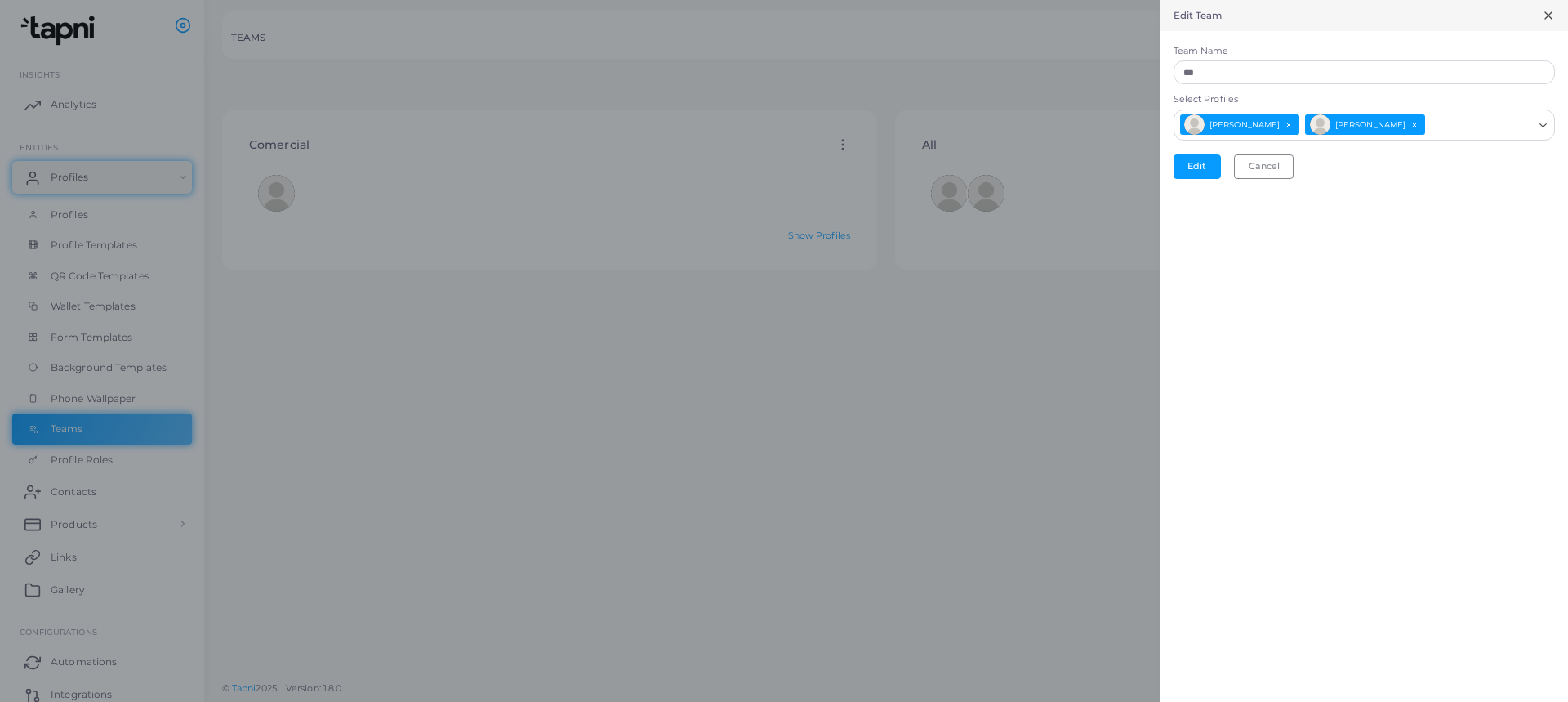
click at [1410, 123] on icon "Deselect Alejandro Chalter" at bounding box center [1414, 124] width 9 height 9
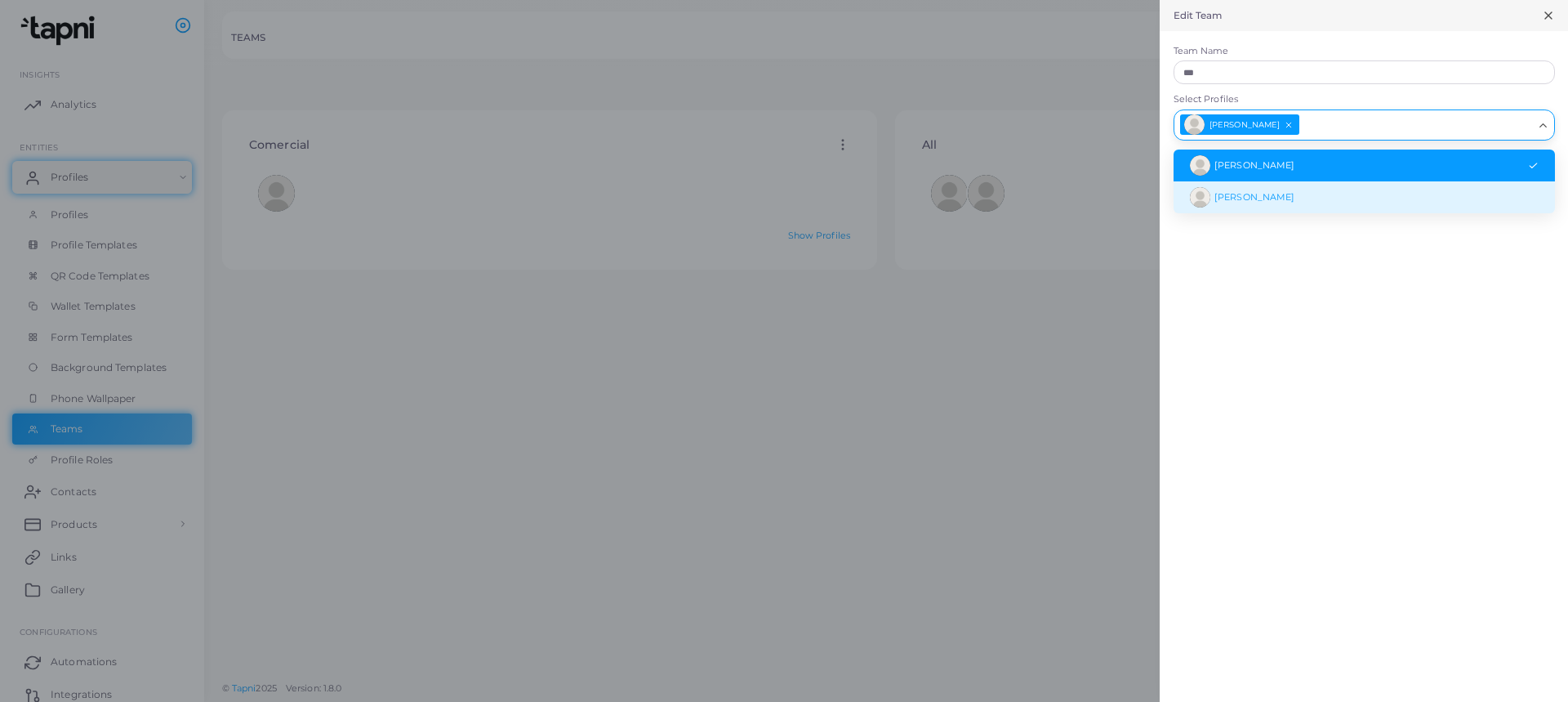
click at [1235, 301] on div "Edit Team Team Name *** Select Profiles Adrián Gómez Loading... Adrián Gómez Al…" at bounding box center [1363, 351] width 408 height 702
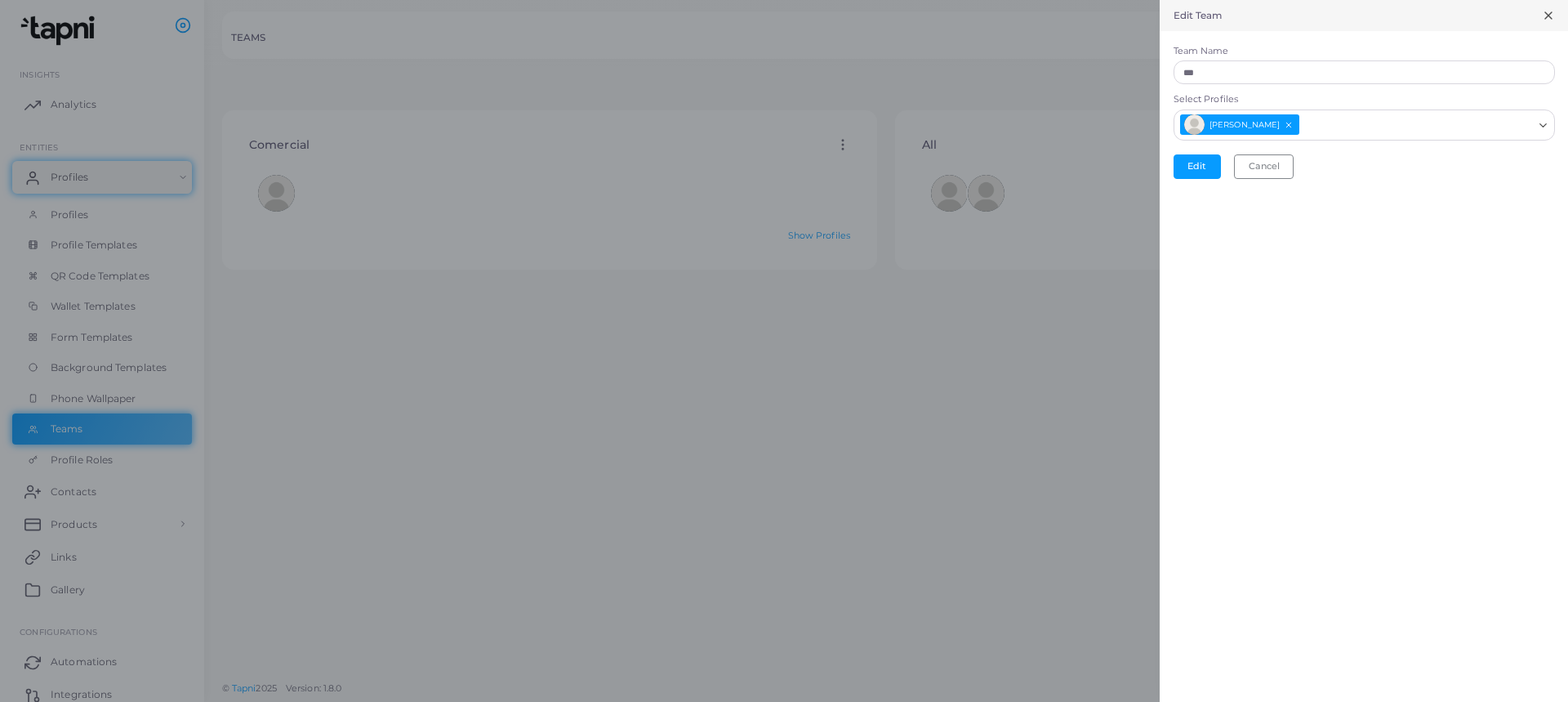
click at [1551, 19] on icon at bounding box center [1548, 16] width 13 height 13
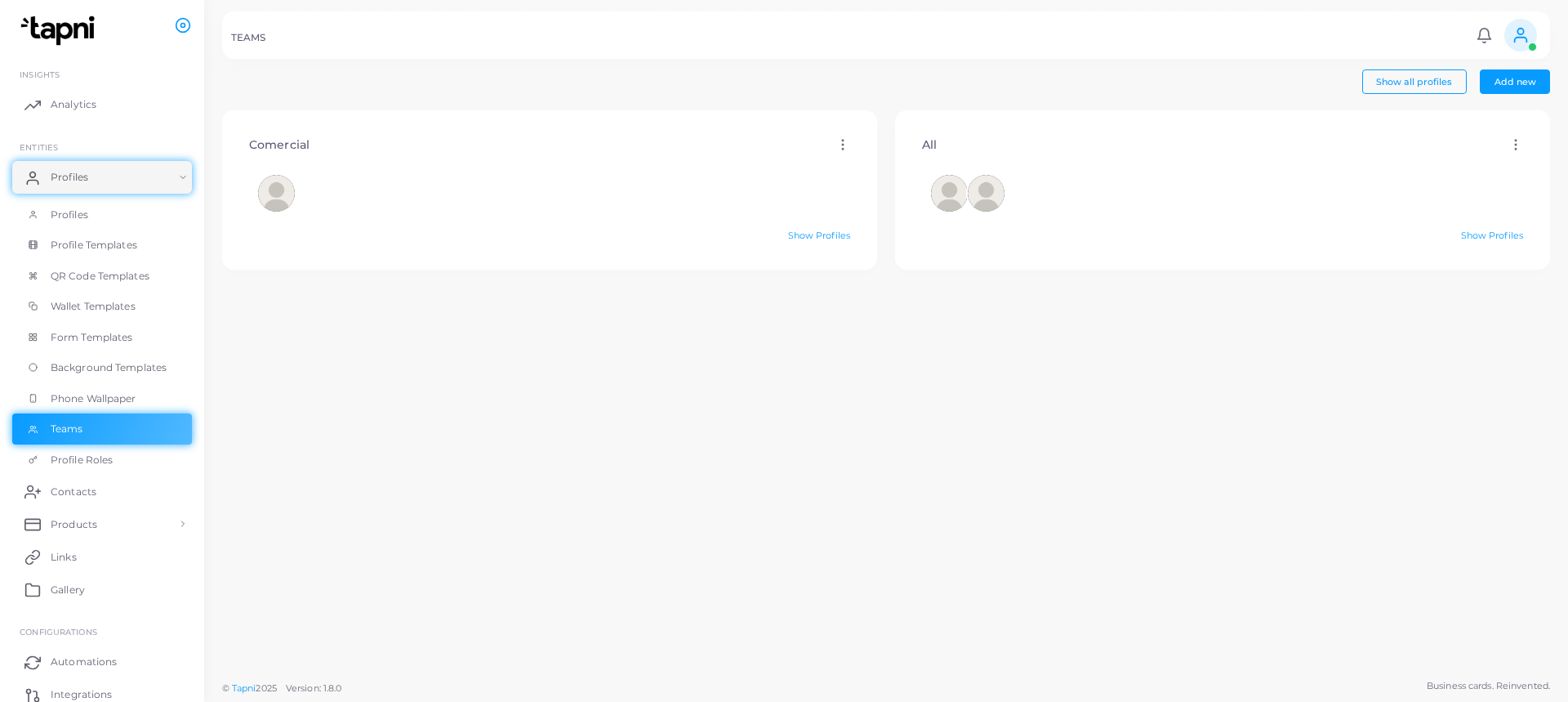
click at [1086, 374] on div "All Edit Delete Show Profiles" at bounding box center [1222, 391] width 673 height 561
click at [145, 467] on link "Profile Roles" at bounding box center [102, 460] width 179 height 31
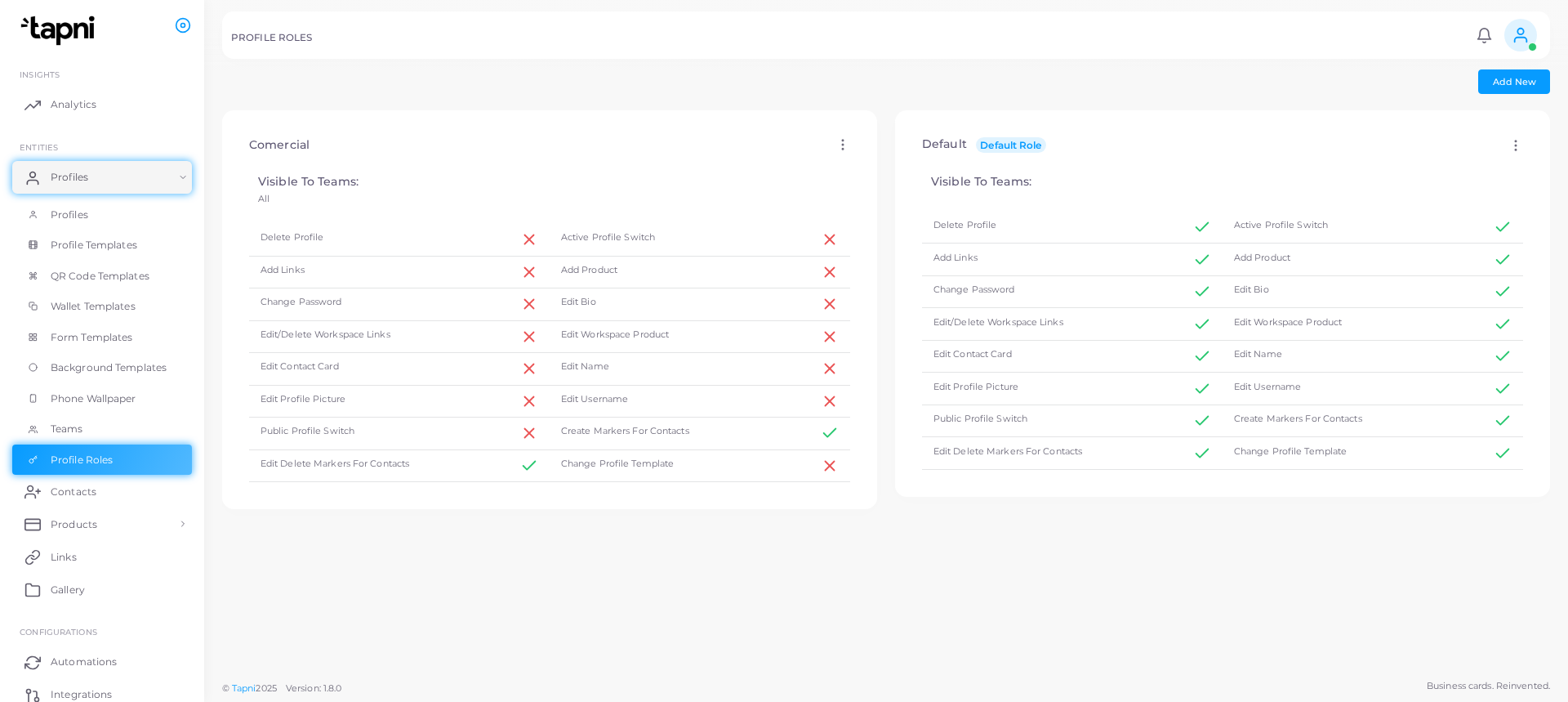
click at [835, 147] on icon at bounding box center [842, 145] width 15 height 15
click at [912, 181] on link "Assign to Team" at bounding box center [892, 188] width 116 height 22
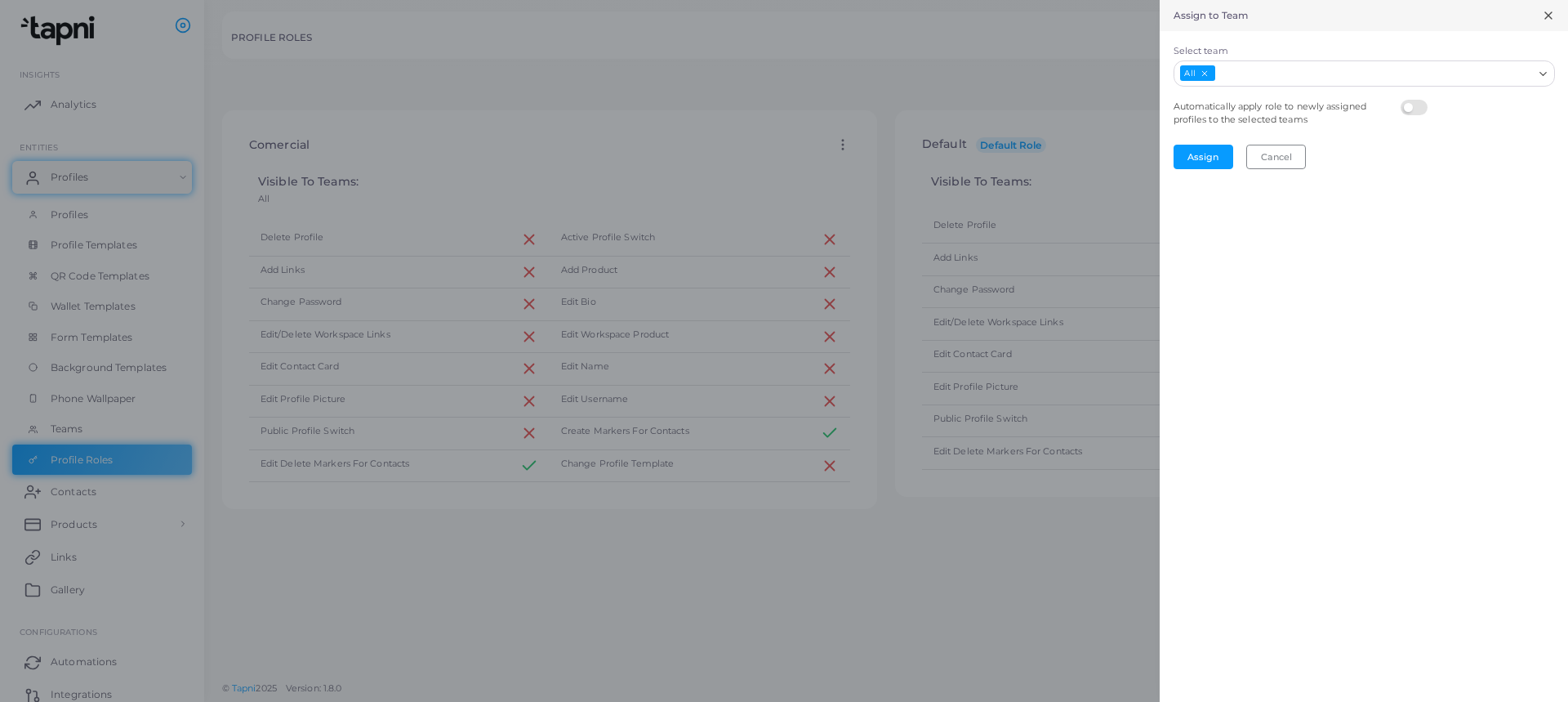
click at [1207, 72] on icon "Deselect All" at bounding box center [1204, 72] width 9 height 9
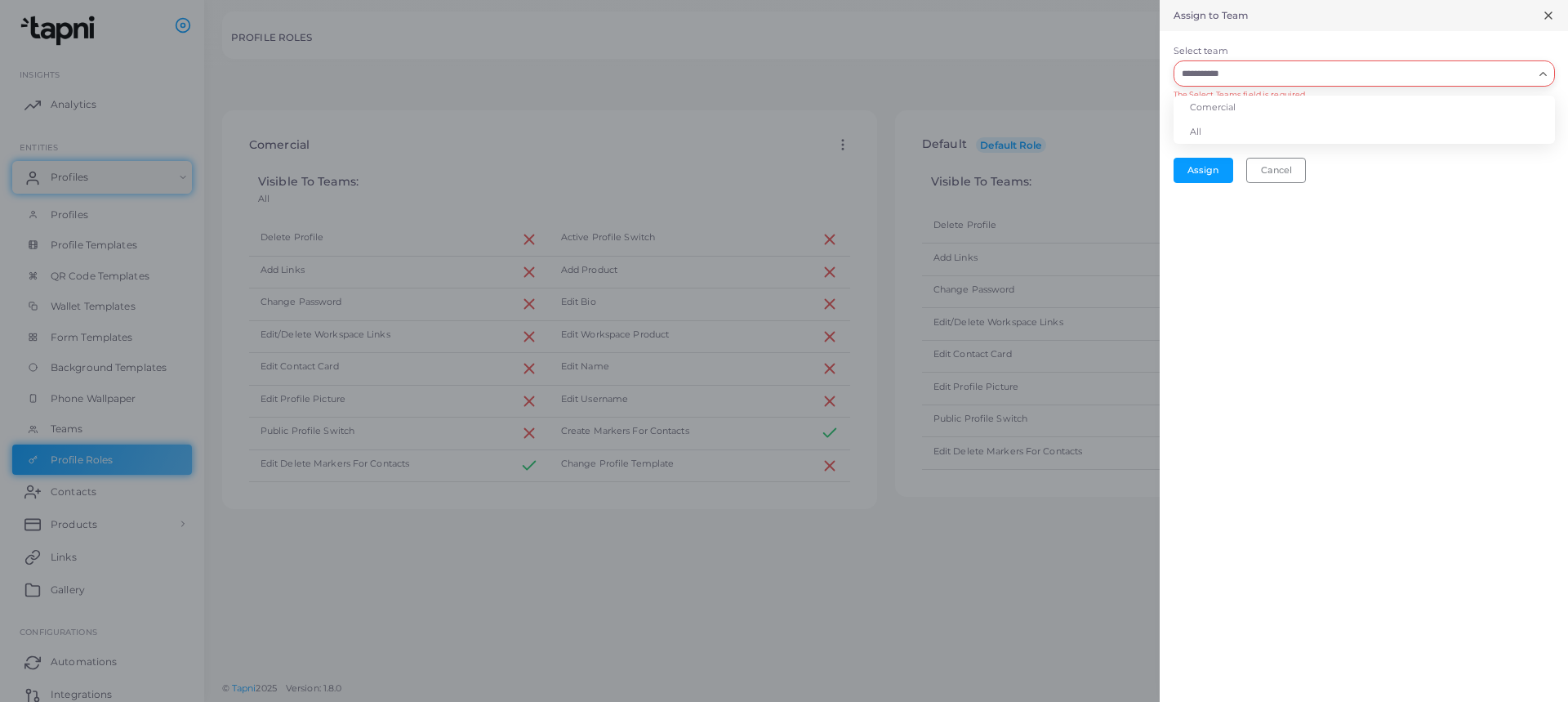
click at [1282, 67] on input "Select team" at bounding box center [1354, 73] width 357 height 18
click at [1284, 118] on li "Comercial" at bounding box center [1364, 108] width 382 height 25
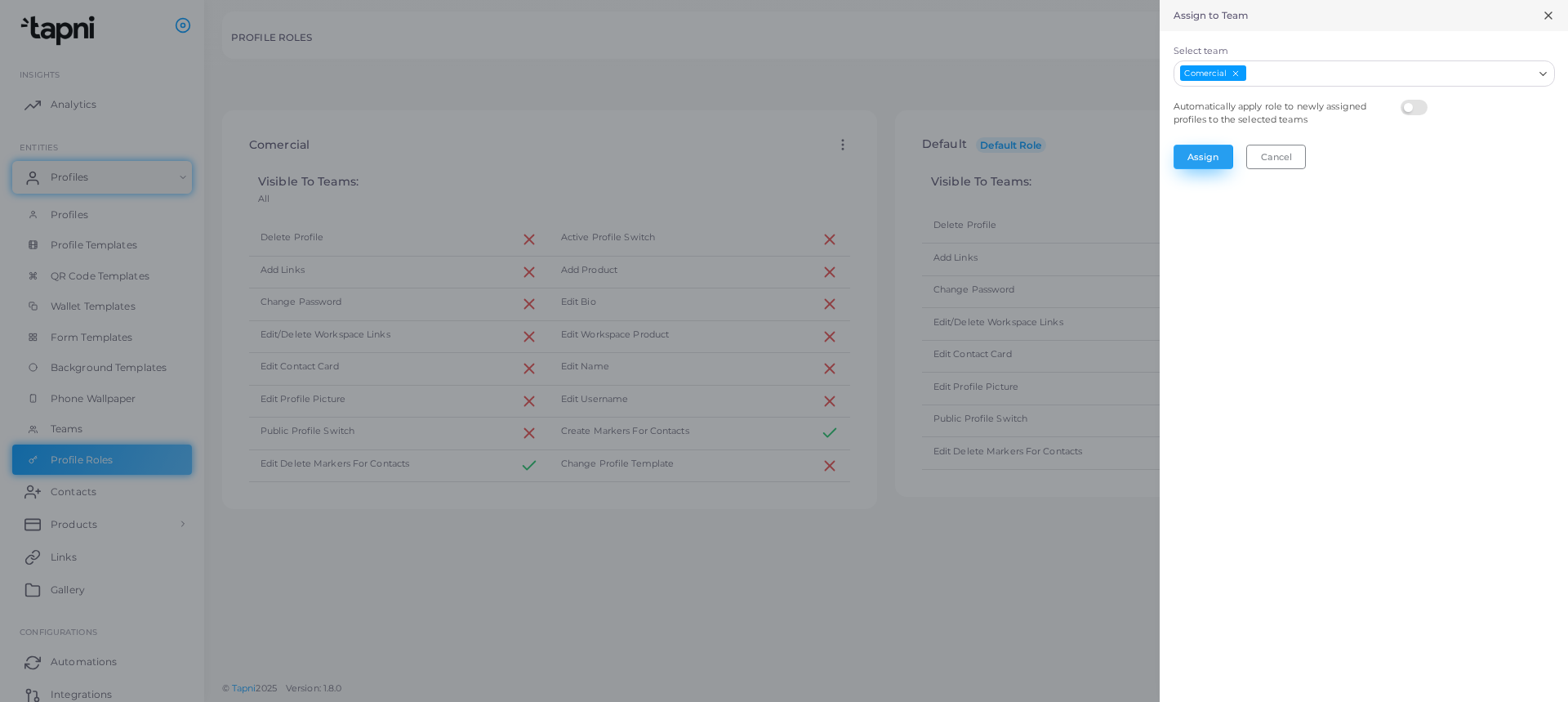
click at [1208, 156] on button "Assign" at bounding box center [1203, 157] width 59 height 25
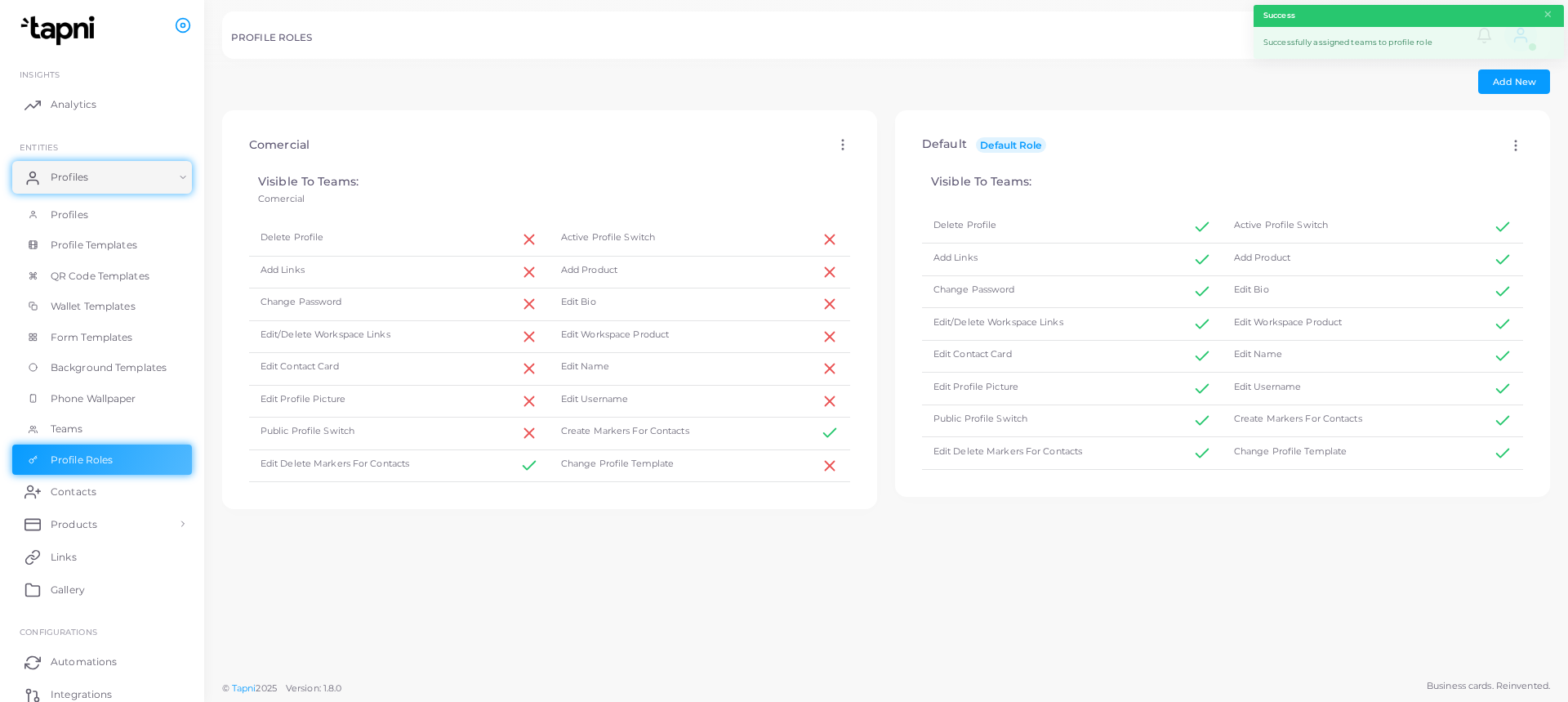
click at [1024, 625] on div "Default Default Role Edit Apply Visible To Teams: Delete Profile Active Profile…" at bounding box center [1222, 391] width 673 height 561
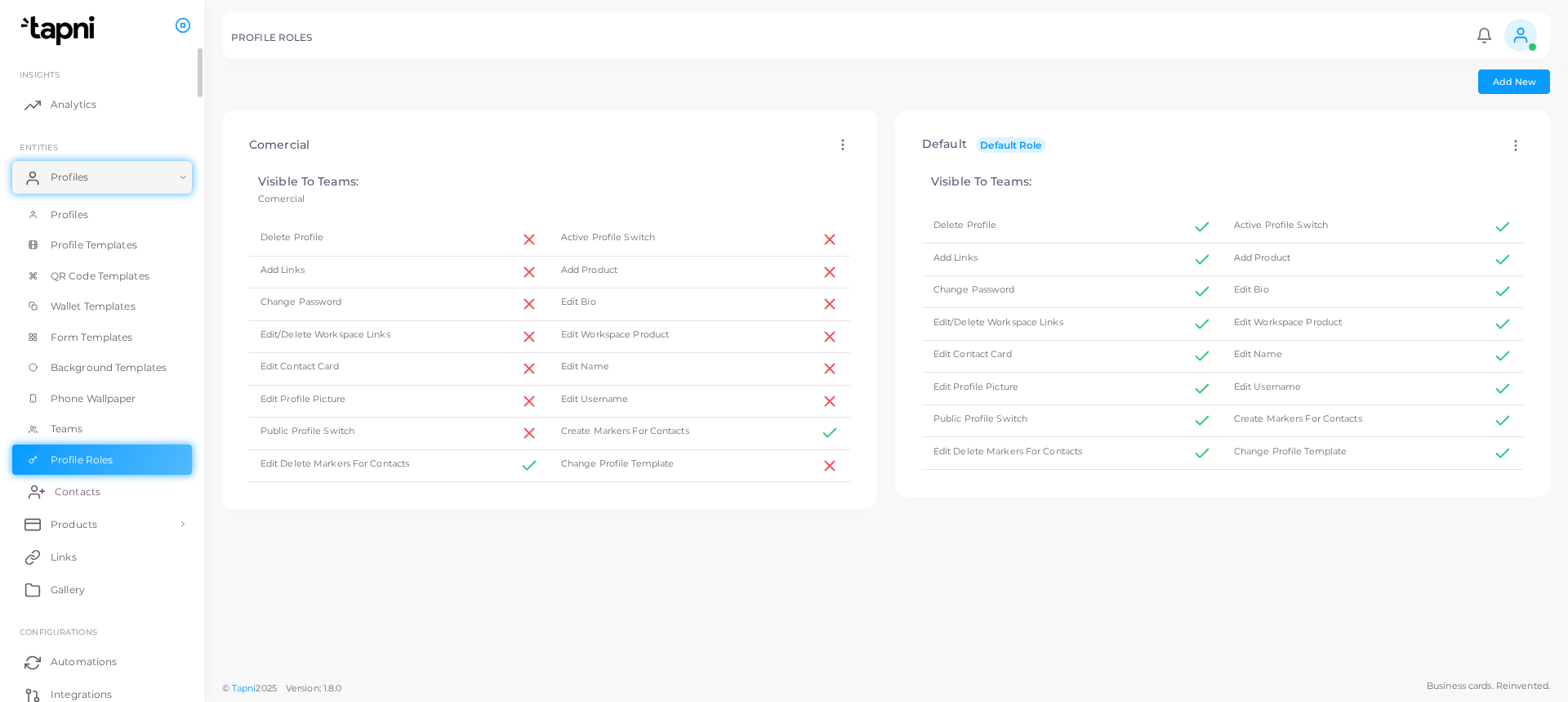
click at [49, 493] on link "Contacts" at bounding box center [102, 491] width 179 height 33
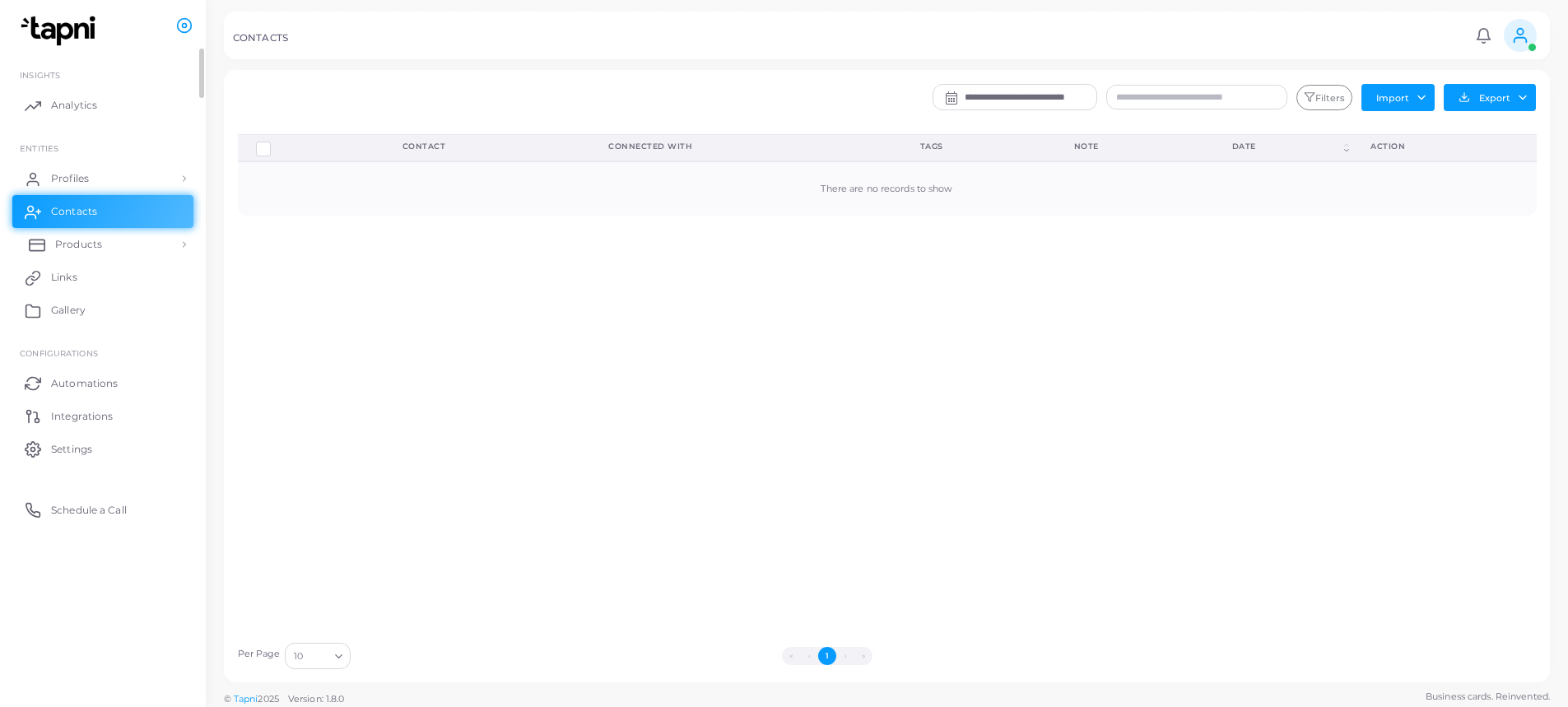
click at [70, 231] on link "Products" at bounding box center [103, 245] width 181 height 33
click at [169, 284] on link "Products" at bounding box center [103, 283] width 181 height 31
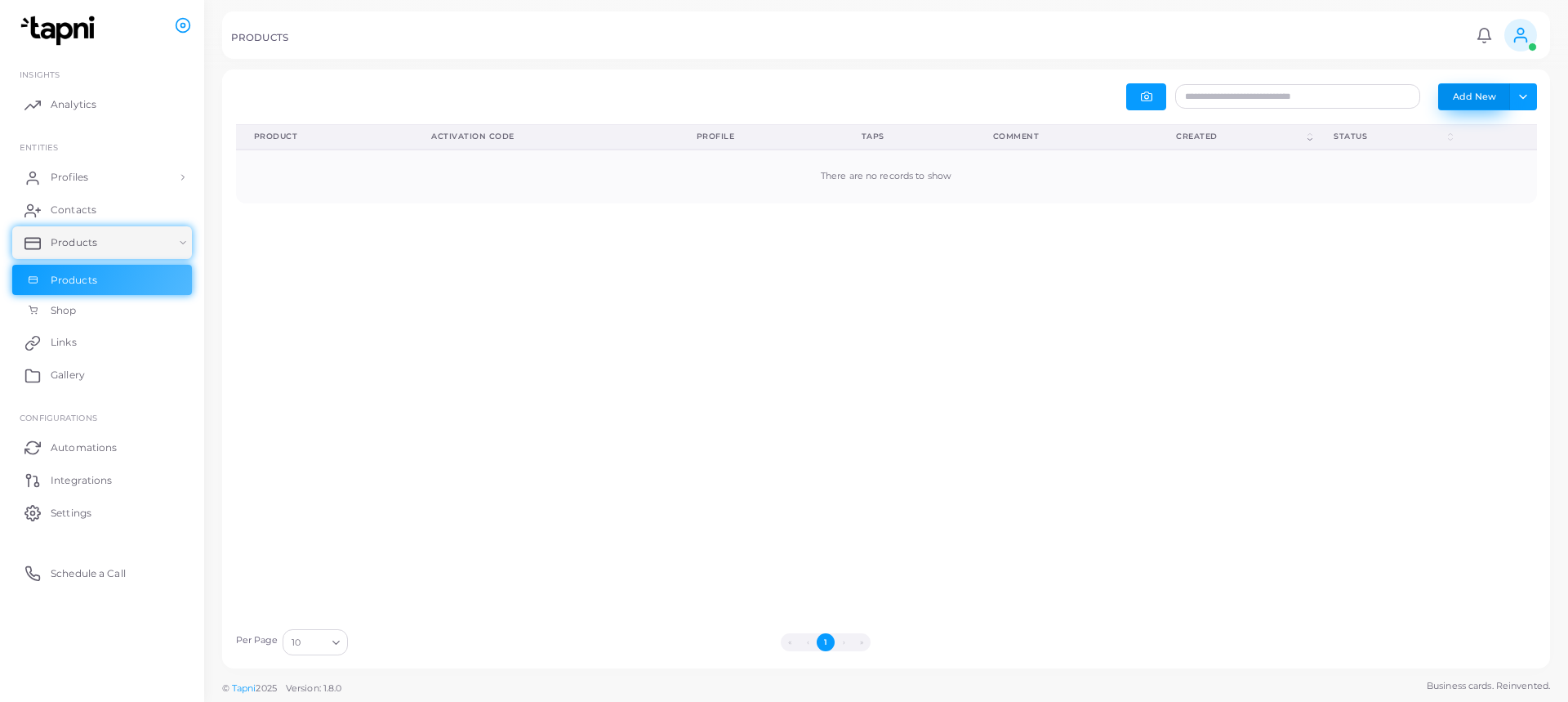
click at [1444, 91] on button "Add New" at bounding box center [1473, 96] width 72 height 26
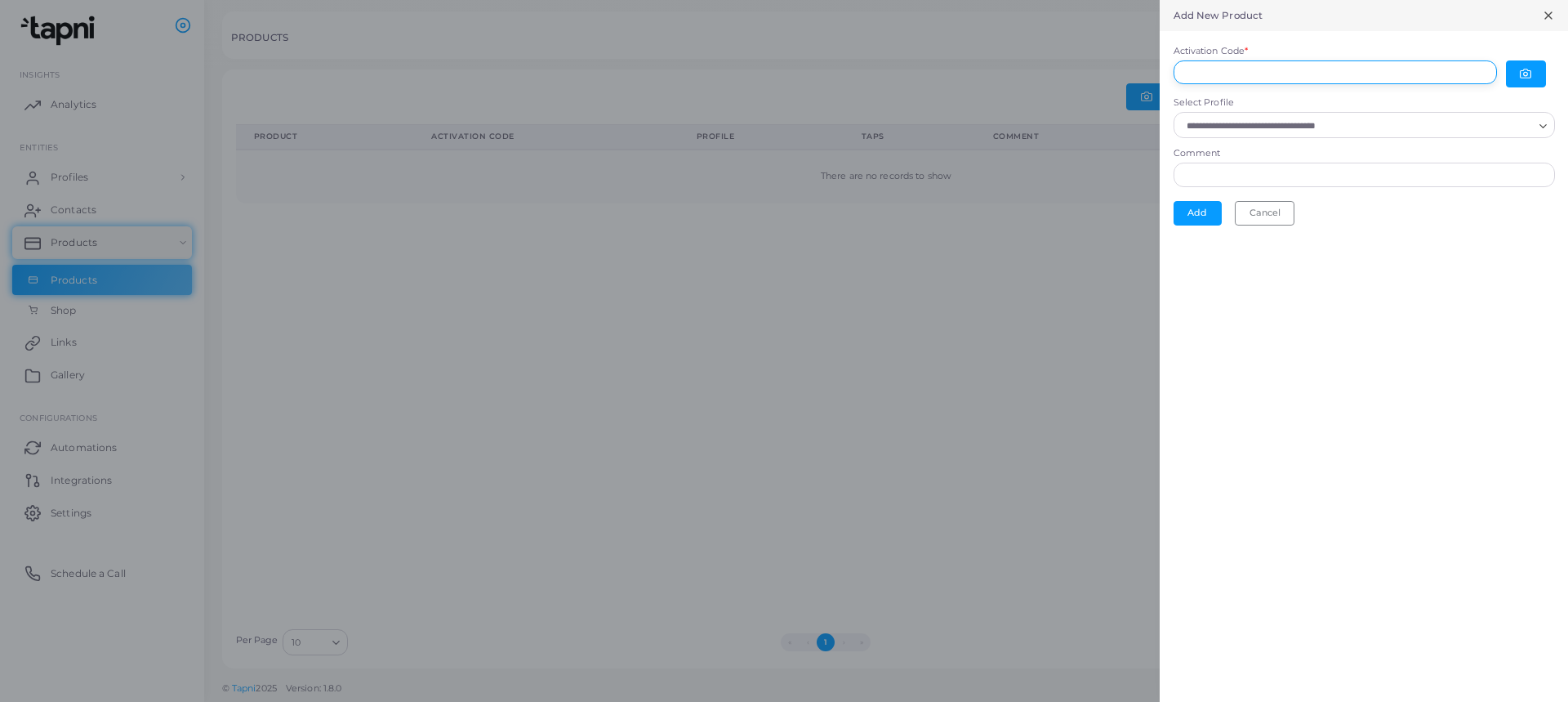
click at [1410, 69] on input "Activation Code *" at bounding box center [1334, 72] width 323 height 25
click at [1541, 65] on button "button" at bounding box center [1525, 73] width 40 height 27
click at [1545, 14] on icon at bounding box center [1548, 16] width 13 height 13
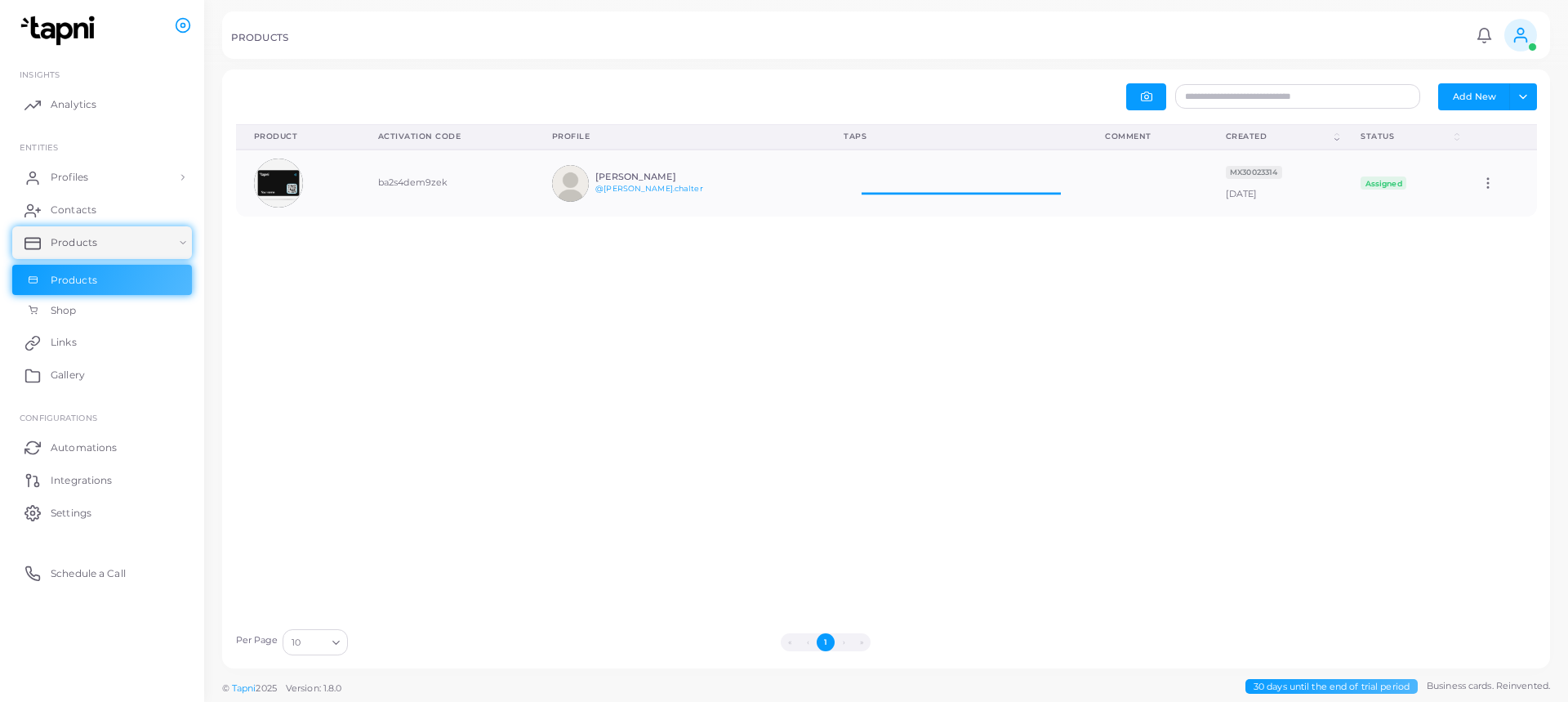
scroll to position [54, 249]
click at [1481, 183] on icon at bounding box center [1488, 183] width 15 height 15
click at [1482, 198] on icon at bounding box center [1479, 203] width 13 height 13
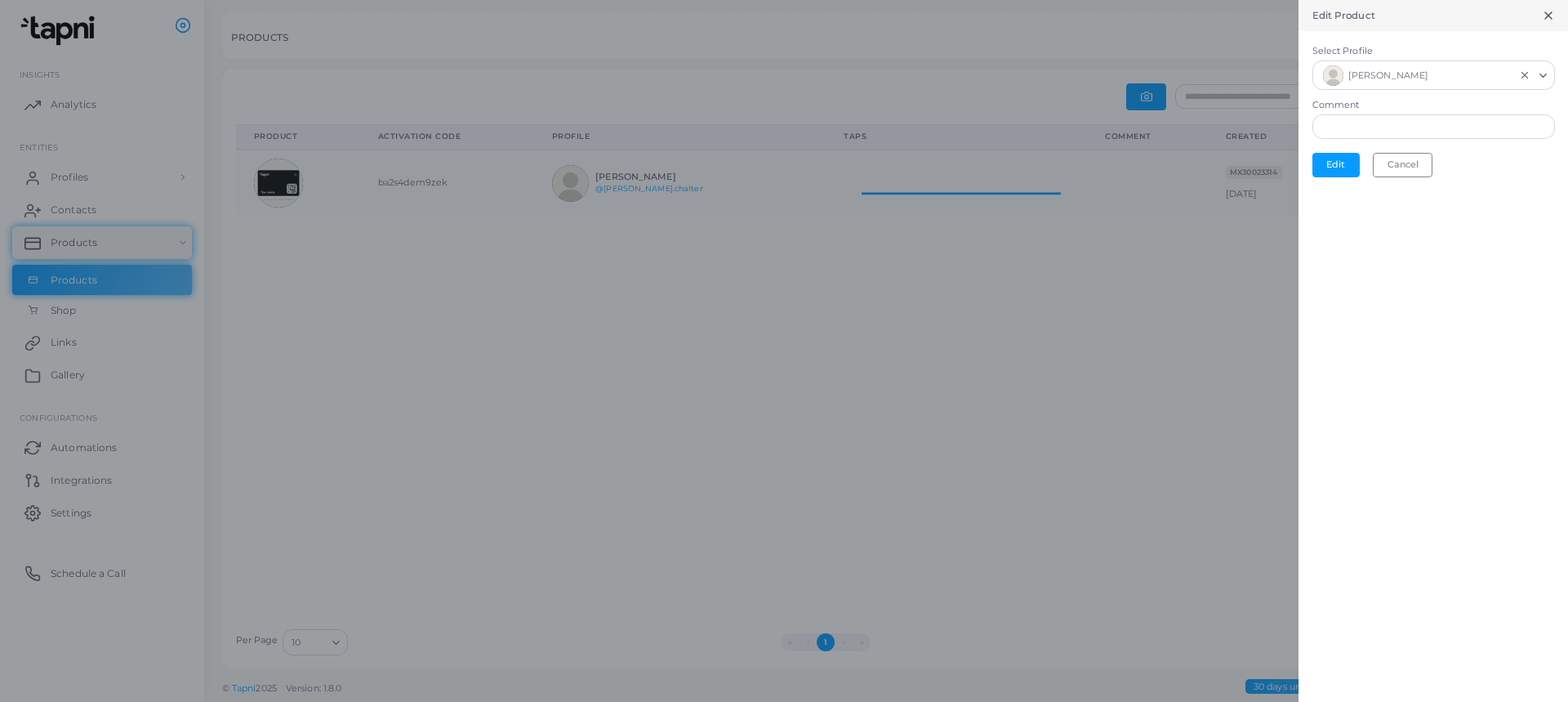
scroll to position [13, 13]
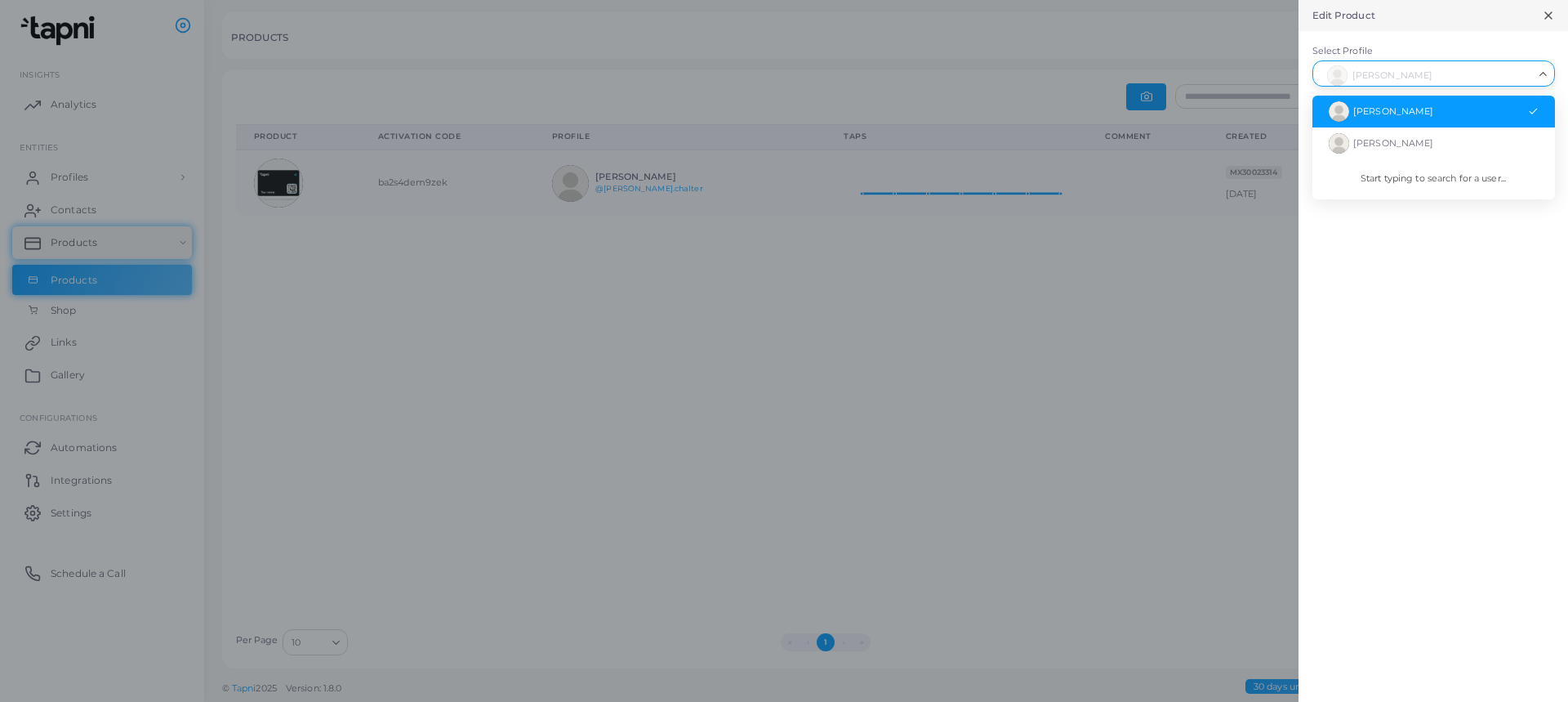
click at [1541, 80] on icon "Search for option" at bounding box center [1542, 73] width 12 height 12
click at [1367, 413] on div "Edit Product Select Profile [PERSON_NAME] Loading... [PERSON_NAME] Chalter [PER…" at bounding box center [1433, 351] width 270 height 702
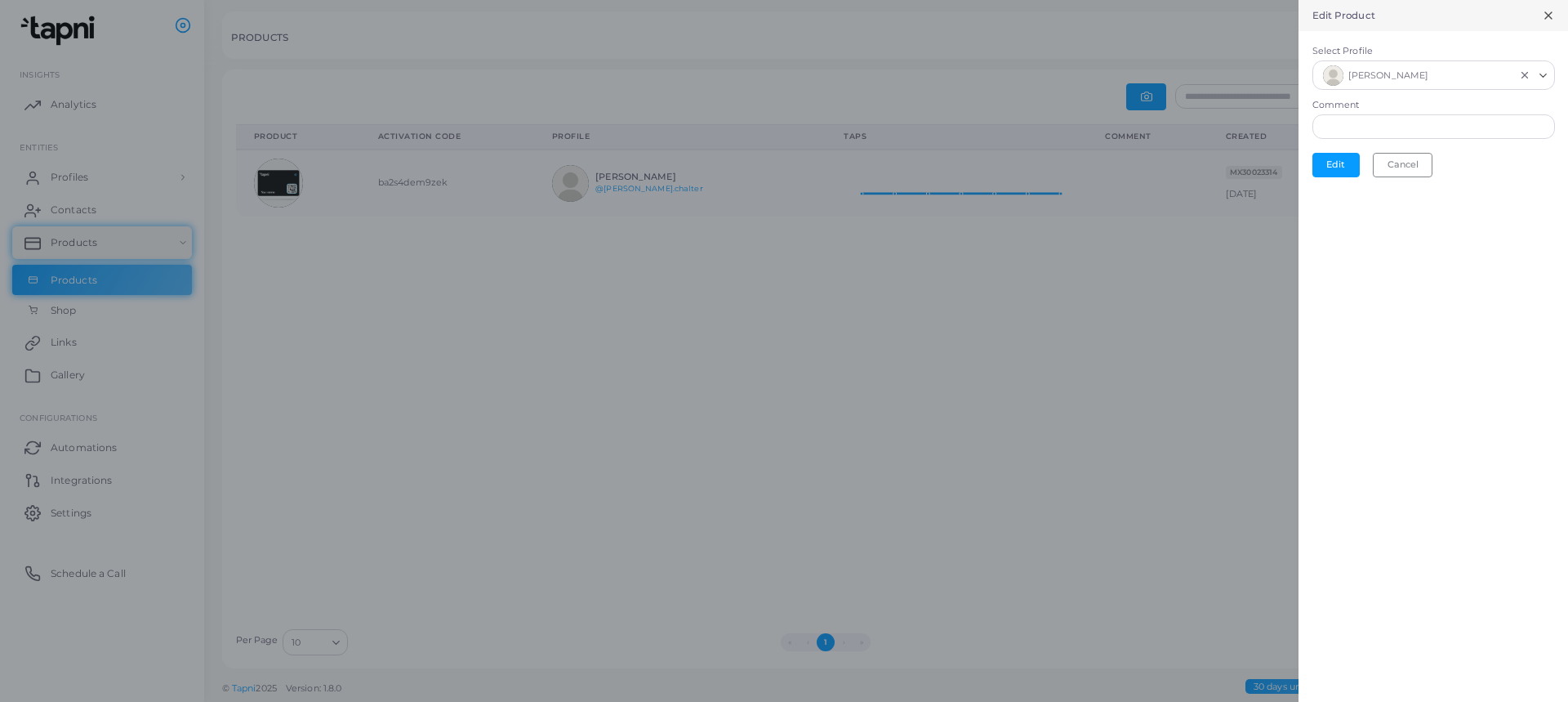
click at [1547, 21] on icon at bounding box center [1548, 16] width 13 height 13
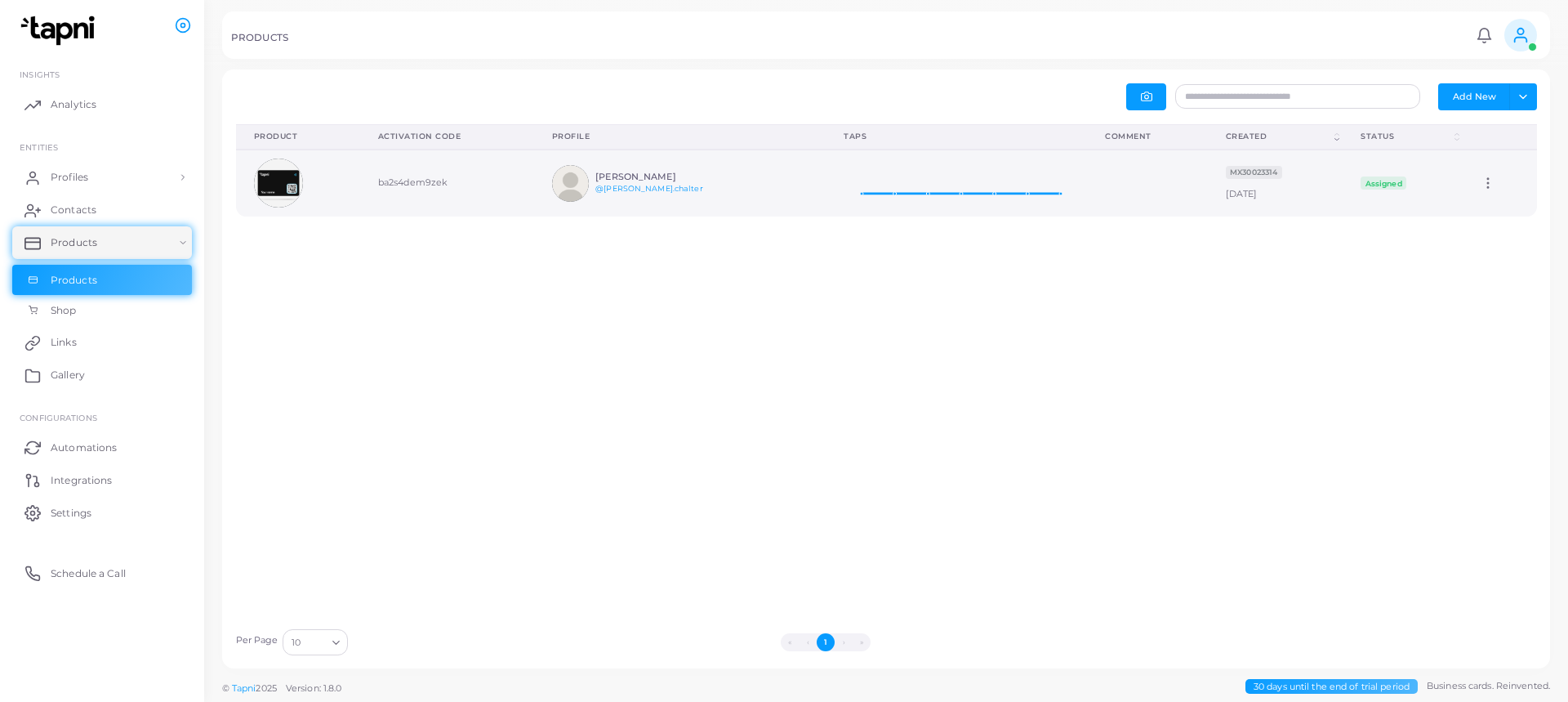
click at [887, 195] on icon at bounding box center [956, 178] width 225 height 41
click at [86, 352] on link "Links" at bounding box center [102, 342] width 179 height 33
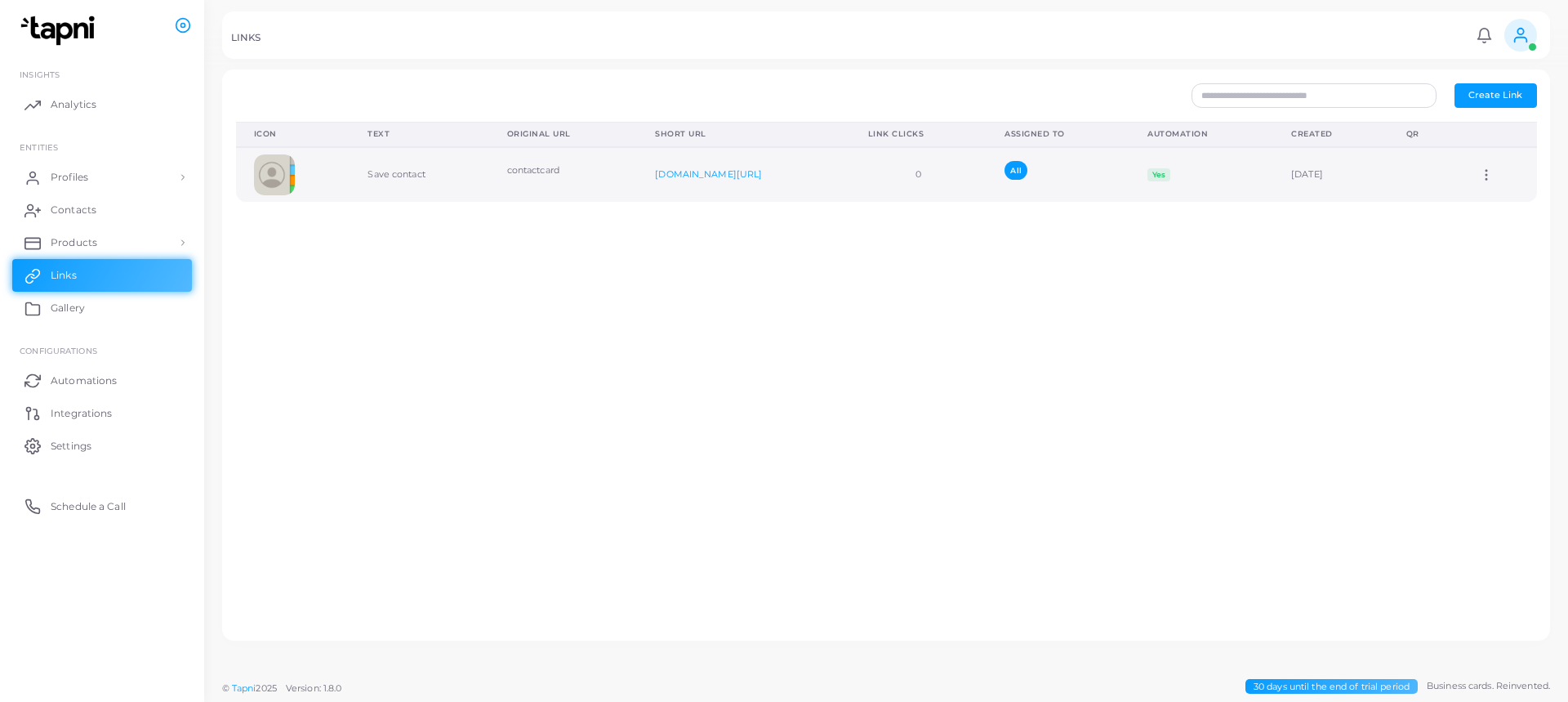
click at [1479, 172] on icon at bounding box center [1487, 174] width 15 height 15
click at [1500, 213] on span "Edit Link" at bounding box center [1483, 215] width 39 height 13
type input "**********"
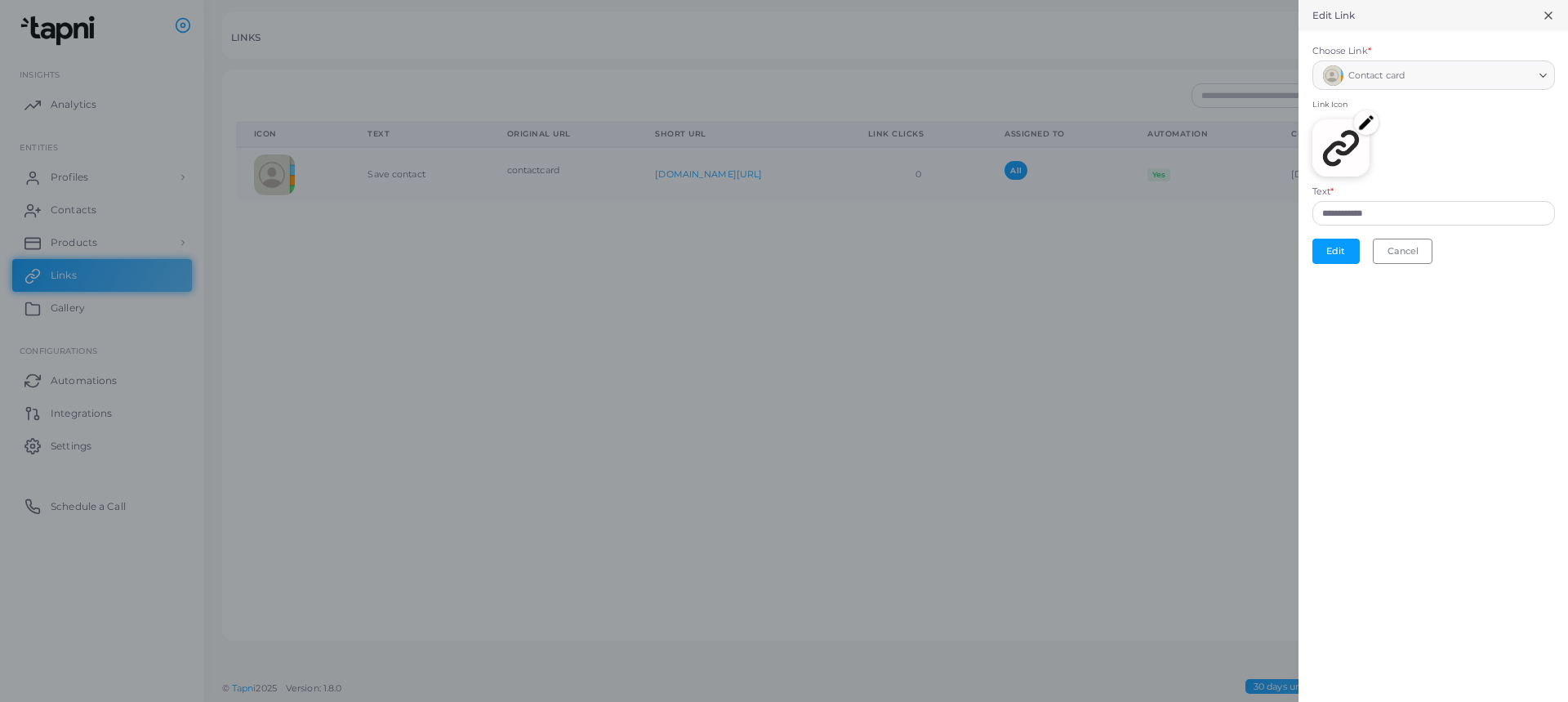
click at [1543, 23] on div "Edit Link" at bounding box center [1433, 16] width 270 height 31
click at [1546, 18] on line at bounding box center [1548, 16] width 7 height 7
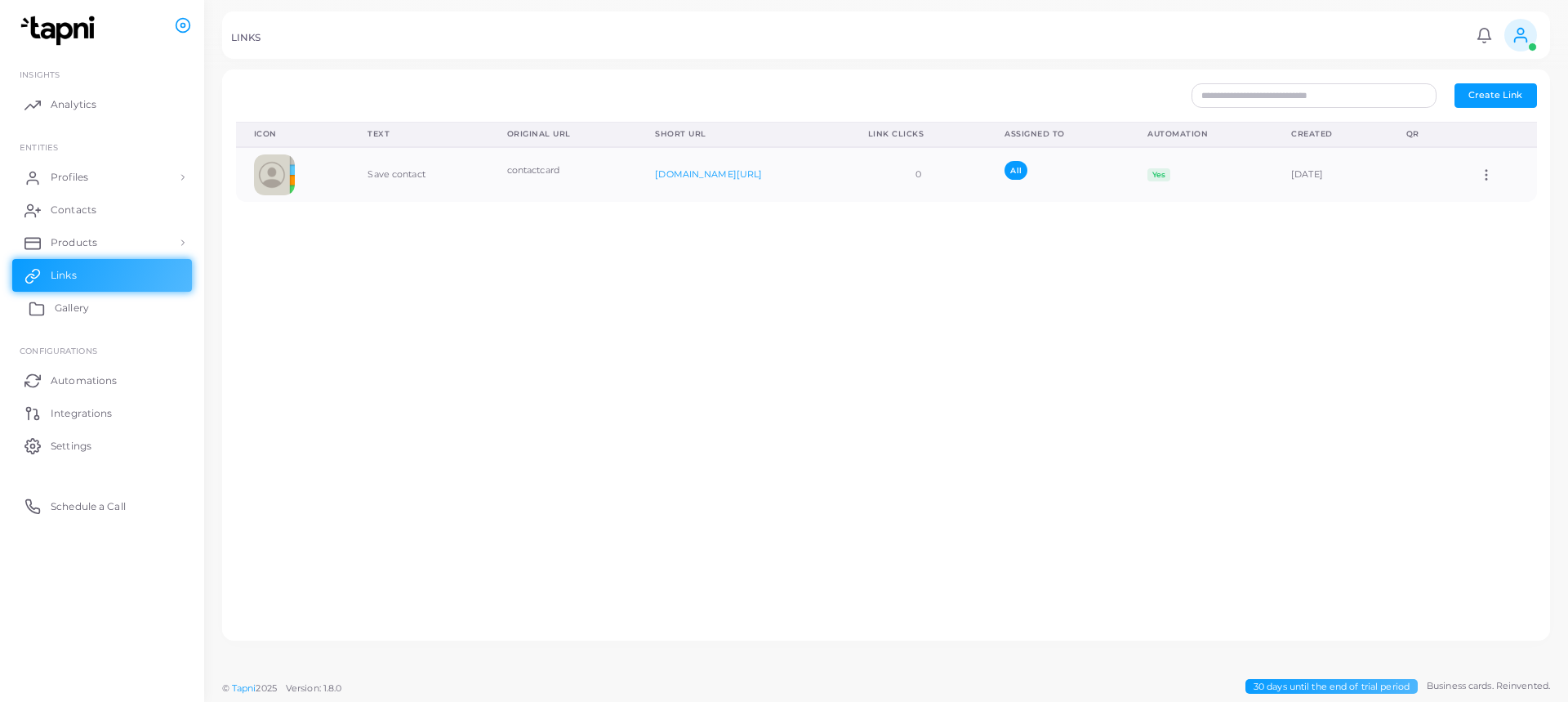
click at [135, 311] on link "Gallery" at bounding box center [102, 308] width 179 height 33
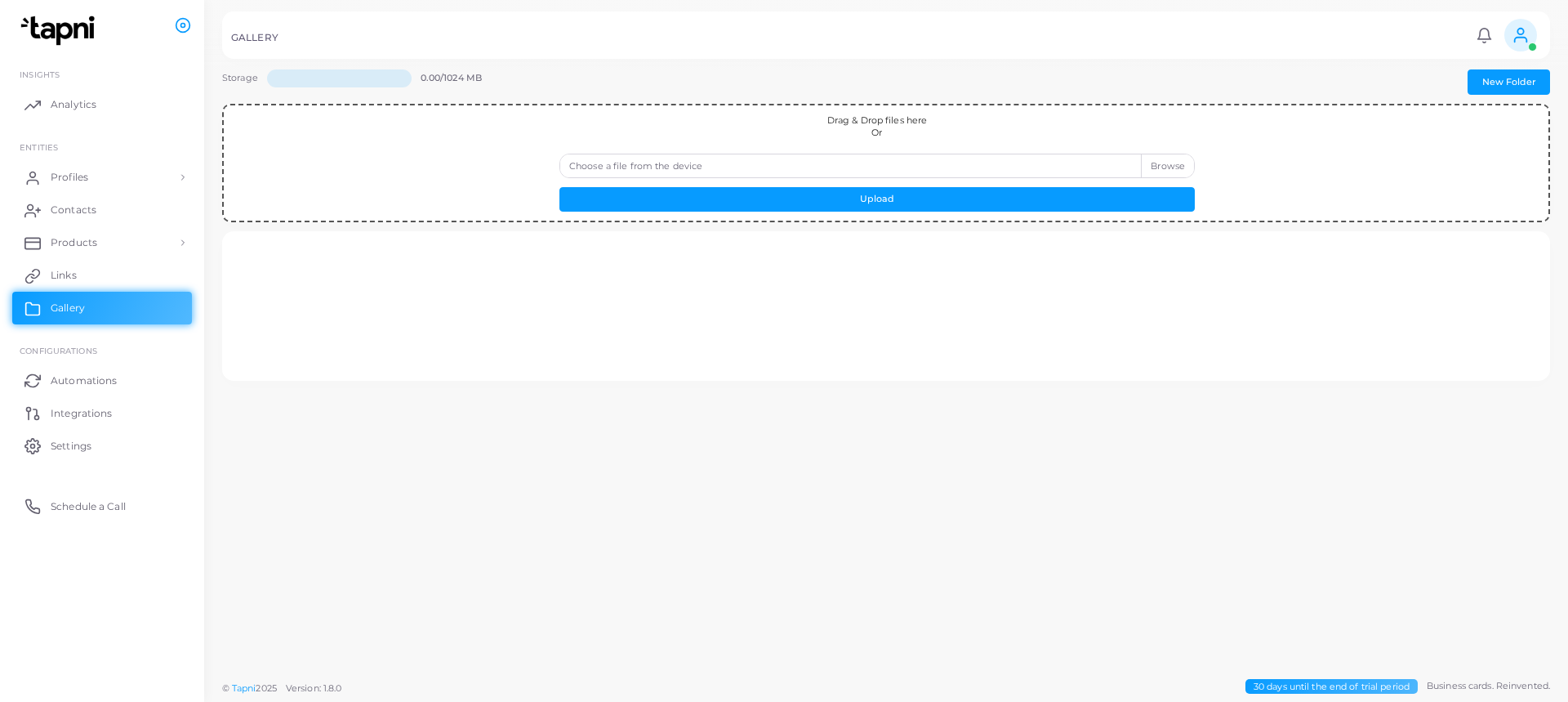
click at [756, 169] on label "Choose a file from the device" at bounding box center [877, 166] width 635 height 25
click at [756, 169] on input "Choose a file from the device" at bounding box center [877, 166] width 635 height 25
click at [79, 100] on span "Analytics" at bounding box center [78, 105] width 46 height 15
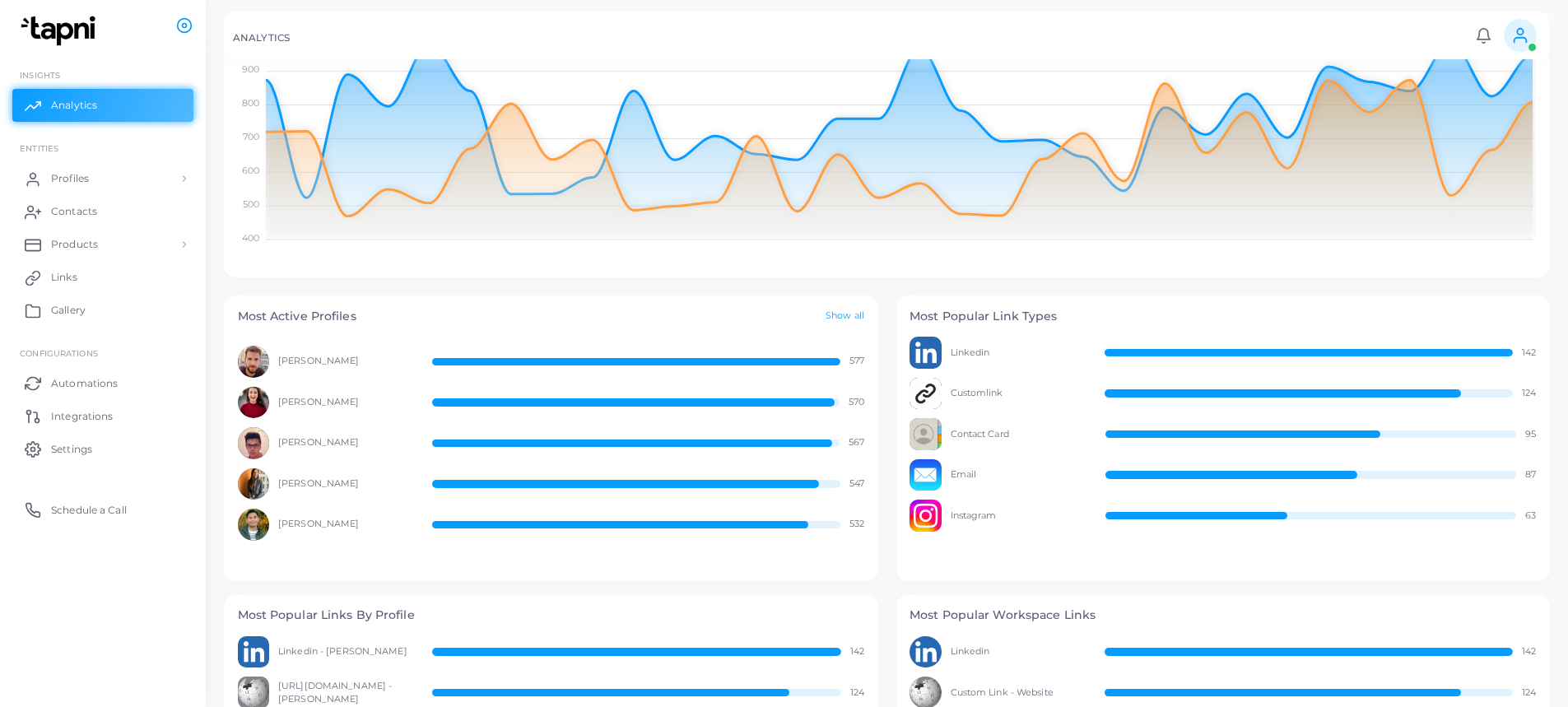
scroll to position [370, 0]
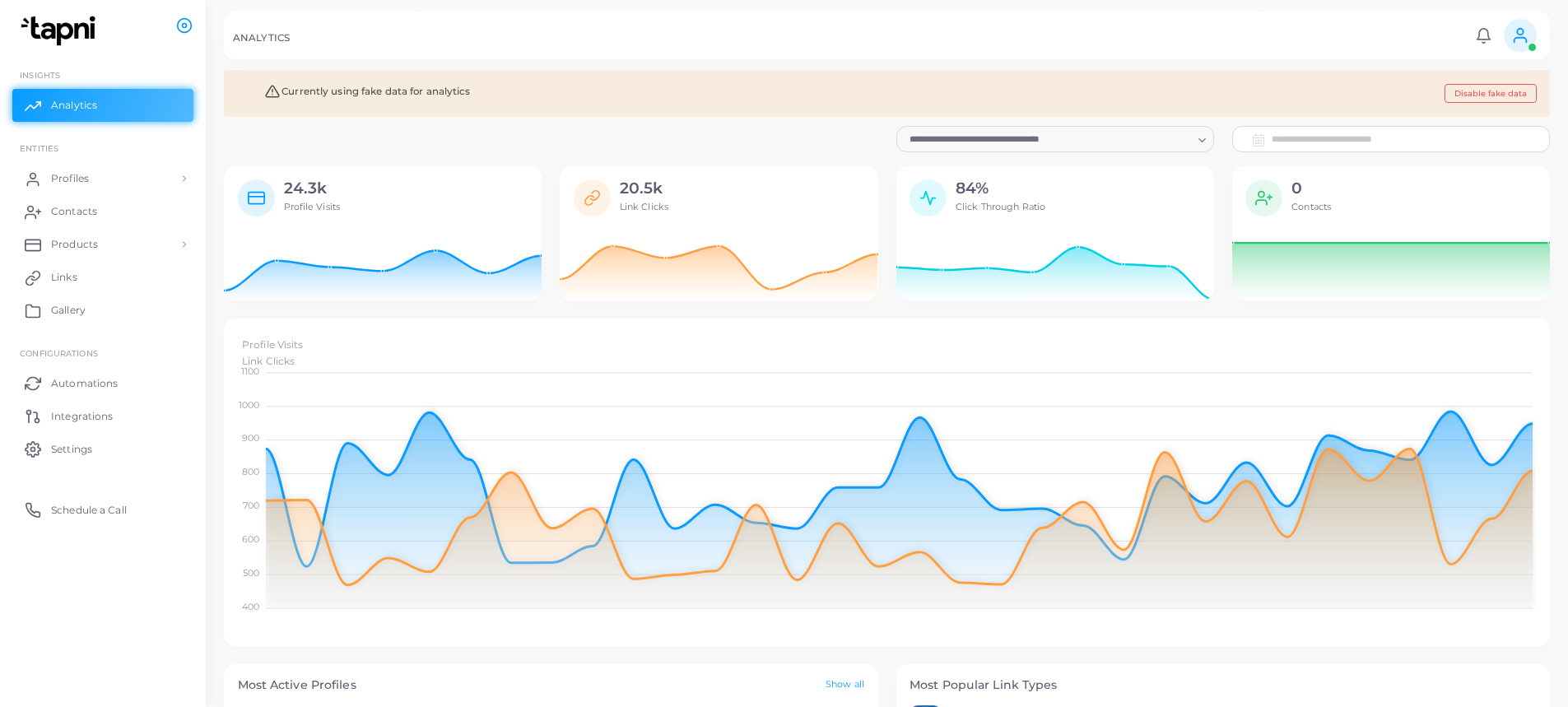
click at [1201, 139] on icon "Search for option" at bounding box center [1201, 140] width 12 height 12
click at [1365, 143] on div "**********" at bounding box center [1391, 139] width 336 height 27
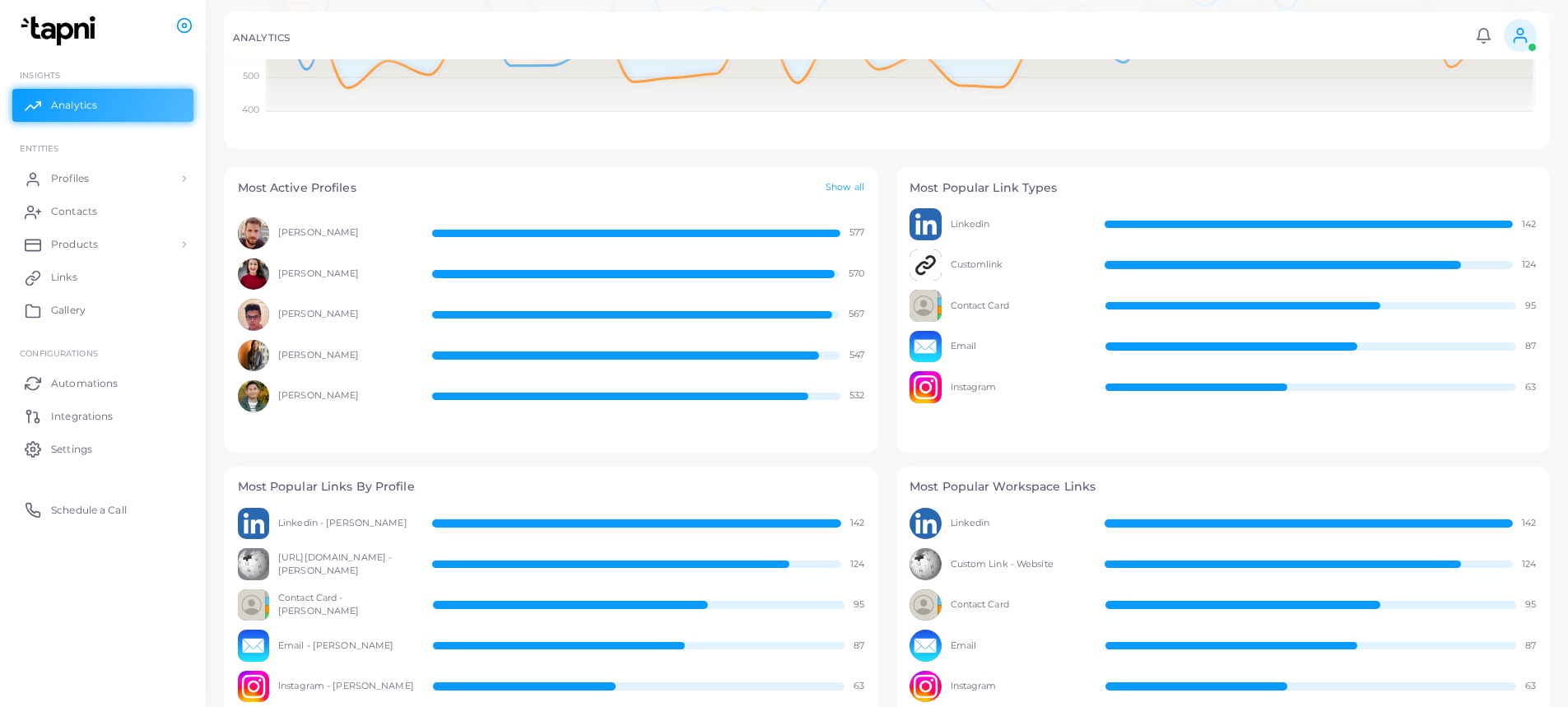
scroll to position [496, 0]
click at [109, 410] on span "Integrations" at bounding box center [86, 416] width 61 height 15
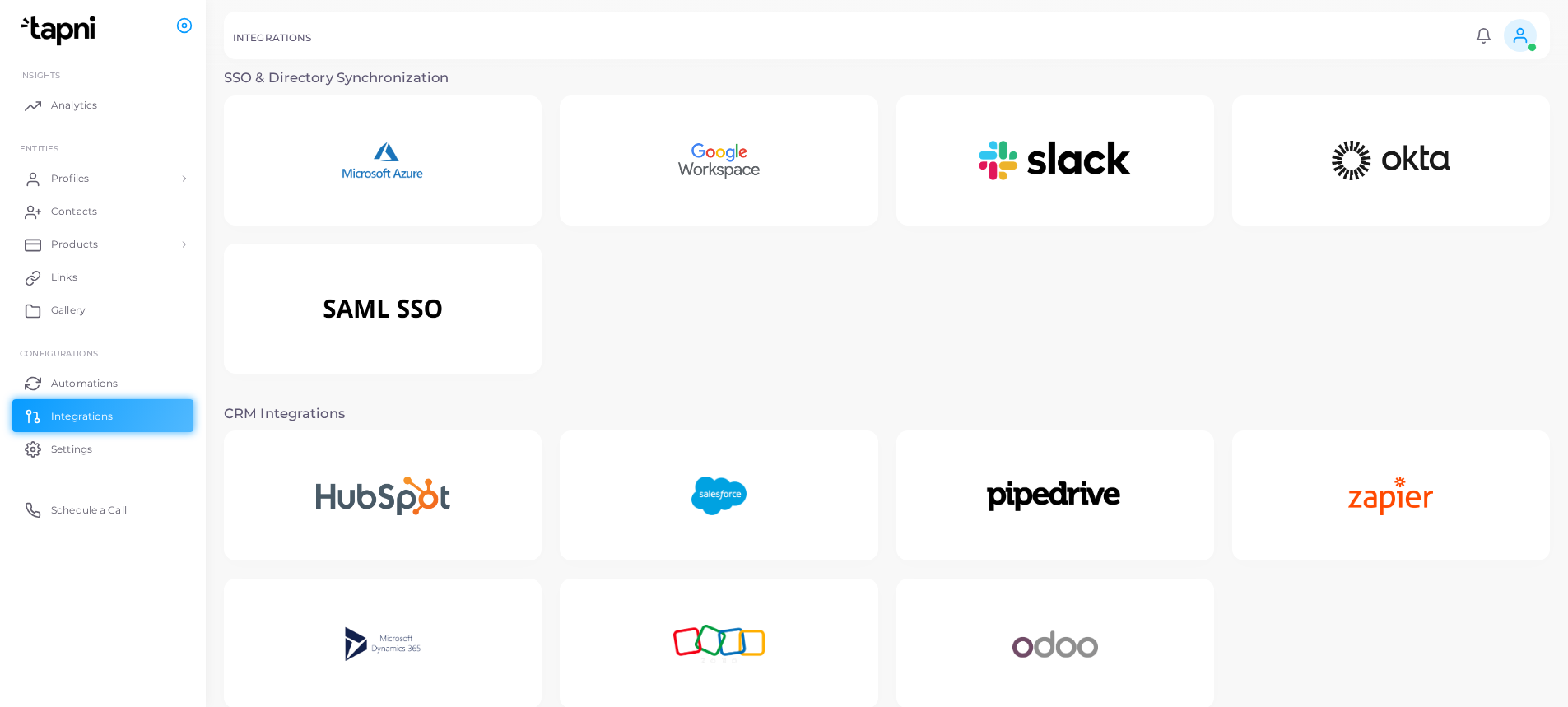
click at [689, 165] on img at bounding box center [719, 161] width 149 height 103
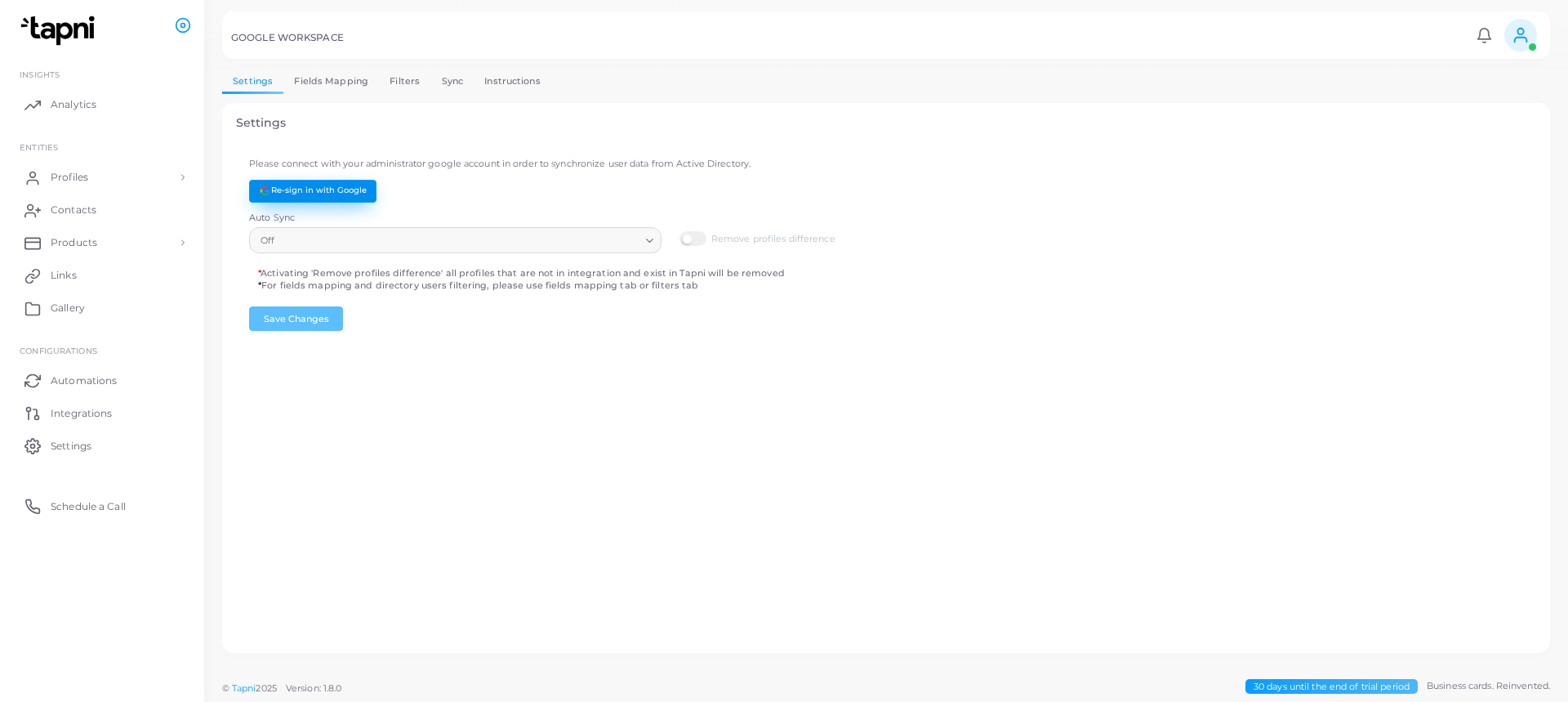
click at [368, 189] on button "Re-sign in with Google" at bounding box center [313, 191] width 128 height 23
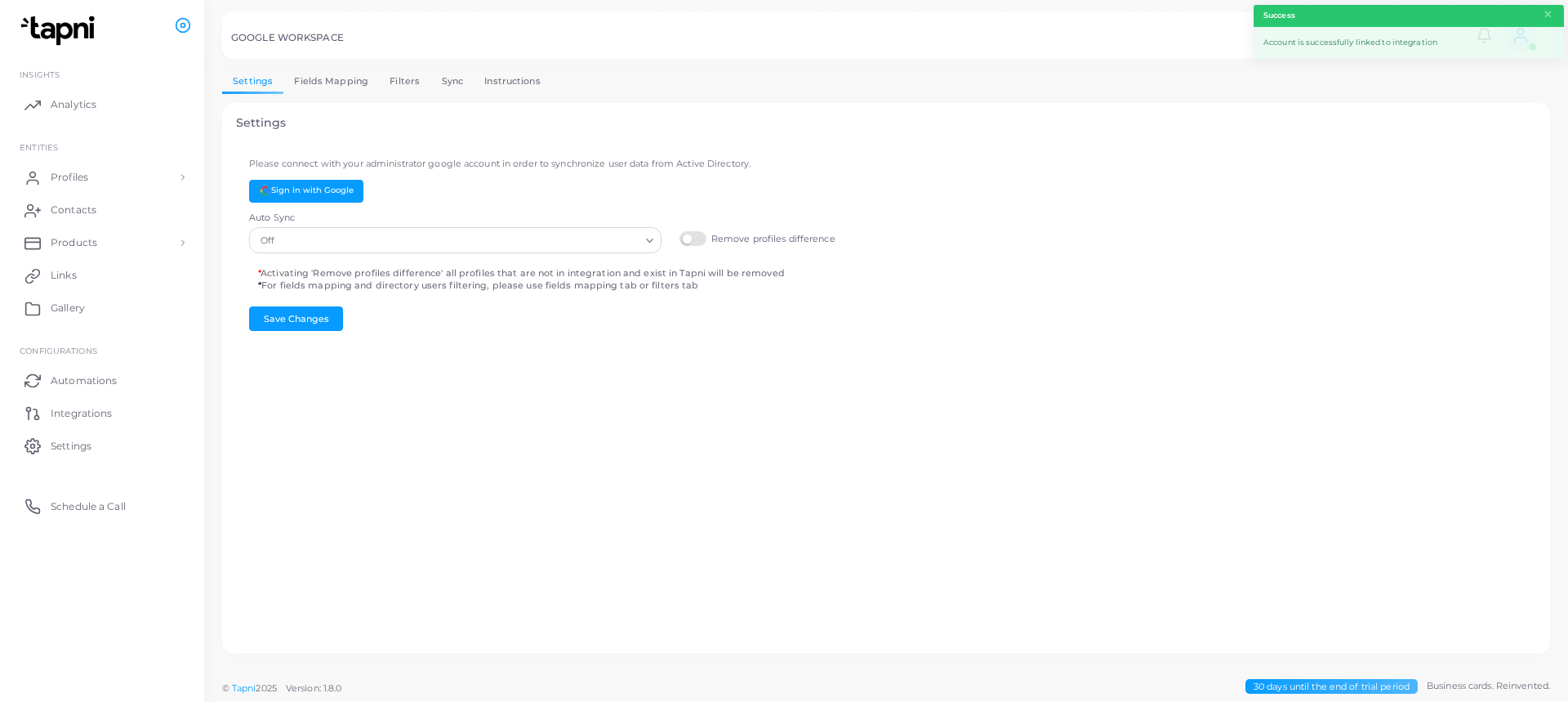
click at [639, 245] on input "Search for option" at bounding box center [458, 240] width 361 height 18
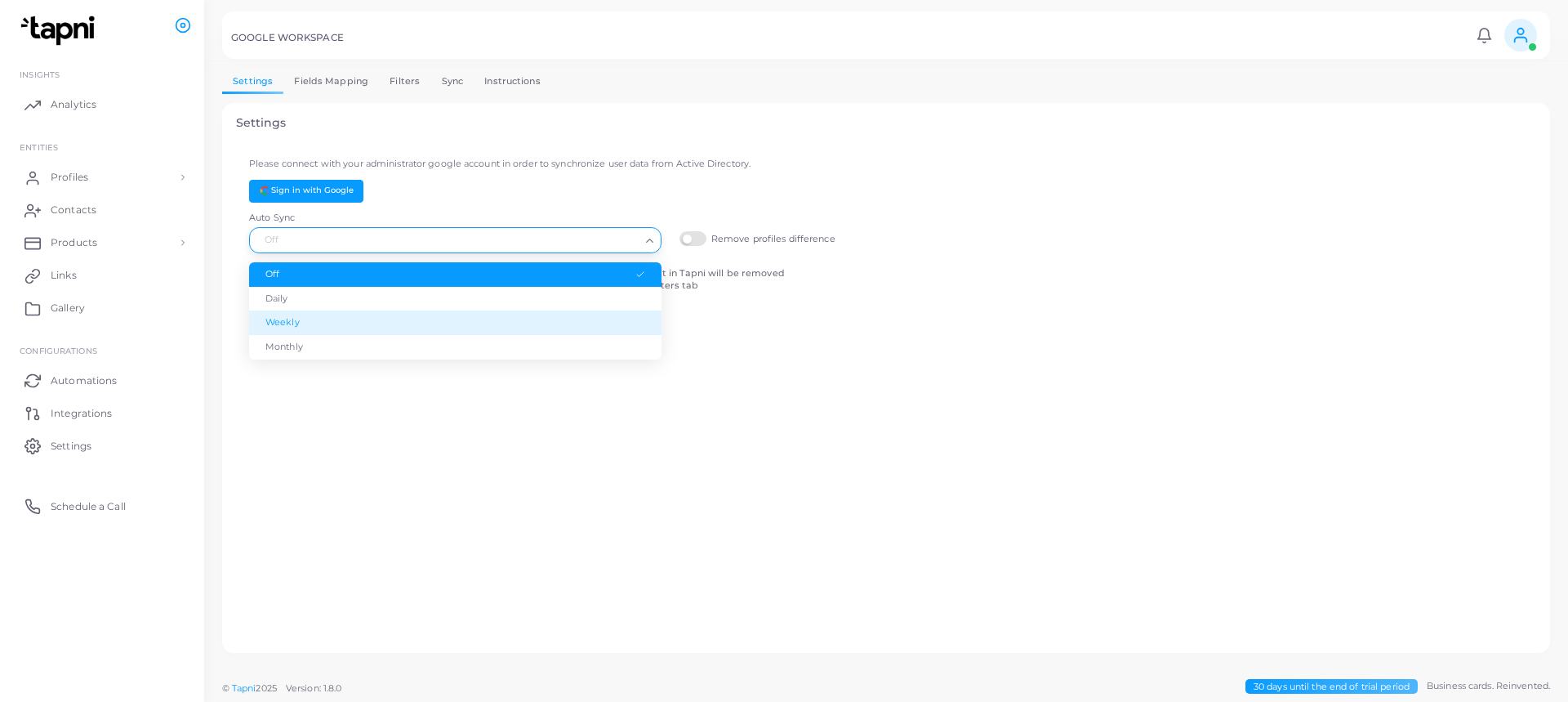
click at [517, 321] on li "Weekly" at bounding box center [455, 323] width 412 height 25
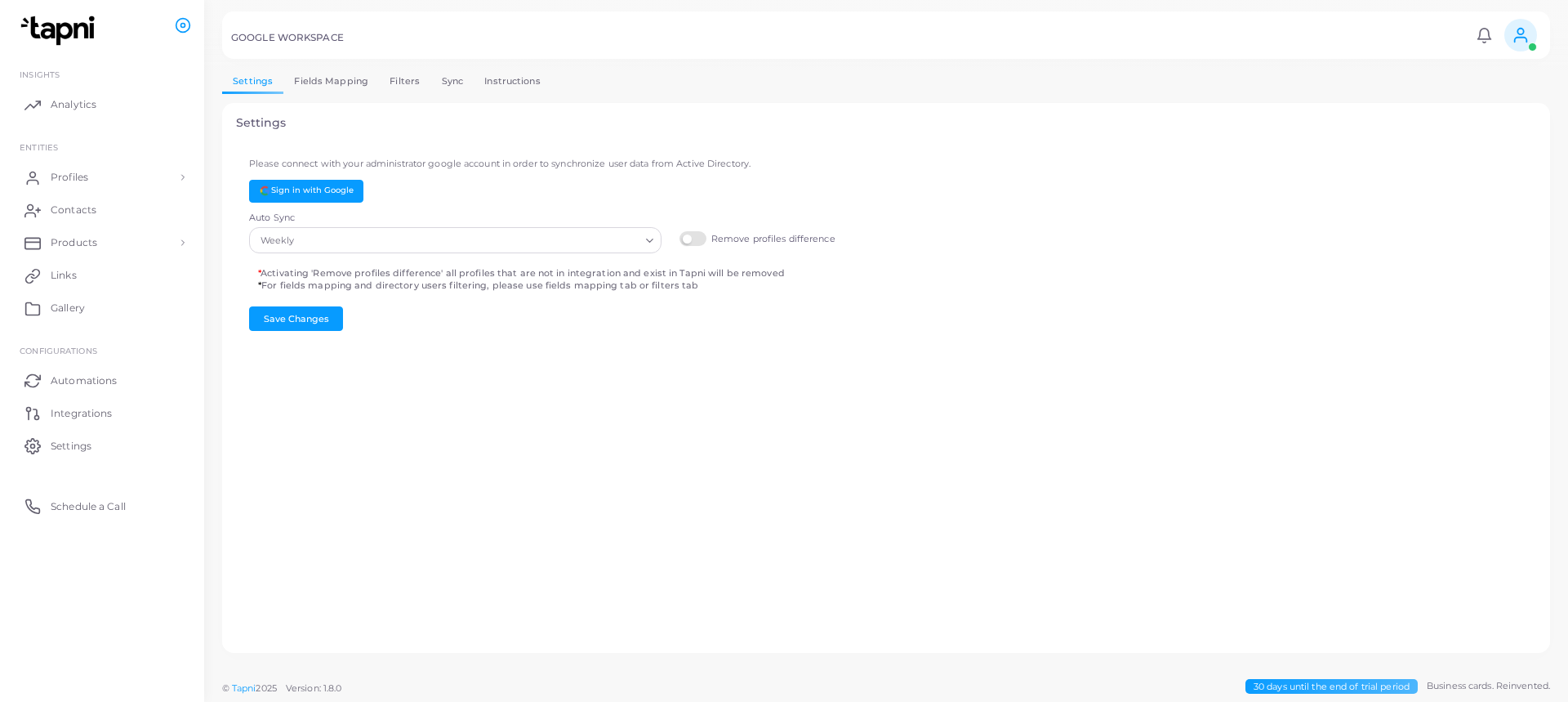
click at [527, 358] on div "Settings Please connect with your administrator google account in order to sync…" at bounding box center [886, 378] width 1328 height 550
click at [329, 323] on button "Save Changes" at bounding box center [296, 318] width 94 height 25
click at [358, 89] on link "Fields Mapping" at bounding box center [331, 81] width 95 height 24
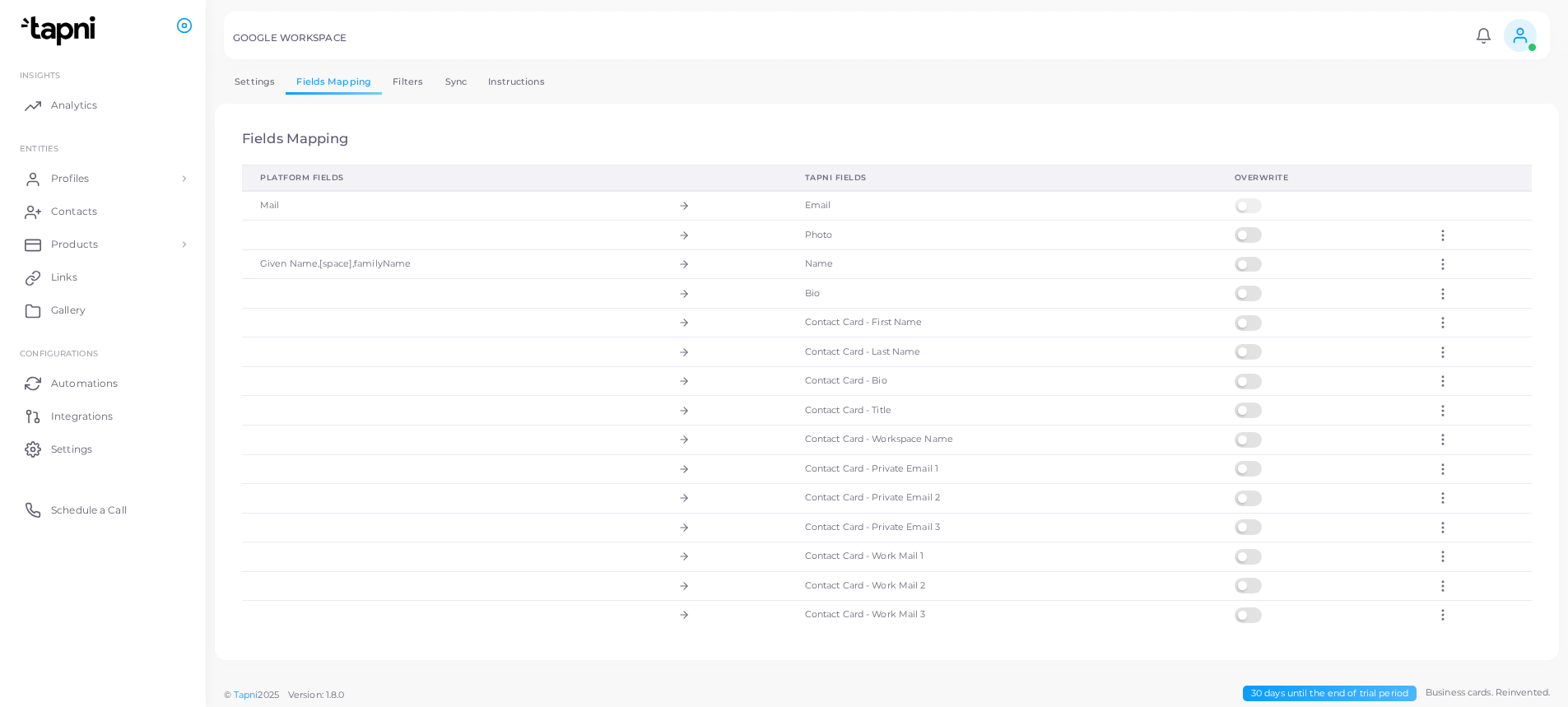
click at [423, 85] on link "Filters" at bounding box center [408, 81] width 52 height 24
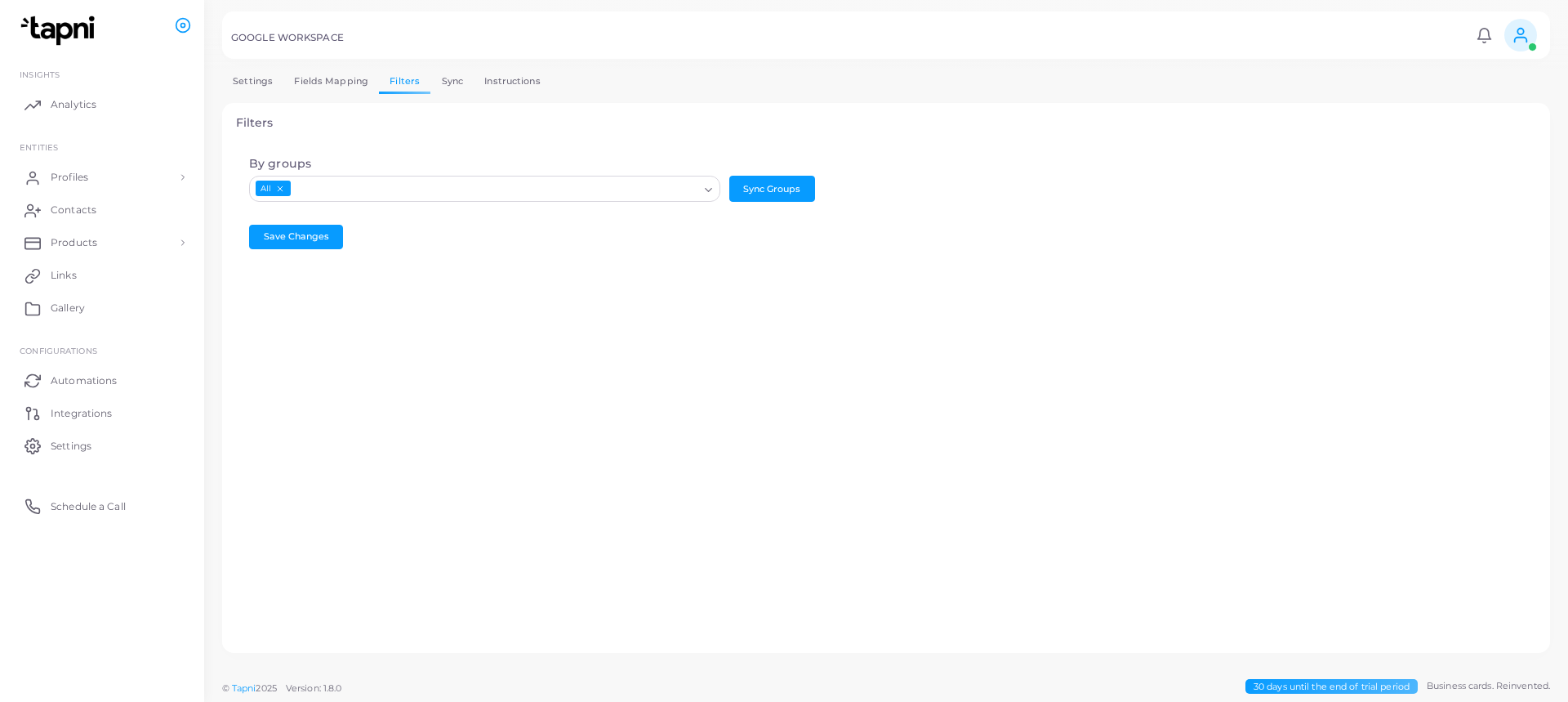
click at [467, 79] on link "Sync" at bounding box center [452, 81] width 44 height 24
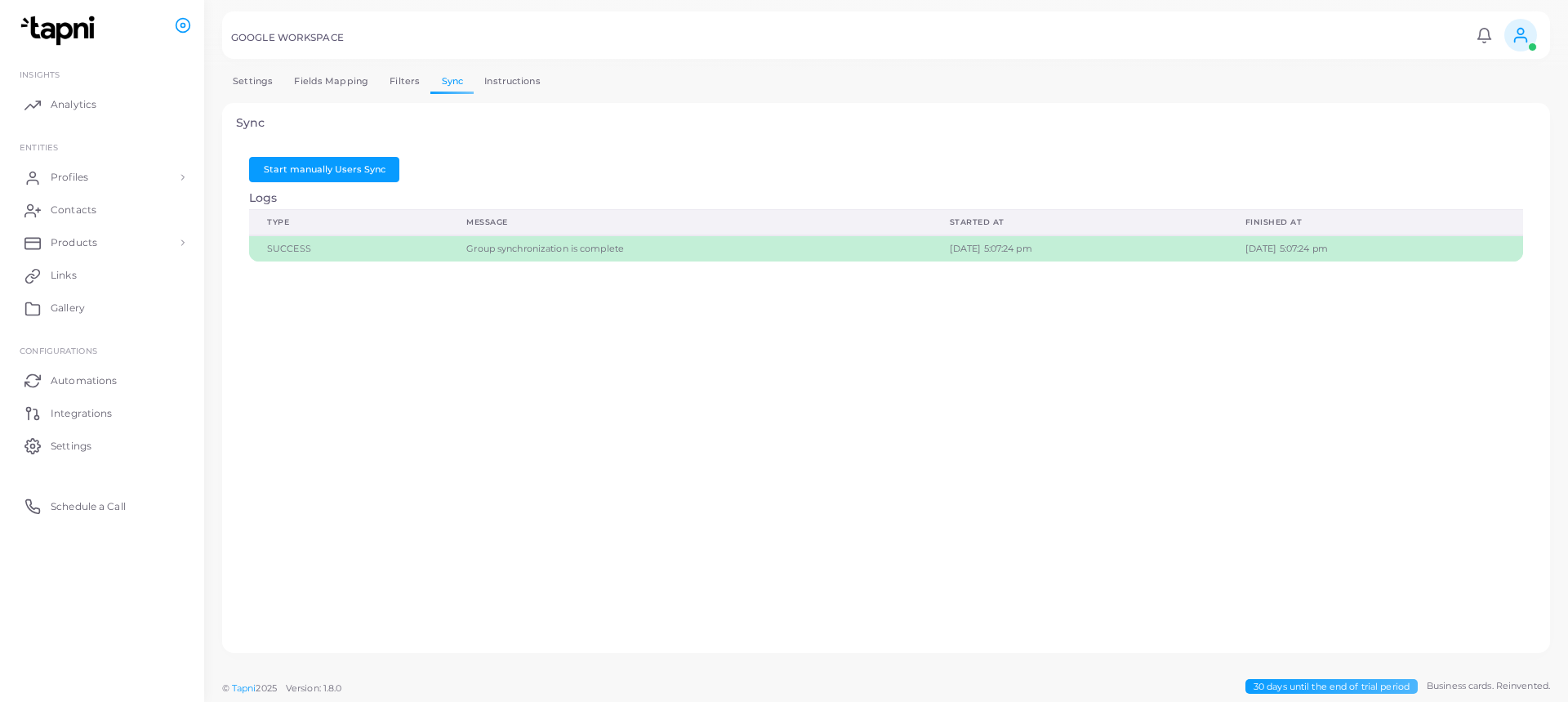
click at [502, 89] on link "Instructions" at bounding box center [513, 81] width 77 height 24
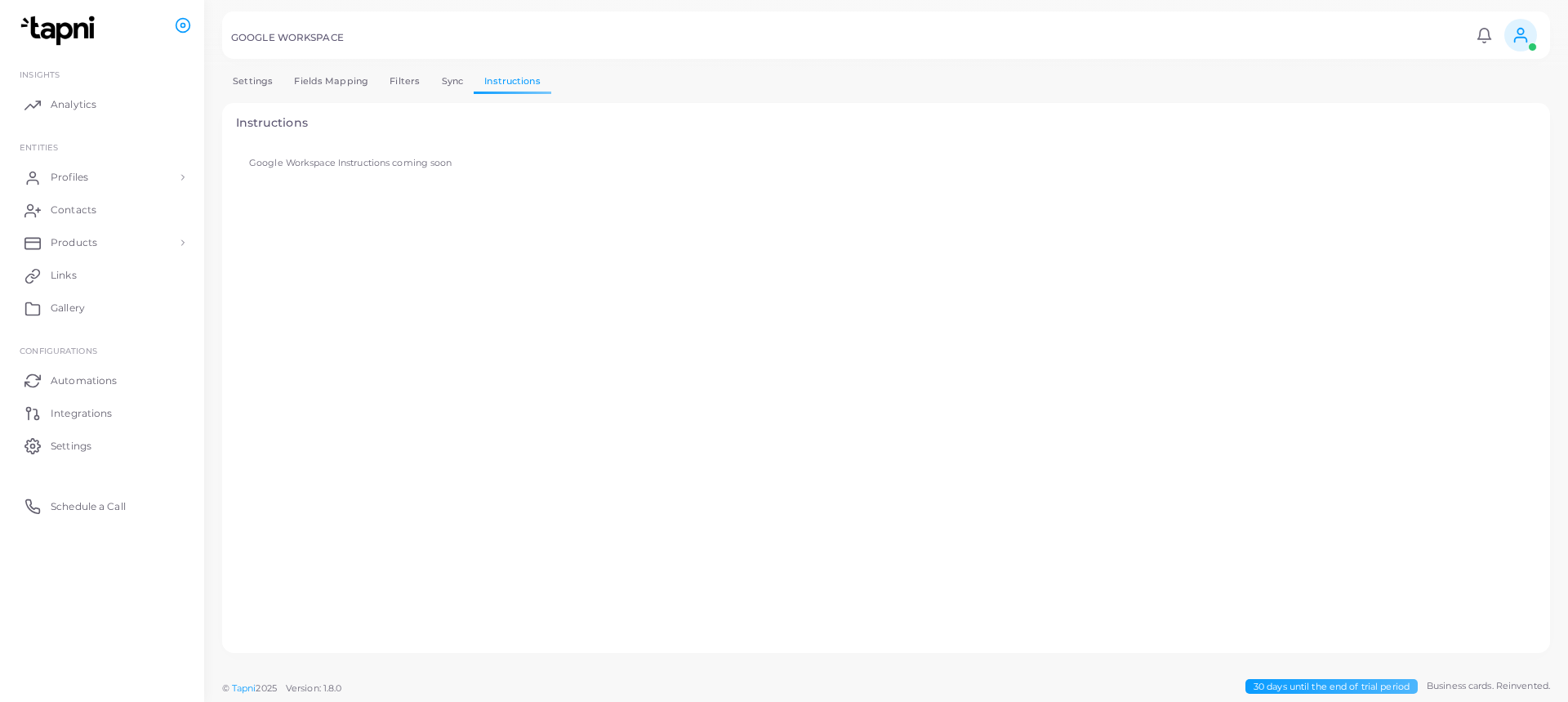
click at [255, 88] on link "Settings" at bounding box center [253, 81] width 61 height 24
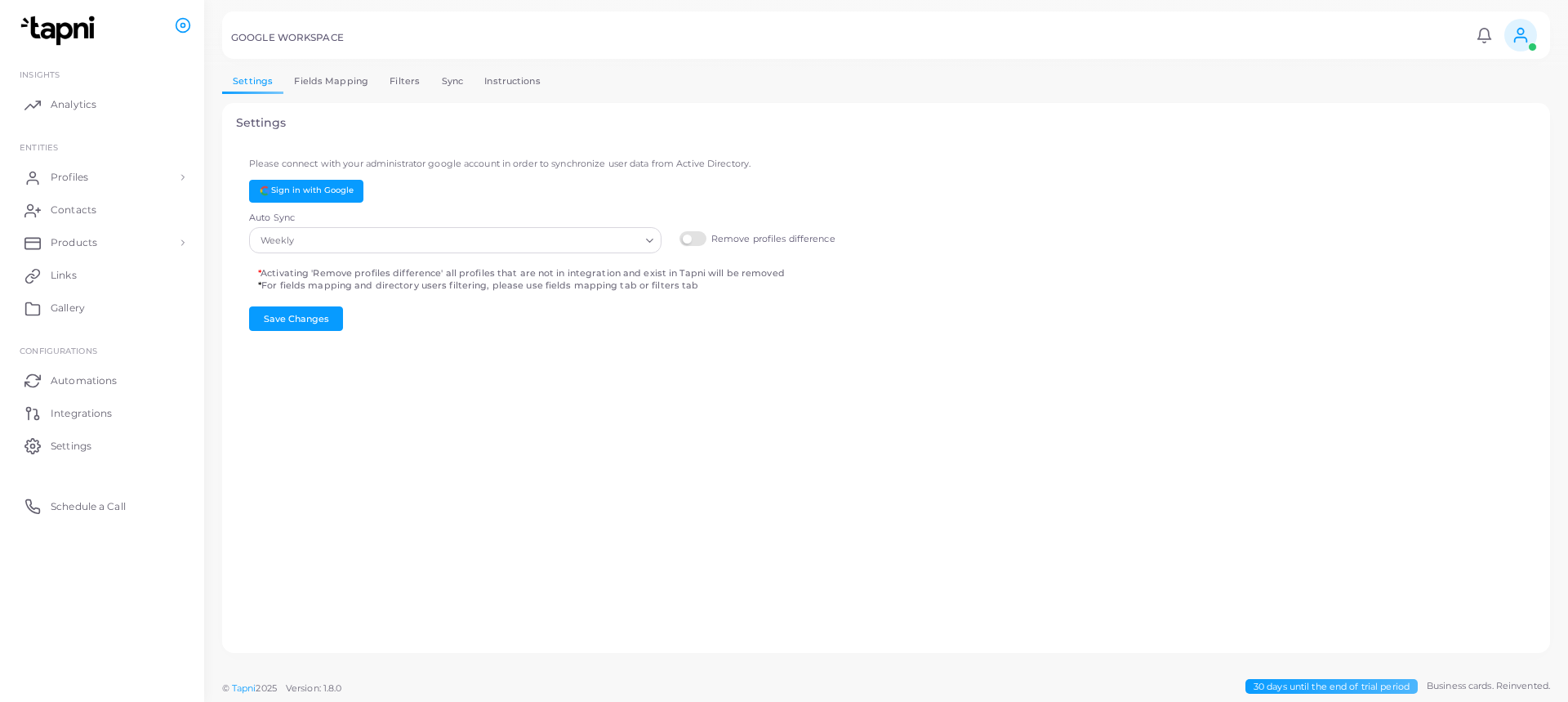
click at [308, 91] on link "Fields Mapping" at bounding box center [331, 81] width 95 height 24
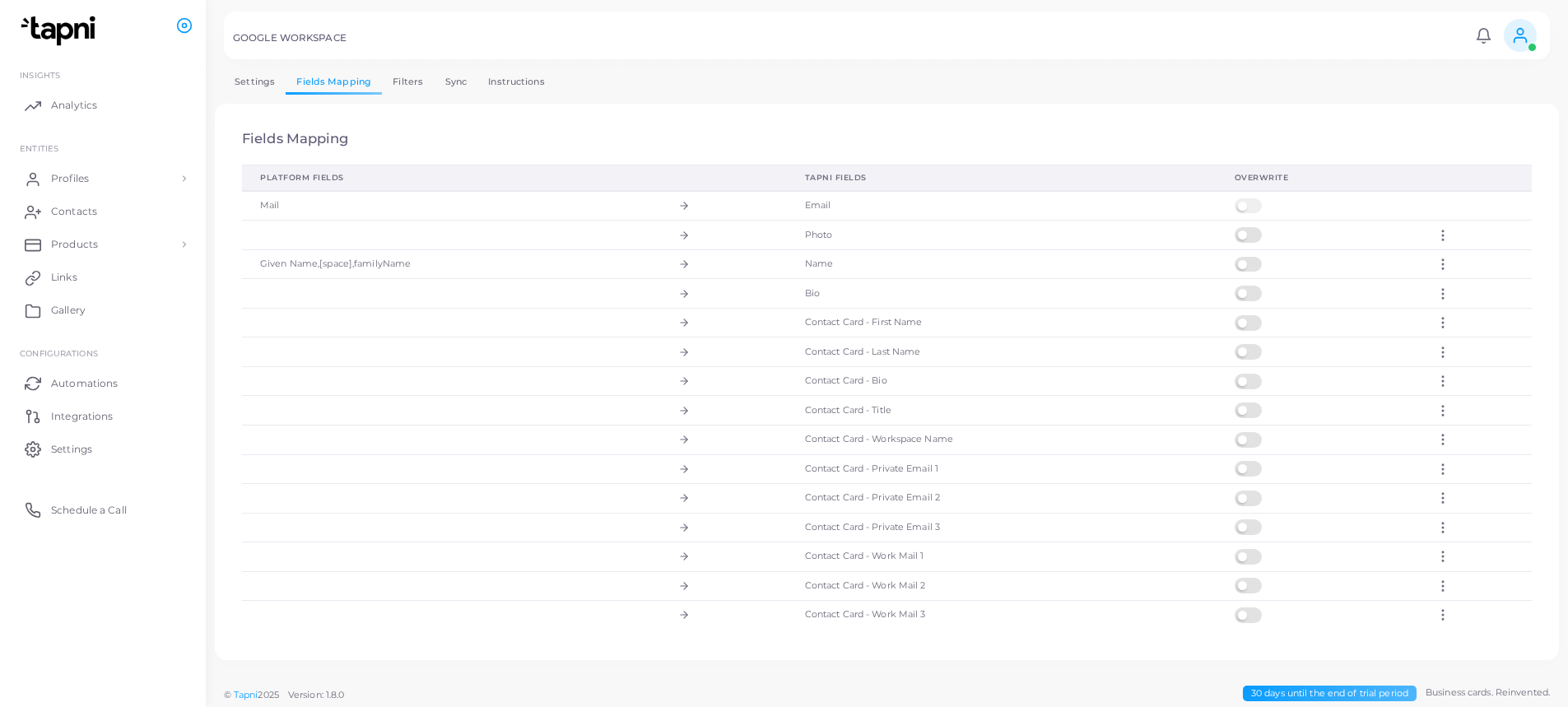
click at [427, 81] on link "Filters" at bounding box center [408, 81] width 52 height 24
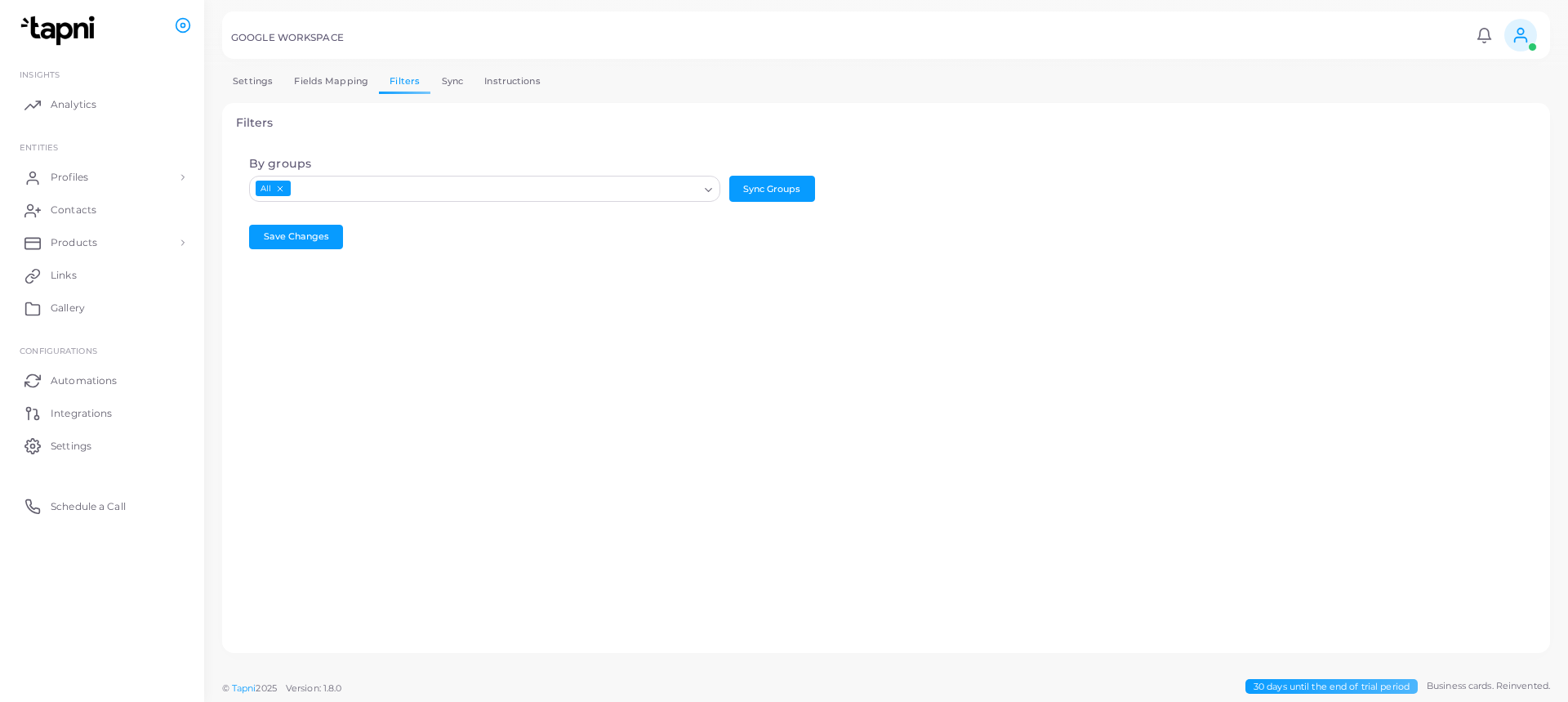
click at [445, 85] on link "Sync" at bounding box center [452, 81] width 44 height 24
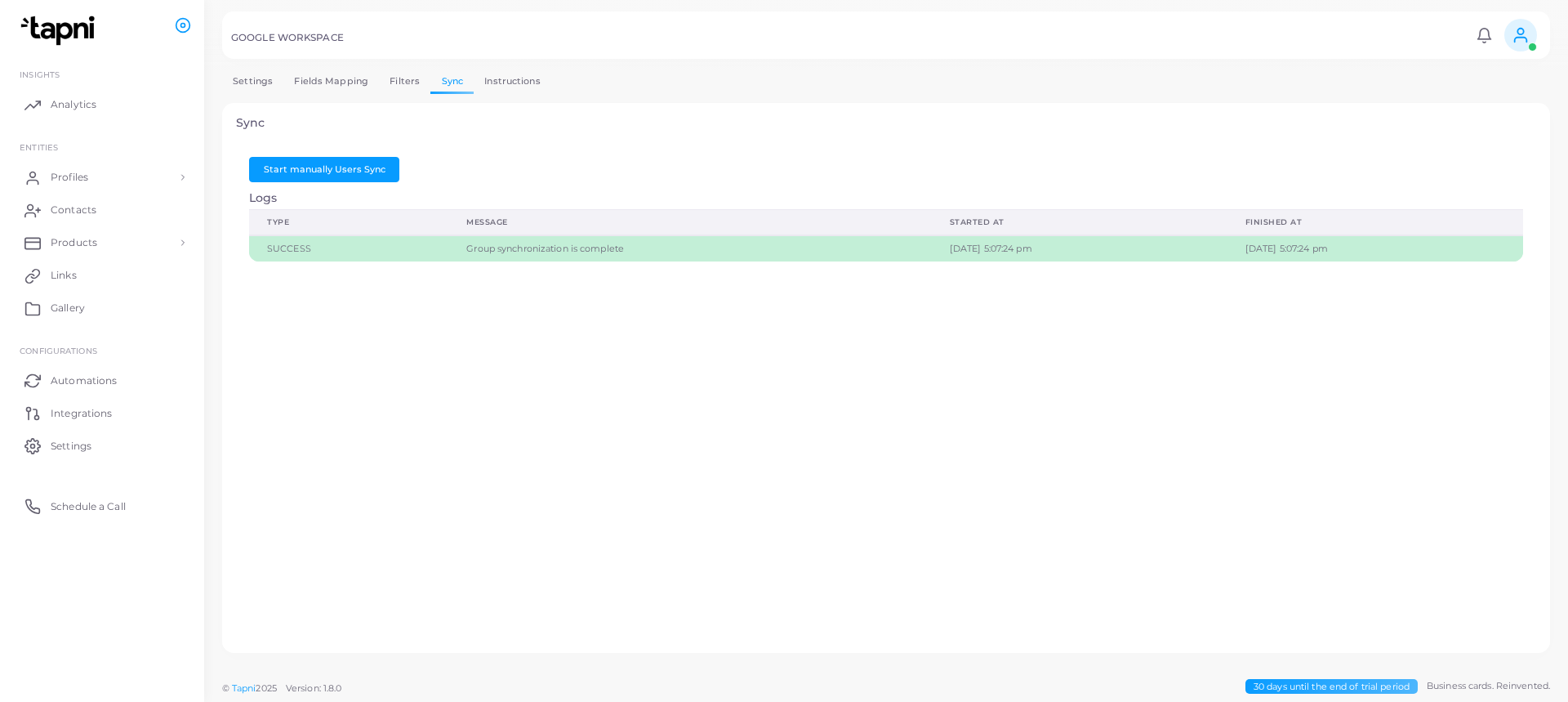
click at [344, 80] on link "Fields Mapping" at bounding box center [331, 81] width 95 height 24
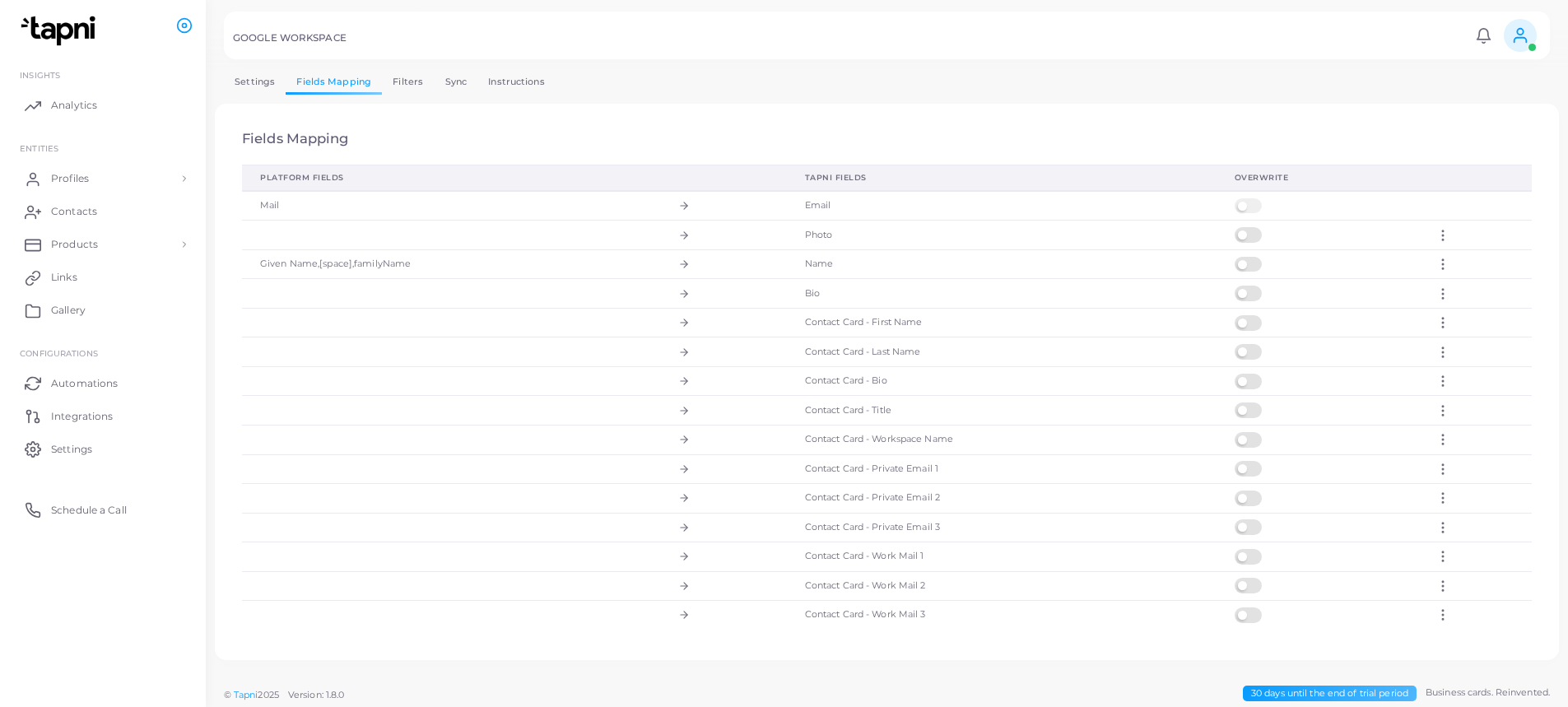
click at [1235, 198] on label at bounding box center [1250, 198] width 32 height 0
click at [1239, 198] on label at bounding box center [1250, 198] width 32 height 0
click at [1242, 198] on label at bounding box center [1250, 198] width 32 height 0
click at [1245, 198] on label at bounding box center [1250, 198] width 32 height 0
click at [1246, 198] on label at bounding box center [1250, 198] width 32 height 0
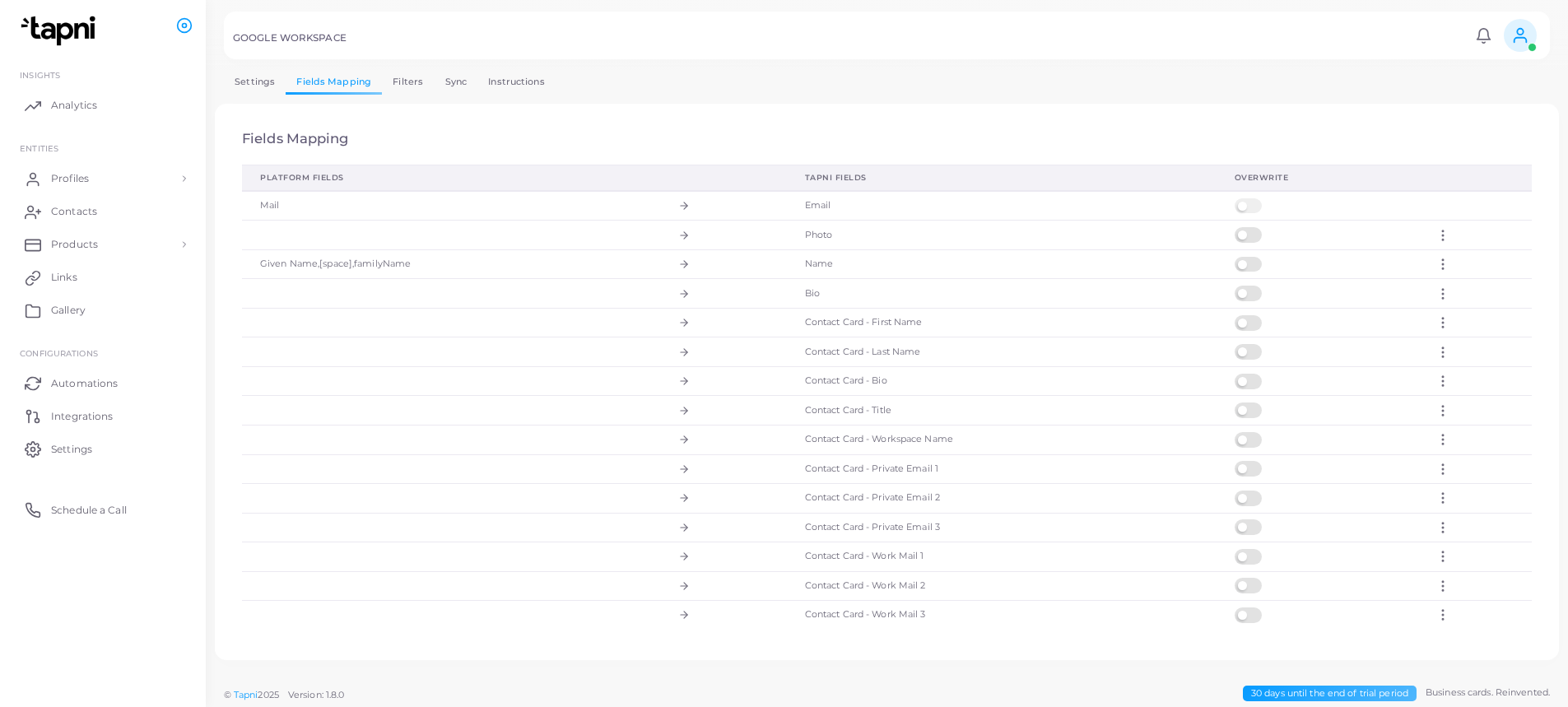
click at [1246, 198] on label at bounding box center [1250, 198] width 32 height 0
click at [1239, 273] on td at bounding box center [1317, 264] width 201 height 30
click at [1240, 257] on label at bounding box center [1250, 257] width 32 height 0
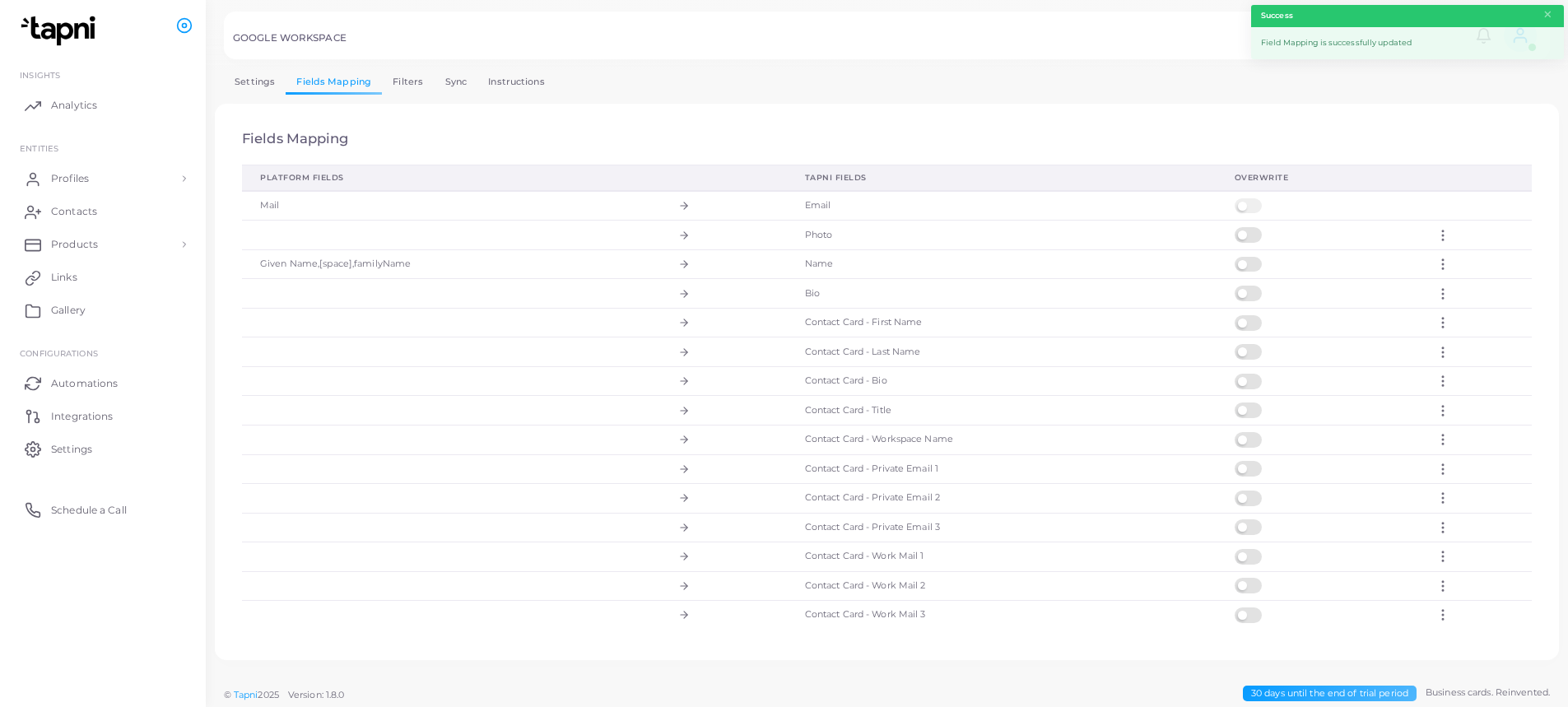
click at [1240, 198] on label at bounding box center [1250, 198] width 32 height 0
click at [1239, 198] on label at bounding box center [1250, 198] width 32 height 0
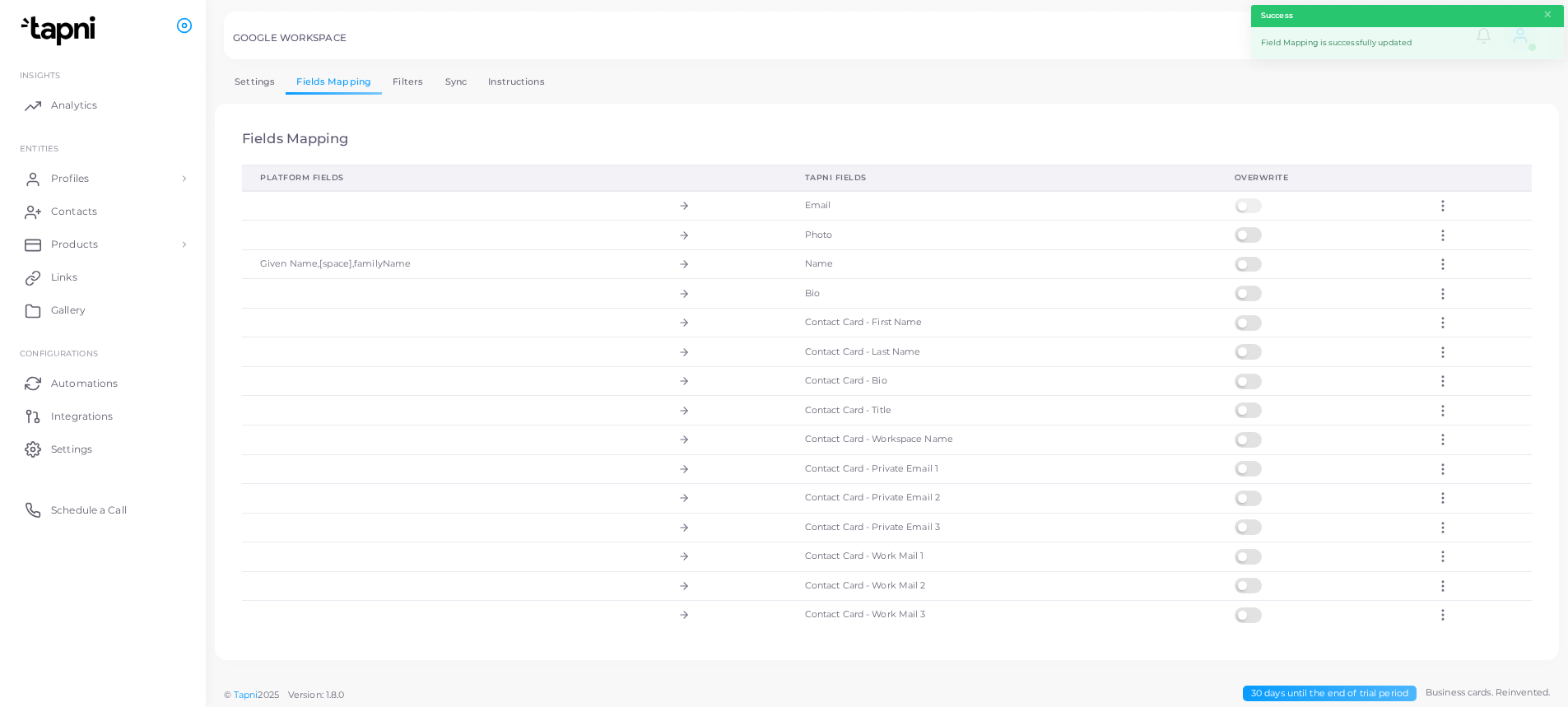
click at [1239, 198] on label at bounding box center [1250, 198] width 32 height 0
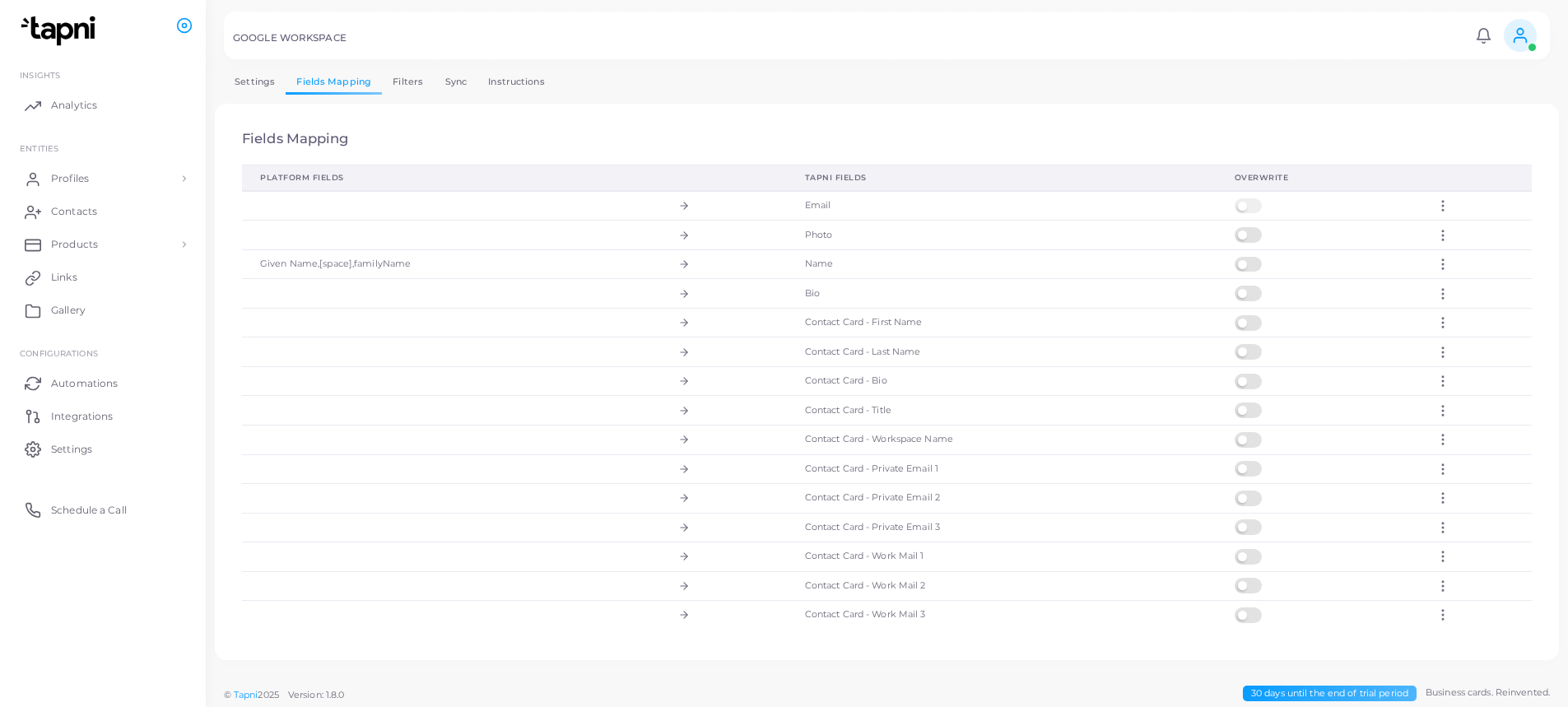
click at [1241, 198] on label at bounding box center [1250, 198] width 32 height 0
click at [1237, 198] on label at bounding box center [1250, 198] width 32 height 0
drag, startPoint x: 1434, startPoint y: 206, endPoint x: 1420, endPoint y: 213, distance: 15.7
click at [1435, 206] on icon at bounding box center [1443, 206] width 15 height 15
click at [1417, 168] on th "Action" at bounding box center [1474, 178] width 114 height 26
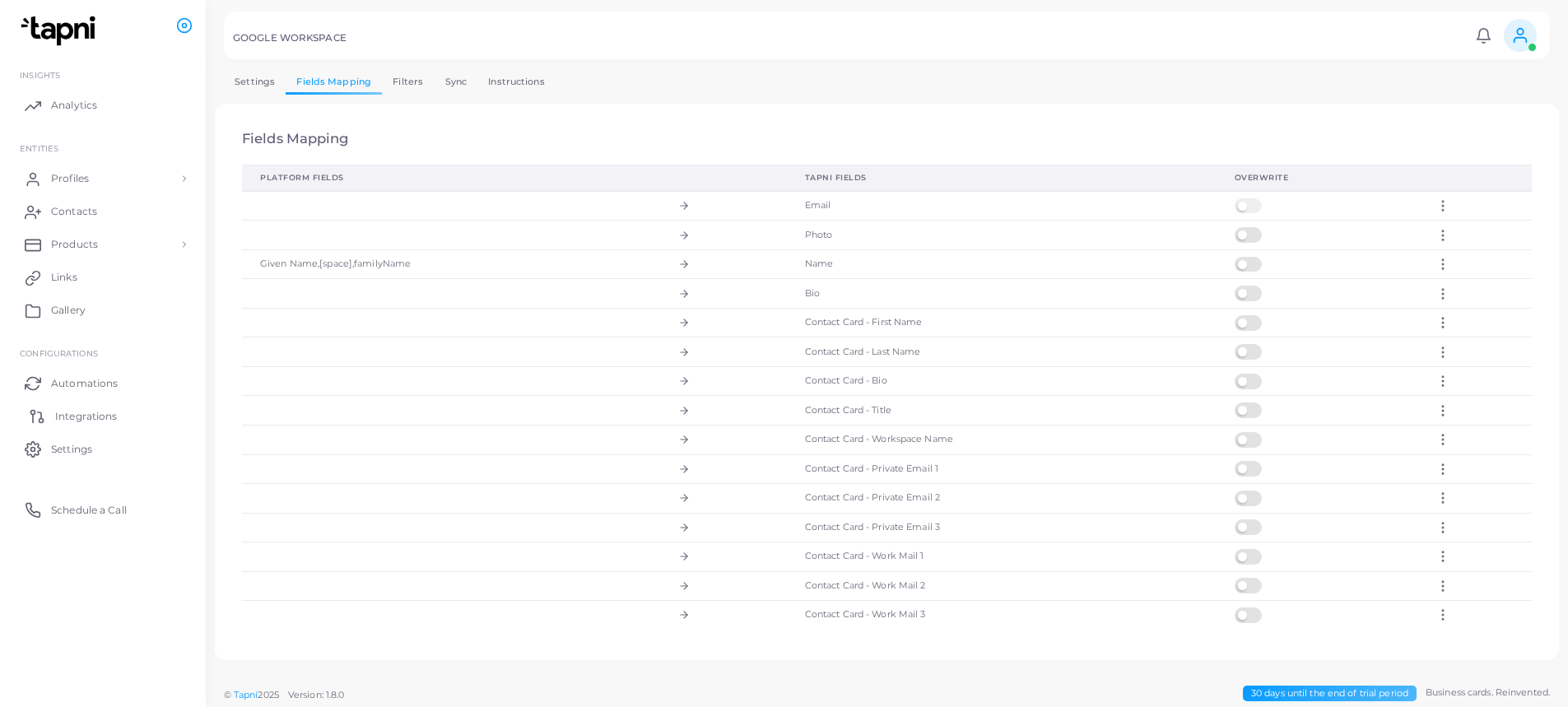
click at [136, 428] on link "Integrations" at bounding box center [103, 415] width 181 height 33
